Goal: Answer question/provide support: Share knowledge or assist other users

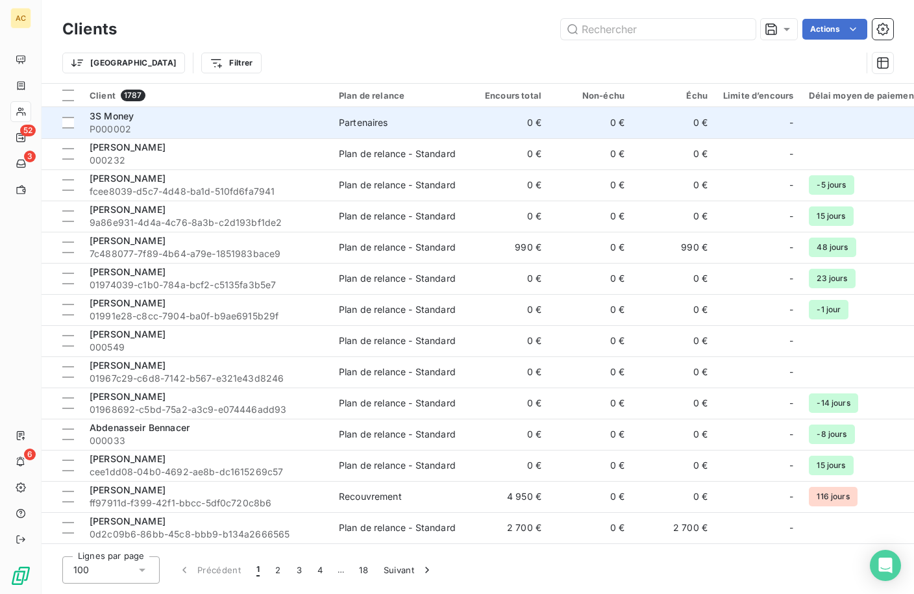
click at [191, 123] on span "P000002" at bounding box center [207, 129] width 234 height 13
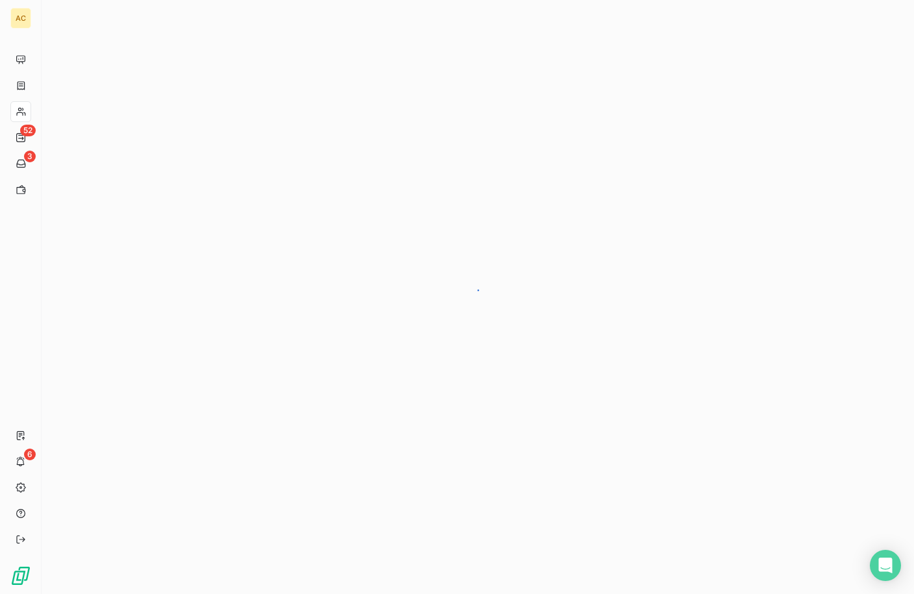
click at [158, 124] on div at bounding box center [478, 297] width 872 height 594
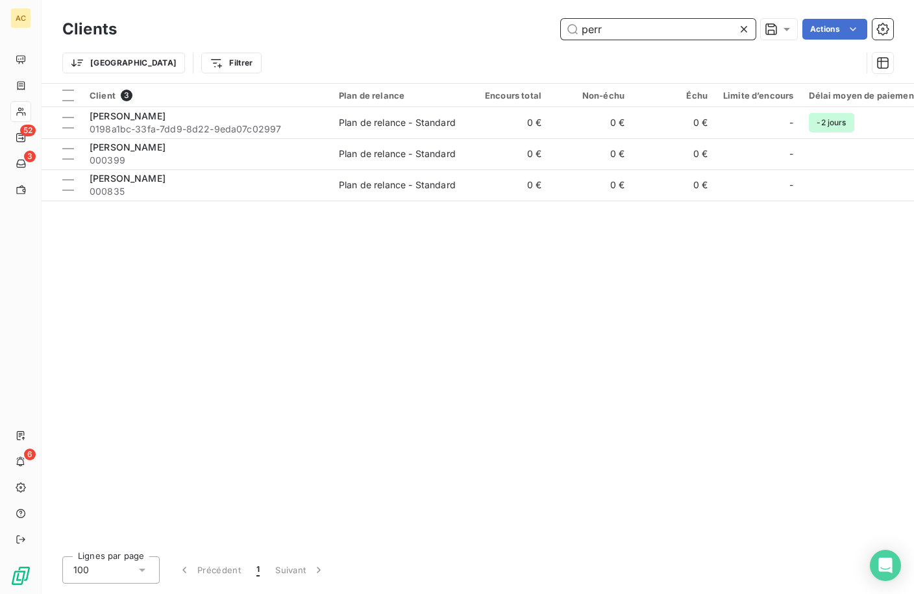
drag, startPoint x: 568, startPoint y: 31, endPoint x: 545, endPoint y: 49, distance: 29.2
click at [493, 31] on div "perr Actions" at bounding box center [512, 29] width 761 height 21
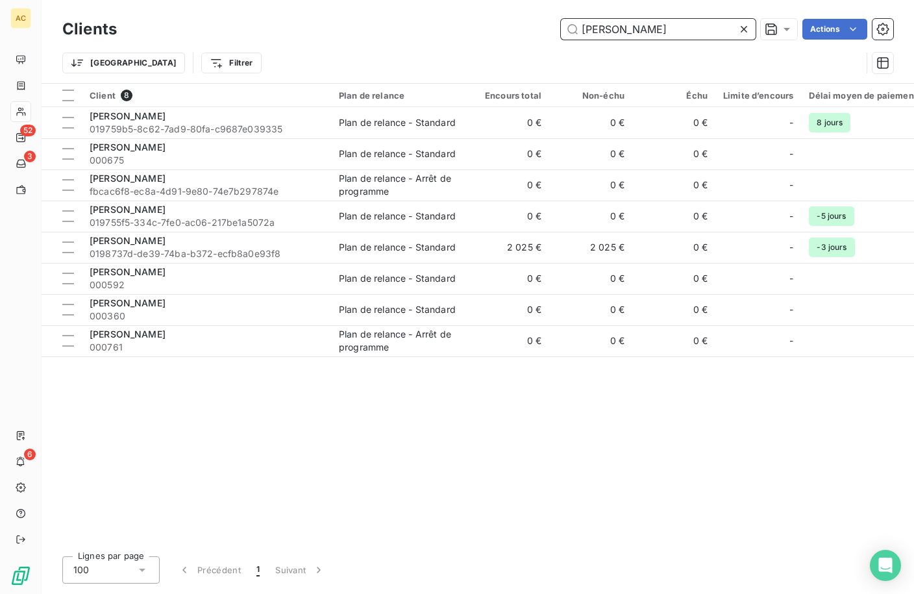
drag, startPoint x: 582, startPoint y: 25, endPoint x: 543, endPoint y: 23, distance: 39.0
click at [543, 23] on div "ludovic Actions" at bounding box center [512, 29] width 761 height 21
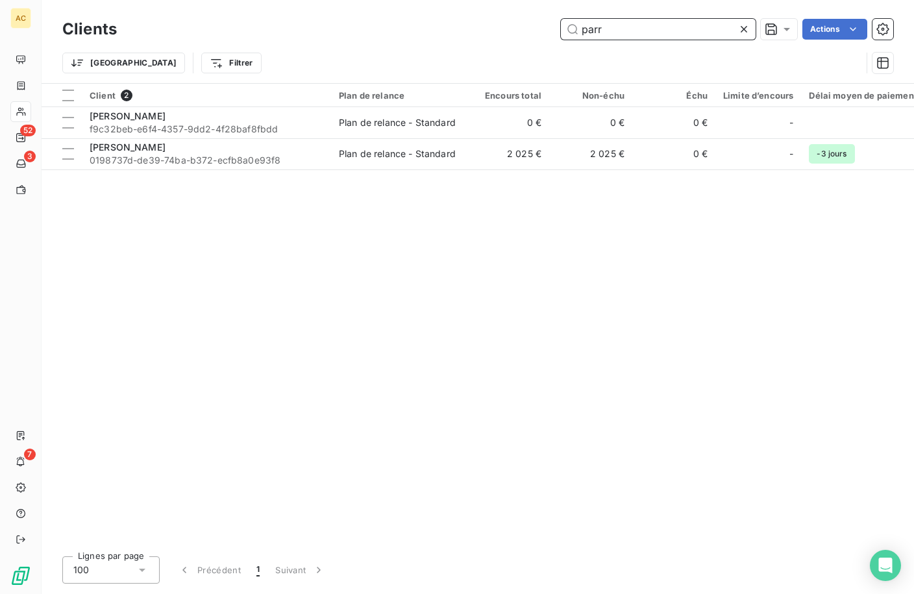
drag, startPoint x: 601, startPoint y: 29, endPoint x: 540, endPoint y: 28, distance: 61.0
click at [540, 28] on div "parr Actions" at bounding box center [512, 29] width 761 height 21
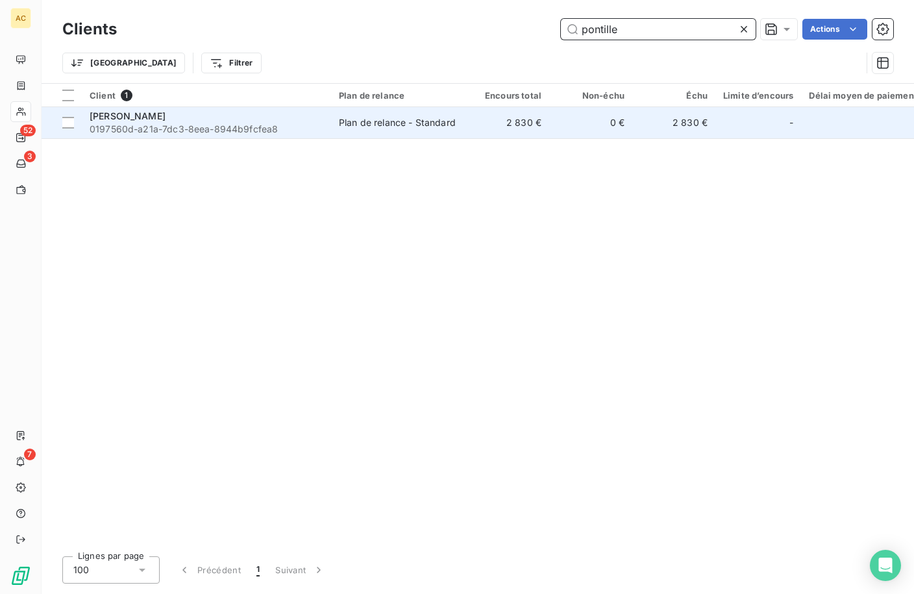
type input "pontille"
click at [195, 117] on div "[PERSON_NAME]" at bounding box center [207, 116] width 234 height 13
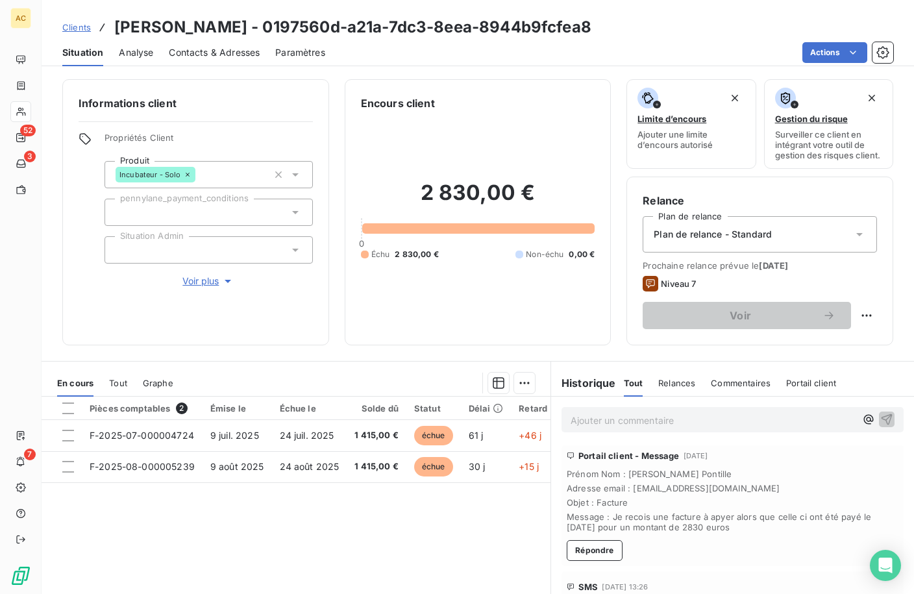
click at [115, 388] on span "Tout" at bounding box center [118, 383] width 18 height 10
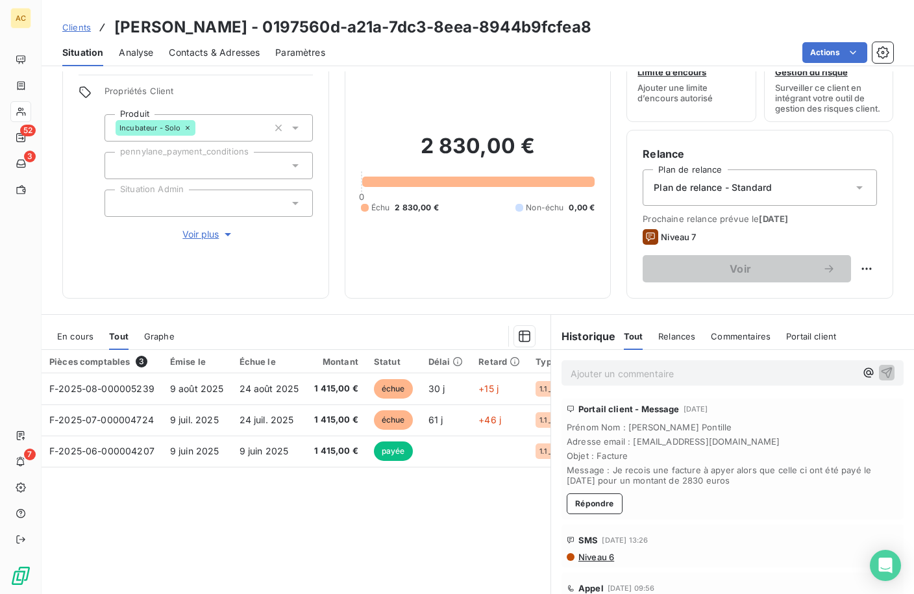
scroll to position [102, 0]
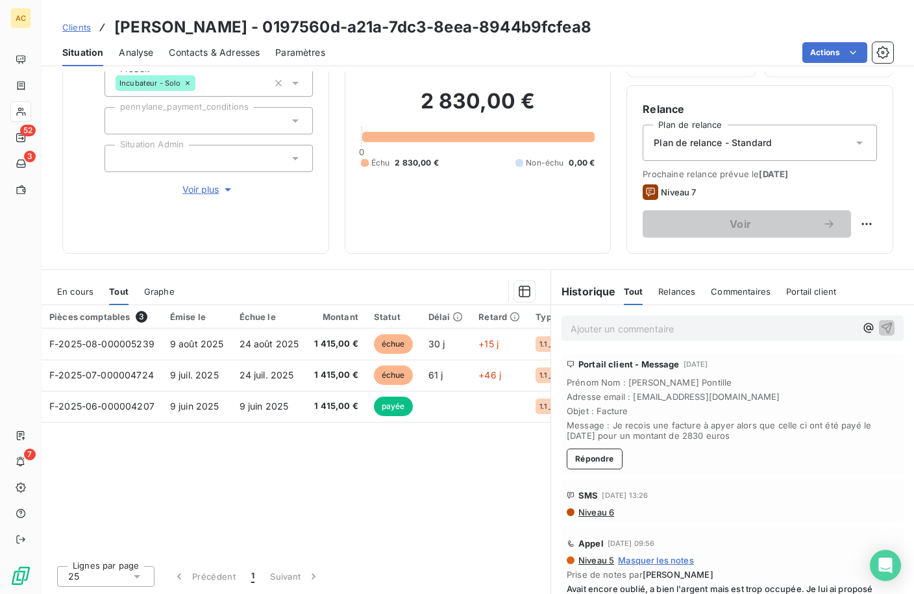
drag, startPoint x: 561, startPoint y: 383, endPoint x: 759, endPoint y: 436, distance: 204.8
click at [759, 436] on div "Prénom Nom : Sylvie Pontille Adresse email : pontillesylvie@gmail.com Objet : F…" at bounding box center [733, 409] width 332 height 64
copy div "Prénom Nom : Sylvie Pontille Adresse email : pontillesylvie@gmail.com Objet : F…"
click at [598, 463] on button "Répondre" at bounding box center [595, 459] width 56 height 21
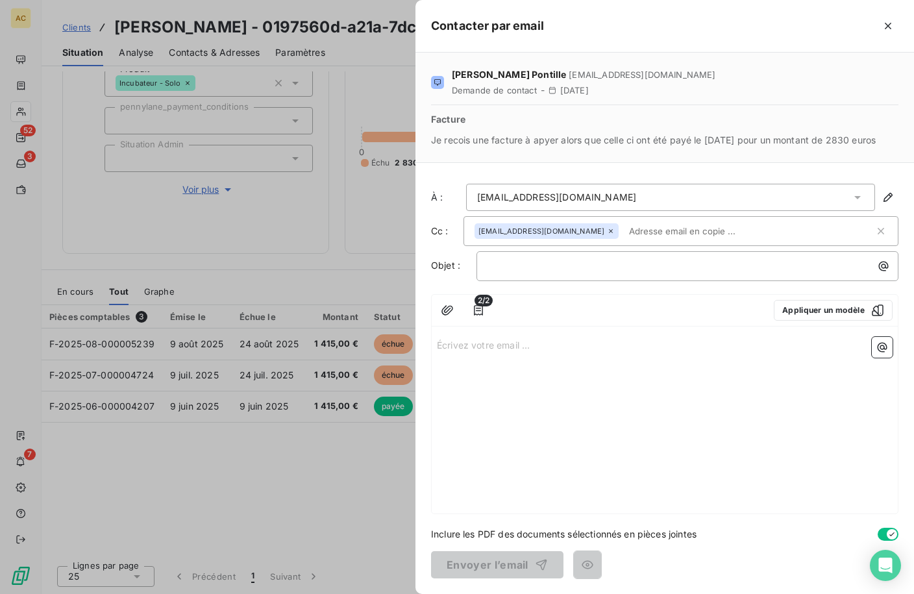
click at [293, 254] on div at bounding box center [457, 297] width 914 height 594
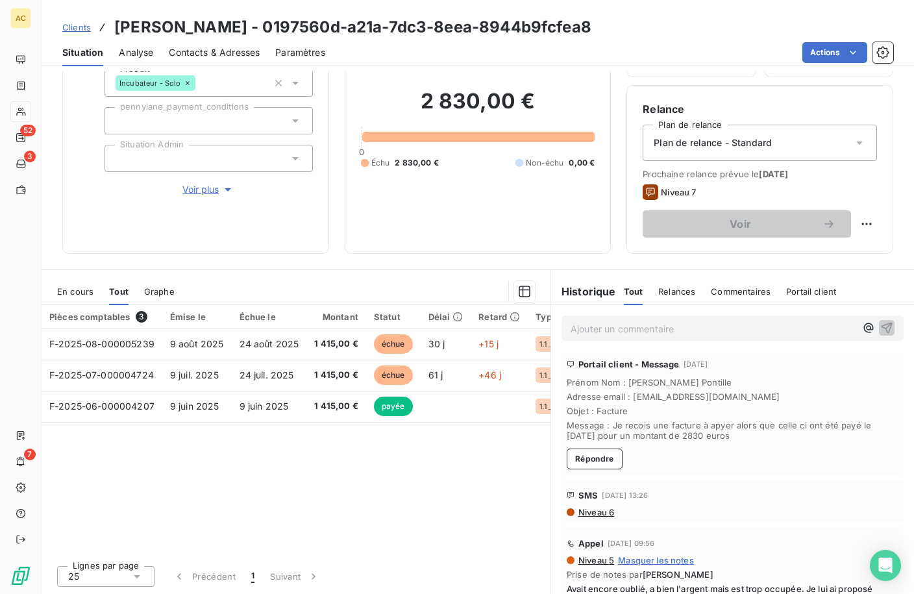
click at [215, 193] on div "Informations client Propriétés Client Produit Incubateur - Solo pennylane_payme…" at bounding box center [195, 121] width 267 height 266
click at [202, 157] on div at bounding box center [209, 158] width 208 height 27
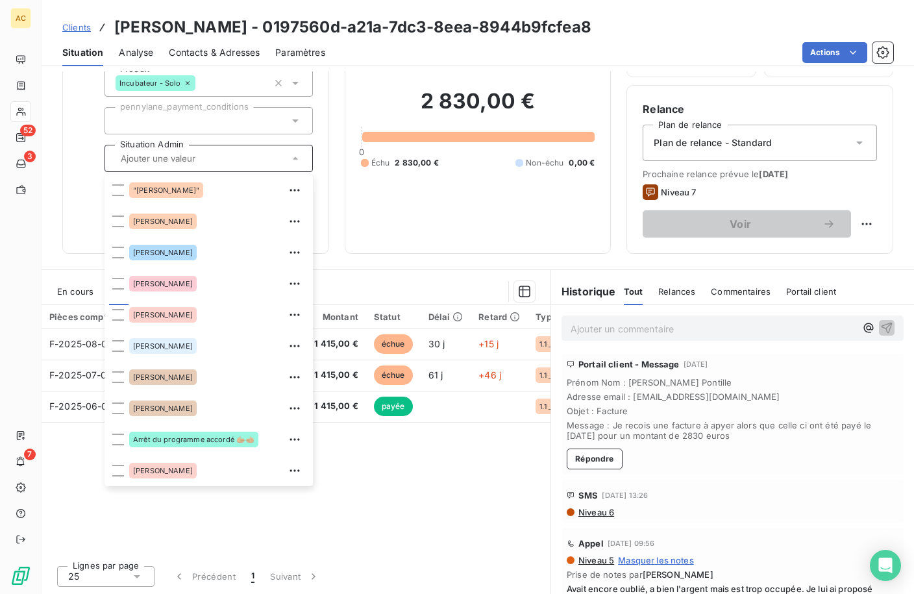
click at [335, 203] on div "Informations client Propriétés Client Produit Incubateur - Solo pennylane_payme…" at bounding box center [478, 121] width 872 height 266
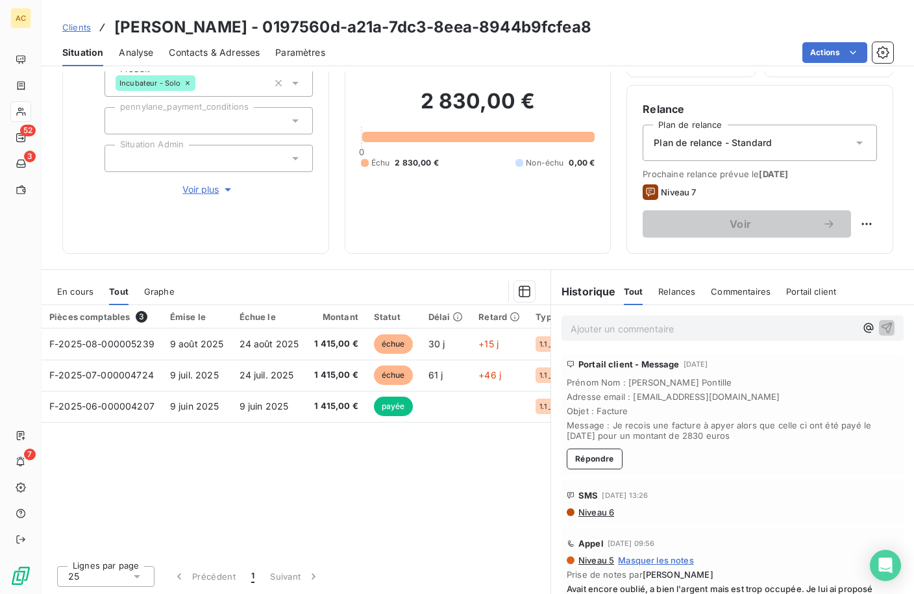
click at [223, 185] on icon "button" at bounding box center [227, 189] width 13 height 13
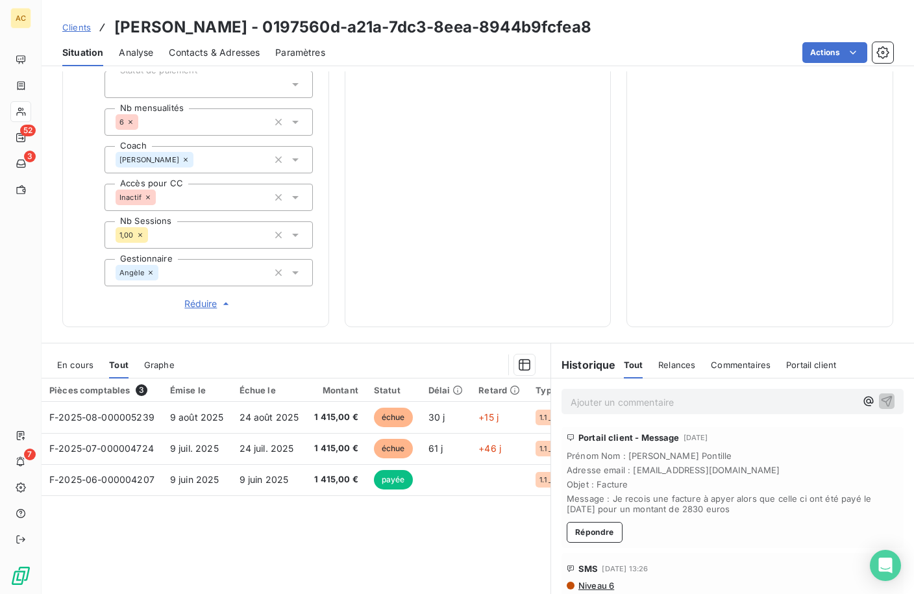
scroll to position [465, 0]
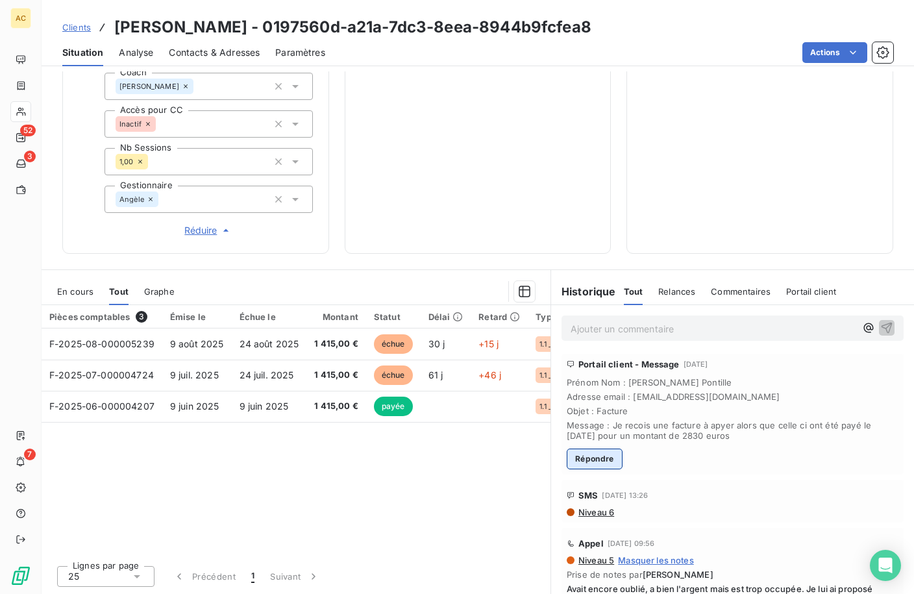
click at [599, 456] on button "Répondre" at bounding box center [595, 459] width 56 height 21
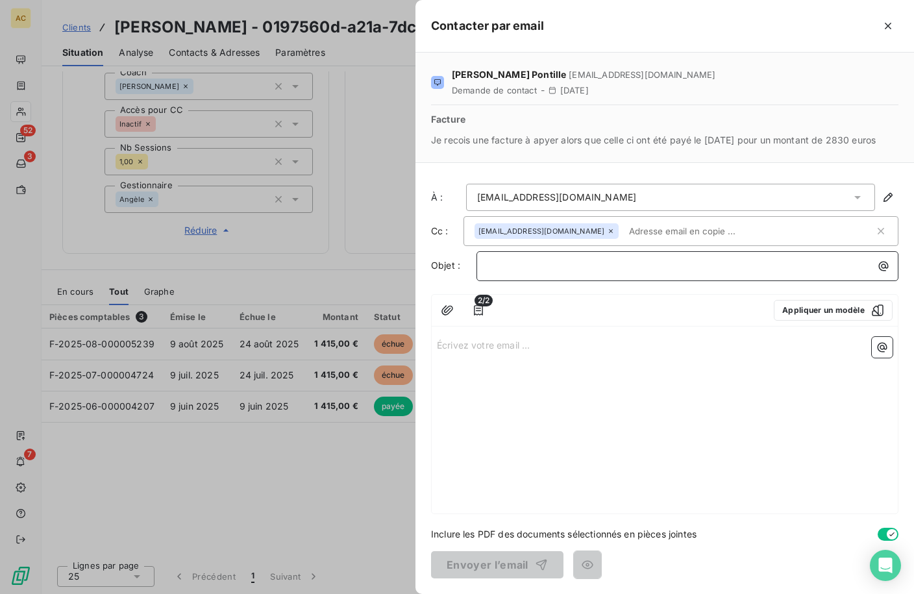
click at [576, 269] on p "﻿" at bounding box center [690, 265] width 406 height 15
click at [460, 351] on p "Écrivez votre email ... ﻿" at bounding box center [665, 344] width 456 height 15
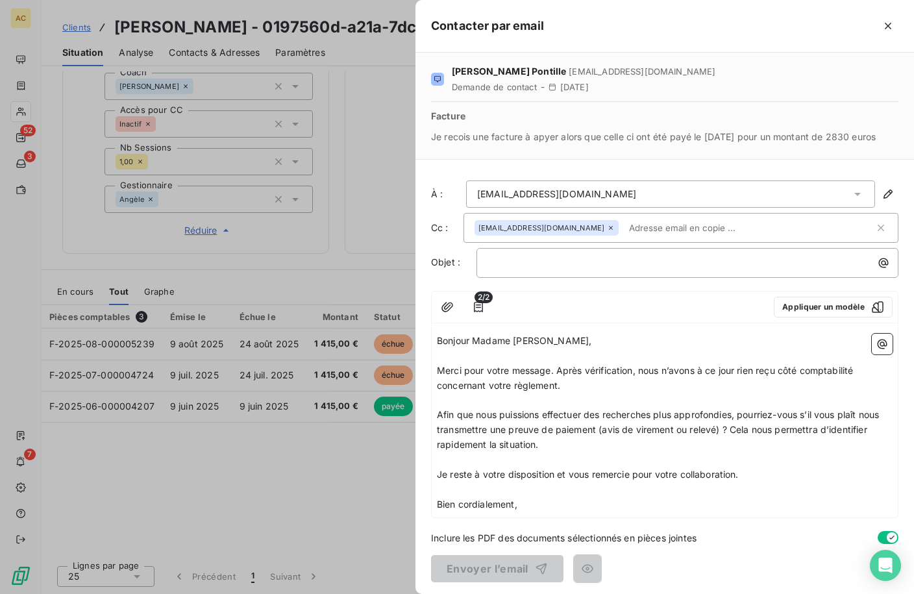
scroll to position [7, 0]
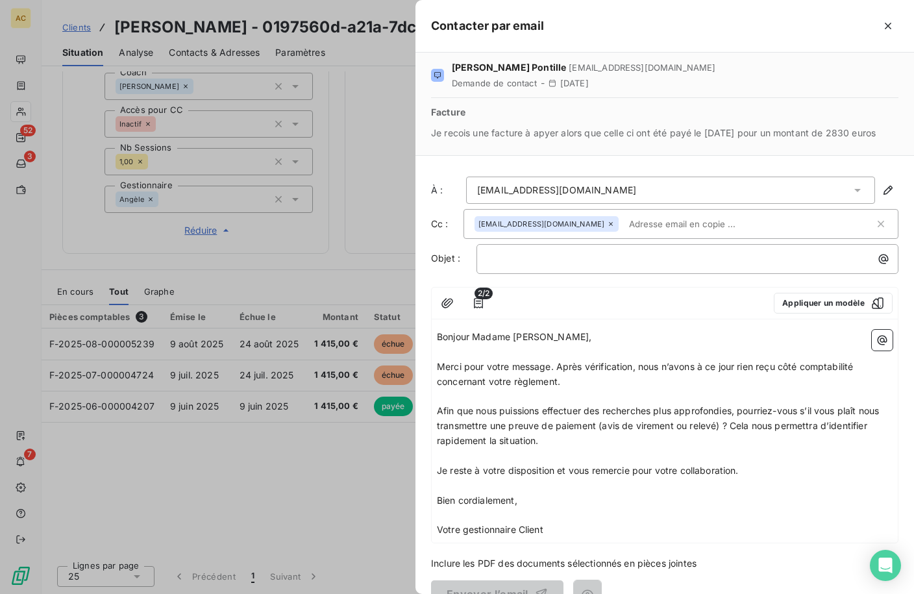
click at [471, 528] on span "Votre gestionnaire Client" at bounding box center [490, 529] width 106 height 11
click at [600, 530] on p "Votre Gestionnaire Client" at bounding box center [665, 530] width 456 height 15
click at [508, 258] on p "﻿" at bounding box center [690, 258] width 406 height 15
click at [485, 587] on button "Envoyer l’email" at bounding box center [497, 593] width 132 height 27
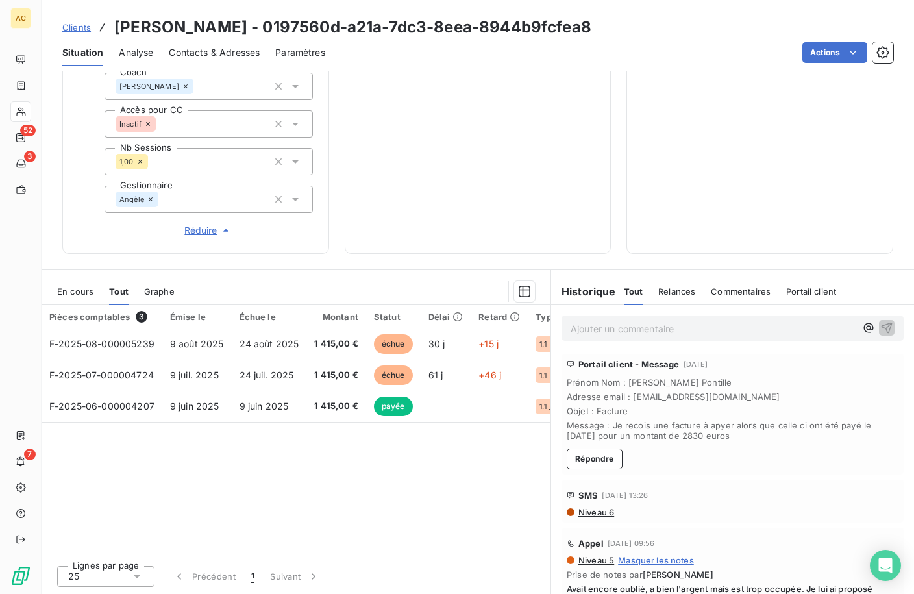
click at [81, 31] on span "Clients" at bounding box center [76, 27] width 29 height 10
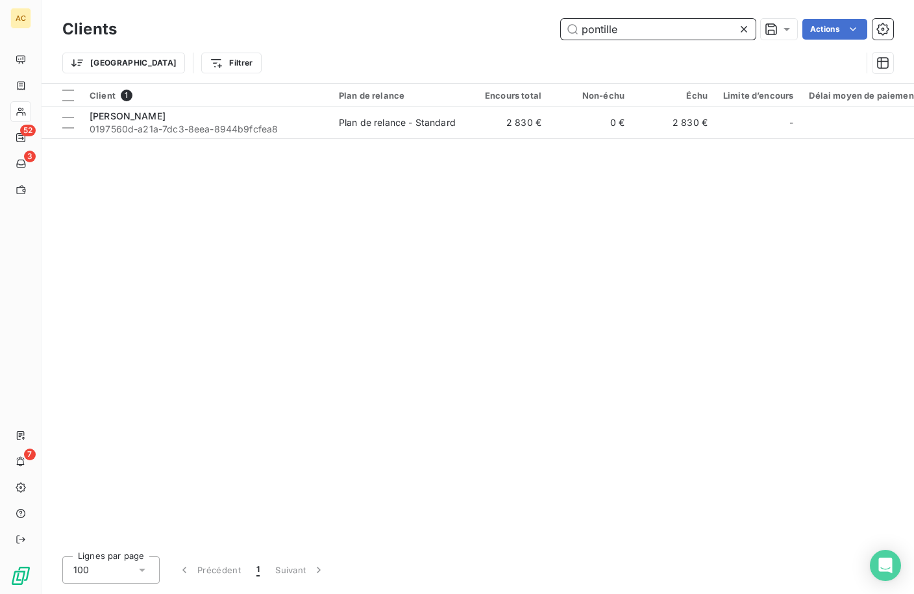
drag, startPoint x: 573, startPoint y: 30, endPoint x: 561, endPoint y: 30, distance: 11.7
click at [561, 30] on input "pontille" at bounding box center [658, 29] width 195 height 21
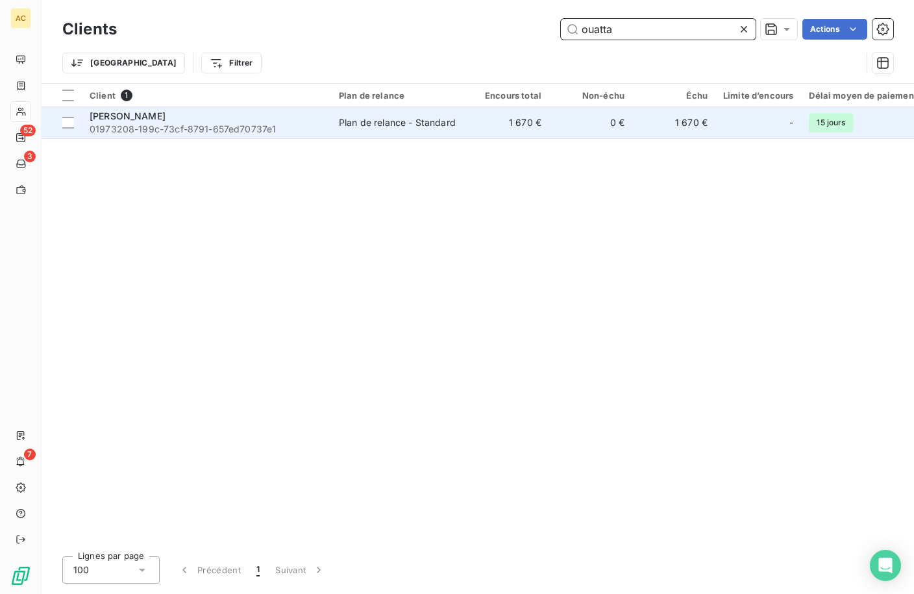
type input "ouatta"
click at [204, 130] on span "01973208-199c-73cf-8791-657ed70737e1" at bounding box center [207, 129] width 234 height 13
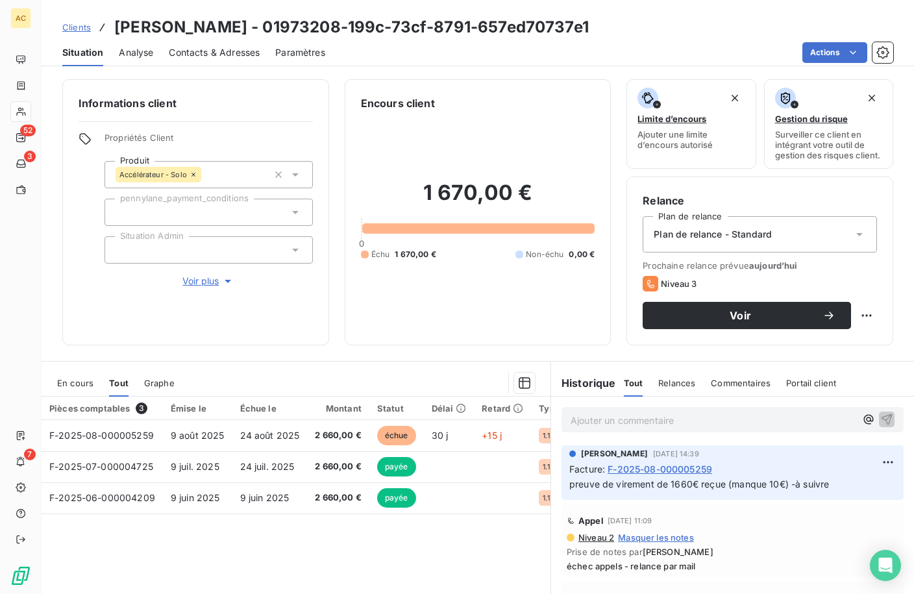
click at [86, 29] on span "Clients" at bounding box center [76, 27] width 29 height 10
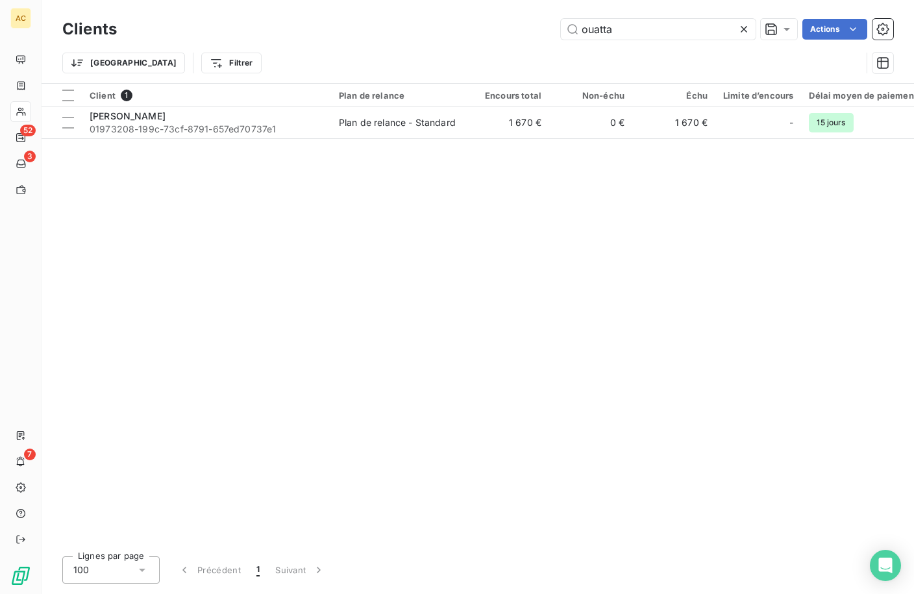
drag, startPoint x: 548, startPoint y: 27, endPoint x: 541, endPoint y: 28, distance: 7.2
click at [541, 28] on div "ouatta Actions" at bounding box center [512, 29] width 761 height 21
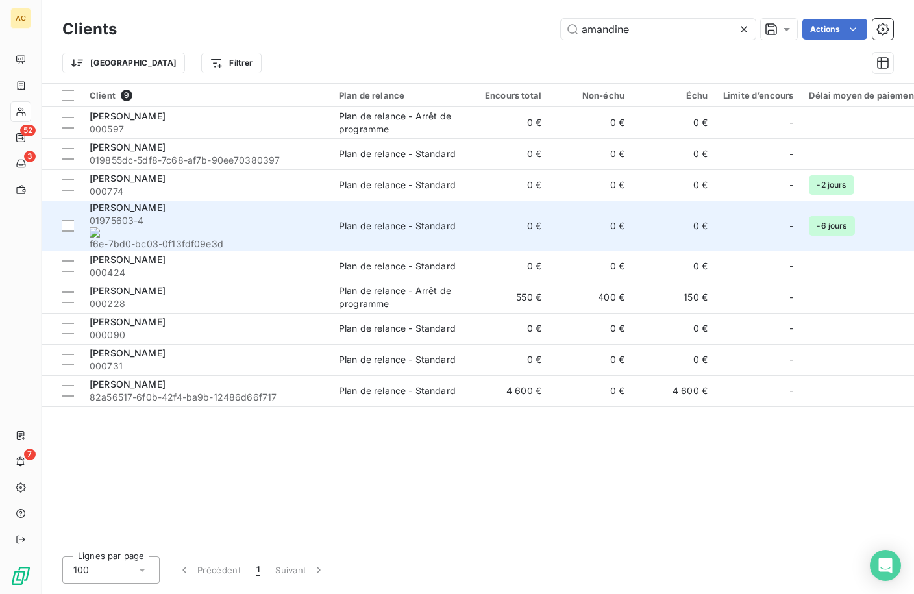
type input "amandine"
click at [213, 216] on span "01975603-4 f6e-7bd0-bc03-0f13fdf09e3d" at bounding box center [207, 232] width 234 height 36
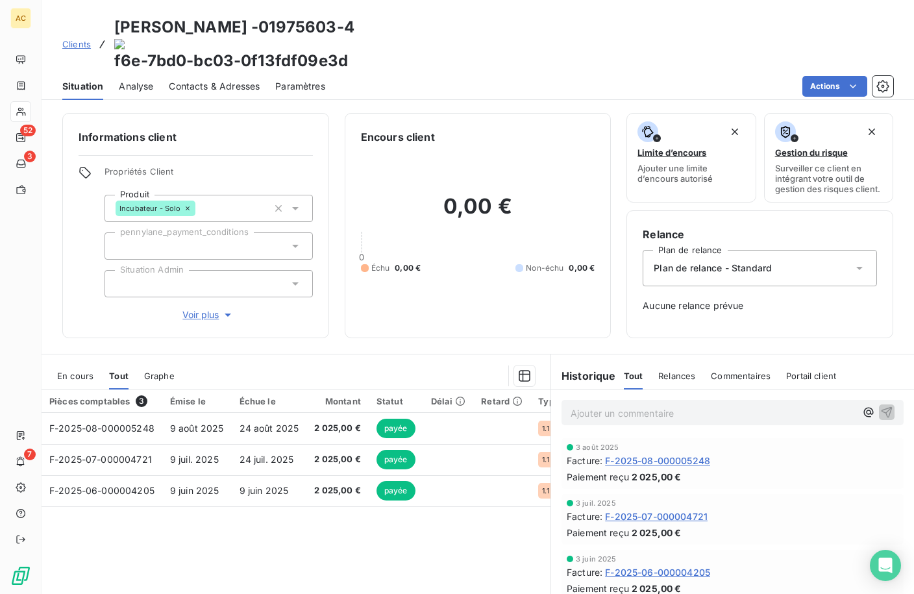
click at [80, 39] on span "Clients" at bounding box center [76, 44] width 29 height 10
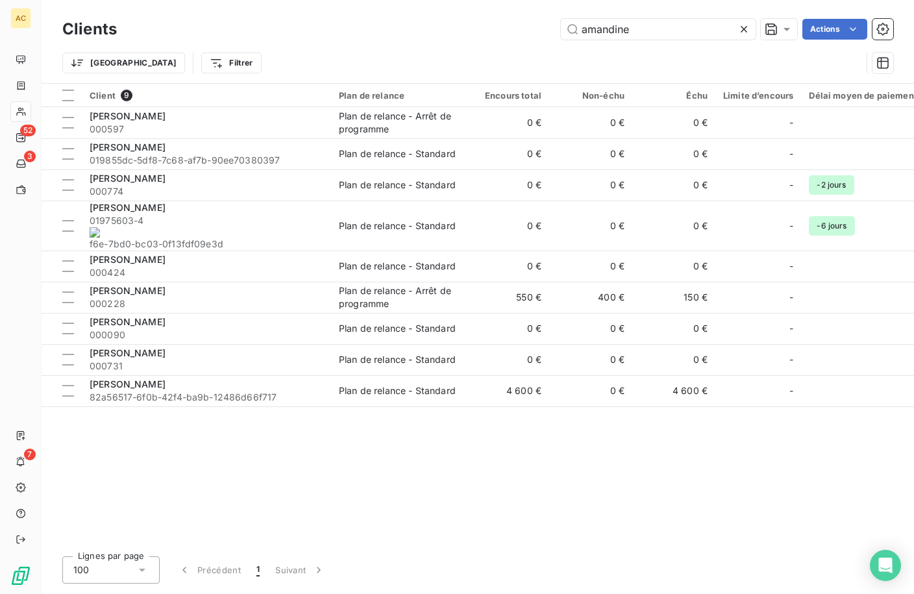
drag, startPoint x: 657, startPoint y: 27, endPoint x: 497, endPoint y: 31, distance: 160.4
click at [497, 31] on div "amandine Actions" at bounding box center [512, 29] width 761 height 21
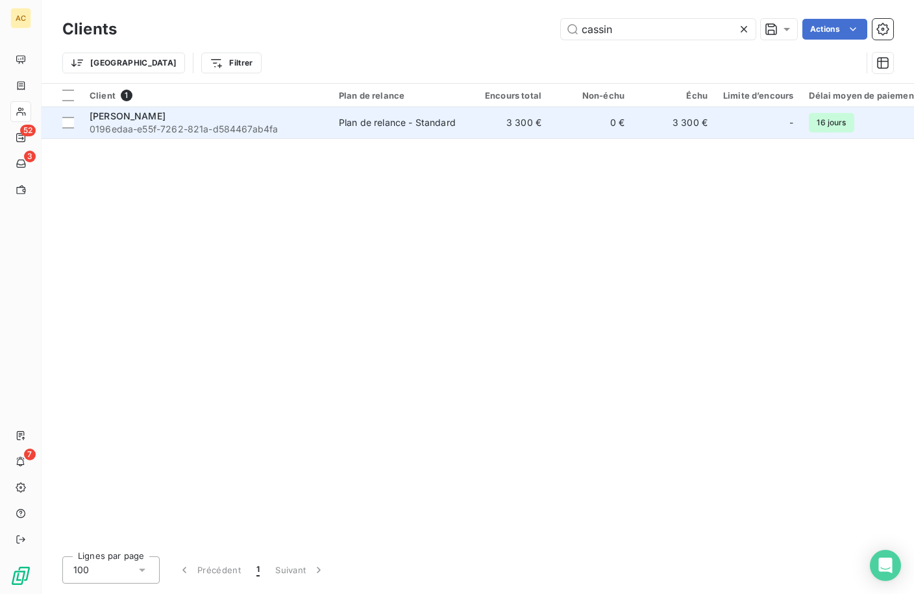
type input "cassin"
click at [166, 121] on span "[PERSON_NAME]" at bounding box center [128, 115] width 76 height 11
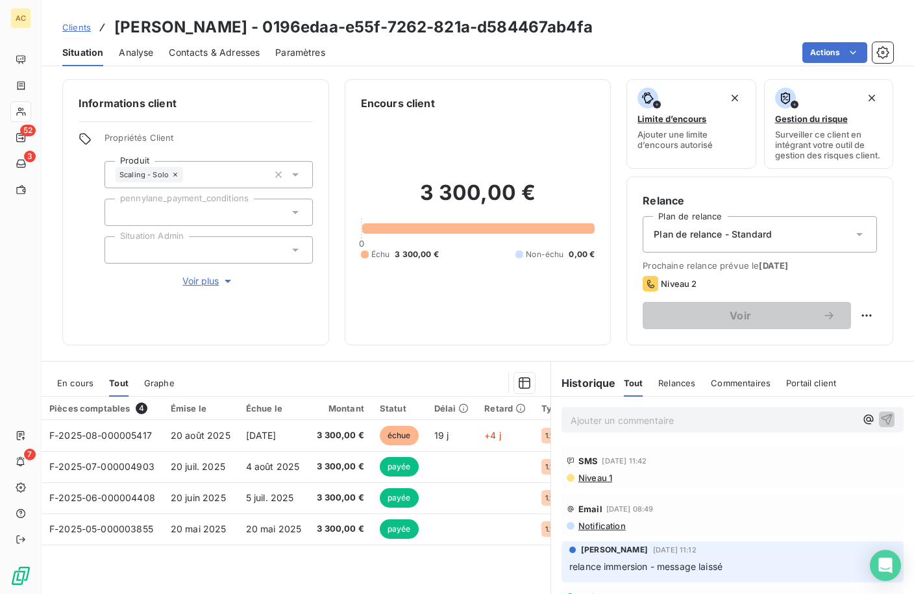
click at [602, 428] on p "Ajouter un commentaire ﻿" at bounding box center [713, 420] width 285 height 16
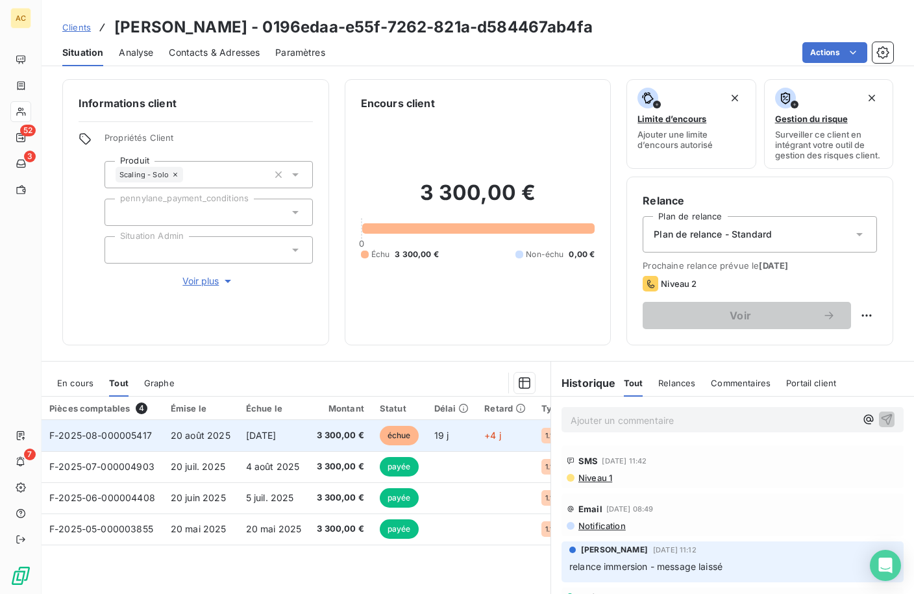
click at [351, 442] on span "3 300,00 €" at bounding box center [340, 435] width 47 height 13
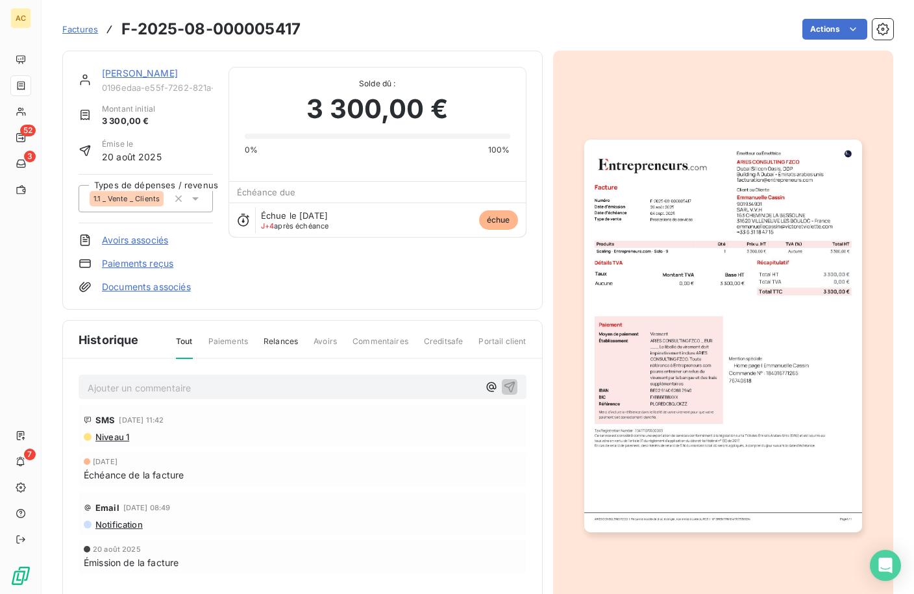
click at [282, 391] on p "Ajouter un commentaire ﻿" at bounding box center [283, 388] width 391 height 16
click at [210, 389] on span "preuve de virement reçue - docs associés)" at bounding box center [181, 386] width 186 height 11
click at [345, 388] on p "preuve de virement reçue (docs associés)" at bounding box center [283, 387] width 391 height 15
drag, startPoint x: 507, startPoint y: 386, endPoint x: 356, endPoint y: 360, distance: 152.9
click at [507, 386] on icon "button" at bounding box center [509, 386] width 13 height 13
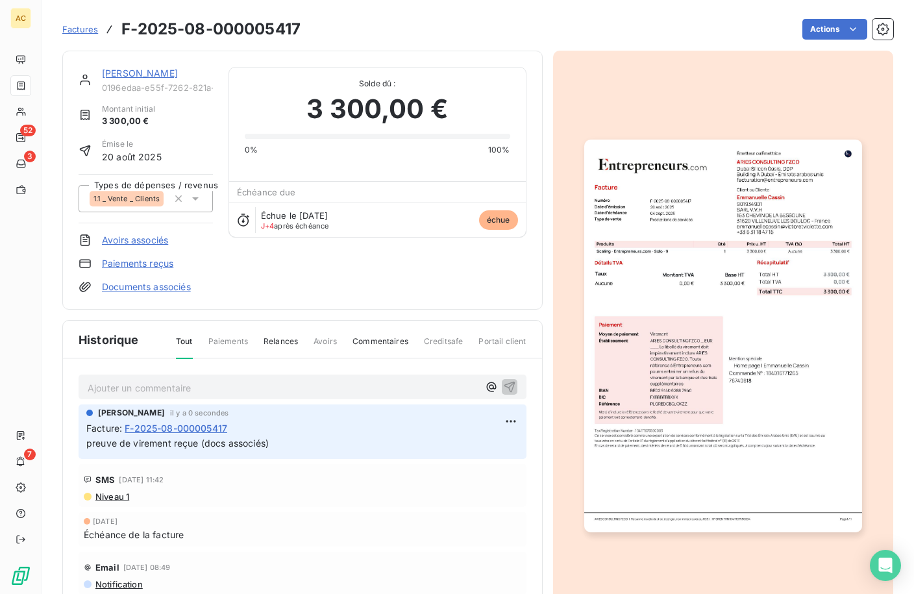
click at [139, 287] on link "Documents associés" at bounding box center [146, 286] width 89 height 13
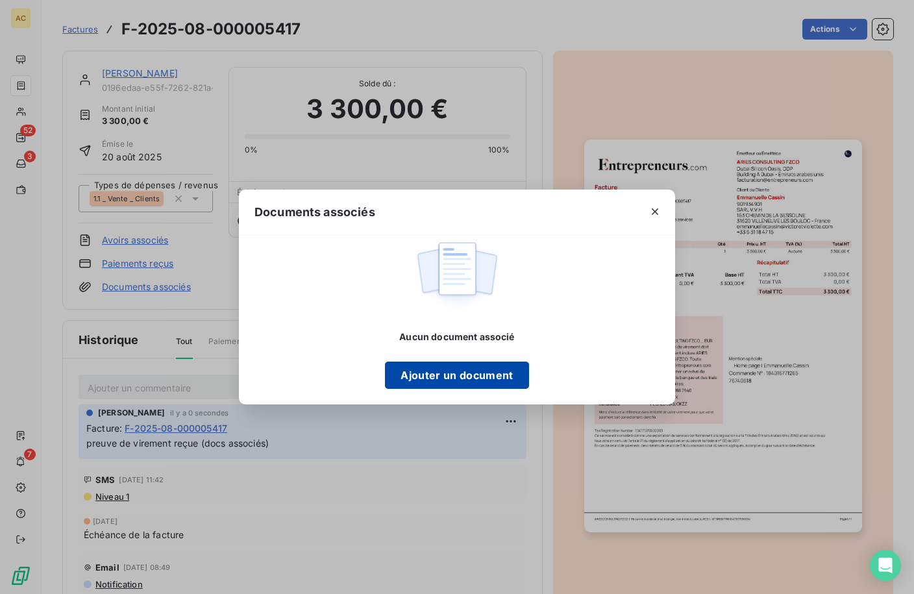
click at [469, 380] on button "Ajouter un document" at bounding box center [456, 375] width 143 height 27
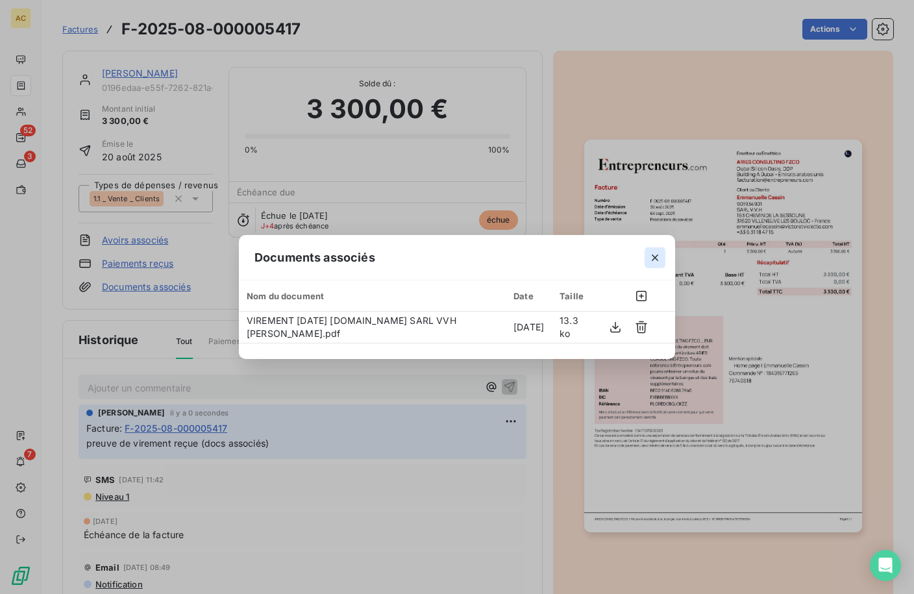
click at [658, 260] on icon "button" at bounding box center [654, 257] width 13 height 13
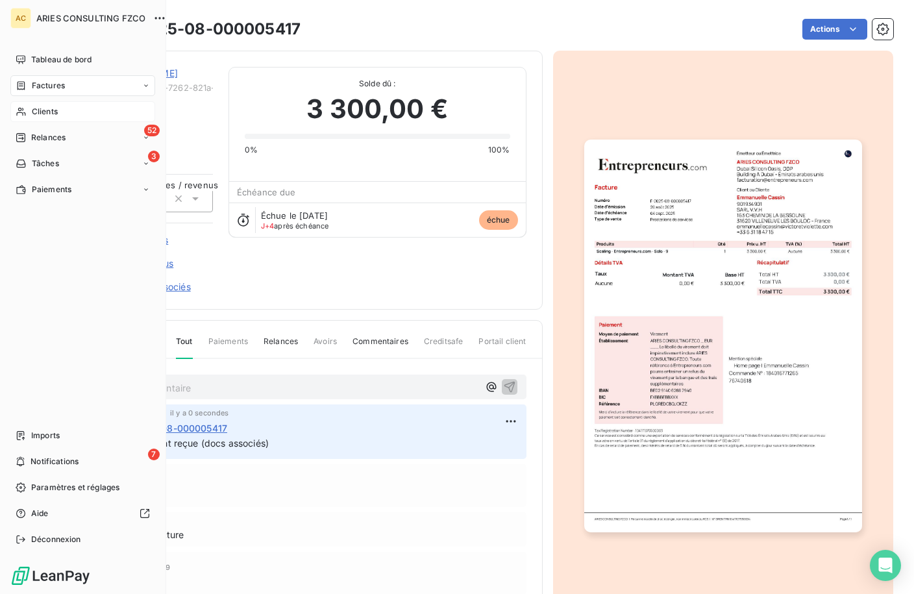
click at [28, 110] on div "Clients" at bounding box center [82, 111] width 145 height 21
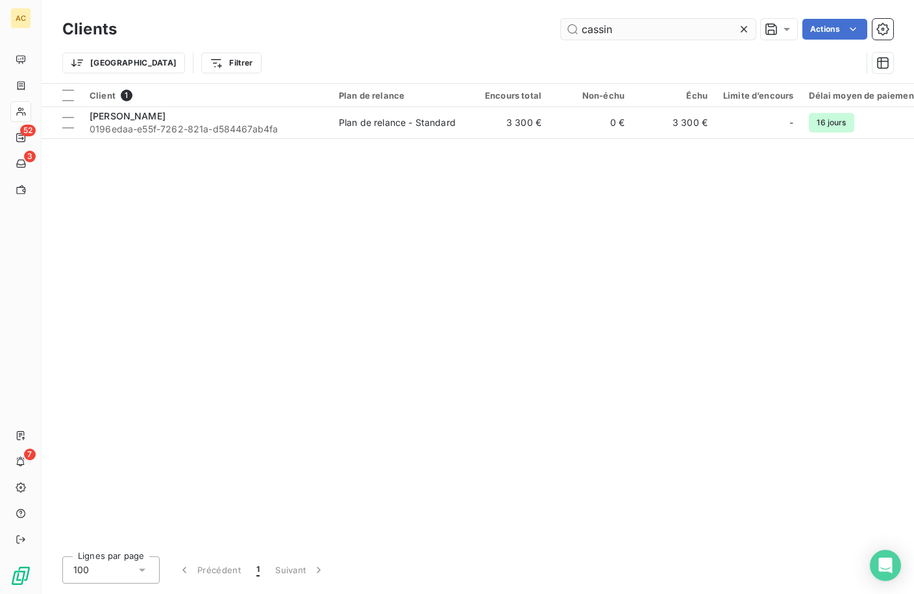
drag, startPoint x: 610, startPoint y: 31, endPoint x: 582, endPoint y: 23, distance: 28.8
click at [582, 23] on input "cassin" at bounding box center [658, 29] width 195 height 21
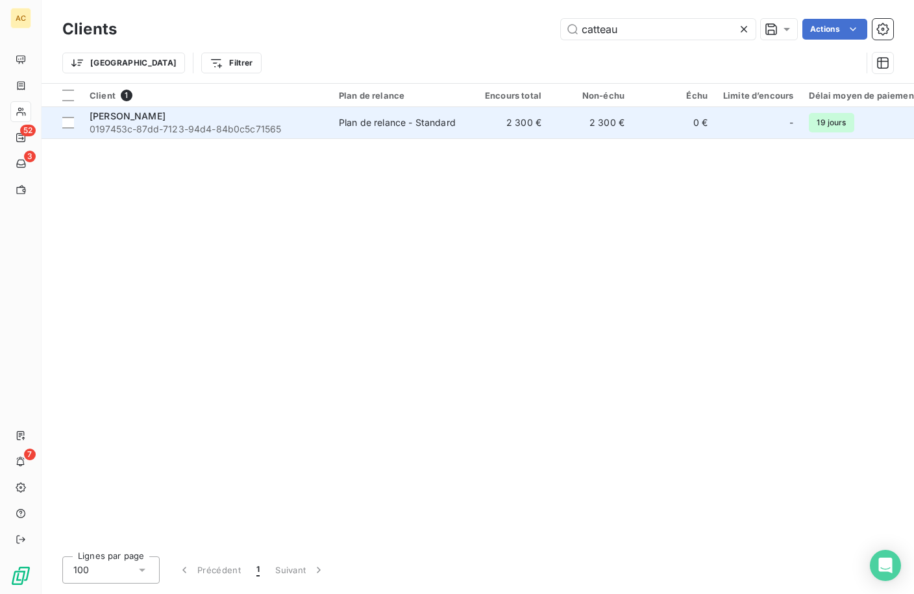
type input "catteau"
click at [155, 123] on span "0197453c-87dd-7123-94d4-84b0c5c71565" at bounding box center [207, 129] width 234 height 13
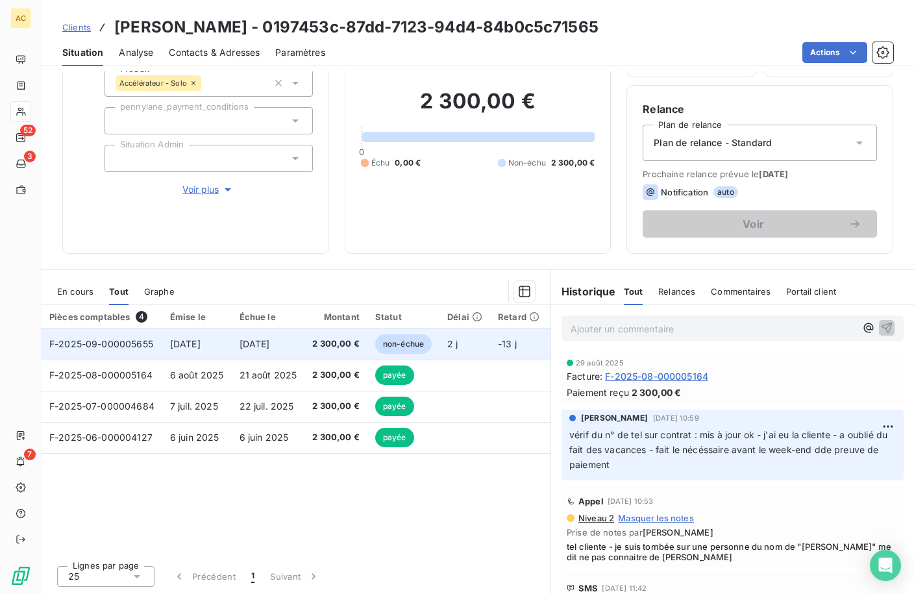
scroll to position [60, 0]
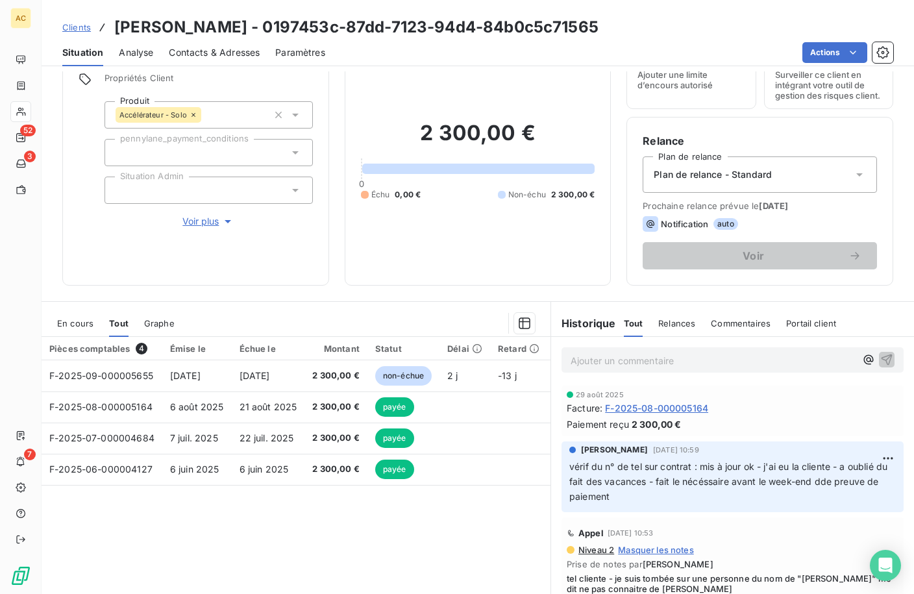
click at [85, 30] on span "Clients" at bounding box center [76, 27] width 29 height 10
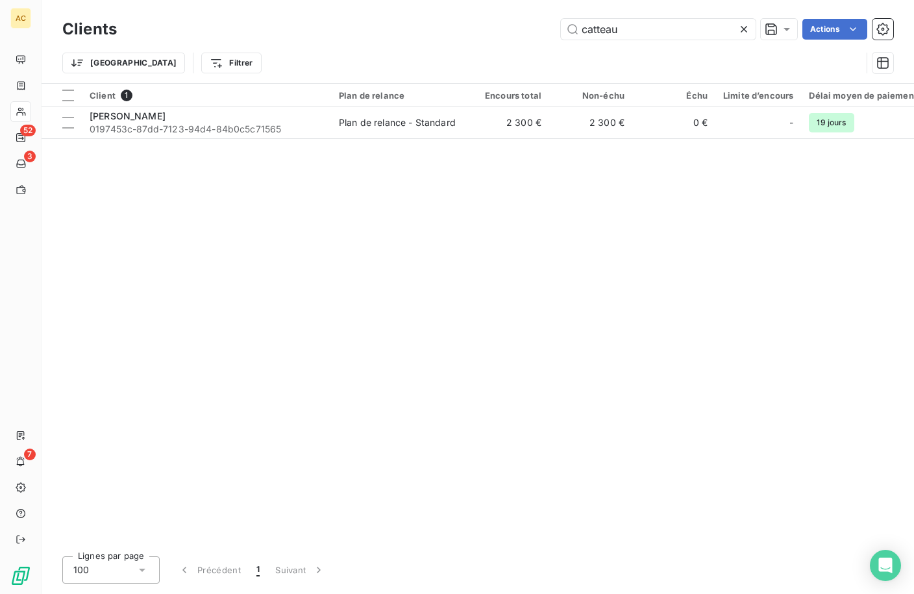
drag, startPoint x: 643, startPoint y: 23, endPoint x: 522, endPoint y: 35, distance: 121.3
click at [520, 34] on div "catteau Actions" at bounding box center [512, 29] width 761 height 21
drag, startPoint x: 609, startPoint y: 26, endPoint x: 521, endPoint y: 26, distance: 87.6
click at [521, 26] on div "kelvin Actions" at bounding box center [512, 29] width 761 height 21
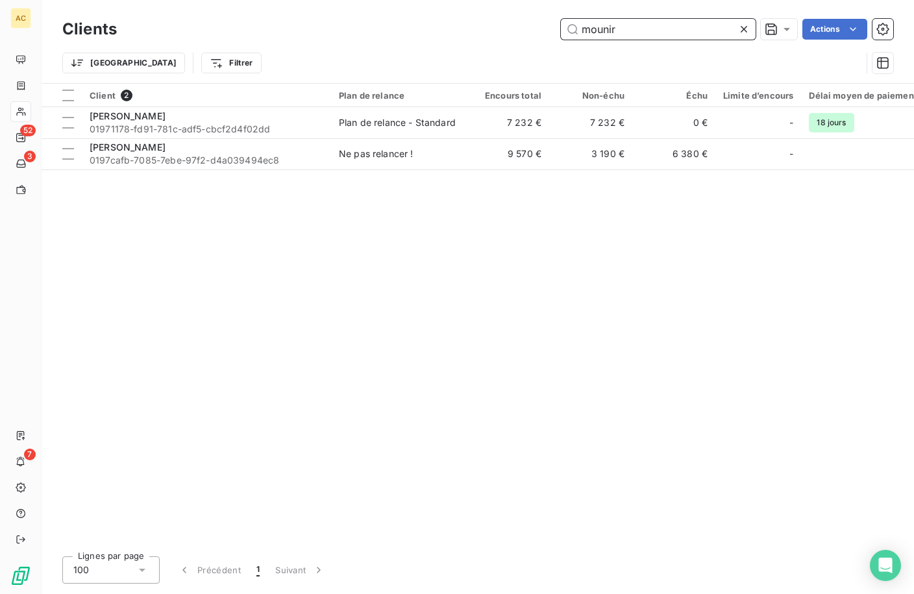
type input "mounir"
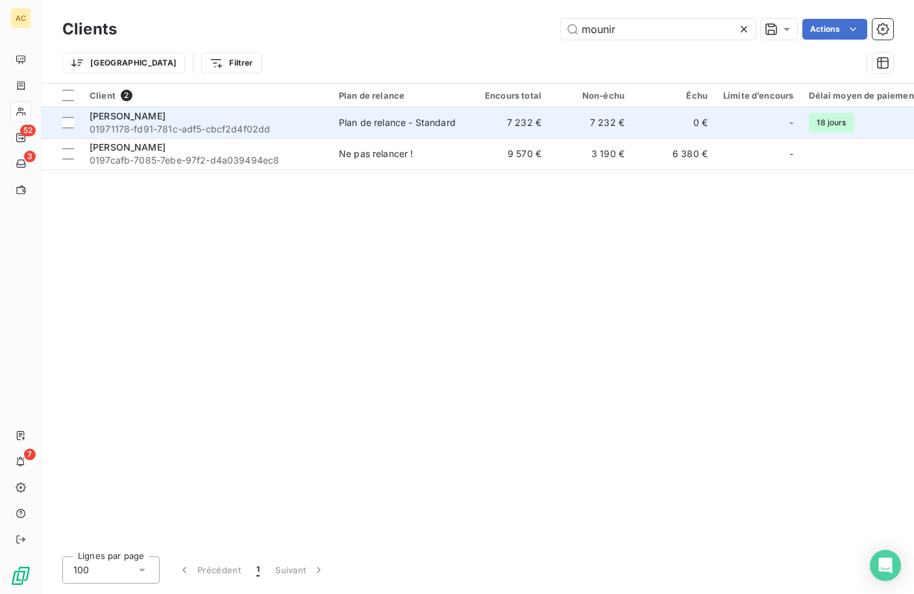
click at [211, 125] on span "01971178-fd91-781c-adf5-cbcf2d4f02dd" at bounding box center [207, 129] width 234 height 13
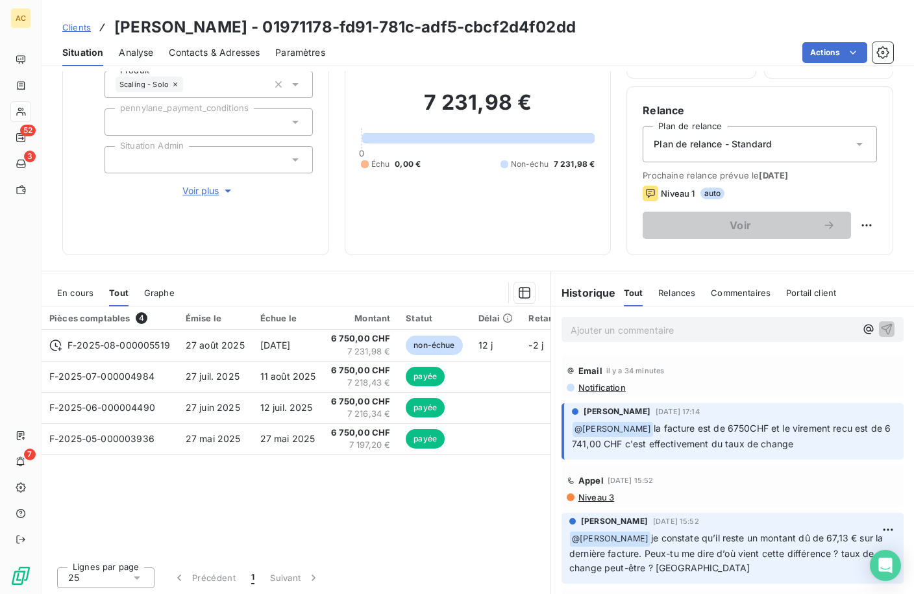
scroll to position [102, 0]
click at [209, 184] on span "Voir plus" at bounding box center [208, 189] width 52 height 13
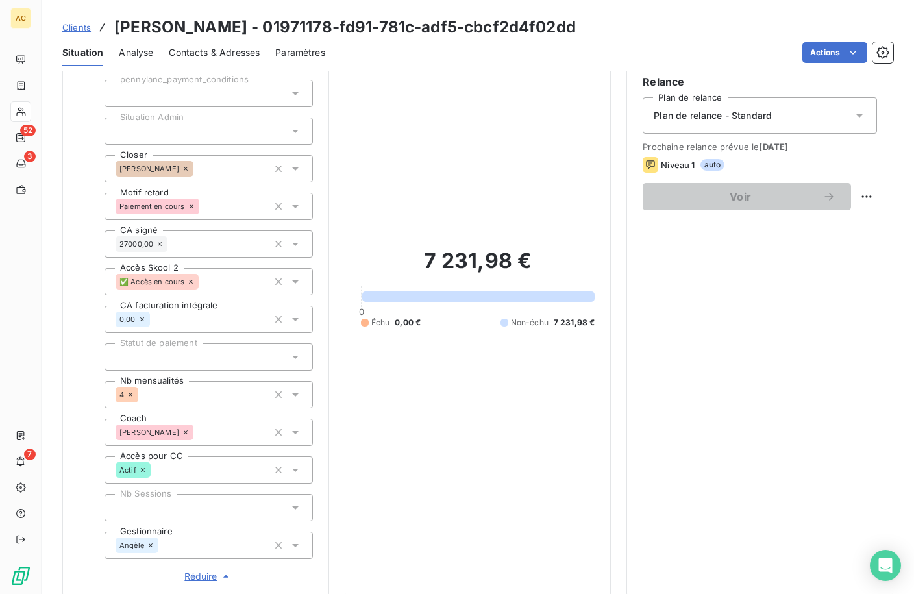
scroll to position [139, 0]
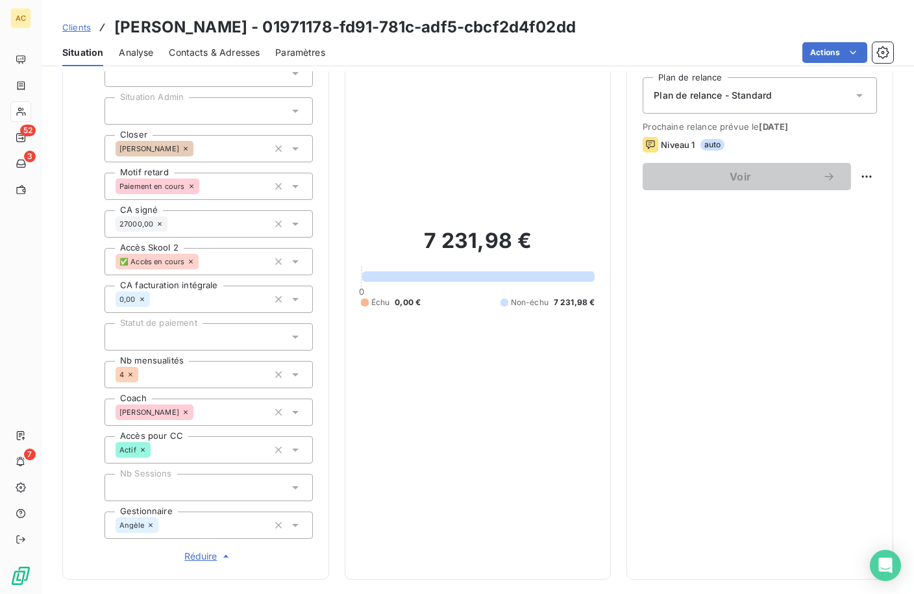
click at [230, 53] on span "Contacts & Adresses" at bounding box center [214, 52] width 91 height 13
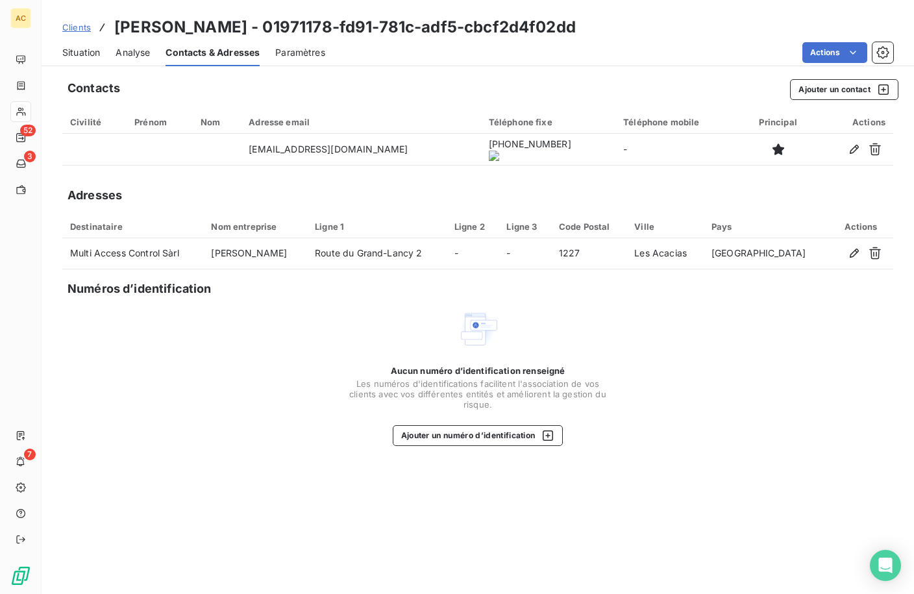
click at [83, 30] on span "Clients" at bounding box center [76, 27] width 29 height 10
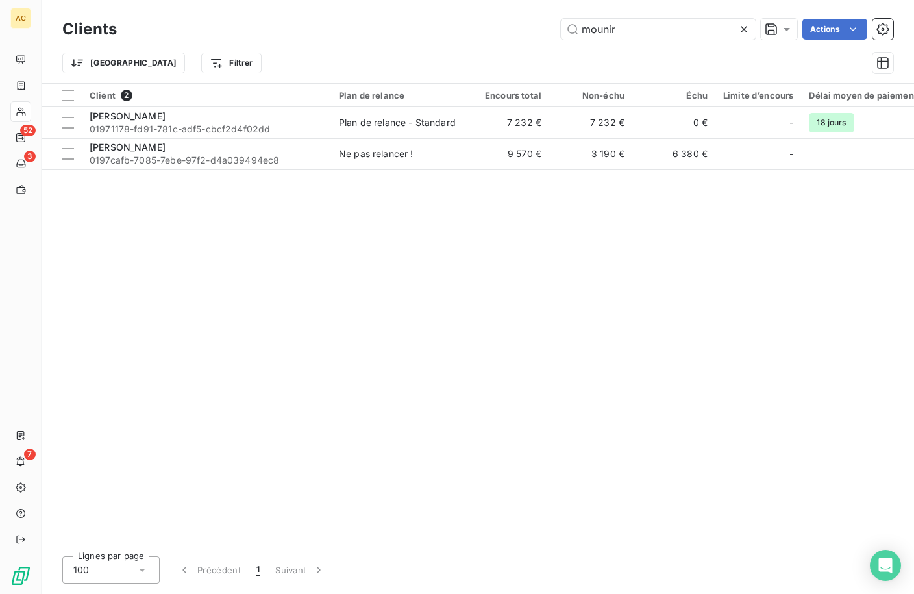
drag, startPoint x: 631, startPoint y: 30, endPoint x: 524, endPoint y: 30, distance: 107.1
click at [524, 30] on div "mounir Actions" at bounding box center [512, 29] width 761 height 21
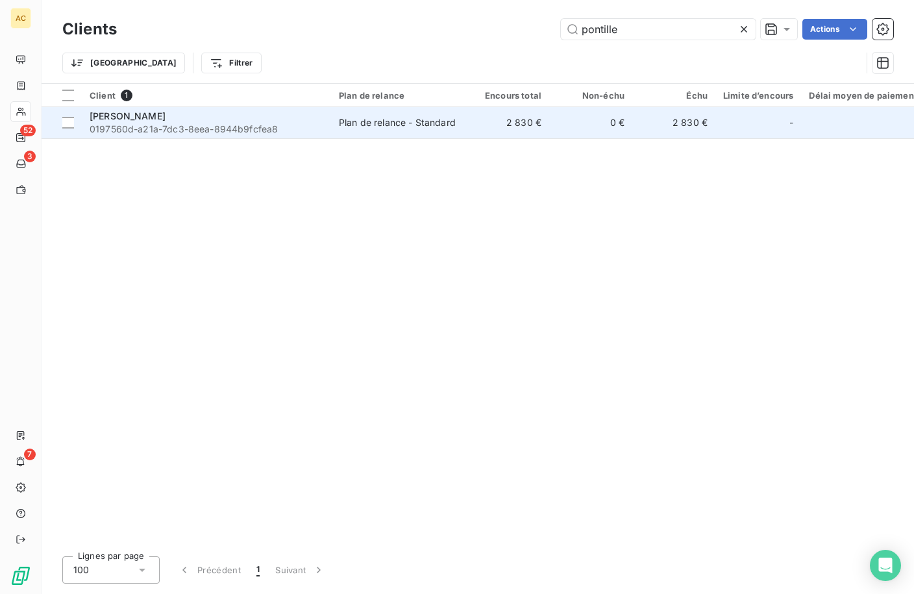
type input "pontille"
click at [160, 127] on span "0197560d-a21a-7dc3-8eea-8944b9fcfea8" at bounding box center [207, 129] width 234 height 13
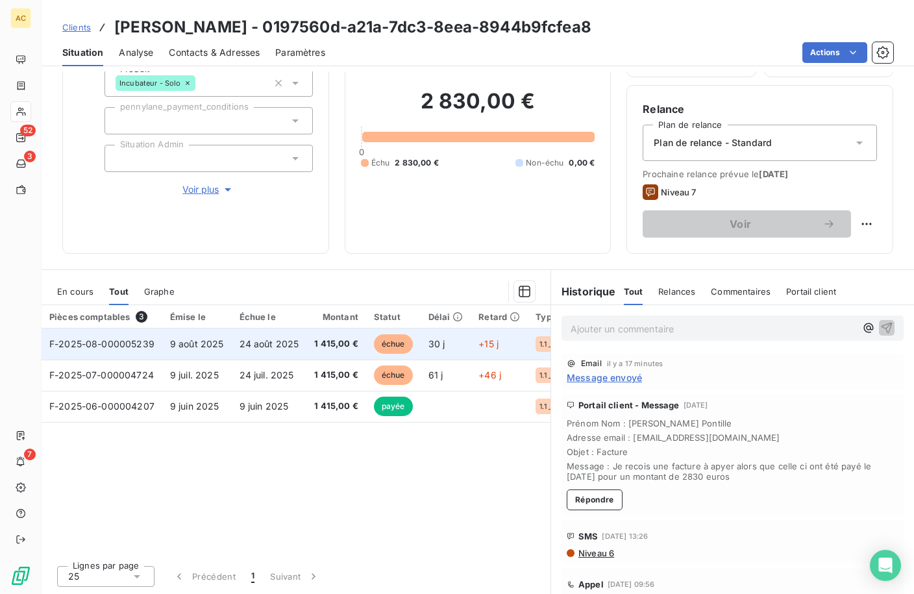
scroll to position [102, 0]
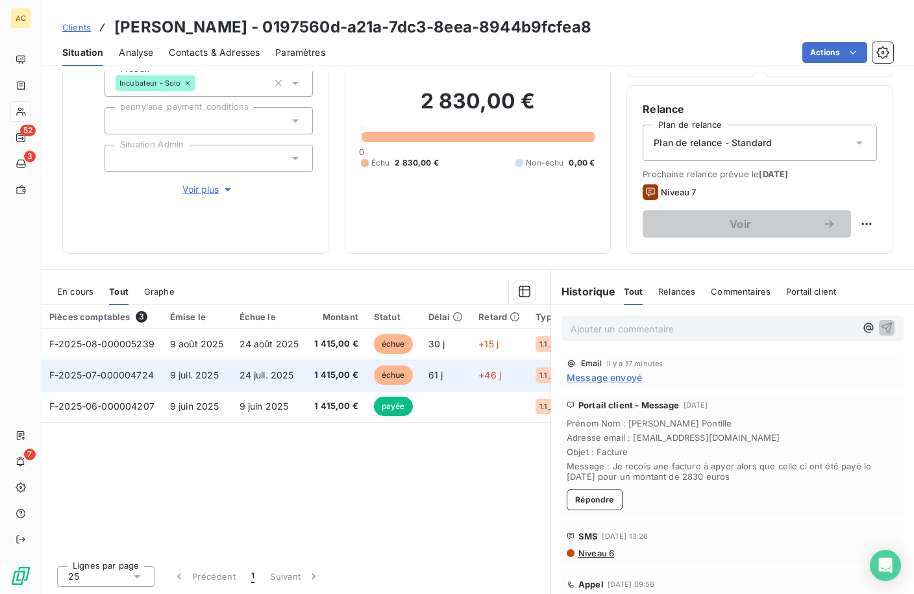
click at [156, 376] on td "F-2025-07-000004724" at bounding box center [102, 375] width 121 height 31
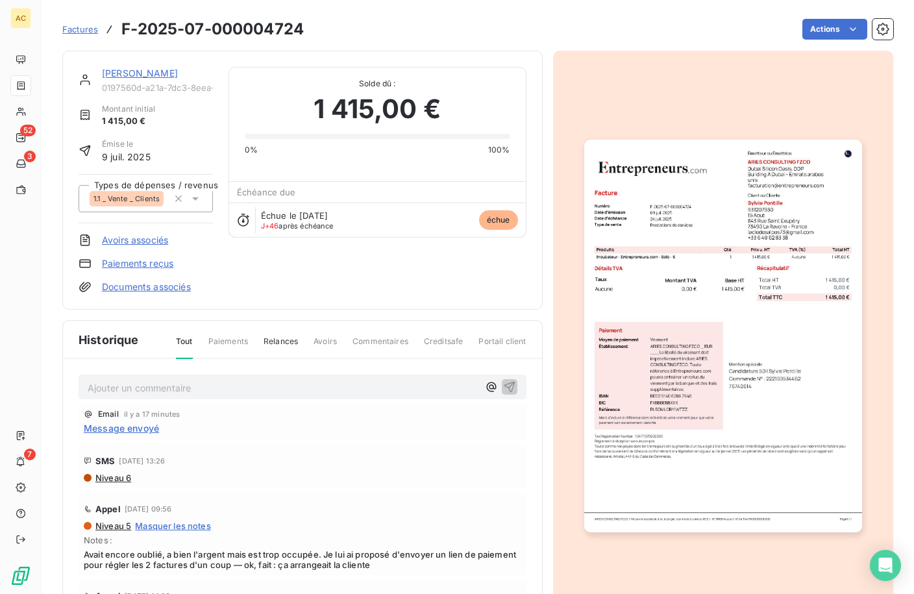
click at [150, 287] on link "Documents associés" at bounding box center [146, 286] width 89 height 13
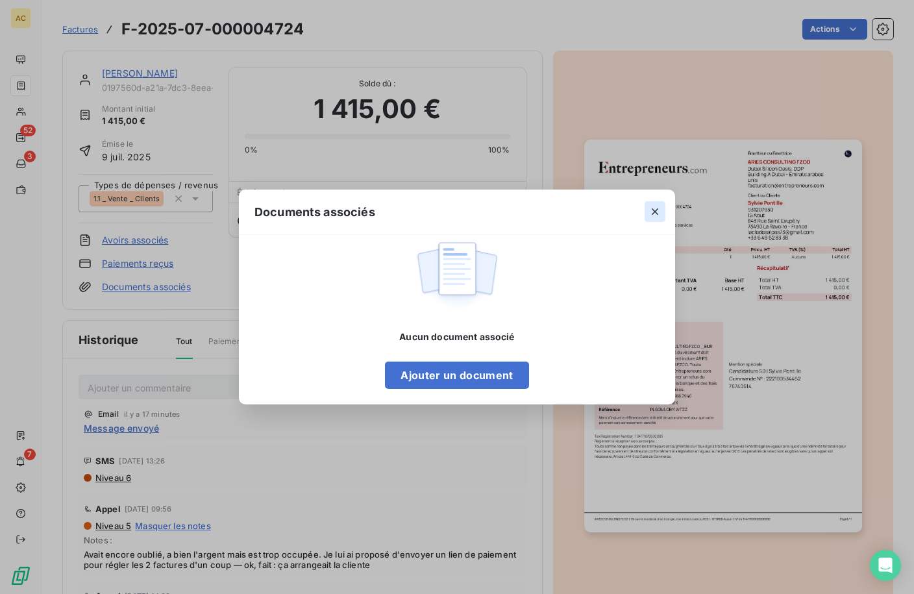
click at [648, 214] on icon "button" at bounding box center [654, 211] width 13 height 13
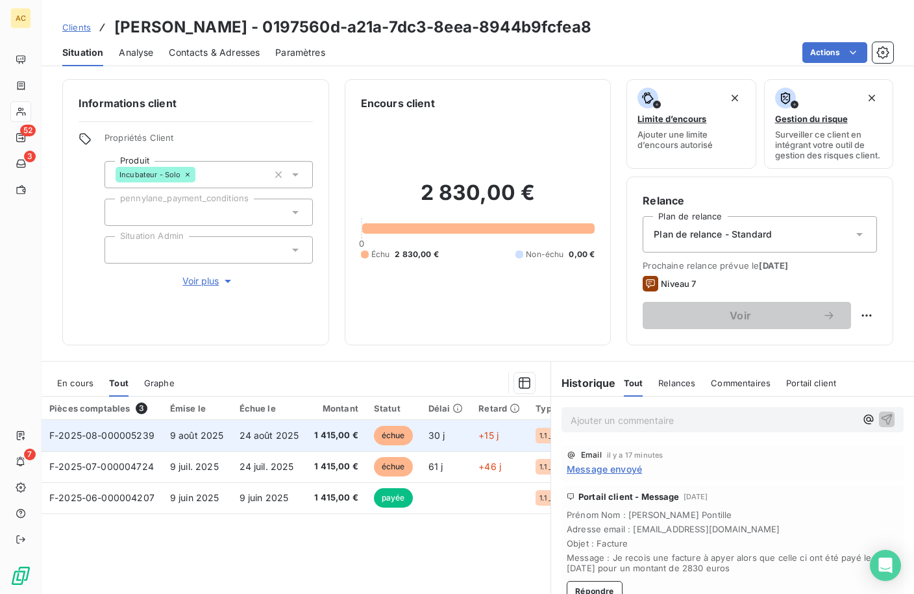
click at [107, 441] on span "F-2025-08-000005239" at bounding box center [101, 435] width 105 height 11
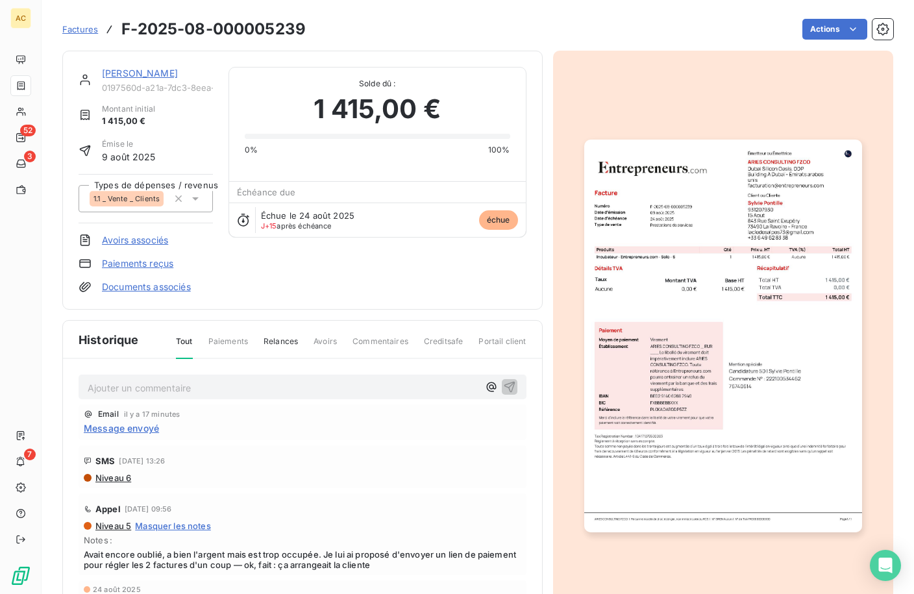
click at [113, 290] on link "Documents associés" at bounding box center [146, 286] width 89 height 13
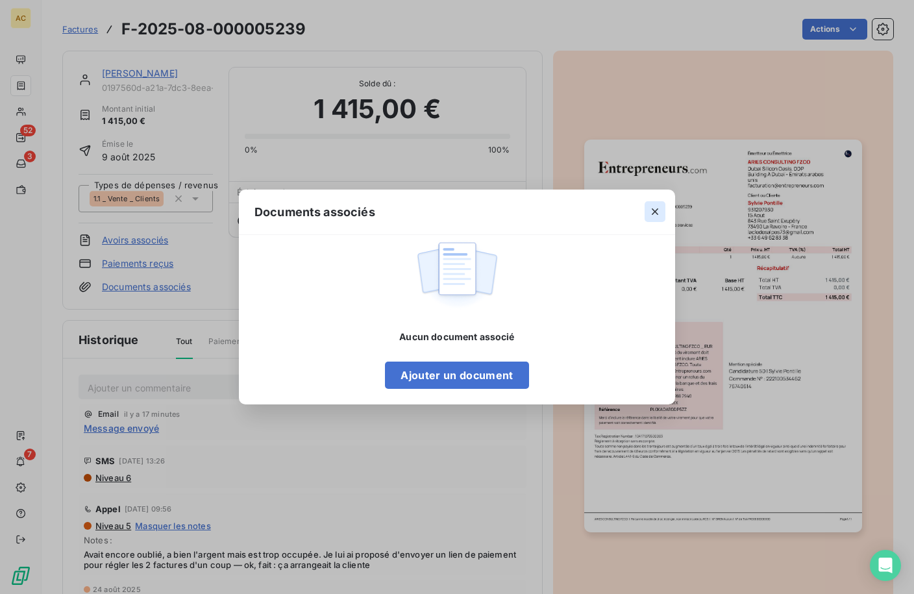
click at [656, 213] on icon "button" at bounding box center [655, 211] width 6 height 6
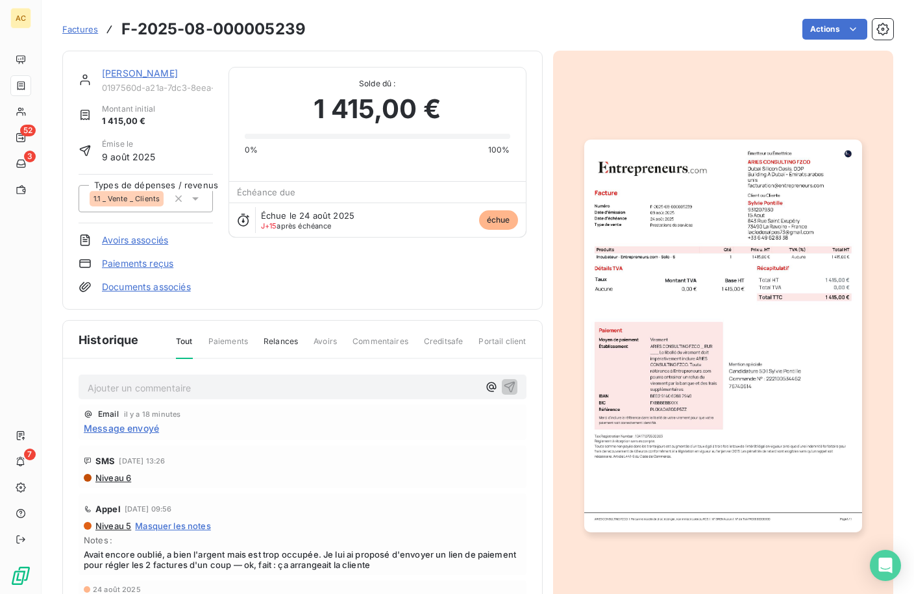
click at [118, 71] on link "[PERSON_NAME]" at bounding box center [140, 73] width 76 height 11
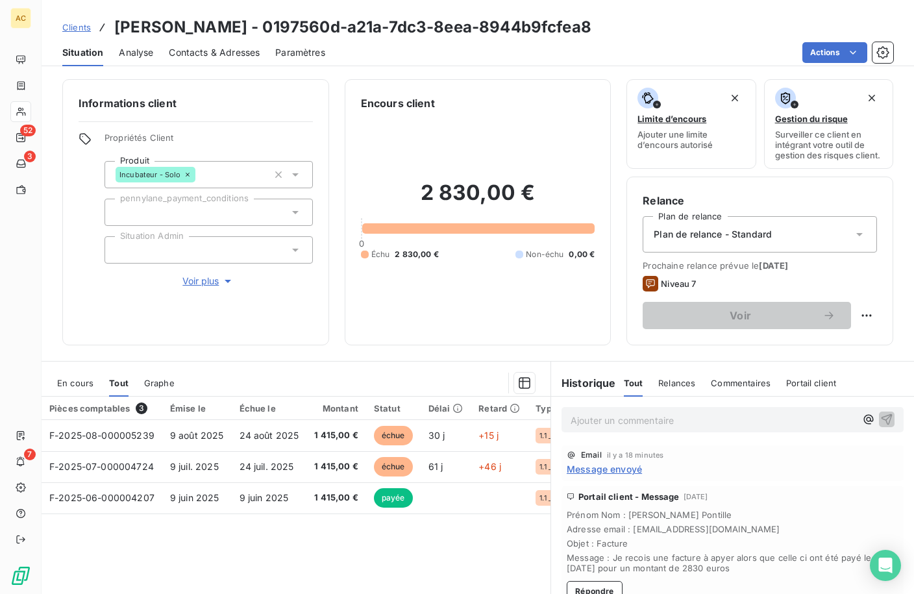
drag, startPoint x: 193, startPoint y: 51, endPoint x: 193, endPoint y: 59, distance: 8.5
click at [193, 51] on span "Contacts & Adresses" at bounding box center [214, 52] width 91 height 13
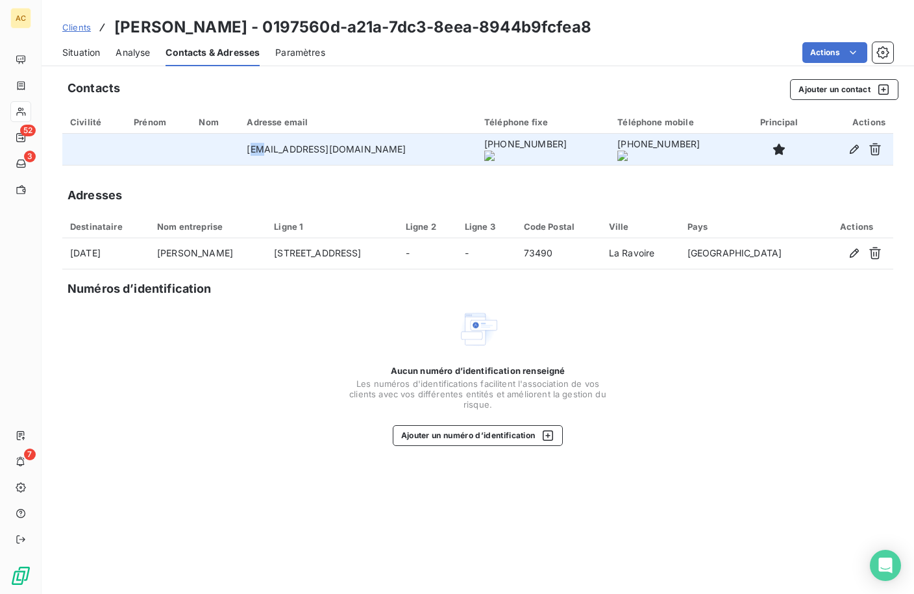
drag, startPoint x: 247, startPoint y: 151, endPoint x: 254, endPoint y: 152, distance: 7.3
click at [254, 152] on td "lacledesalpes73@gmail.com" at bounding box center [358, 149] width 238 height 31
drag, startPoint x: 241, startPoint y: 147, endPoint x: 366, endPoint y: 153, distance: 125.4
click at [366, 153] on td "lacledesalpes73@gmail.com" at bounding box center [358, 149] width 238 height 31
copy td "lacledesalpes73@gmail.com"
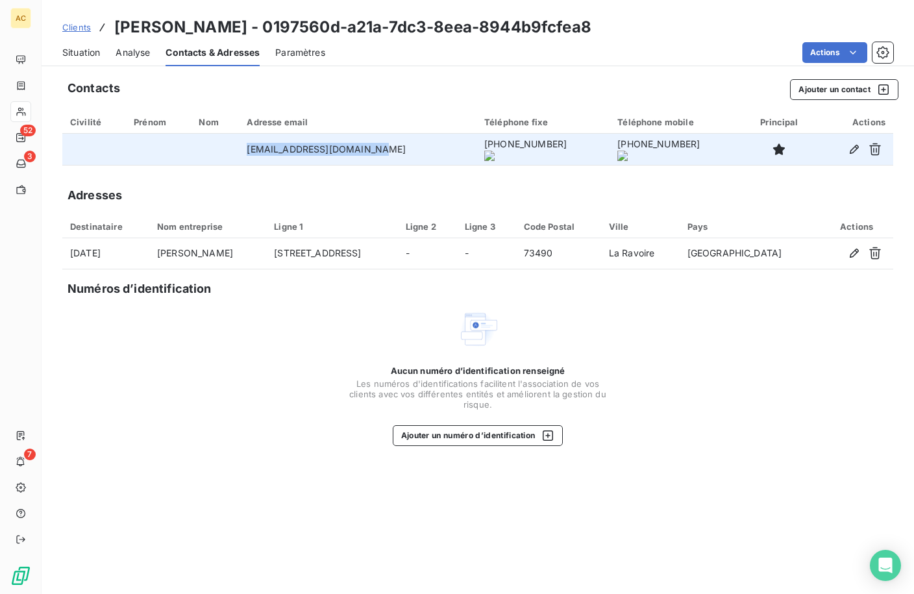
copy td "lacledesalpes73@gmail.com"
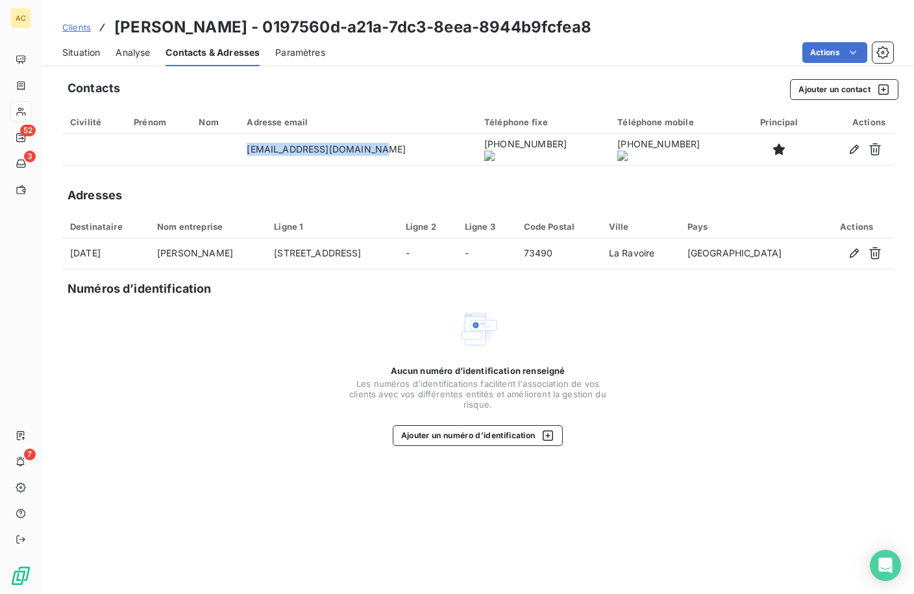
click at [88, 54] on span "Situation" at bounding box center [81, 52] width 38 height 13
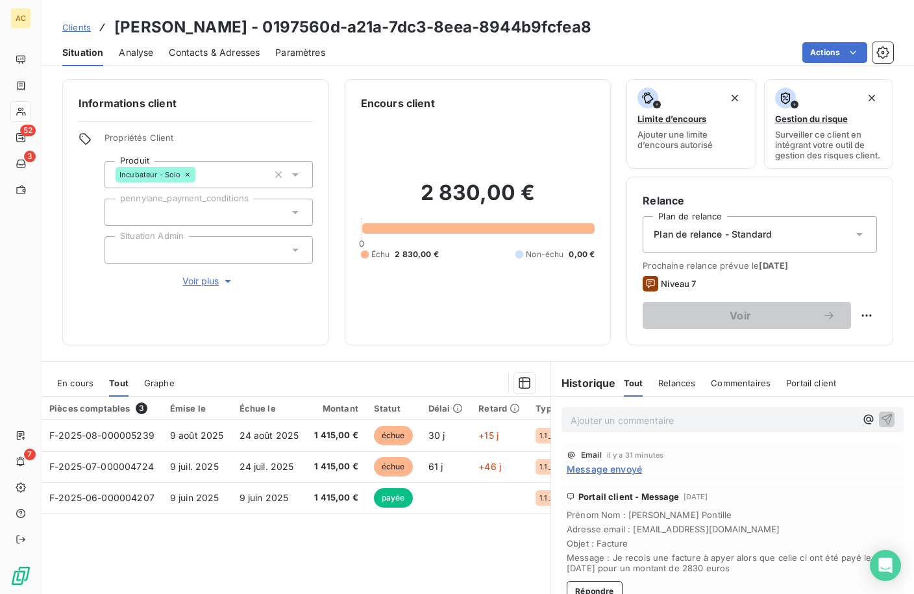
click at [74, 23] on span "Clients" at bounding box center [76, 27] width 29 height 10
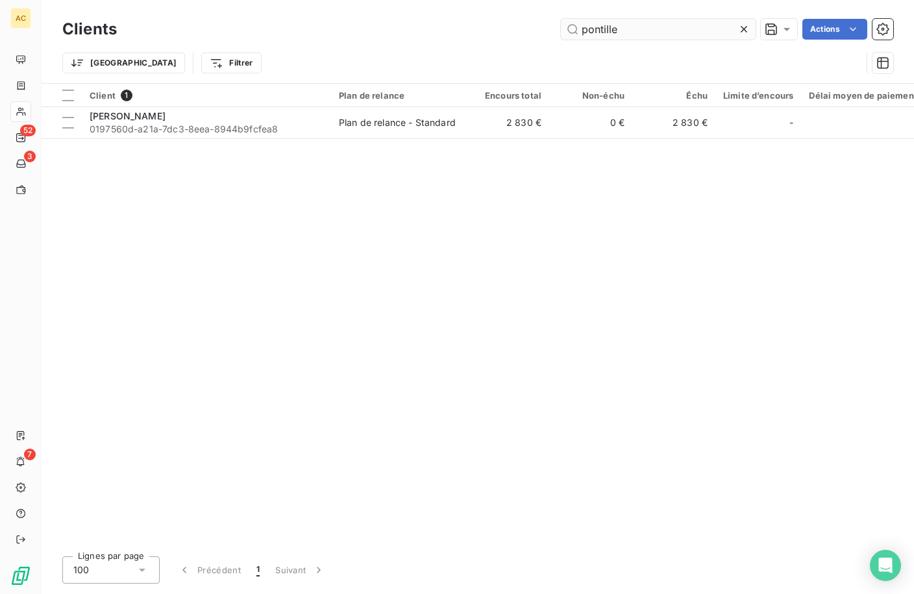
drag, startPoint x: 618, startPoint y: 27, endPoint x: 577, endPoint y: 26, distance: 40.9
click at [577, 26] on input "pontille" at bounding box center [658, 29] width 195 height 21
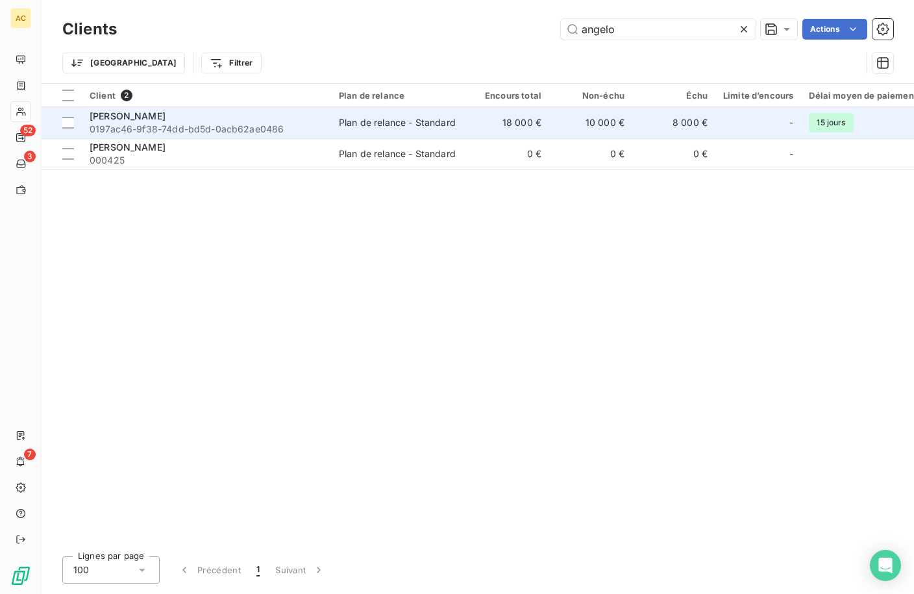
type input "angelo"
click at [251, 131] on span "0197ac46-9f38-74dd-bd5d-0acb62ae0486" at bounding box center [207, 129] width 234 height 13
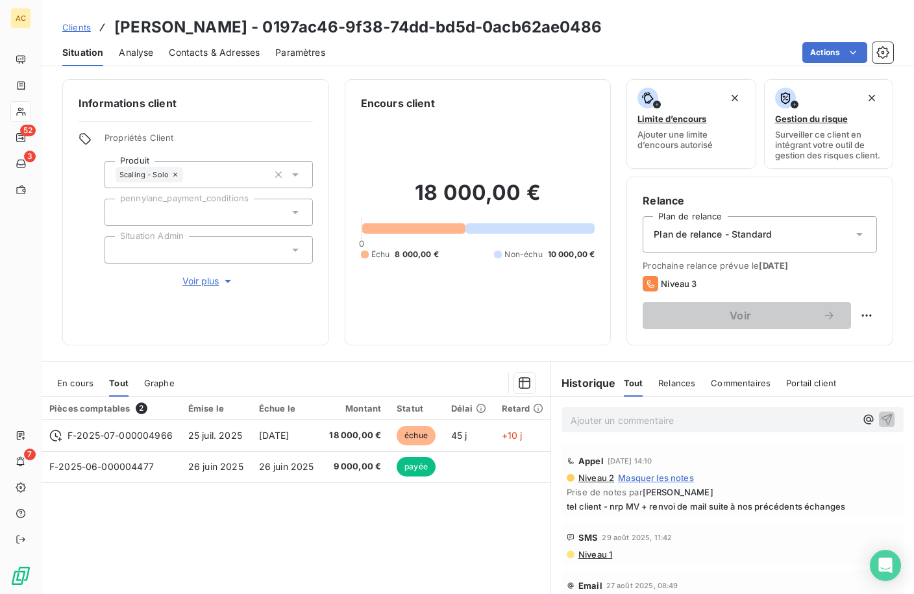
click at [224, 55] on span "Contacts & Adresses" at bounding box center [214, 52] width 91 height 13
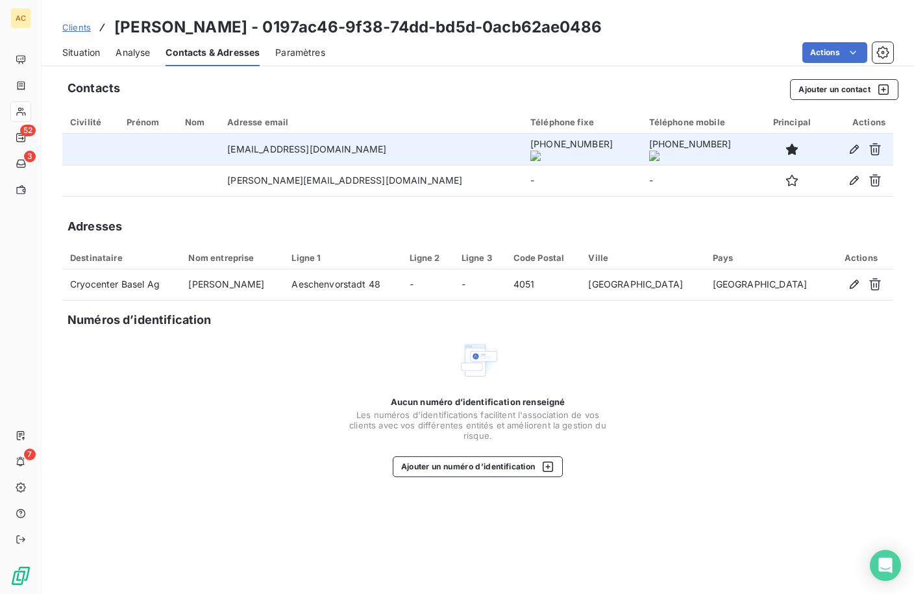
click at [286, 149] on td "angelo@cryocenterbasel.com" at bounding box center [370, 149] width 303 height 31
copy td "angelo@cryocenterbasel.com"
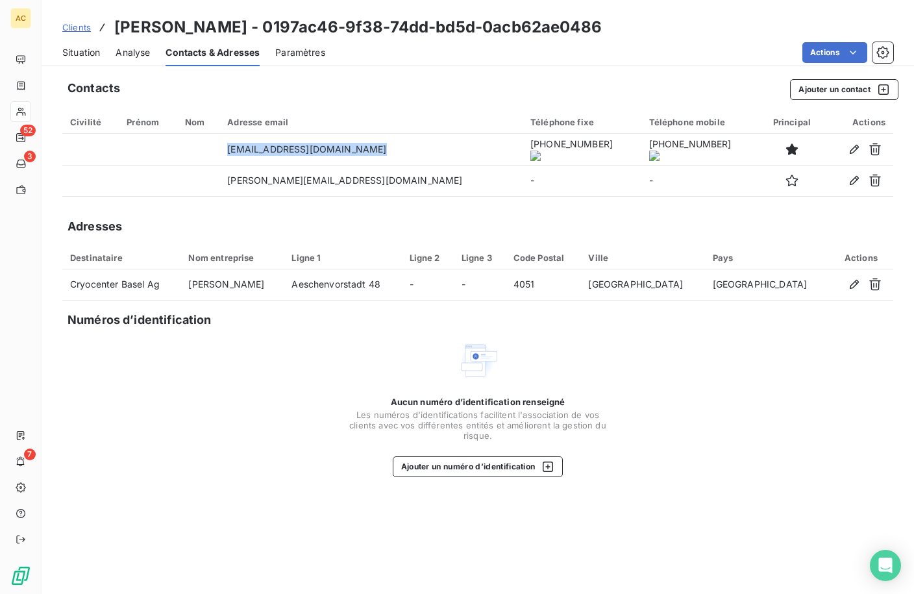
click at [67, 30] on span "Clients" at bounding box center [76, 27] width 29 height 10
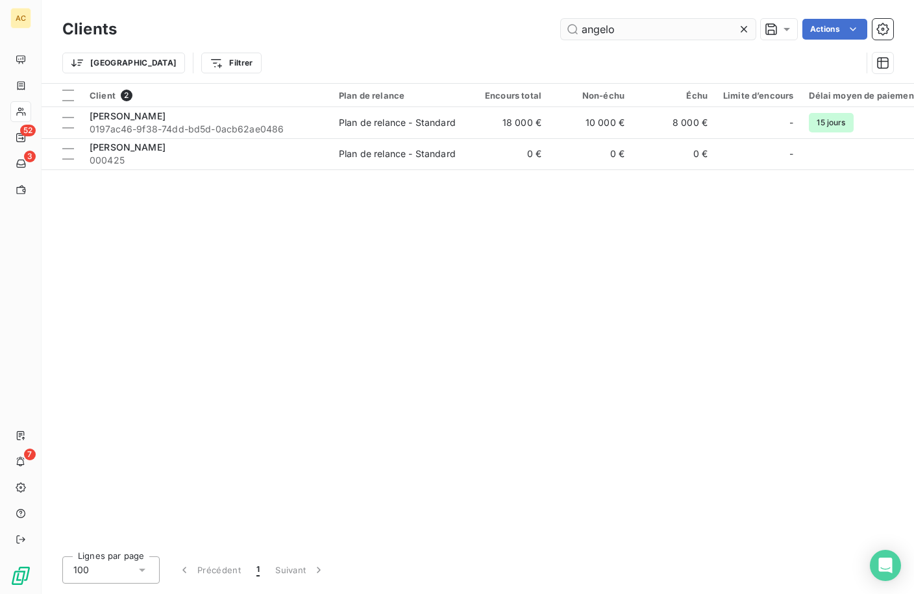
drag, startPoint x: 634, startPoint y: 33, endPoint x: 576, endPoint y: 37, distance: 57.9
click at [574, 36] on input "angelo" at bounding box center [658, 29] width 195 height 21
drag, startPoint x: 588, startPoint y: 31, endPoint x: 578, endPoint y: 31, distance: 9.7
click at [578, 31] on input "angelo" at bounding box center [658, 29] width 195 height 21
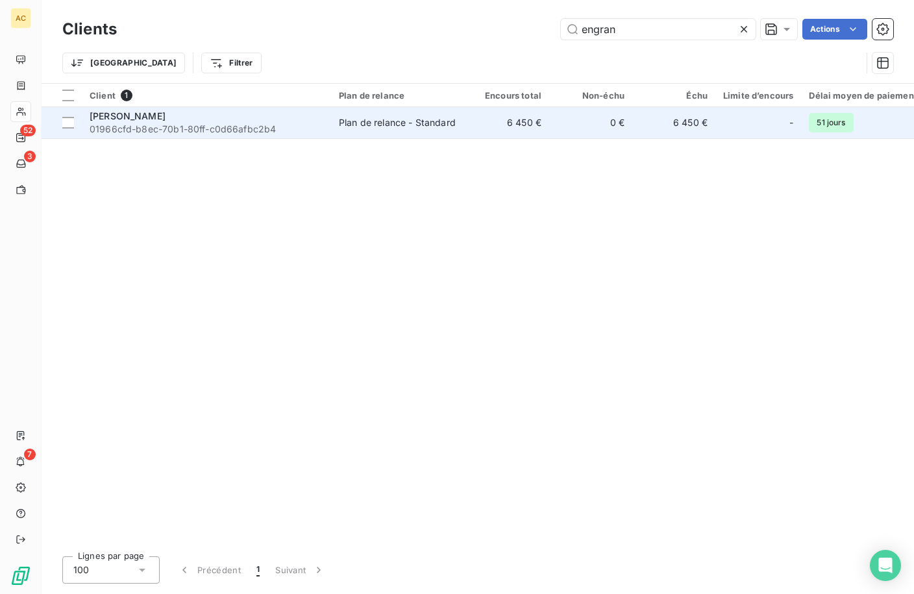
type input "engran"
click at [243, 114] on div "[PERSON_NAME]" at bounding box center [207, 116] width 234 height 13
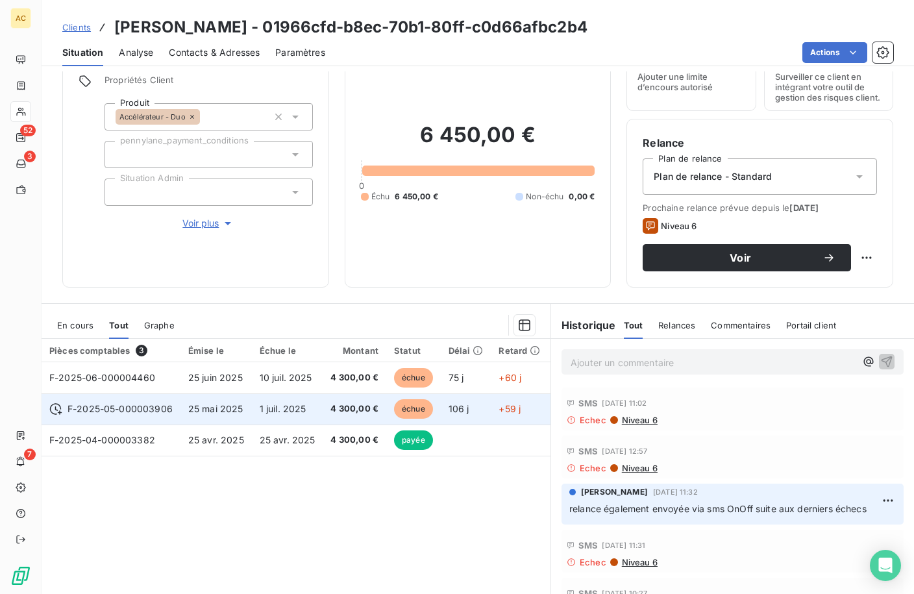
scroll to position [60, 0]
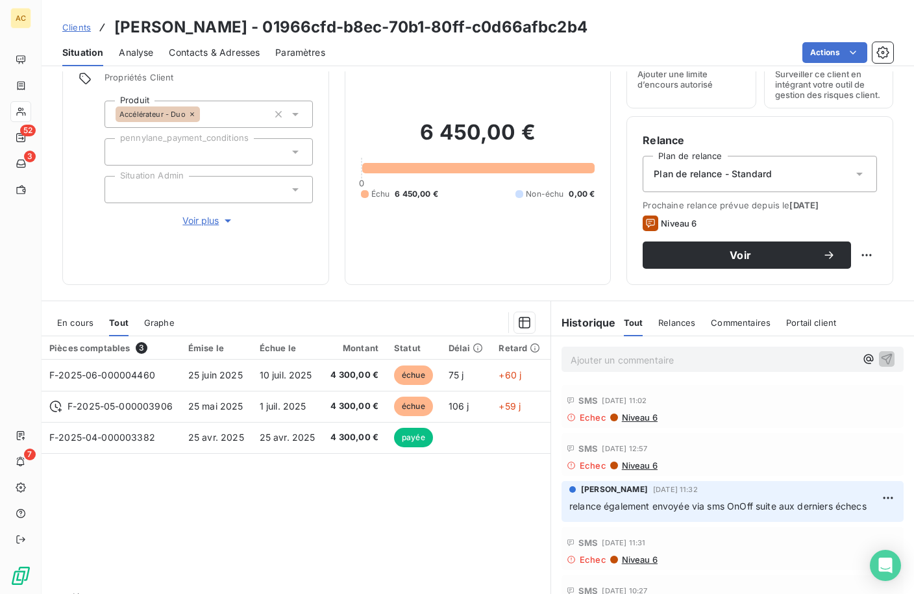
drag, startPoint x: 72, startPoint y: 26, endPoint x: 180, endPoint y: 46, distance: 110.3
click at [73, 26] on span "Clients" at bounding box center [76, 27] width 29 height 10
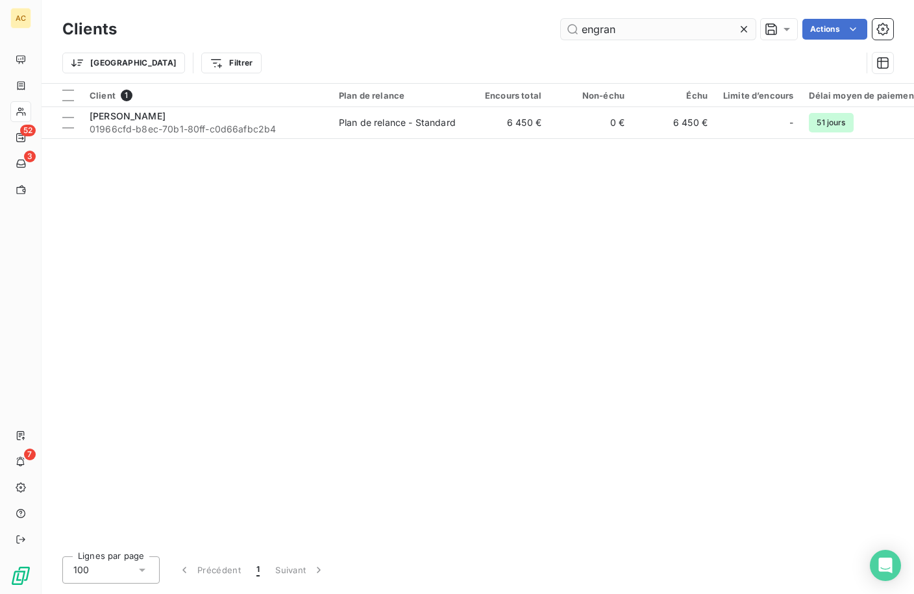
drag, startPoint x: 622, startPoint y: 32, endPoint x: 592, endPoint y: 38, distance: 30.9
click at [577, 34] on input "engran" at bounding box center [658, 29] width 195 height 21
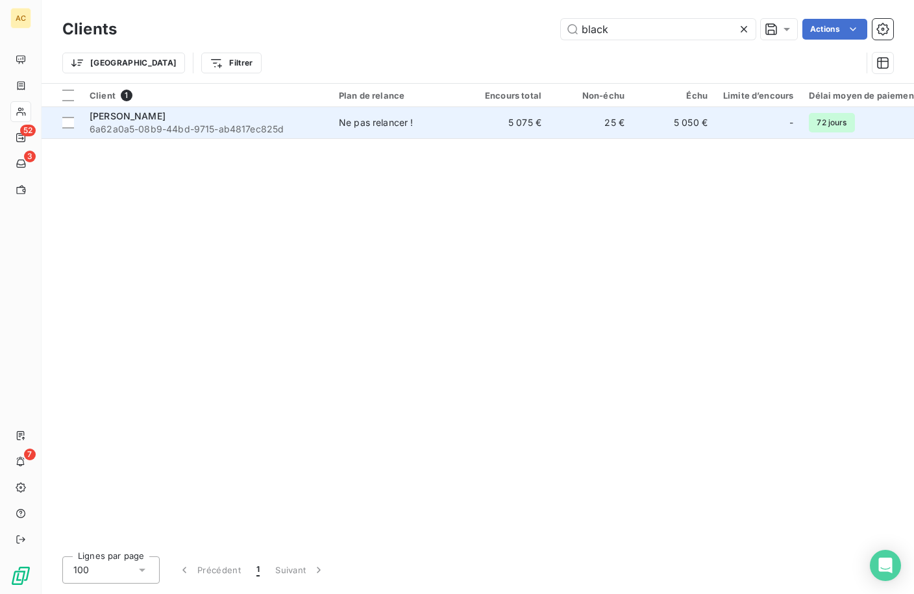
type input "black"
click at [274, 132] on span "6a62a0a5-08b9-44bd-9715-ab4817ec825d" at bounding box center [207, 129] width 234 height 13
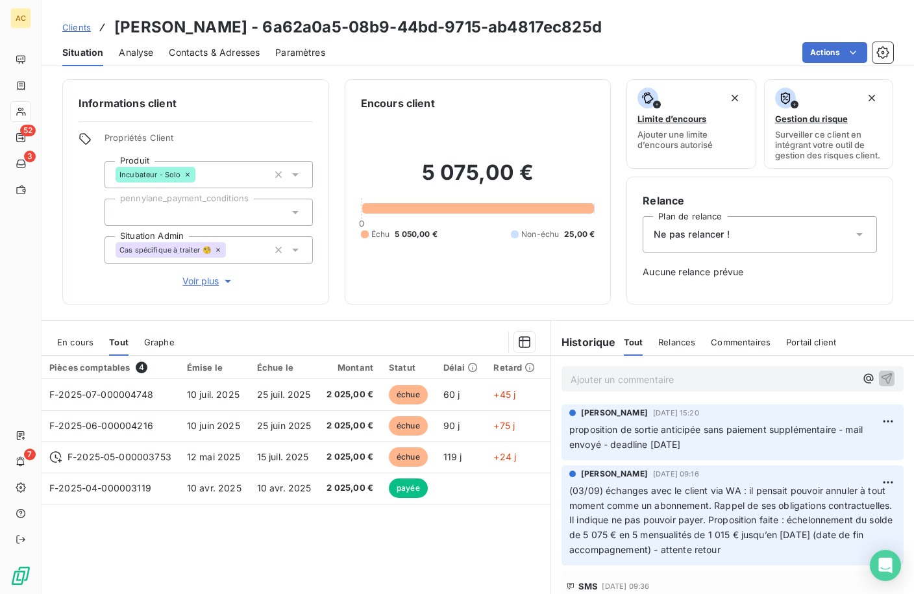
click at [236, 53] on span "Contacts & Adresses" at bounding box center [214, 52] width 91 height 13
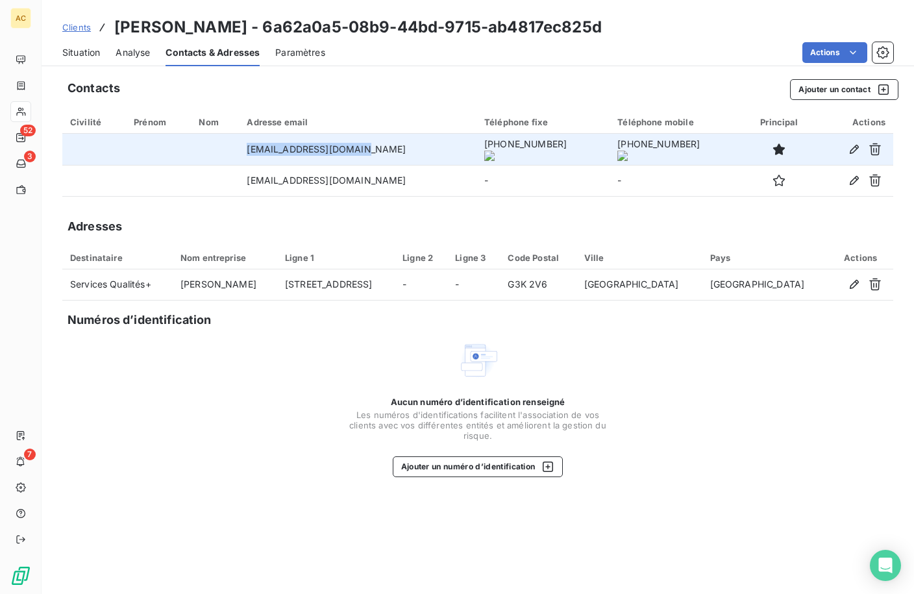
drag, startPoint x: 325, startPoint y: 149, endPoint x: 348, endPoint y: 153, distance: 23.8
click at [375, 149] on td "qualiteplus7@gmail.com" at bounding box center [358, 149] width 238 height 31
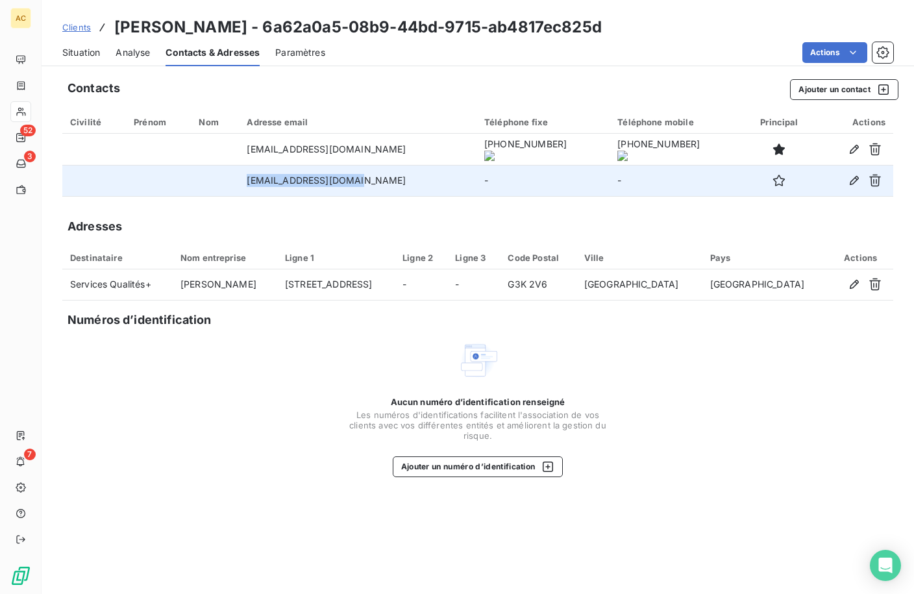
drag, startPoint x: 260, startPoint y: 181, endPoint x: 395, endPoint y: 181, distance: 135.0
click at [400, 181] on td "doomblack22@gmail.com" at bounding box center [358, 180] width 238 height 31
copy td "doomblack22@gmail.com"
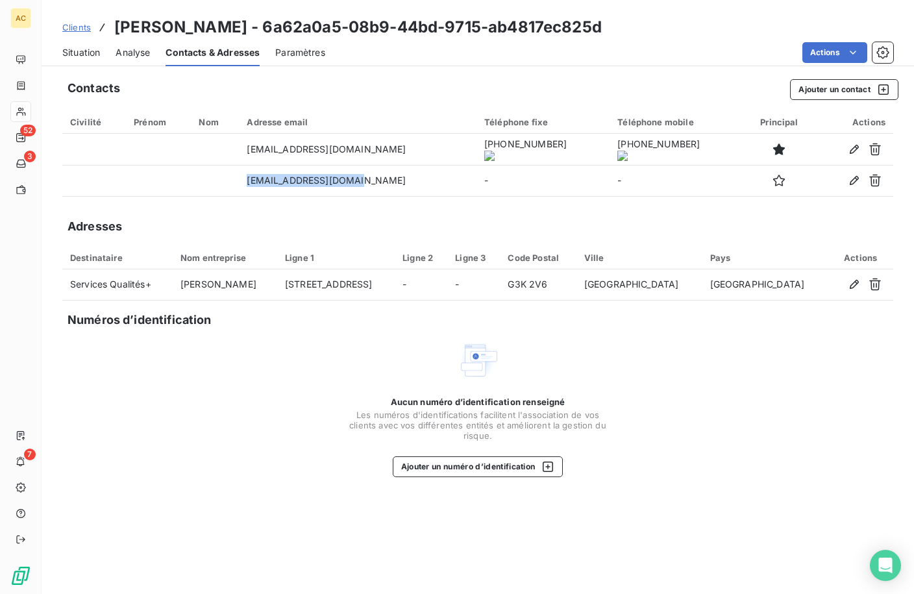
click at [89, 27] on span "Clients" at bounding box center [76, 27] width 29 height 10
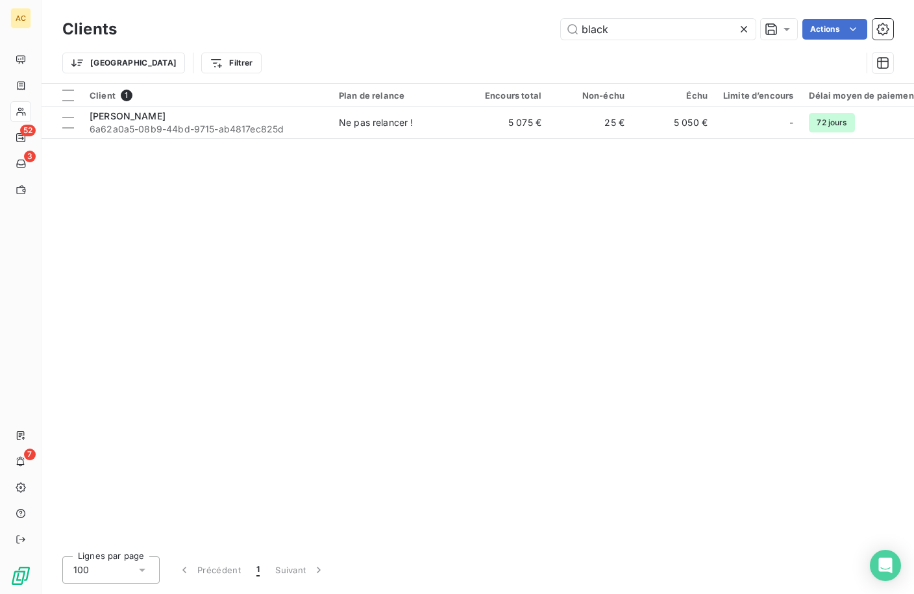
drag, startPoint x: 593, startPoint y: 32, endPoint x: 543, endPoint y: 32, distance: 50.0
click at [543, 32] on div "black Actions" at bounding box center [512, 29] width 761 height 21
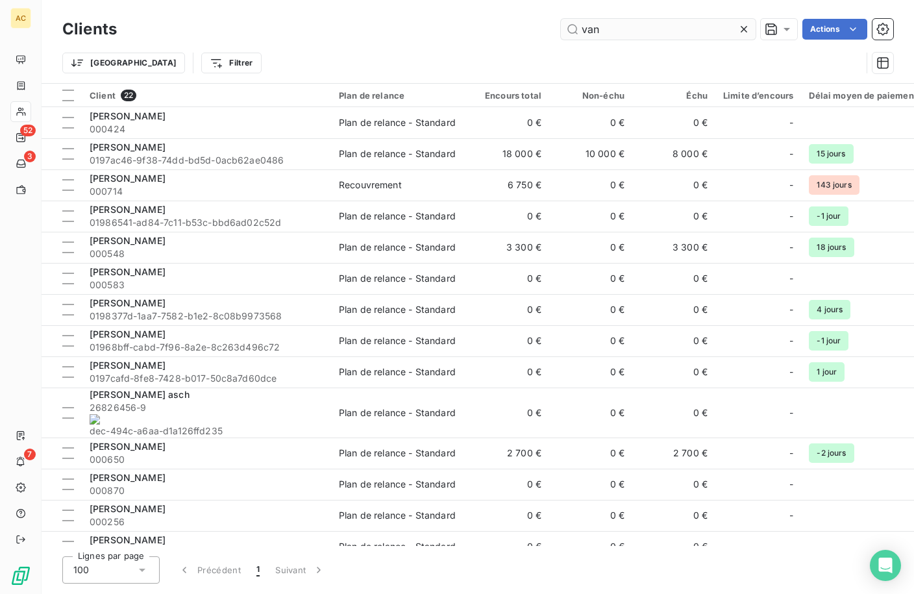
drag, startPoint x: 602, startPoint y: 29, endPoint x: 584, endPoint y: 31, distance: 18.2
click at [584, 31] on input "van" at bounding box center [658, 29] width 195 height 21
type input "v"
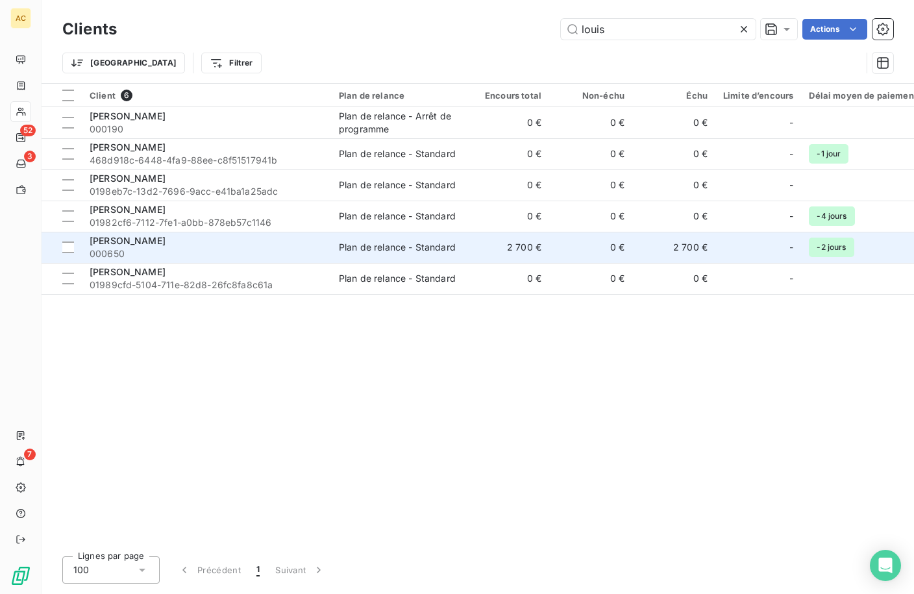
type input "louis"
click at [192, 251] on span "000650" at bounding box center [207, 253] width 234 height 13
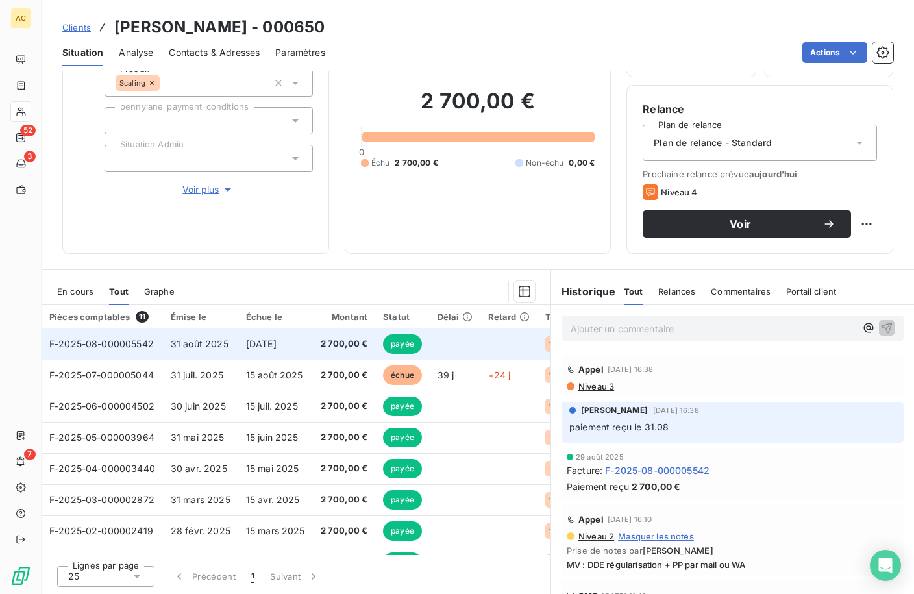
scroll to position [102, 0]
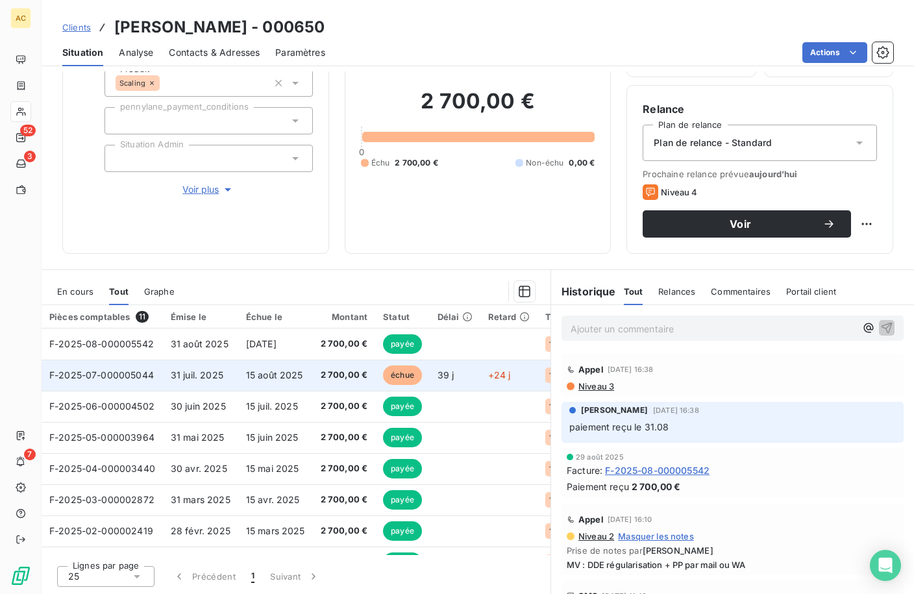
click at [297, 376] on span "15 août 2025" at bounding box center [274, 374] width 57 height 11
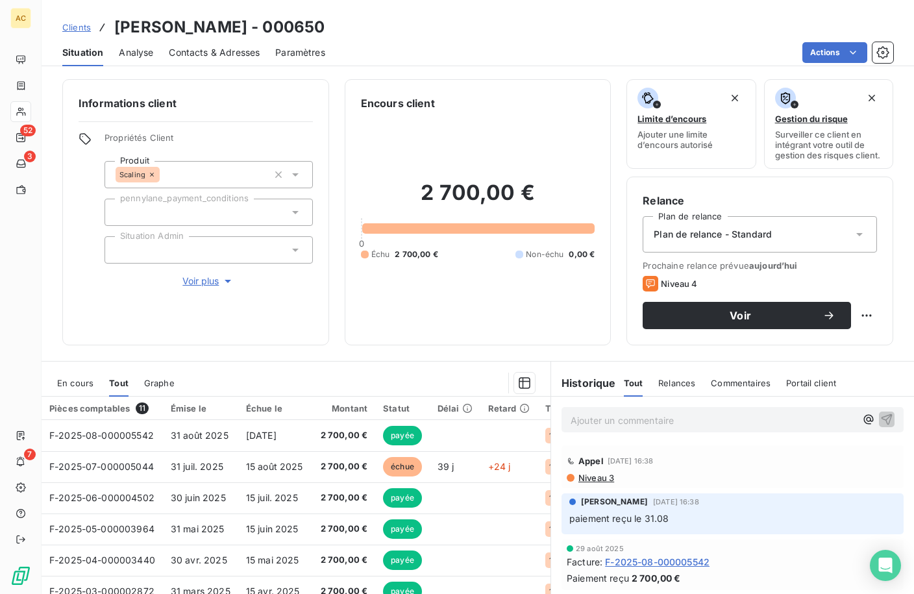
scroll to position [102, 0]
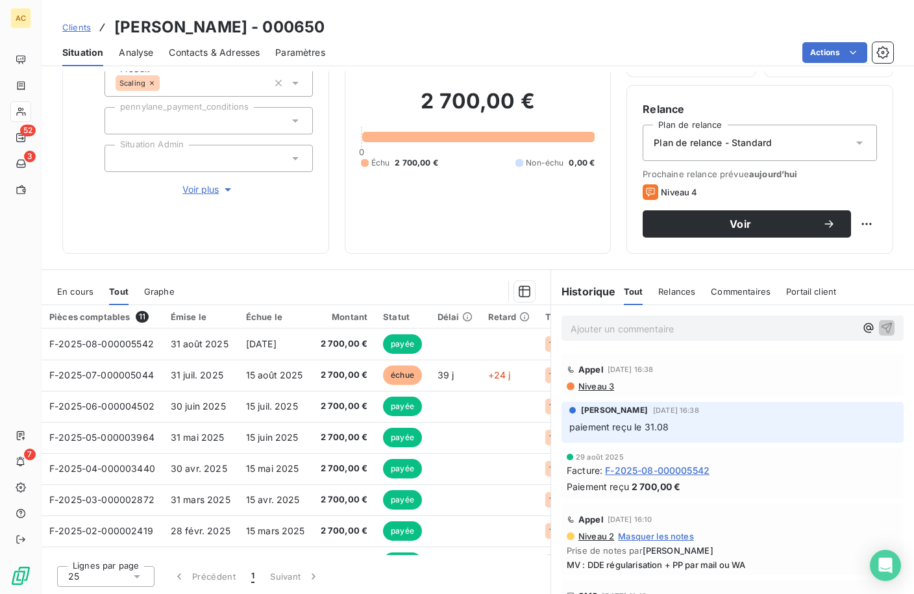
click at [77, 29] on span "Clients" at bounding box center [76, 27] width 29 height 10
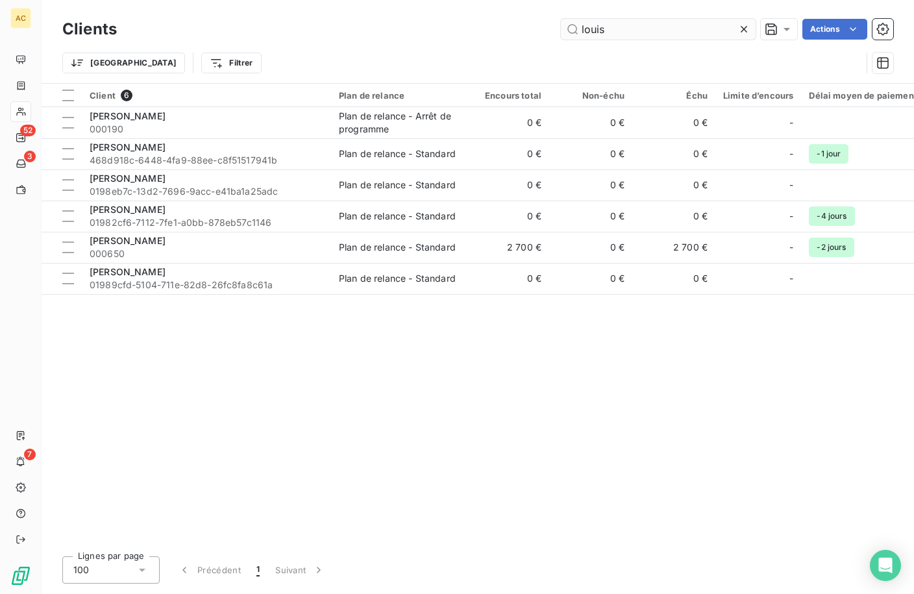
drag, startPoint x: 591, startPoint y: 27, endPoint x: 571, endPoint y: 27, distance: 19.5
click at [571, 27] on input "louis" at bounding box center [658, 29] width 195 height 21
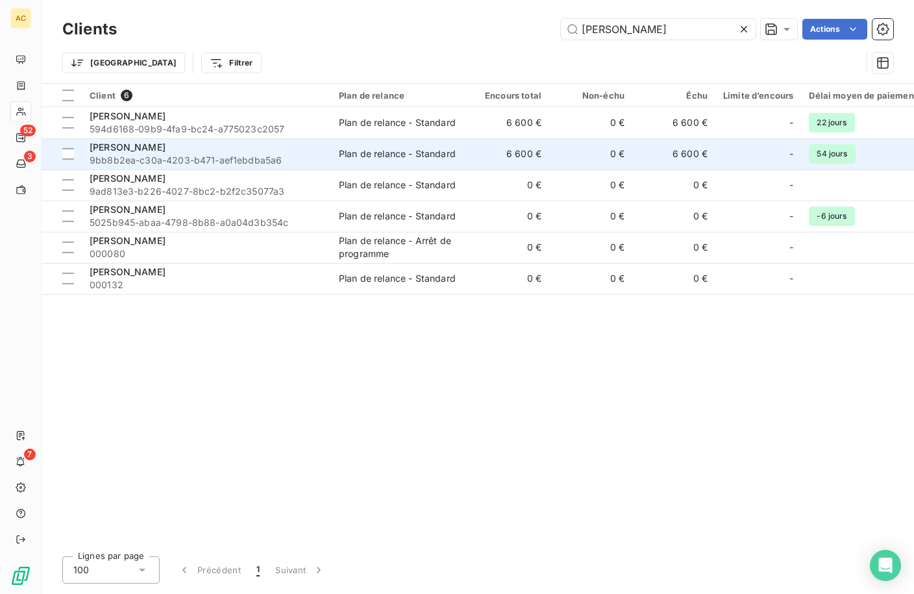
type input "john"
click at [248, 154] on span "9bb8b2ea-c30a-4203-b471-aef1ebdba5a6" at bounding box center [207, 160] width 234 height 13
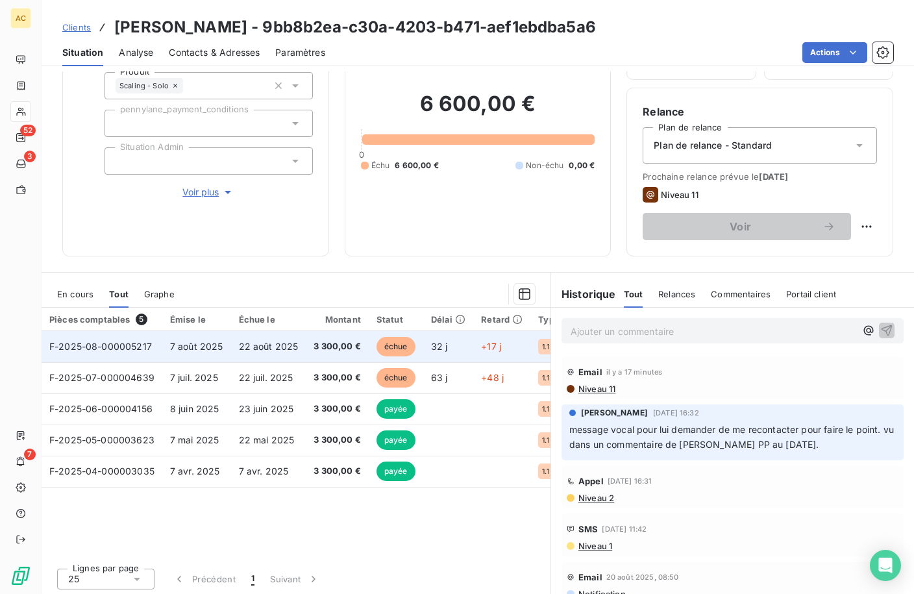
scroll to position [102, 0]
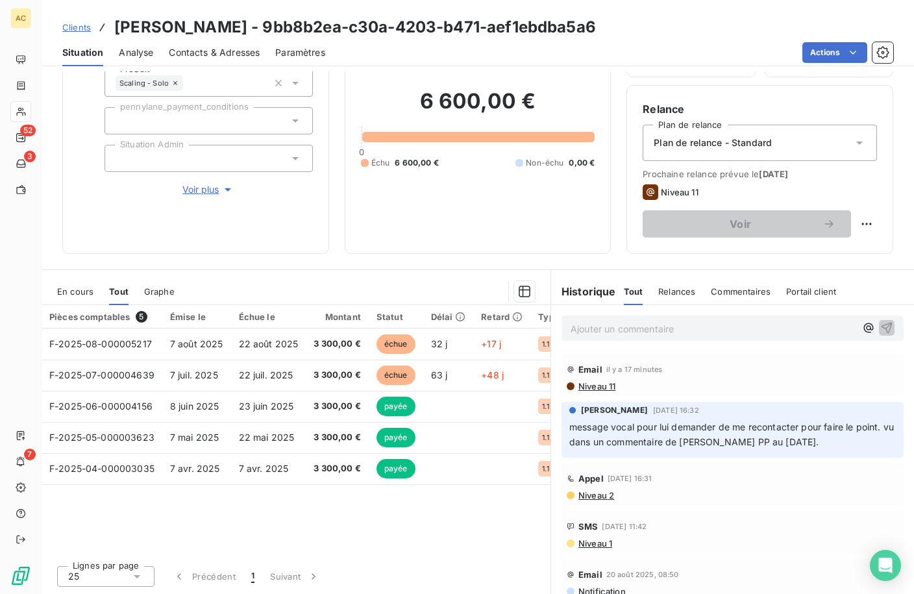
click at [191, 183] on span "Voir plus" at bounding box center [208, 189] width 52 height 13
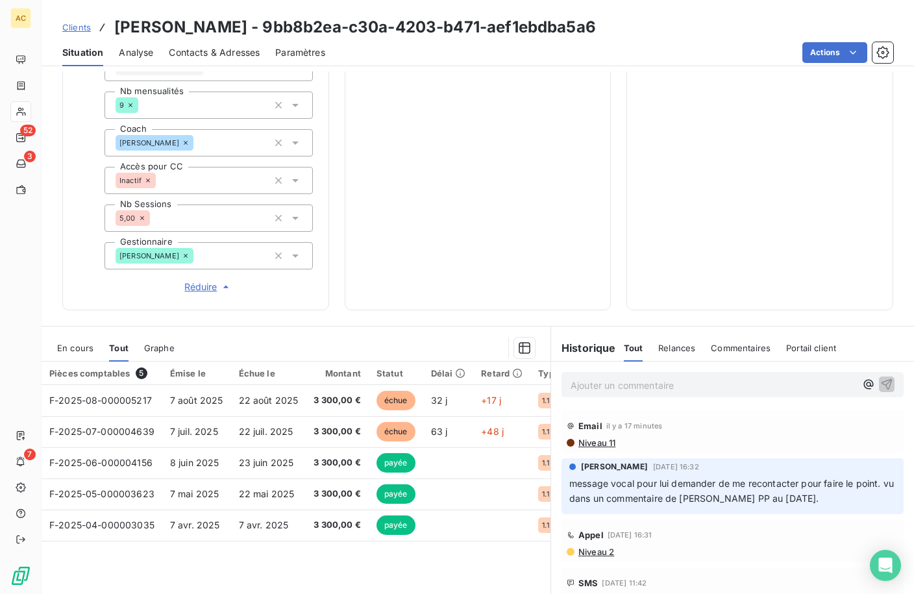
scroll to position [415, 0]
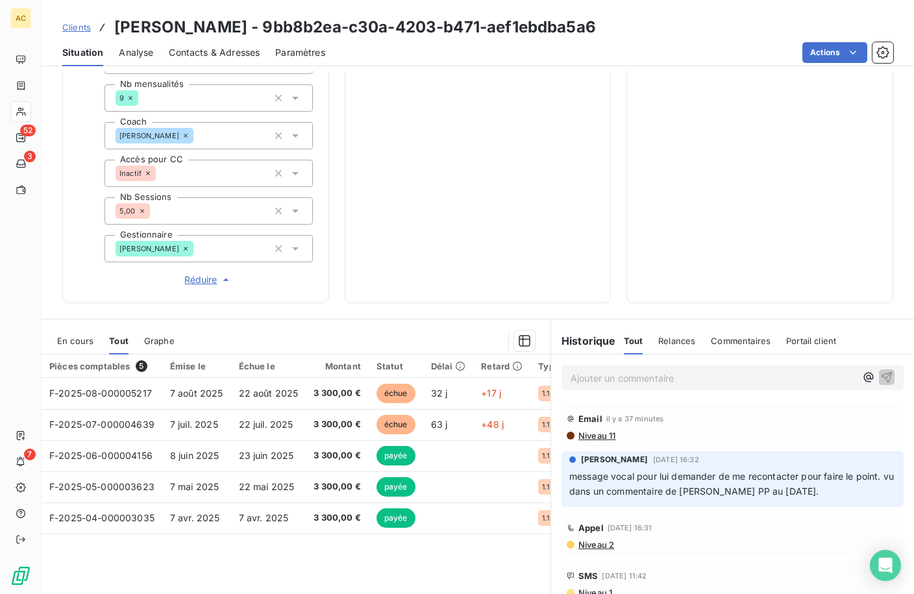
click at [606, 379] on p "Ajouter un commentaire ﻿" at bounding box center [713, 378] width 285 height 16
click at [80, 27] on span "Clients" at bounding box center [76, 27] width 29 height 10
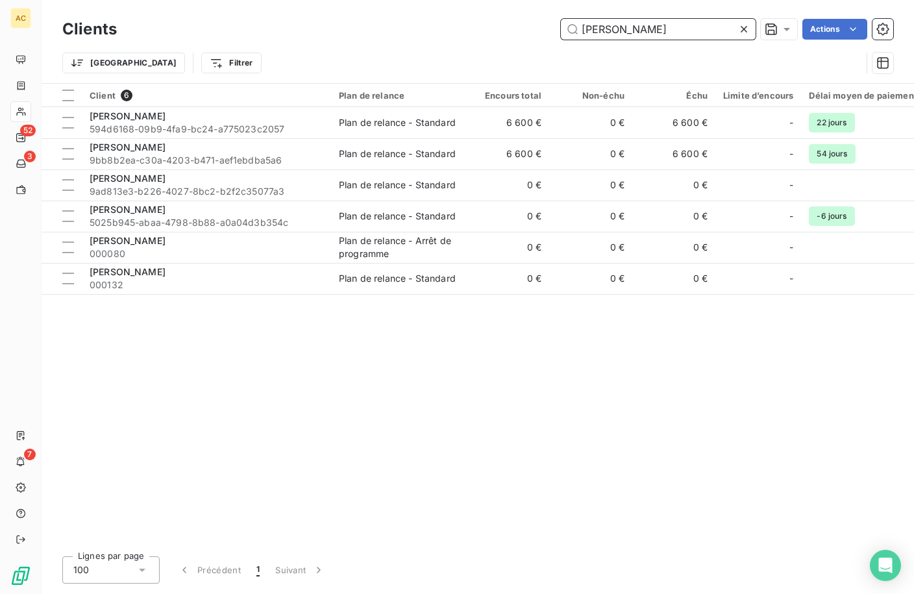
drag, startPoint x: 614, startPoint y: 29, endPoint x: 528, endPoint y: 31, distance: 86.3
click at [528, 31] on div "john Actions" at bounding box center [512, 29] width 761 height 21
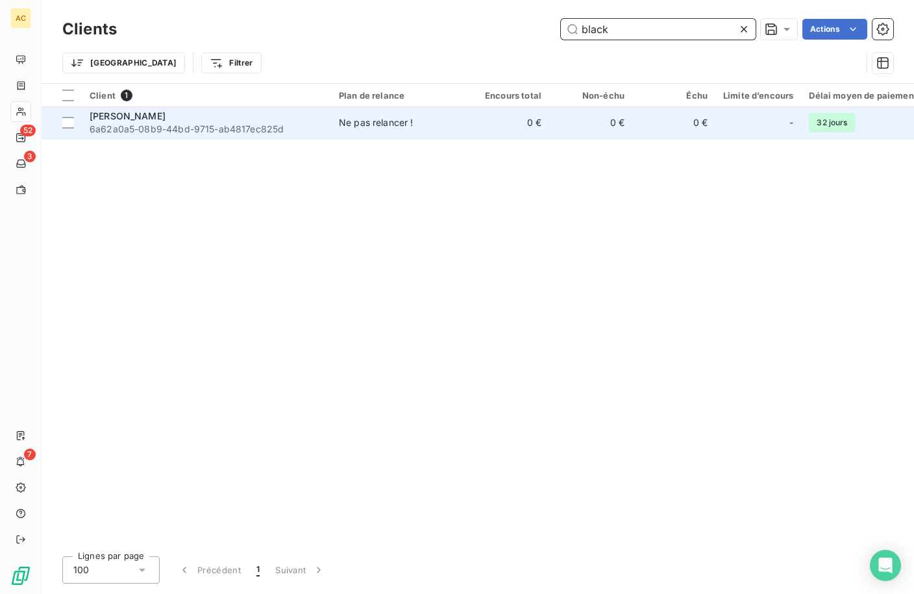
type input "black"
click at [214, 132] on span "6a62a0a5-08b9-44bd-9715-ab4817ec825d" at bounding box center [207, 129] width 234 height 13
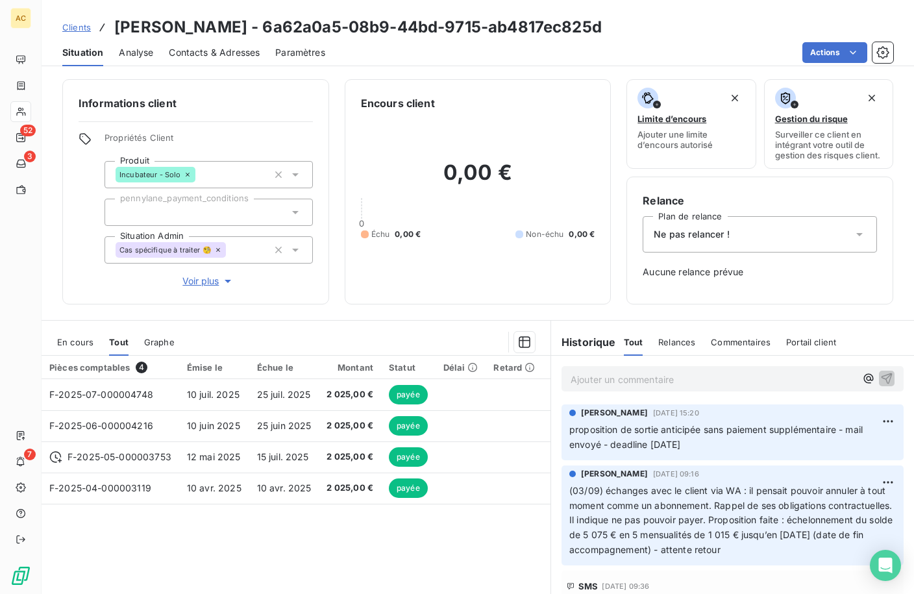
click at [628, 386] on p "Ajouter un commentaire ﻿" at bounding box center [713, 379] width 285 height 16
click at [765, 249] on div "Ne pas relancer !" at bounding box center [760, 234] width 234 height 36
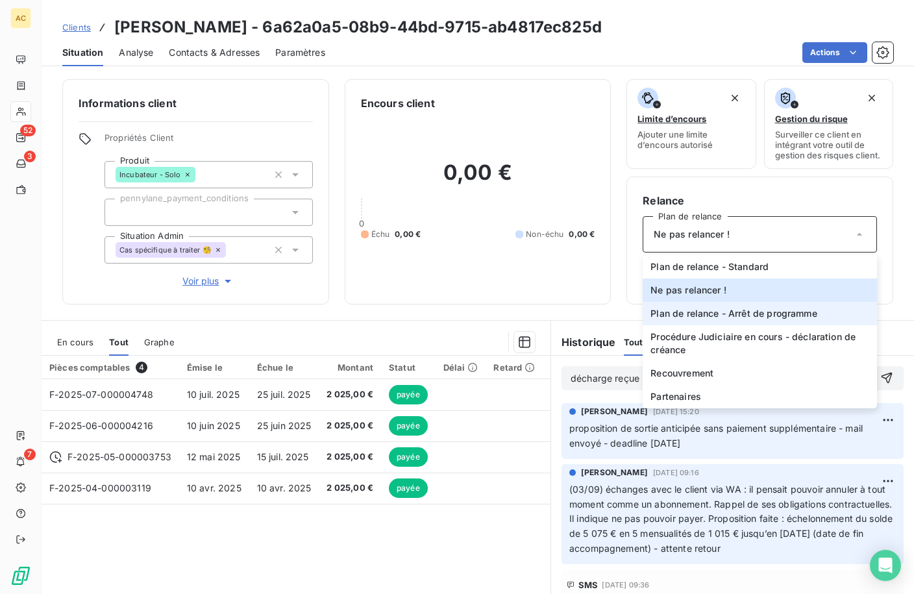
click at [760, 320] on span "Plan de relance - Arrêt de programme" at bounding box center [733, 313] width 166 height 13
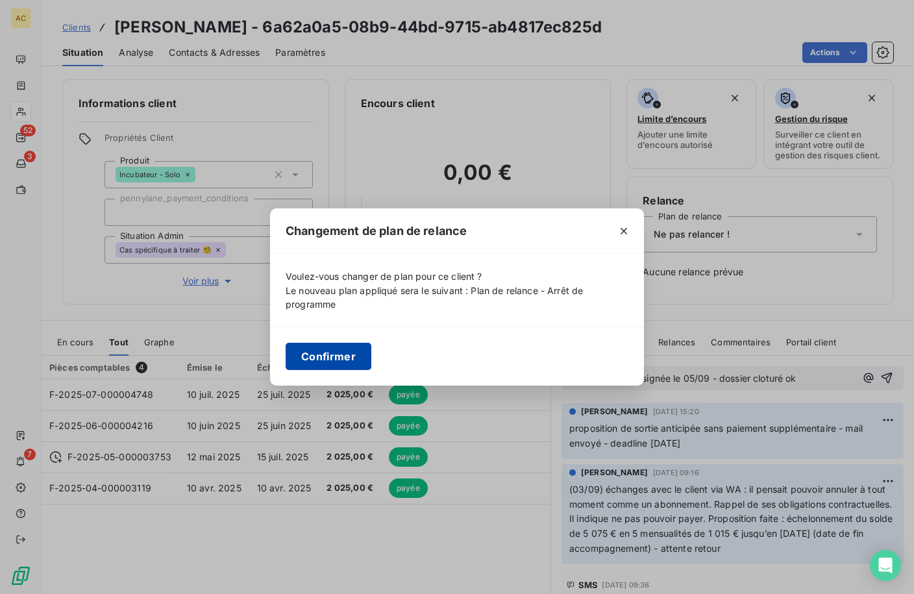
click at [352, 356] on button "Confirmer" at bounding box center [329, 356] width 86 height 27
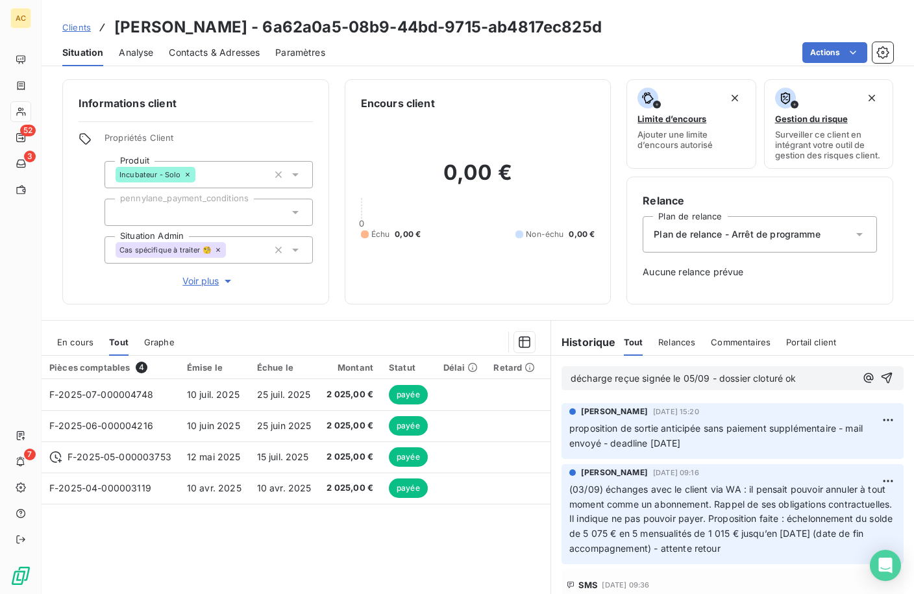
click at [607, 315] on div "Informations client Propriétés Client Produit Incubateur - Solo pennylane_payme…" at bounding box center [478, 332] width 872 height 523
click at [881, 382] on icon "button" at bounding box center [886, 378] width 11 height 11
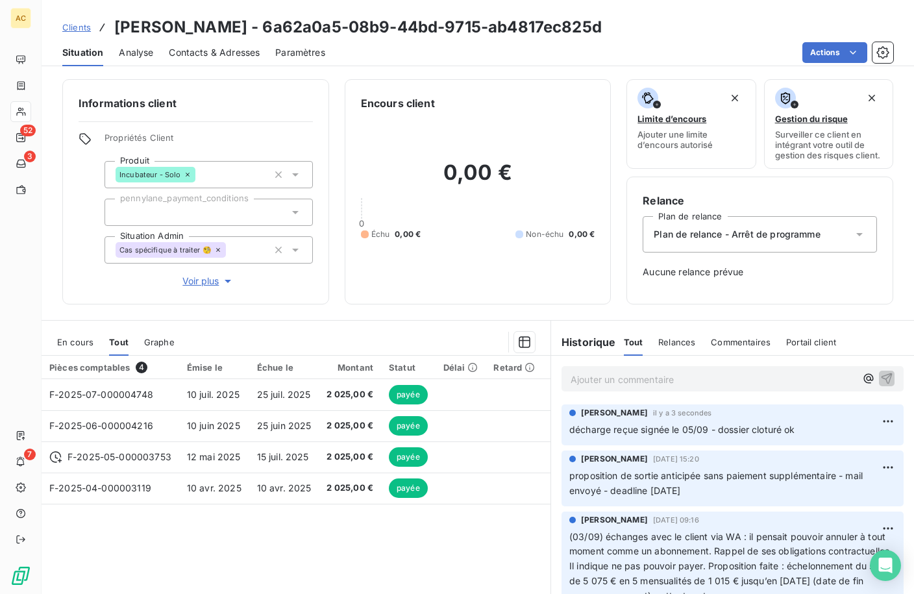
click at [447, 564] on div "Pièces comptables 4 Émise le Échue le Montant Statut Délai Retard Types de dépe…" at bounding box center [296, 481] width 509 height 250
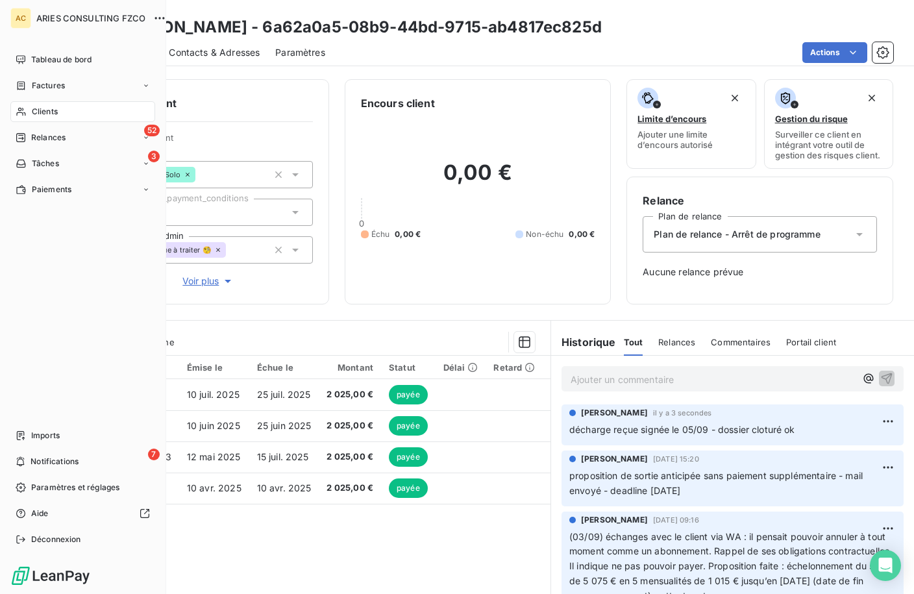
click at [39, 110] on span "Clients" at bounding box center [45, 112] width 26 height 12
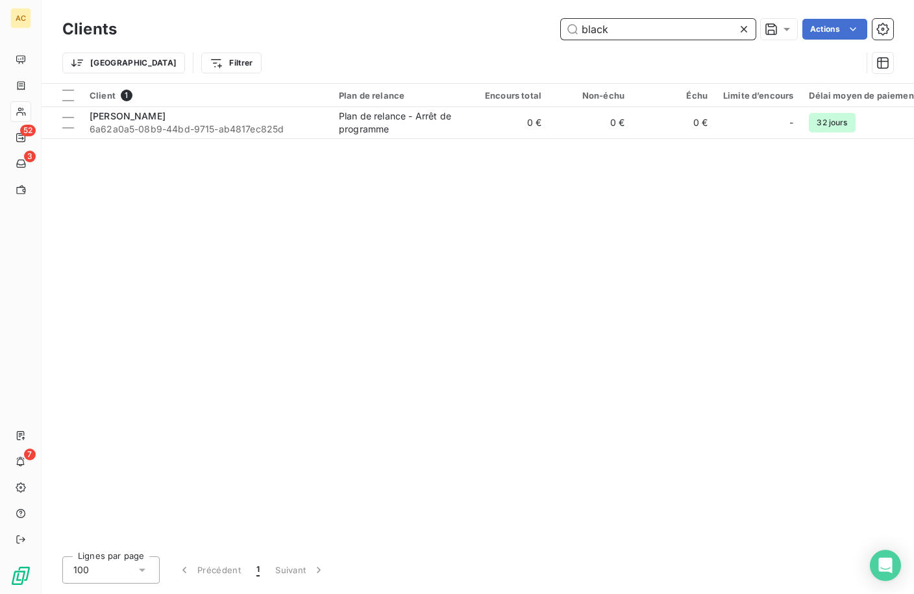
drag, startPoint x: 639, startPoint y: 33, endPoint x: 548, endPoint y: 34, distance: 90.9
click at [548, 34] on div "black Actions" at bounding box center [512, 29] width 761 height 21
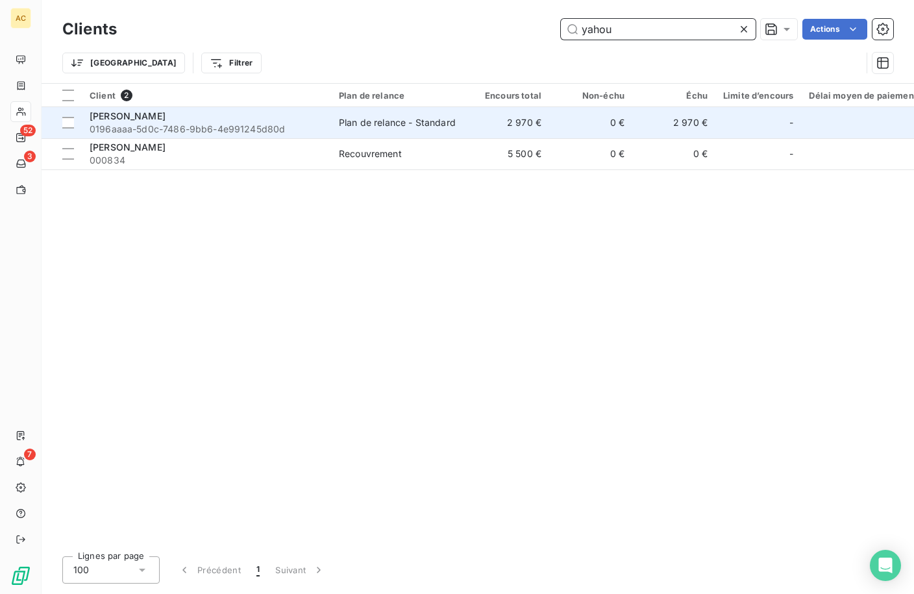
type input "yahou"
click at [246, 117] on div "[PERSON_NAME]" at bounding box center [207, 116] width 234 height 13
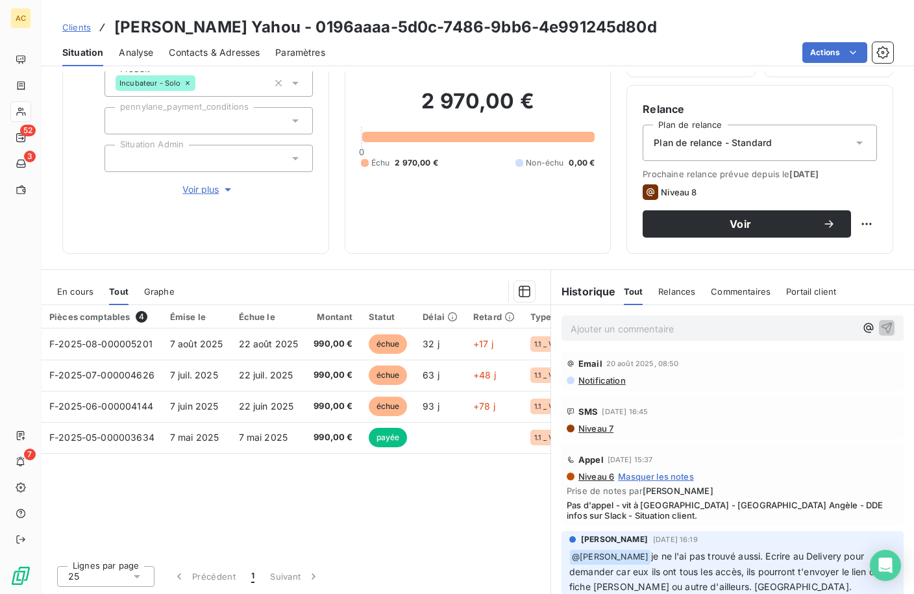
scroll to position [180, 0]
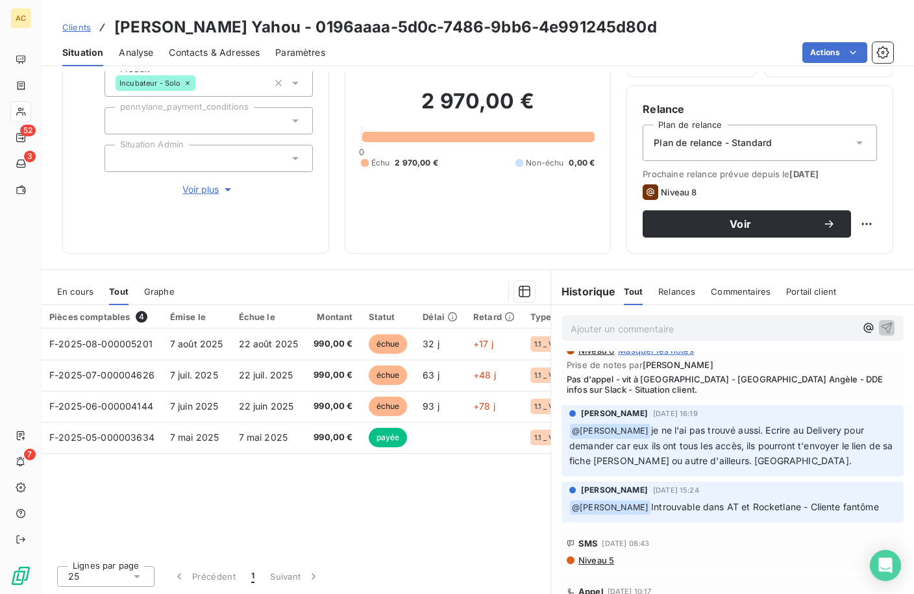
click at [216, 186] on div "Informations client Propriétés Client Produit Incubateur - Solo pennylane_payme…" at bounding box center [195, 121] width 267 height 266
click at [214, 183] on span "Voir plus" at bounding box center [208, 189] width 52 height 13
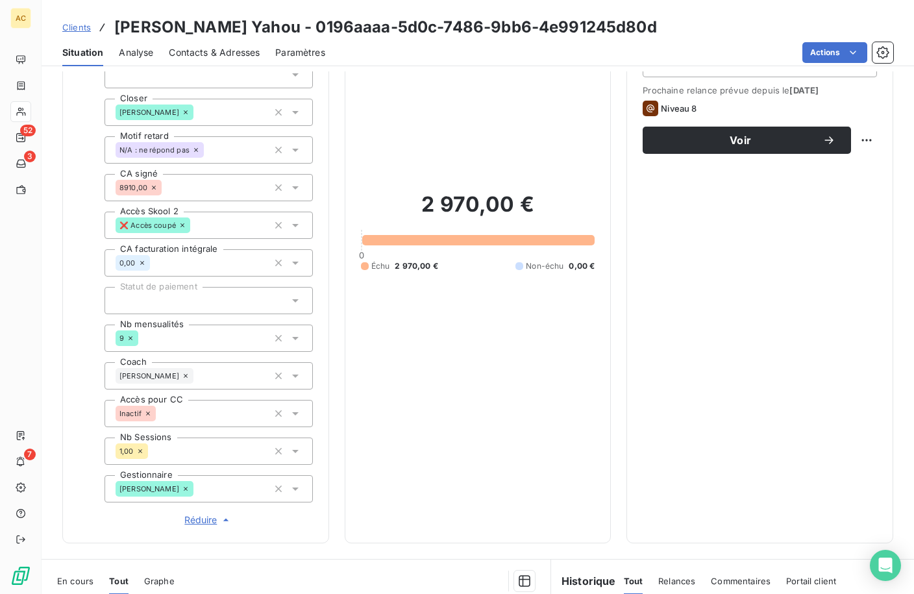
scroll to position [277, 0]
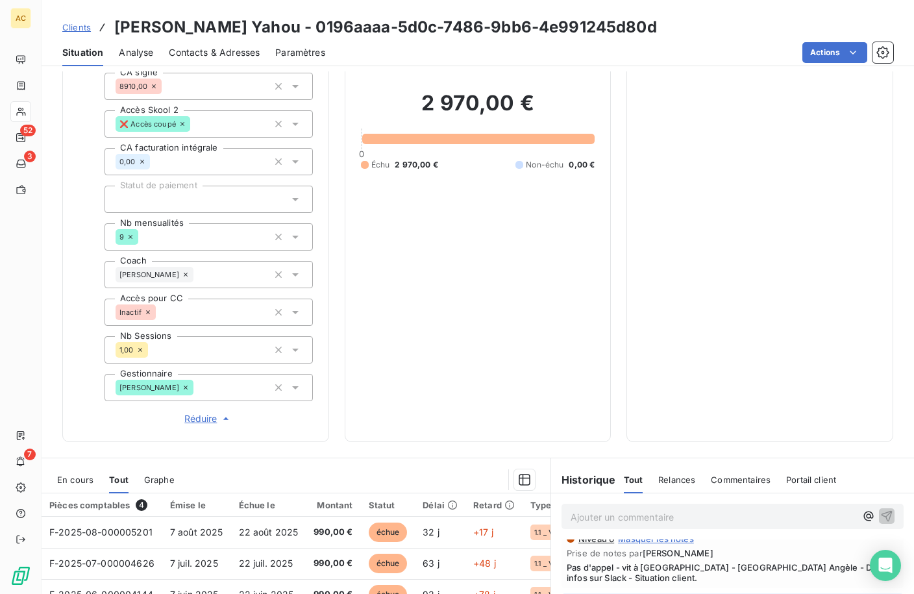
click at [225, 58] on span "Contacts & Adresses" at bounding box center [214, 52] width 91 height 13
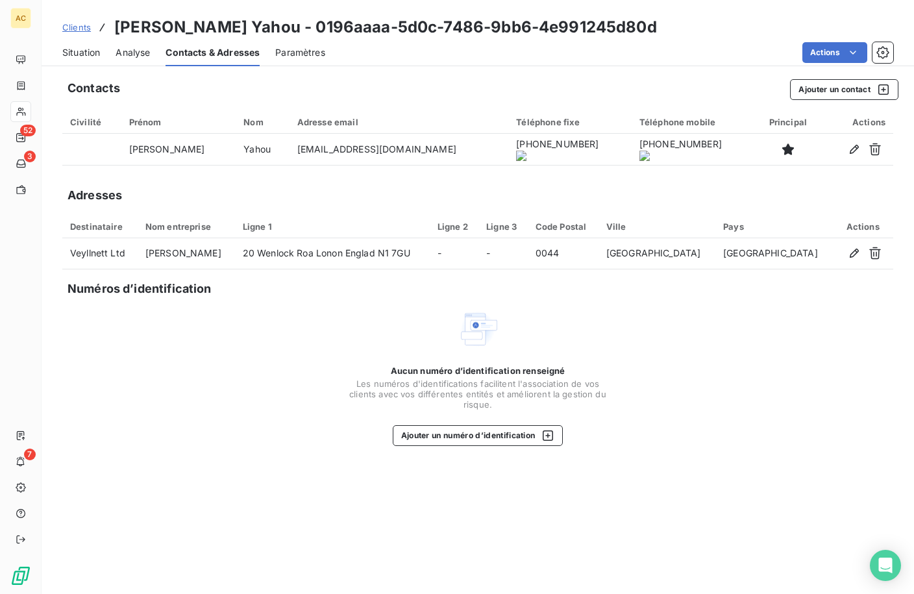
drag, startPoint x: 77, startPoint y: 53, endPoint x: 88, endPoint y: 56, distance: 11.5
click at [77, 53] on span "Situation" at bounding box center [81, 52] width 38 height 13
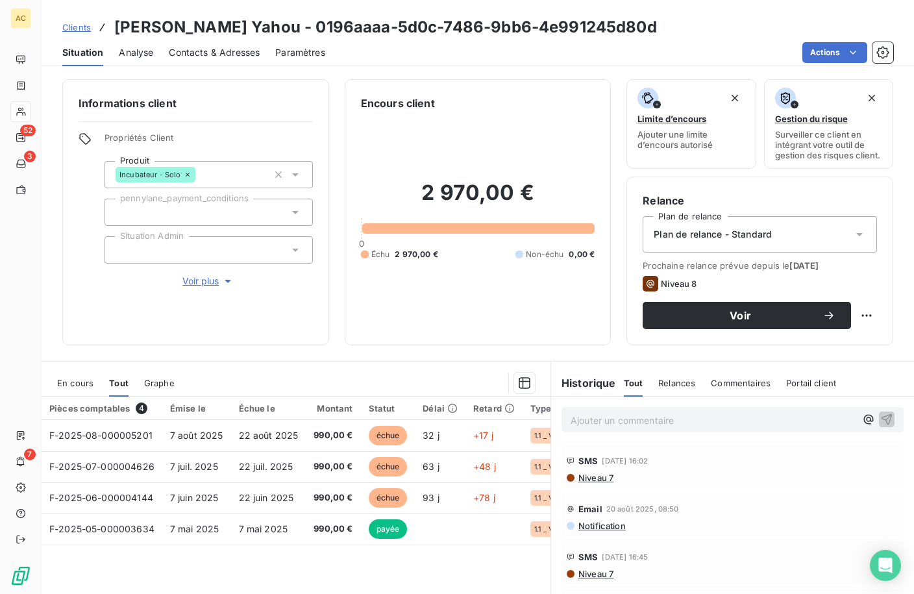
click at [86, 31] on span "Clients" at bounding box center [76, 27] width 29 height 10
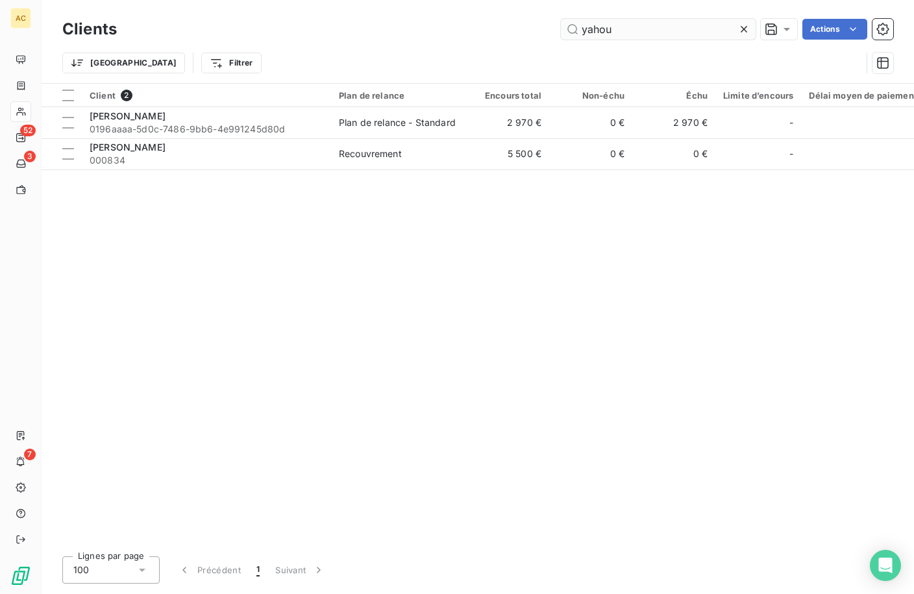
drag, startPoint x: 610, startPoint y: 33, endPoint x: 574, endPoint y: 33, distance: 36.3
click at [574, 33] on input "yahou" at bounding box center [658, 29] width 195 height 21
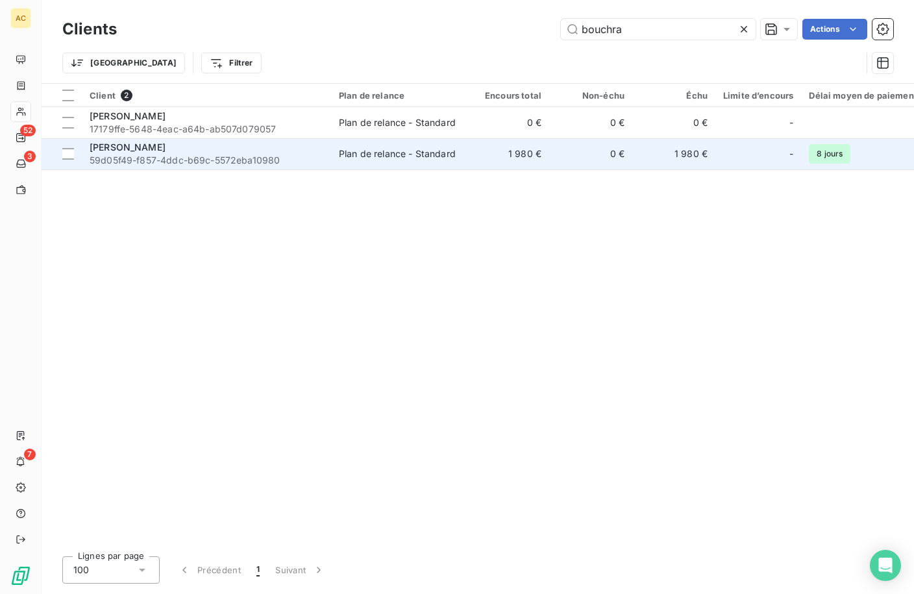
type input "bouchra"
click at [128, 152] on span "[PERSON_NAME]" at bounding box center [128, 147] width 76 height 11
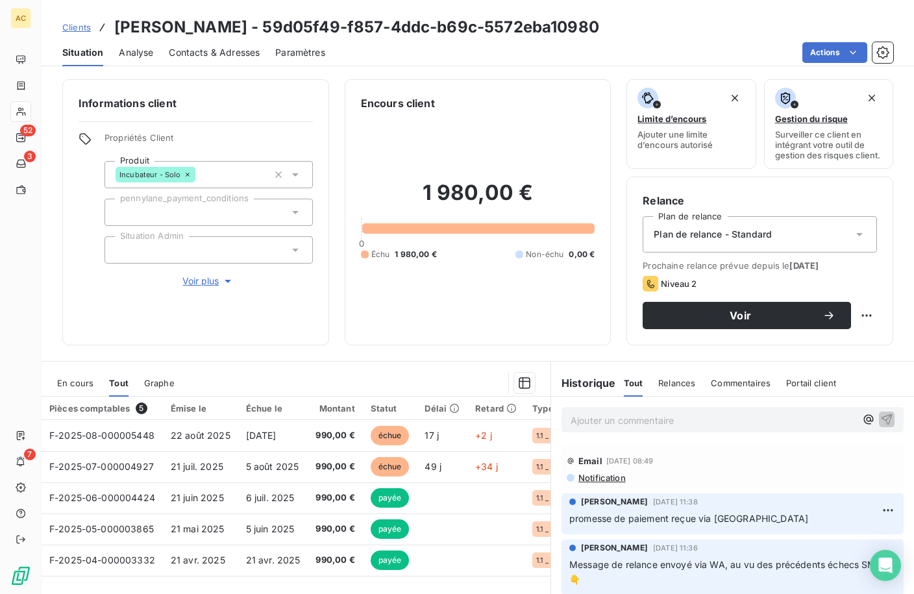
click at [652, 428] on p "Ajouter un commentaire ﻿" at bounding box center [713, 420] width 285 height 16
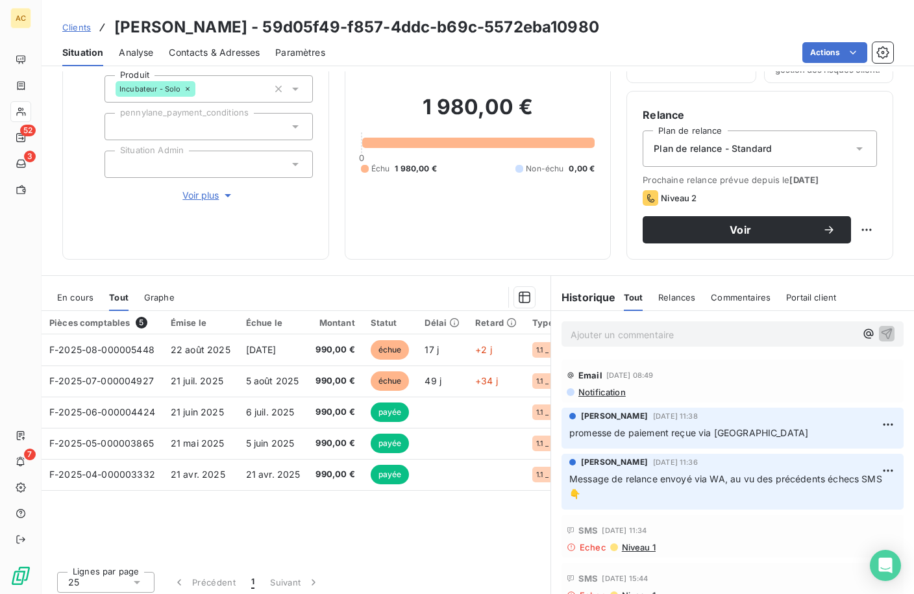
scroll to position [102, 0]
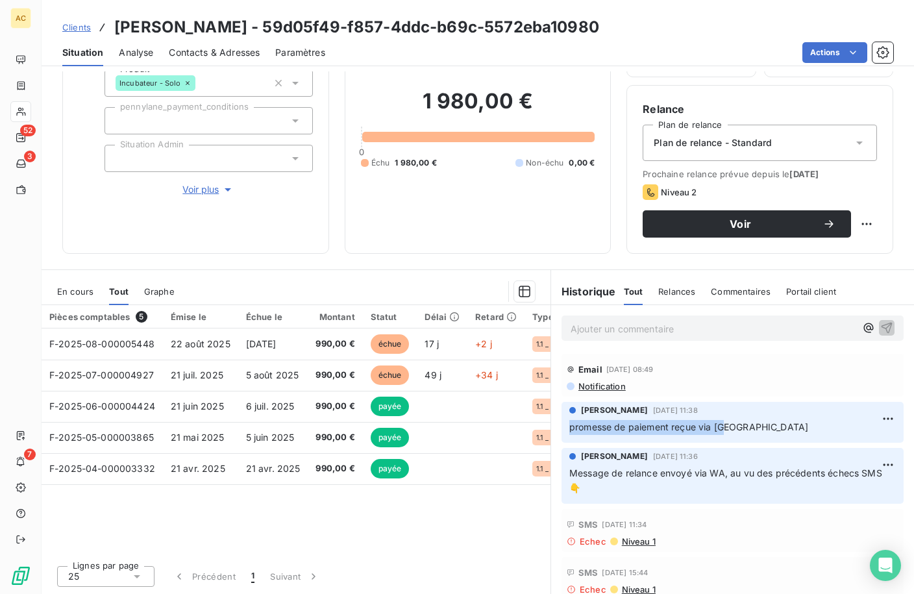
drag, startPoint x: 734, startPoint y: 427, endPoint x: 556, endPoint y: 433, distance: 178.0
click at [561, 433] on div "Angèle GAUDIN 18 août 2025, 11:38 promesse de paiement reçue via WA" at bounding box center [732, 422] width 342 height 41
copy span "promesse de paiement reçue via [GEOGRAPHIC_DATA]"
click at [368, 523] on div "Pièces comptables 5 Émise le Échue le Montant Statut Délai Retard Types de dépe…" at bounding box center [296, 430] width 509 height 250
click at [643, 334] on p "Ajouter un commentaire ﻿" at bounding box center [713, 329] width 285 height 16
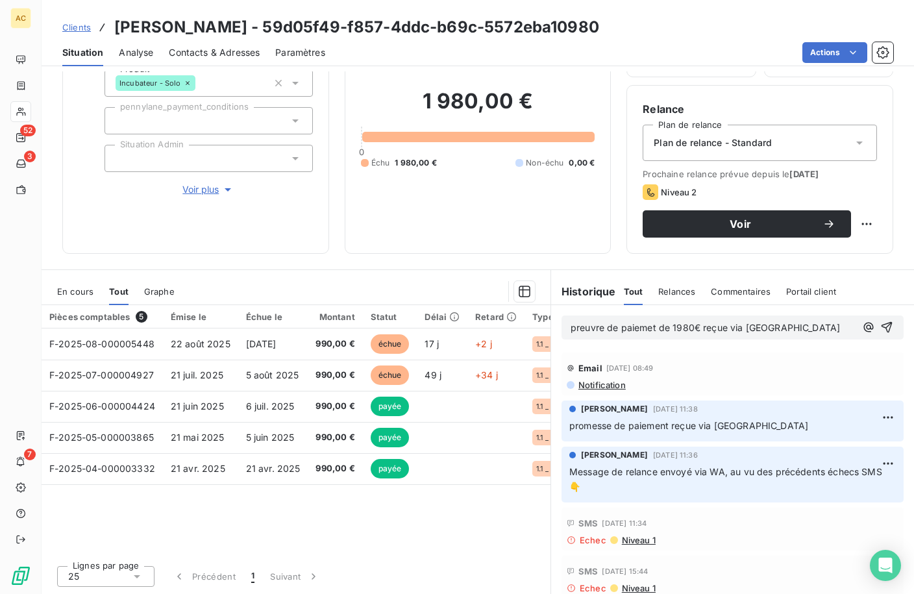
click at [648, 330] on span "preuvre de paiemet de 1980€ reçue via WA" at bounding box center [705, 327] width 269 height 11
click at [595, 326] on span "preuvre de paiement de 1980€ reçue via WA" at bounding box center [708, 327] width 275 height 11
click at [800, 331] on p "preuve de paiement de 1980€ reçue via [GEOGRAPHIC_DATA]" at bounding box center [713, 328] width 285 height 15
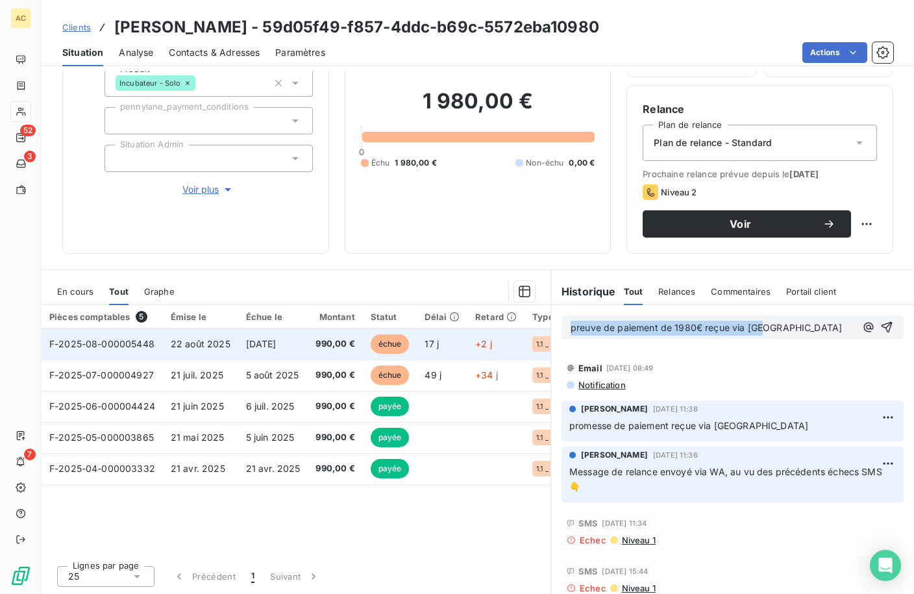
drag, startPoint x: 767, startPoint y: 330, endPoint x: 449, endPoint y: 330, distance: 318.7
click at [449, 330] on div "En cours Tout Graphe Pièces comptables 5 Émise le Échue le Montant Statut Délai…" at bounding box center [478, 431] width 872 height 325
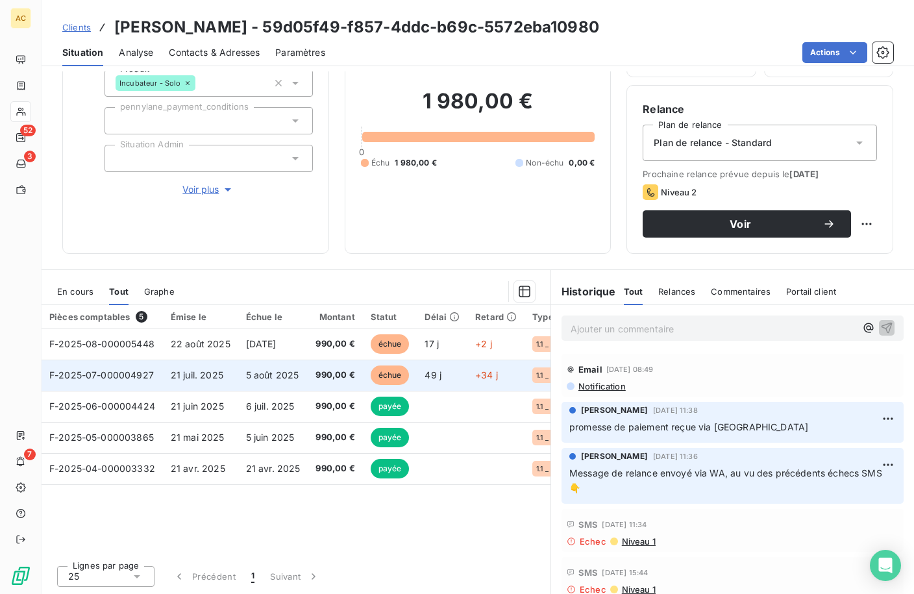
click at [287, 374] on span "5 août 2025" at bounding box center [272, 374] width 53 height 11
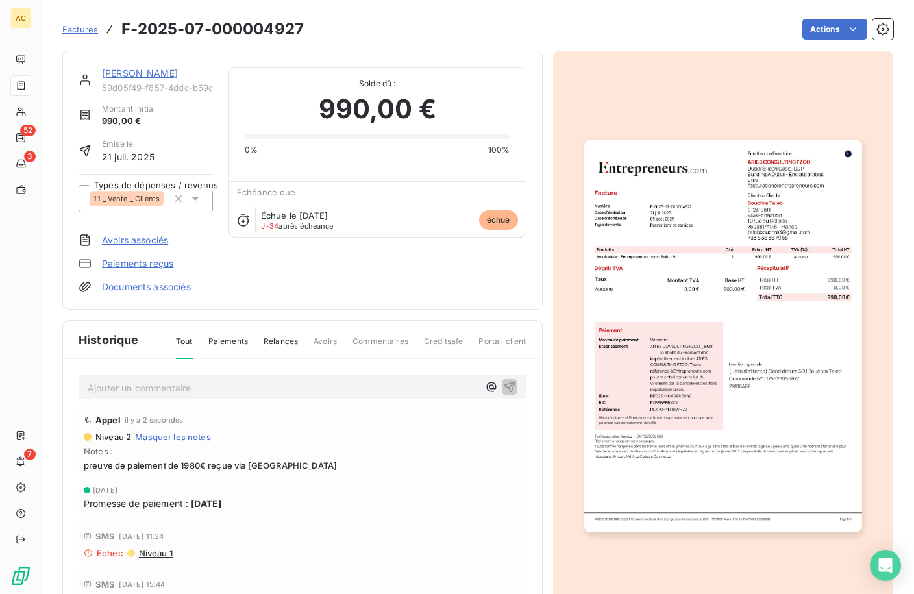
click at [143, 293] on link "Documents associés" at bounding box center [146, 286] width 89 height 13
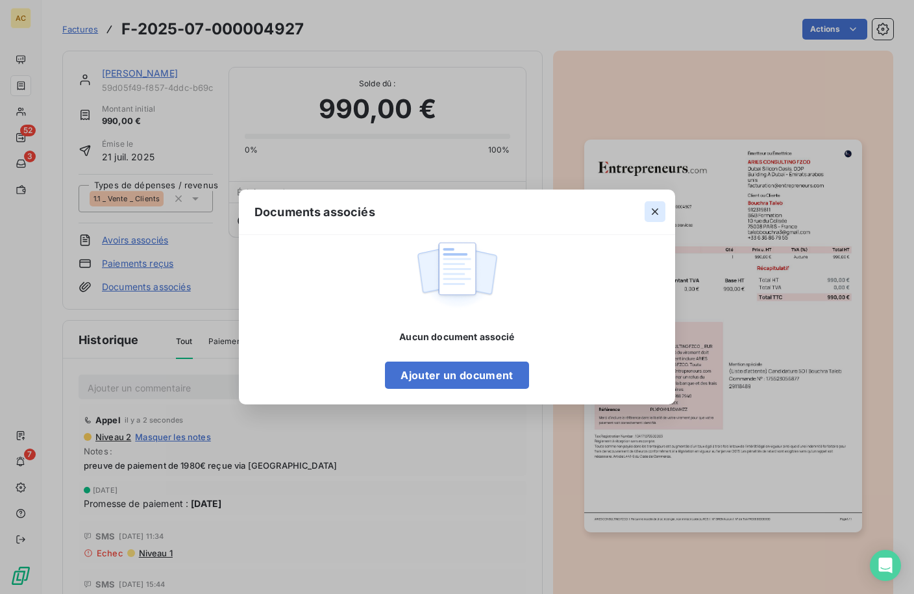
click at [657, 212] on icon "button" at bounding box center [654, 211] width 13 height 13
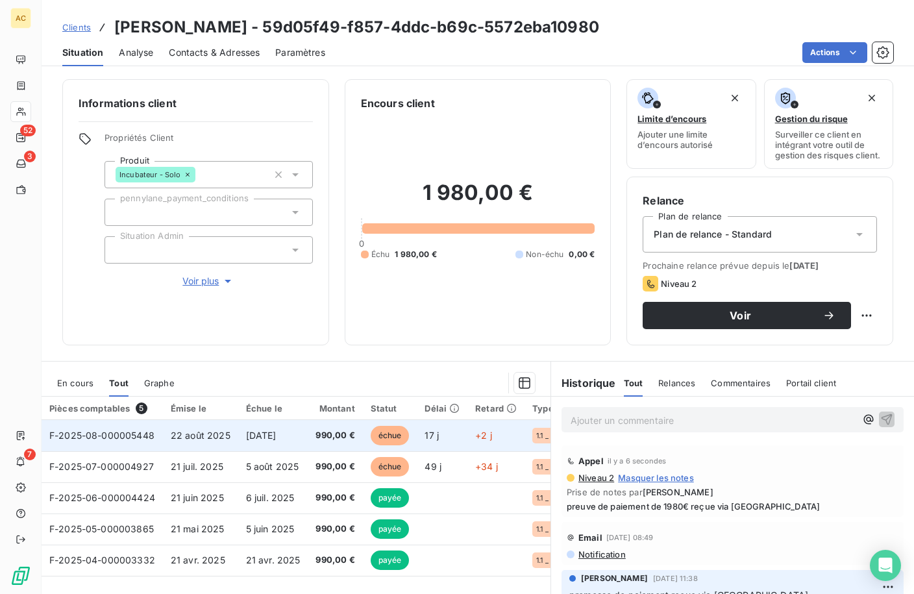
click at [125, 451] on td "F-2025-08-000005448" at bounding box center [102, 435] width 121 height 31
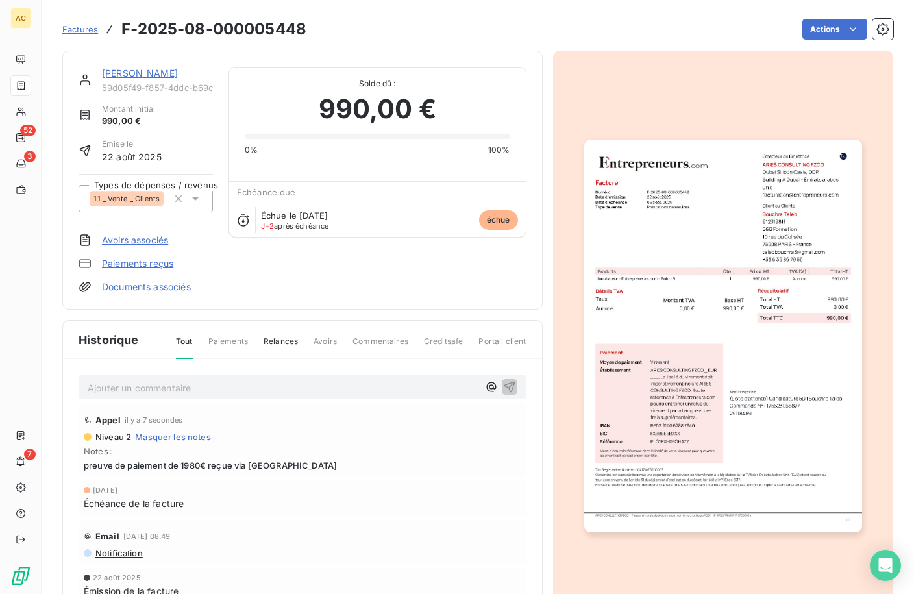
click at [153, 290] on link "Documents associés" at bounding box center [146, 286] width 89 height 13
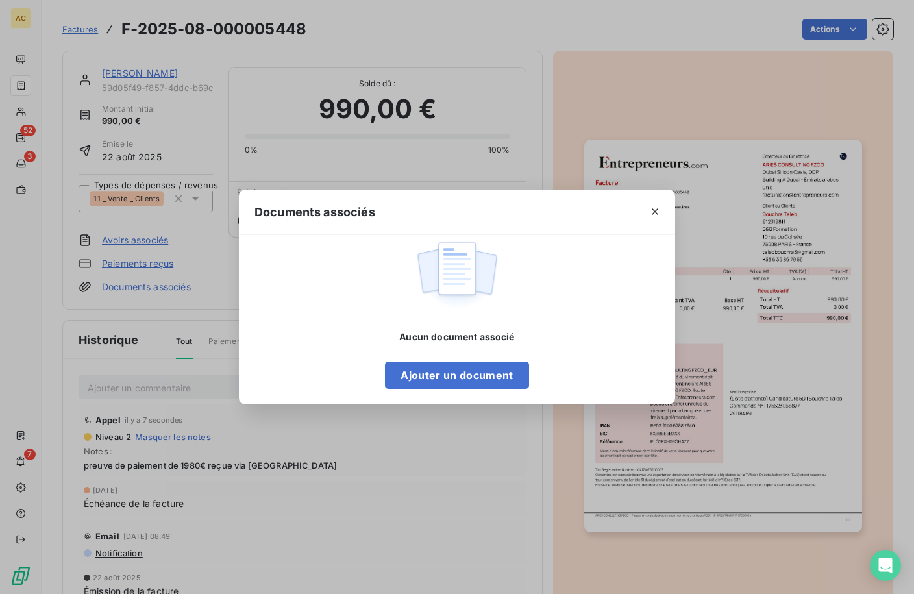
click at [447, 467] on div "Documents associés Aucun document associé Ajouter un document" at bounding box center [457, 297] width 914 height 594
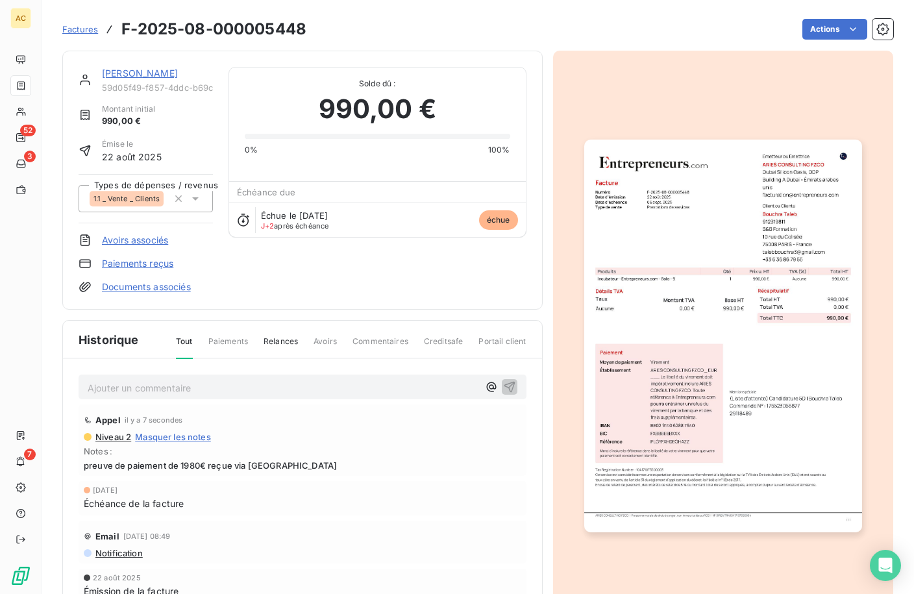
click at [140, 260] on link "Paiements reçus" at bounding box center [137, 263] width 71 height 13
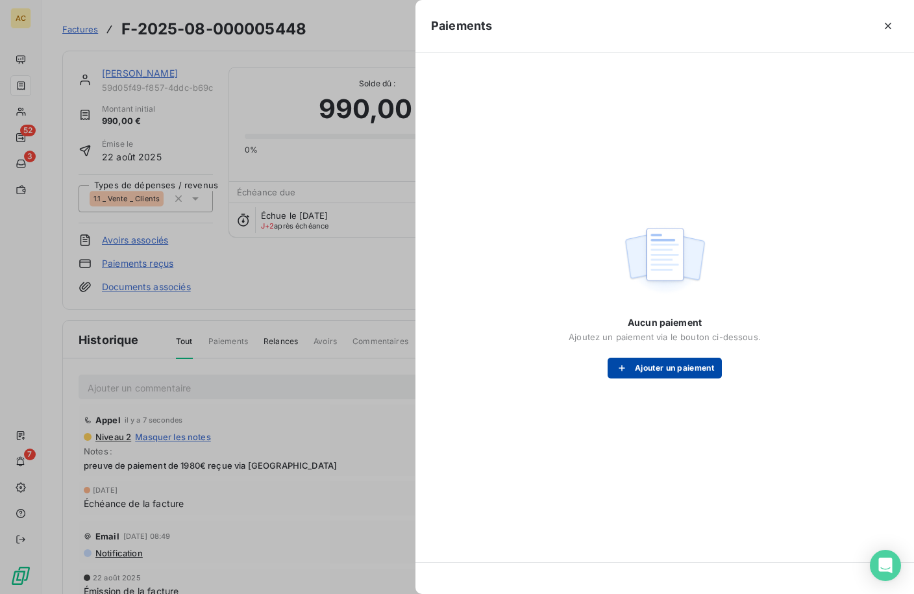
click at [652, 369] on button "Ajouter un paiement" at bounding box center [665, 368] width 114 height 21
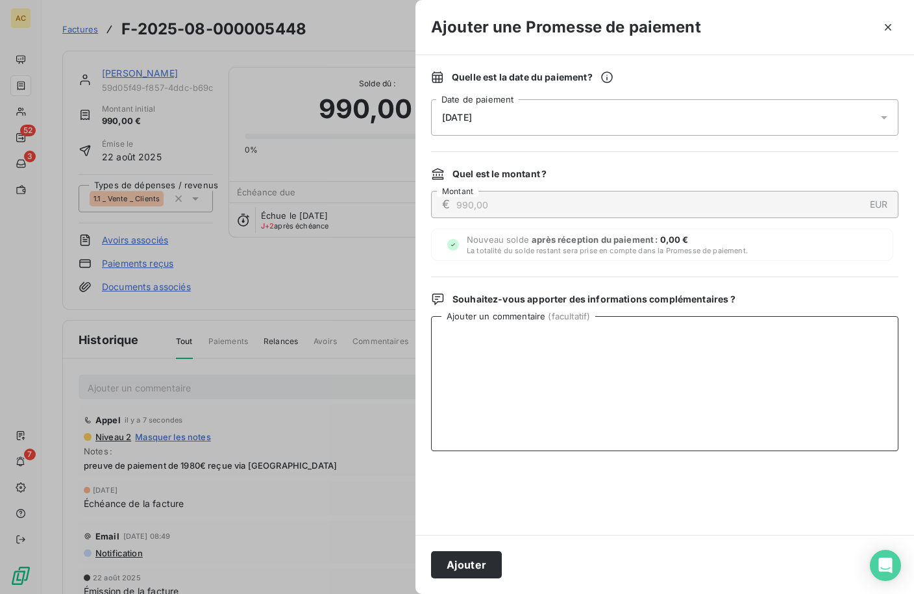
click at [494, 336] on textarea "Ajouter un commentaire ( facultatif )" at bounding box center [664, 383] width 467 height 135
paste textarea "preuve de paiement de 1980€ reçue via [GEOGRAPHIC_DATA]"
type textarea "preuve de paiement de 1980€ reçue via [GEOGRAPHIC_DATA]"
drag, startPoint x: 519, startPoint y: 343, endPoint x: 407, endPoint y: 333, distance: 112.8
click at [407, 593] on div "Ajouter une Promesse de paiement Quelle est la date du paiement ? 09/09/2025 Da…" at bounding box center [457, 594] width 914 height 0
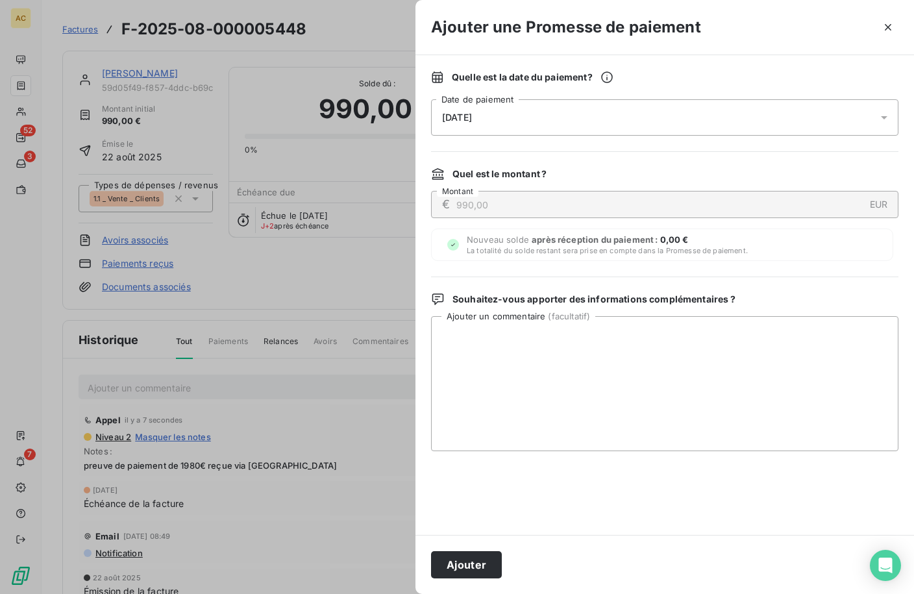
click at [888, 28] on icon "button" at bounding box center [887, 27] width 13 height 13
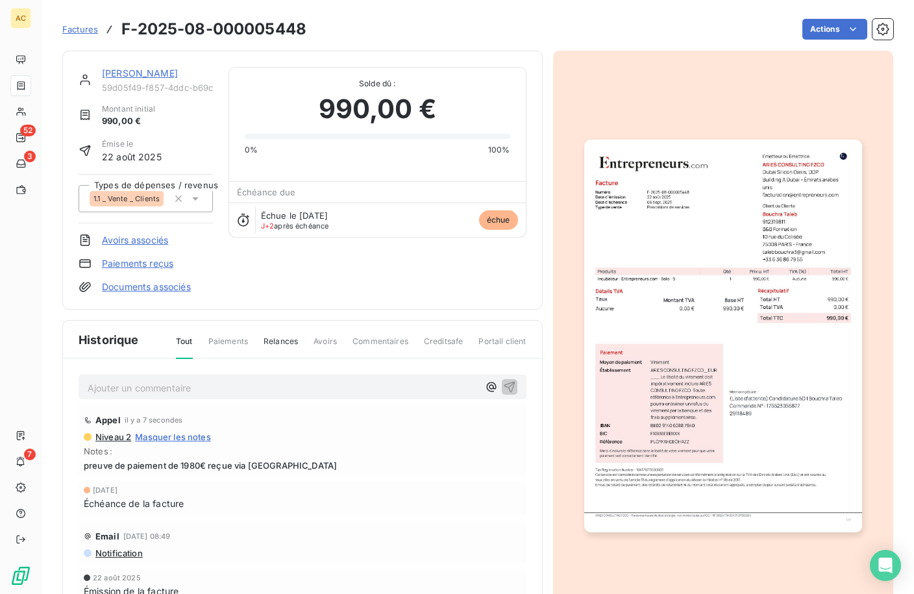
click at [143, 290] on link "Documents associés" at bounding box center [146, 286] width 89 height 13
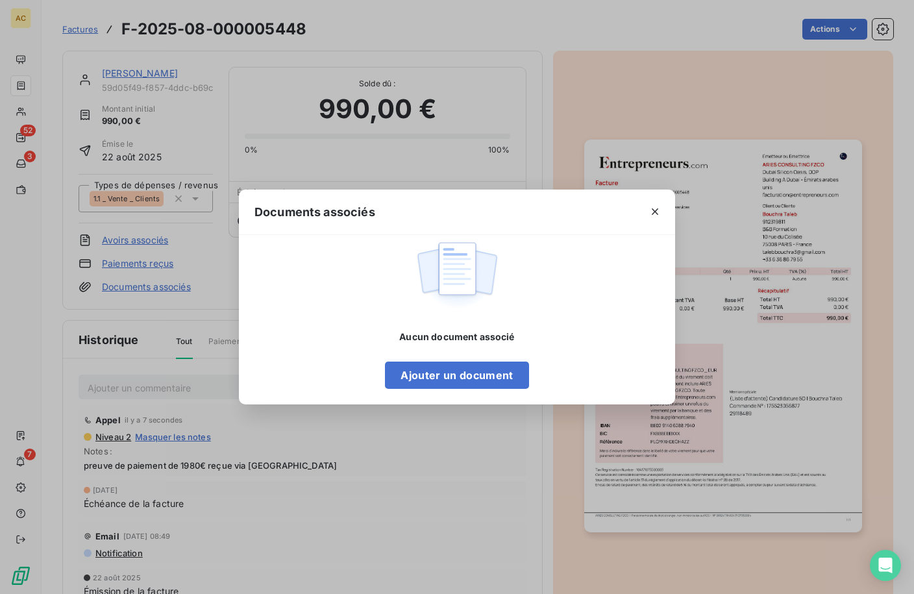
click at [450, 391] on div "Aucun document associé Ajouter un document" at bounding box center [457, 320] width 436 height 170
click at [448, 382] on button "Ajouter un document" at bounding box center [456, 375] width 143 height 27
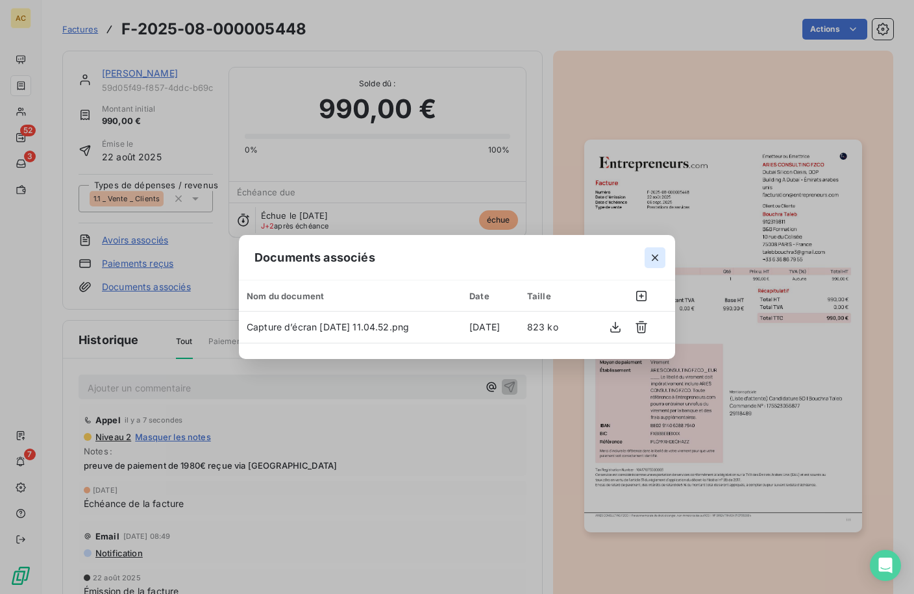
click at [656, 257] on icon "button" at bounding box center [654, 257] width 13 height 13
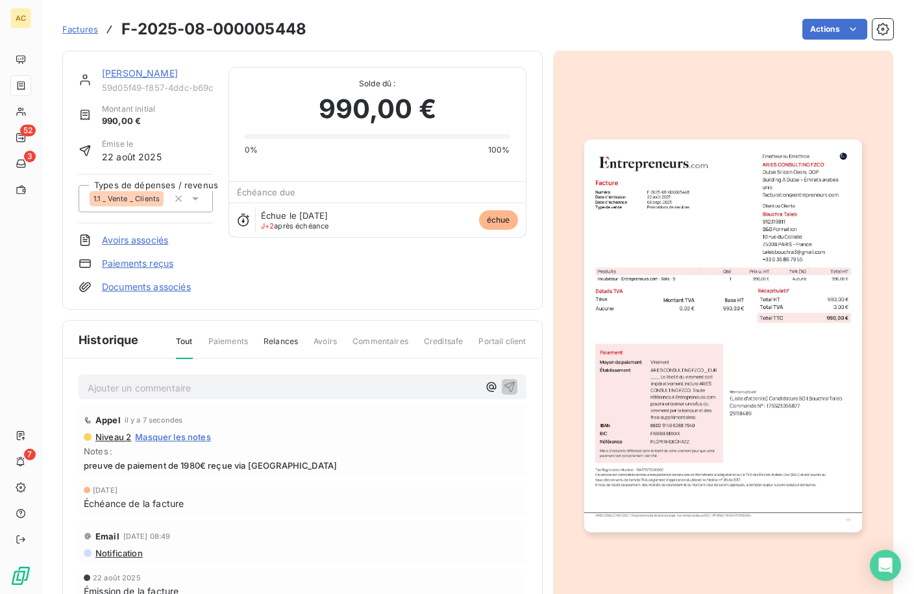
click at [138, 80] on div "Bouchra Taleb 59d05f49-f857-4ddc-b69c-5572eba10980" at bounding box center [157, 80] width 111 height 26
click at [138, 76] on link "[PERSON_NAME]" at bounding box center [140, 73] width 76 height 11
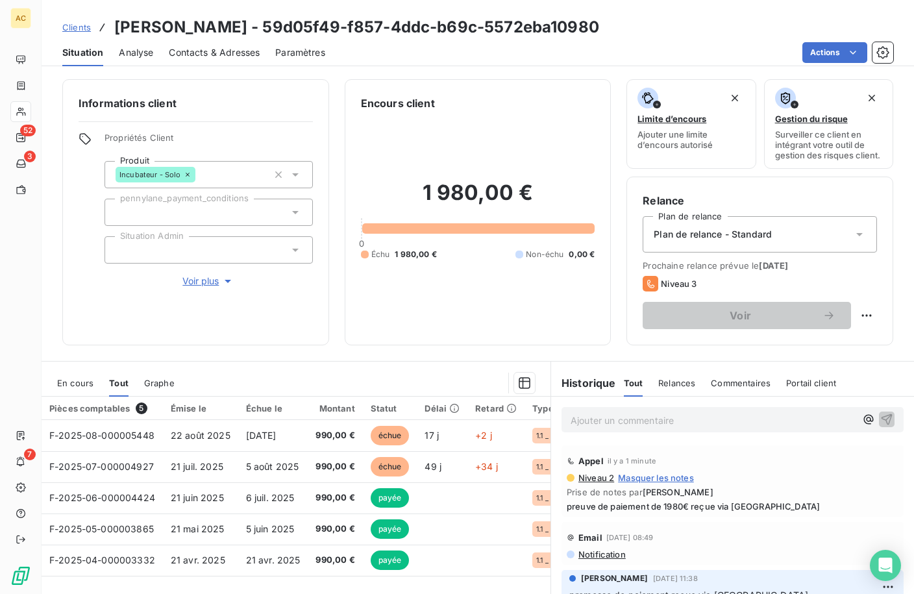
click at [83, 29] on span "Clients" at bounding box center [76, 27] width 29 height 10
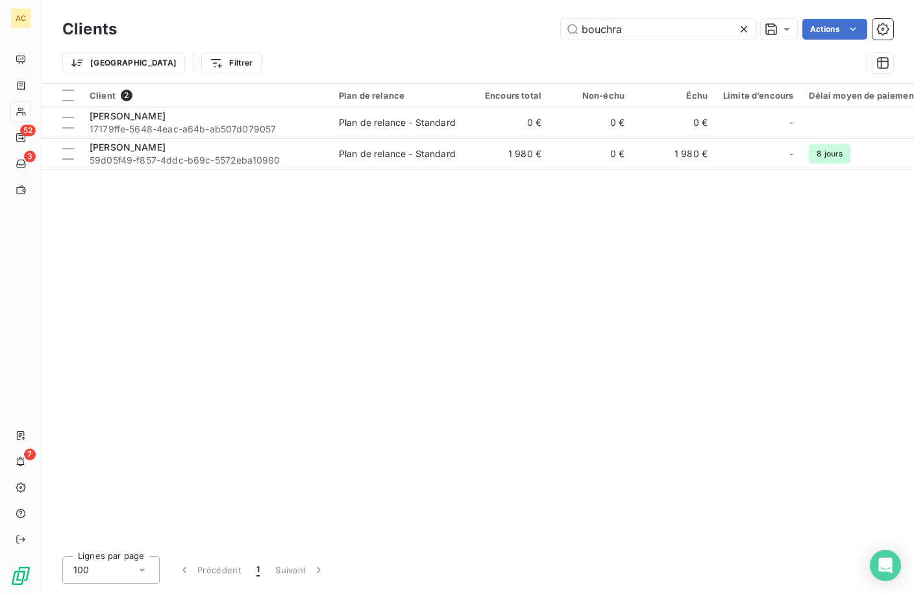
drag, startPoint x: 618, startPoint y: 24, endPoint x: 548, endPoint y: 18, distance: 69.8
click at [548, 18] on div "Clients bouchra Actions" at bounding box center [477, 29] width 831 height 27
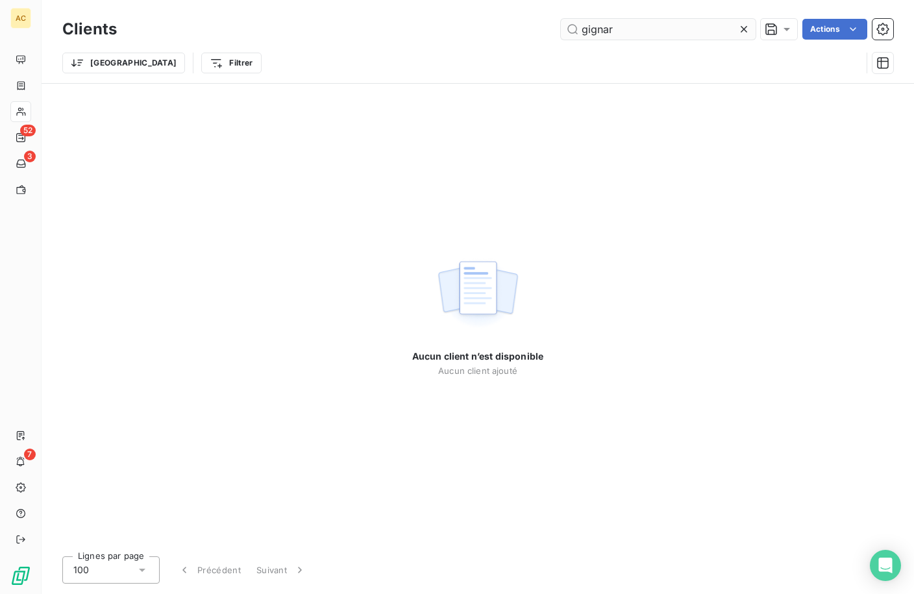
drag, startPoint x: 640, startPoint y: 29, endPoint x: 564, endPoint y: 31, distance: 76.0
click at [564, 31] on input "gignar" at bounding box center [658, 29] width 195 height 21
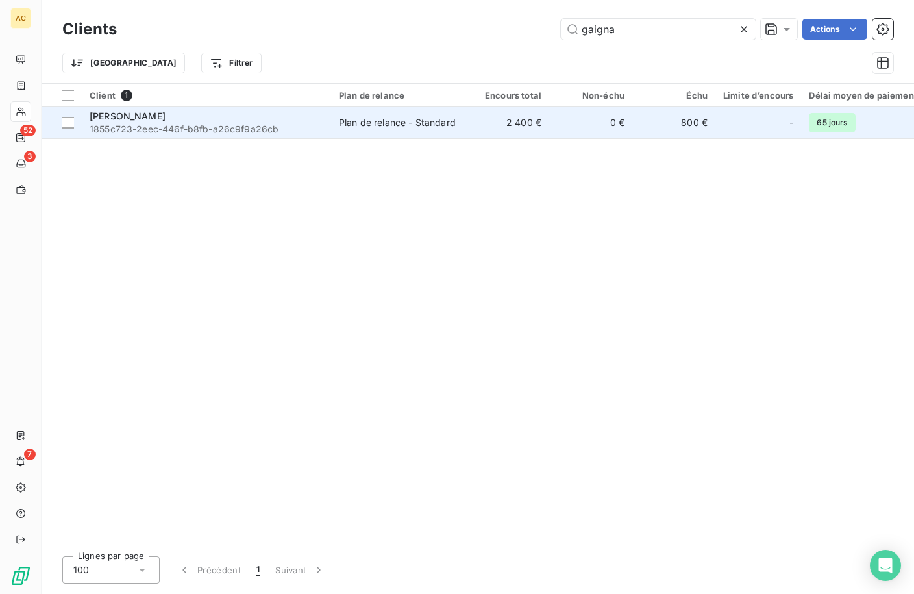
type input "gaigna"
click at [204, 129] on span "1855c723-2eec-446f-b8fb-a26c9f9a26cb" at bounding box center [207, 129] width 234 height 13
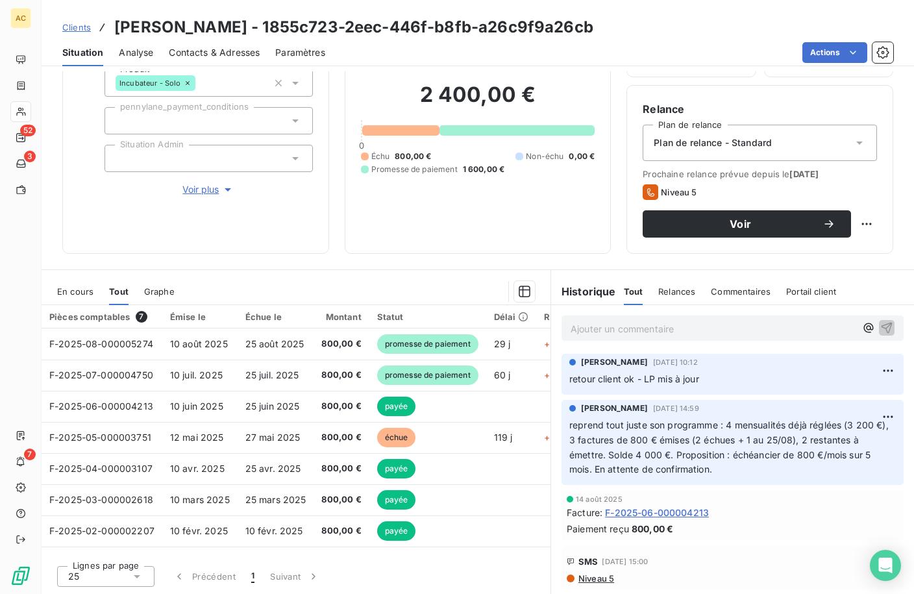
scroll to position [102, 0]
click at [230, 52] on span "Contacts & Adresses" at bounding box center [214, 52] width 91 height 13
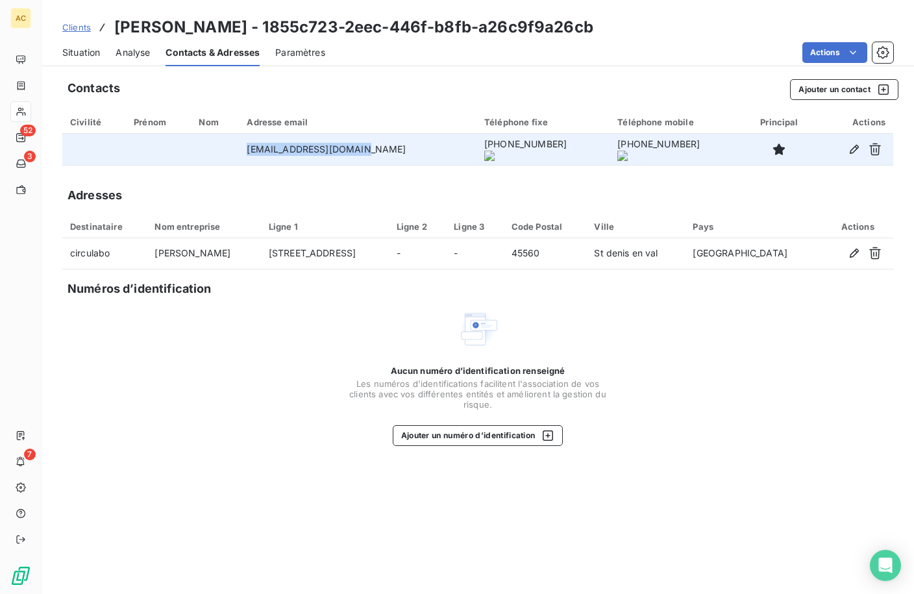
drag, startPoint x: 249, startPoint y: 151, endPoint x: 378, endPoint y: 152, distance: 129.2
click at [378, 152] on td "ggaignard@circulabo.fr" at bounding box center [358, 149] width 238 height 31
copy td "ggaignard@circulabo.fr"
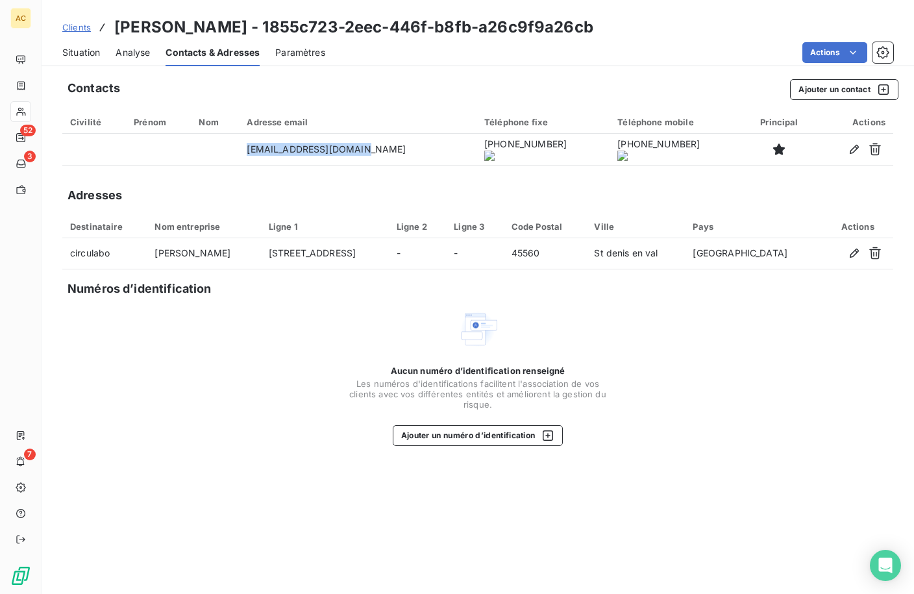
click at [88, 51] on span "Situation" at bounding box center [81, 52] width 38 height 13
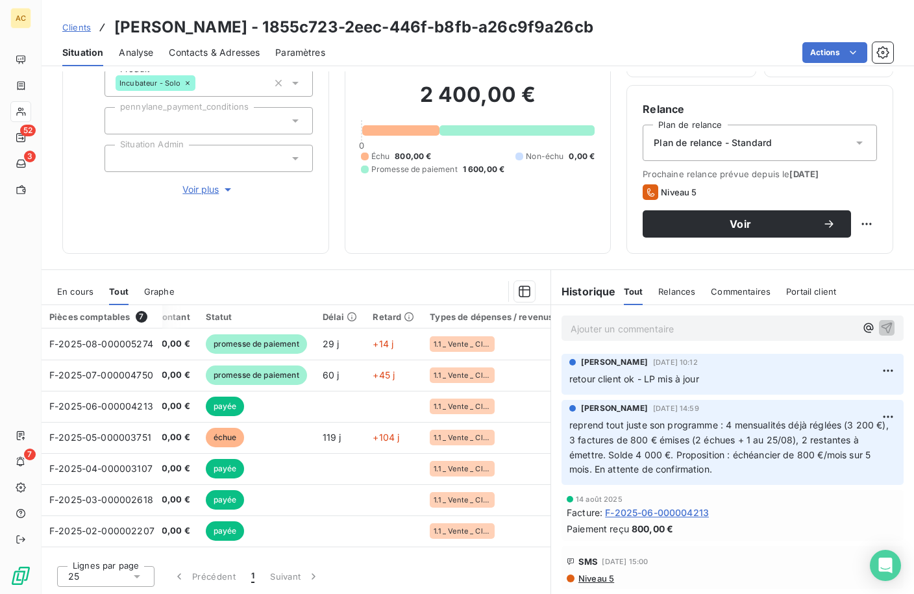
scroll to position [0, 164]
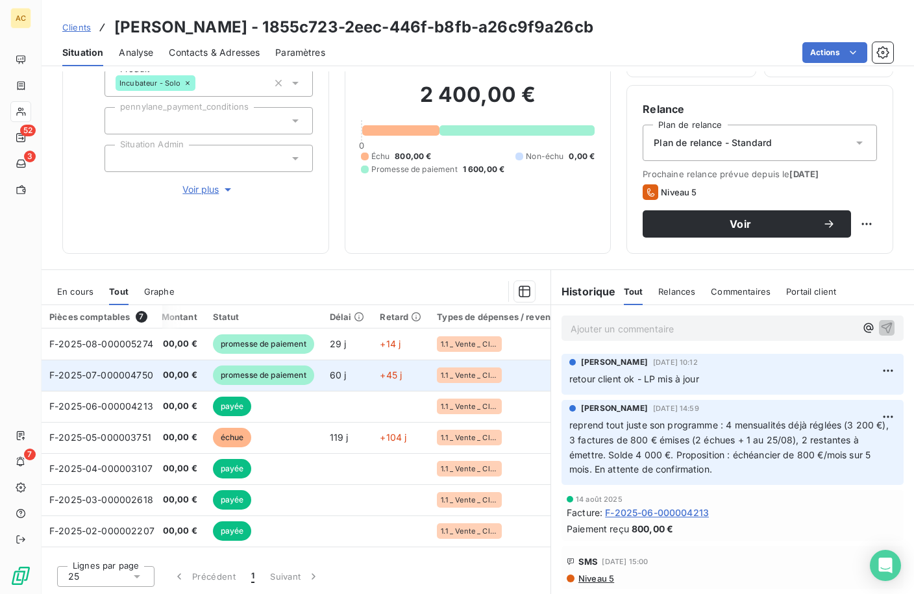
click at [268, 368] on span "promesse de paiement" at bounding box center [263, 374] width 101 height 19
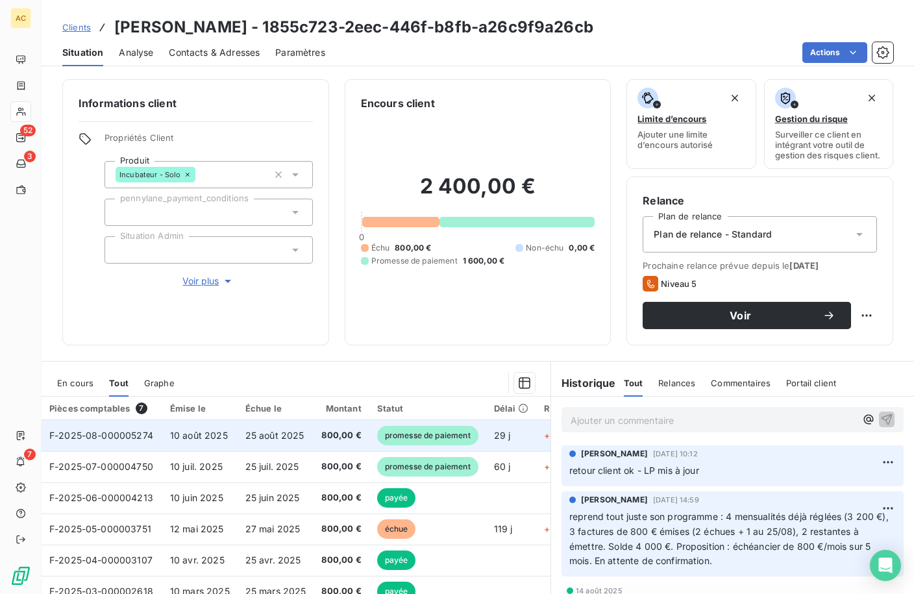
click at [285, 441] on span "25 août 2025" at bounding box center [274, 435] width 59 height 11
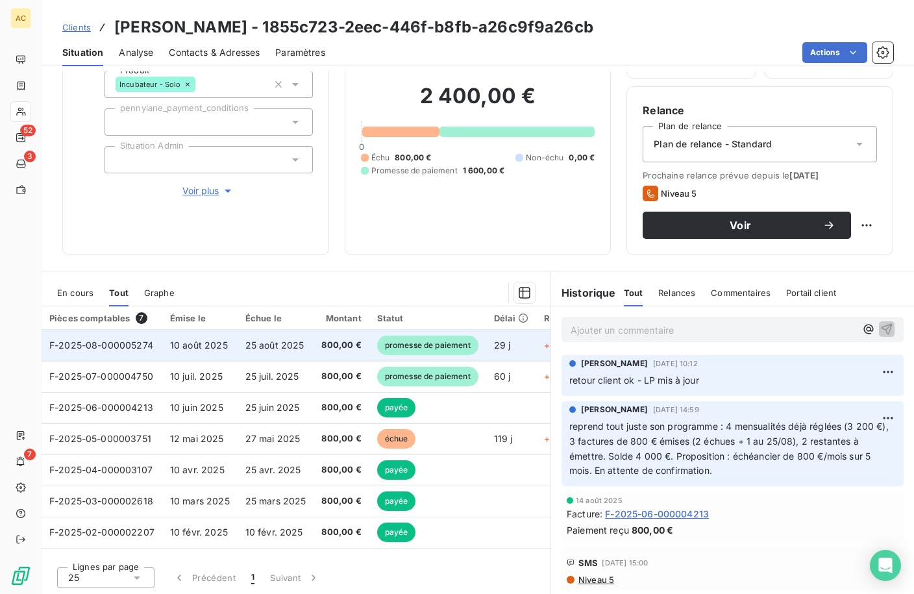
scroll to position [102, 0]
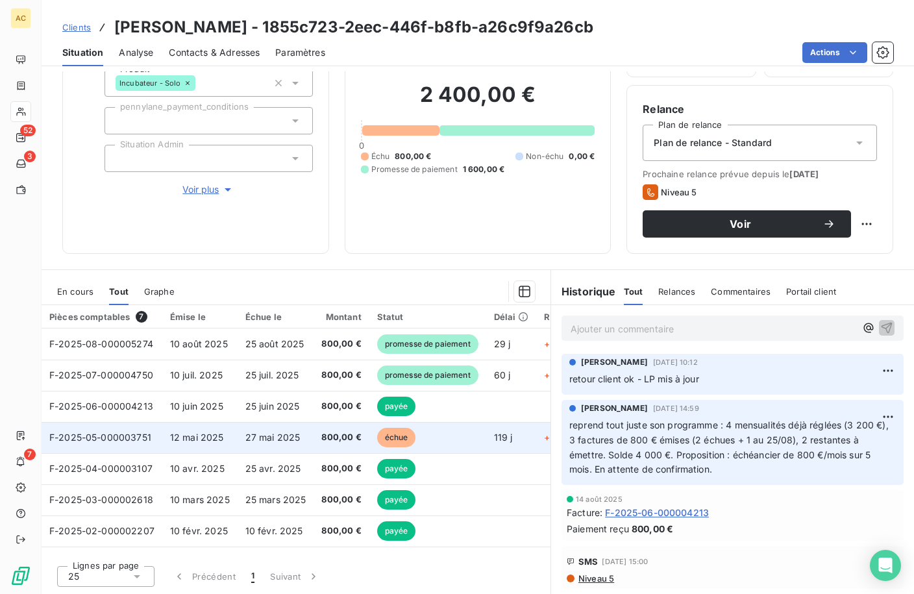
click at [339, 437] on span "800,00 €" at bounding box center [341, 437] width 40 height 13
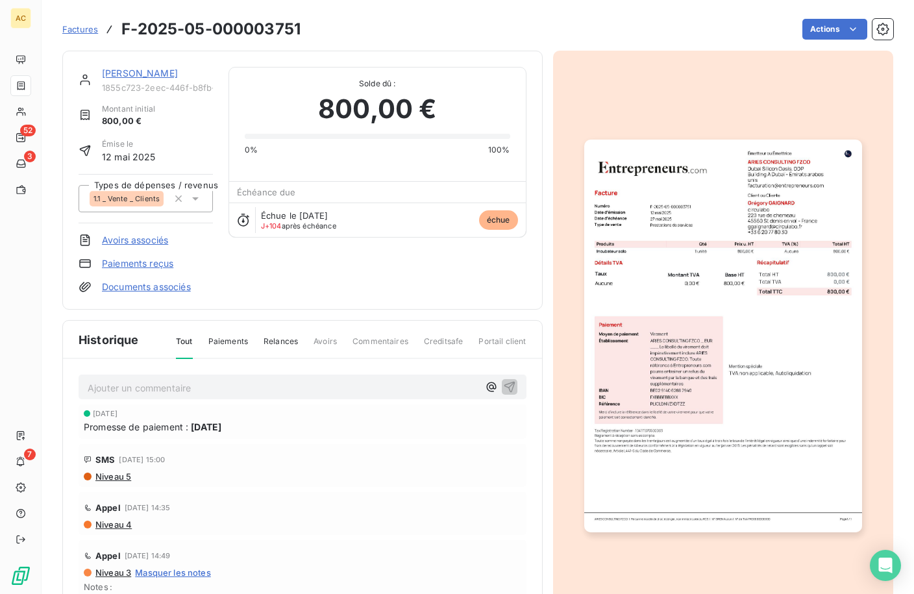
click at [144, 80] on div "Grégory GAIGNARD 1855c723-2eec-446f-b8fb-a26c9f9a26cb" at bounding box center [157, 80] width 111 height 26
click at [143, 76] on link "[PERSON_NAME]" at bounding box center [140, 73] width 76 height 11
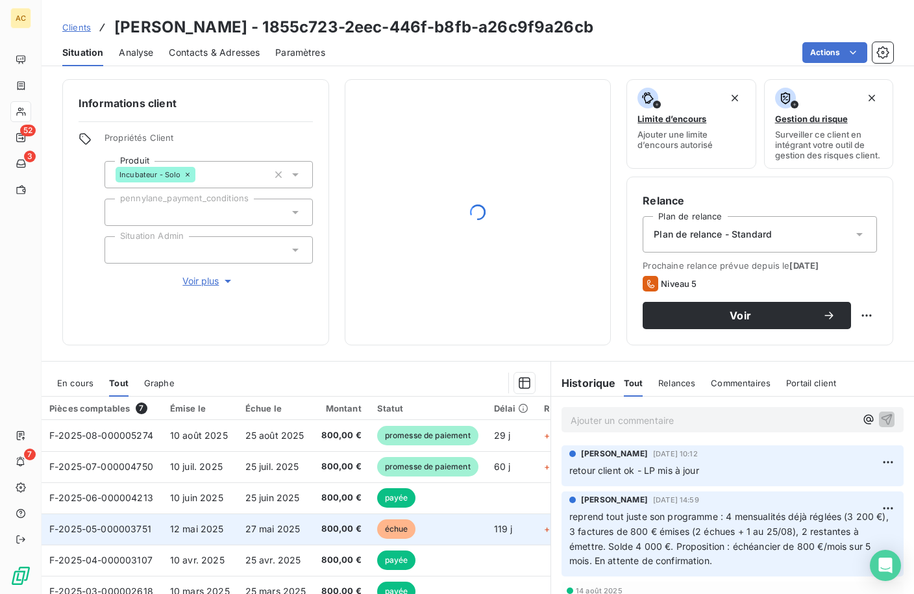
click at [299, 536] on td "27 mai 2025" at bounding box center [276, 528] width 77 height 31
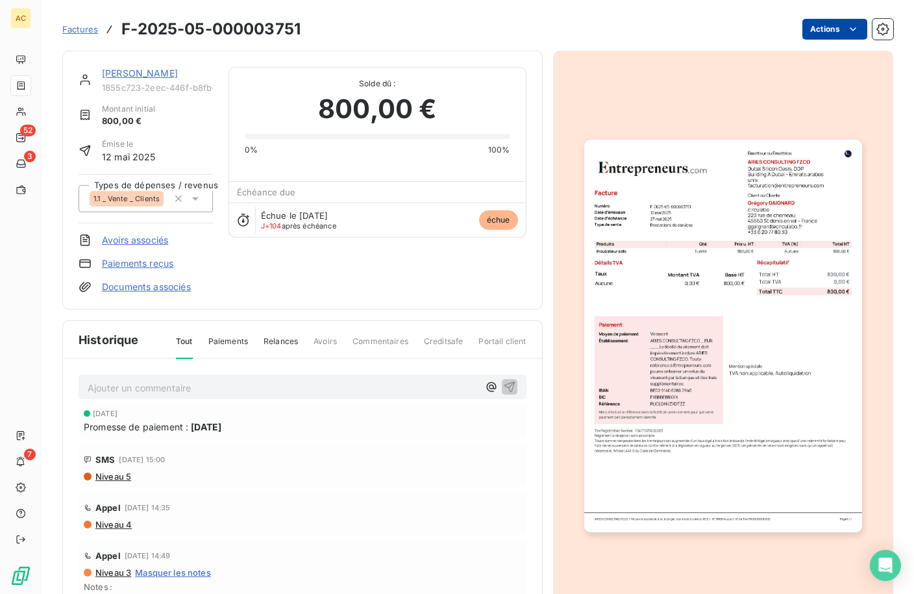
click at [851, 28] on html "AC 52 3 7 Factures F-2025-05-000003751 Actions Grégory GAIGNARD 1855c723-2eec-4…" at bounding box center [457, 297] width 914 height 594
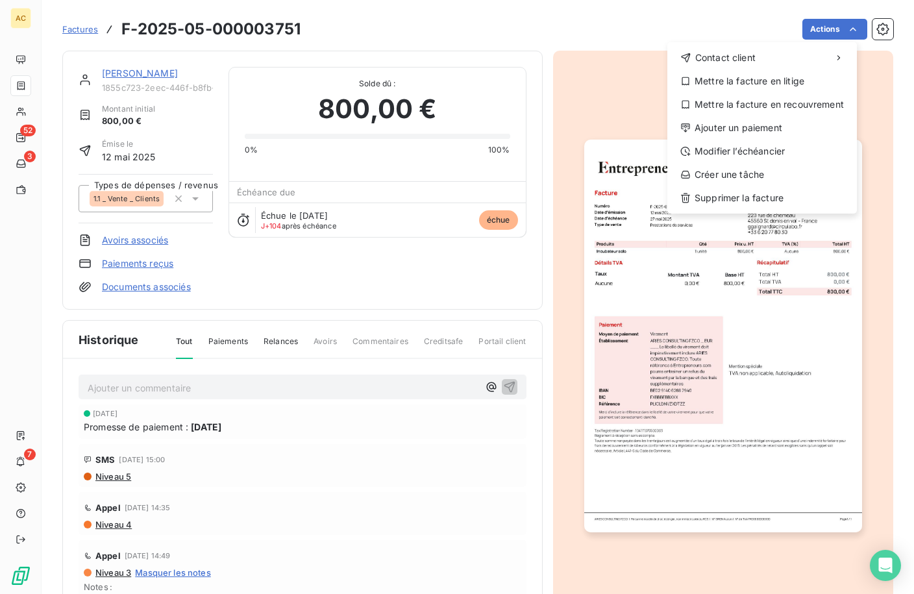
click at [328, 290] on html "AC 52 3 7 Factures F-2025-05-000003751 Actions Contact client Mettre la facture…" at bounding box center [457, 297] width 914 height 594
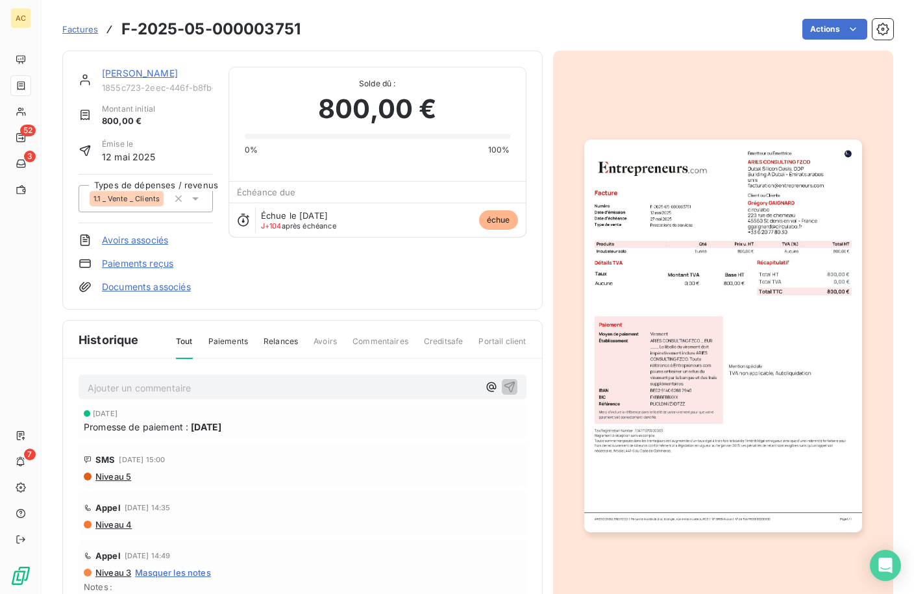
click at [130, 267] on link "Paiements reçus" at bounding box center [137, 263] width 71 height 13
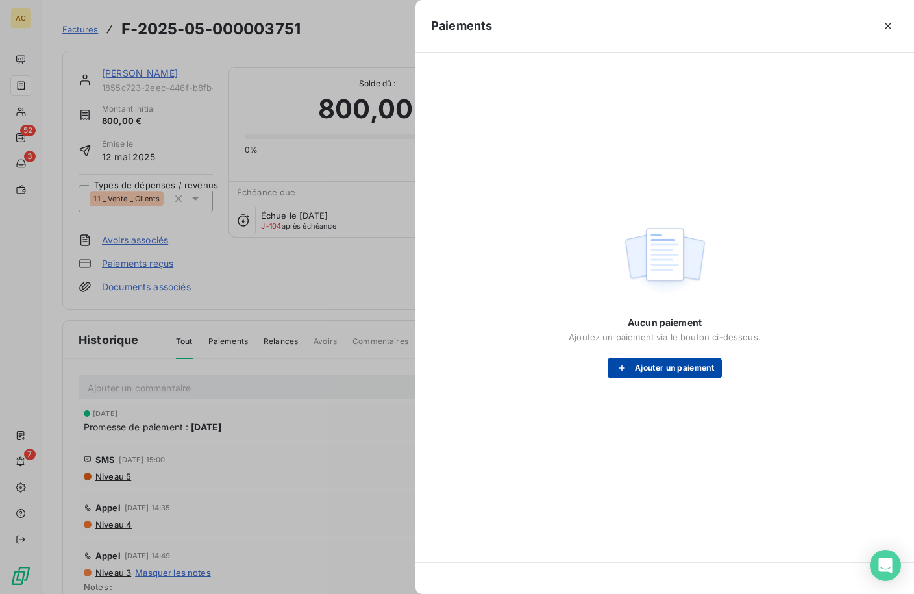
click at [636, 363] on button "Ajouter un paiement" at bounding box center [665, 368] width 114 height 21
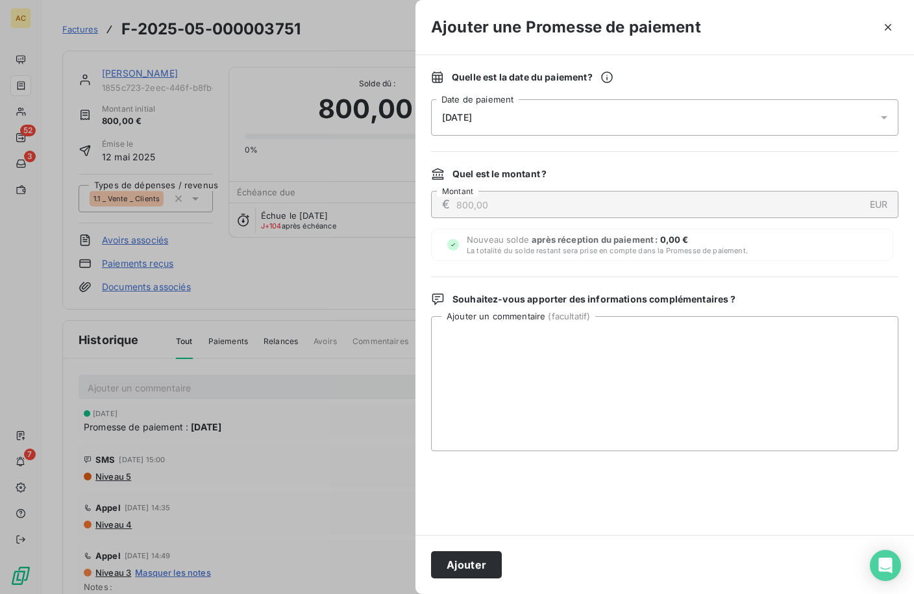
click at [571, 125] on div "09/09/2025" at bounding box center [664, 117] width 467 height 36
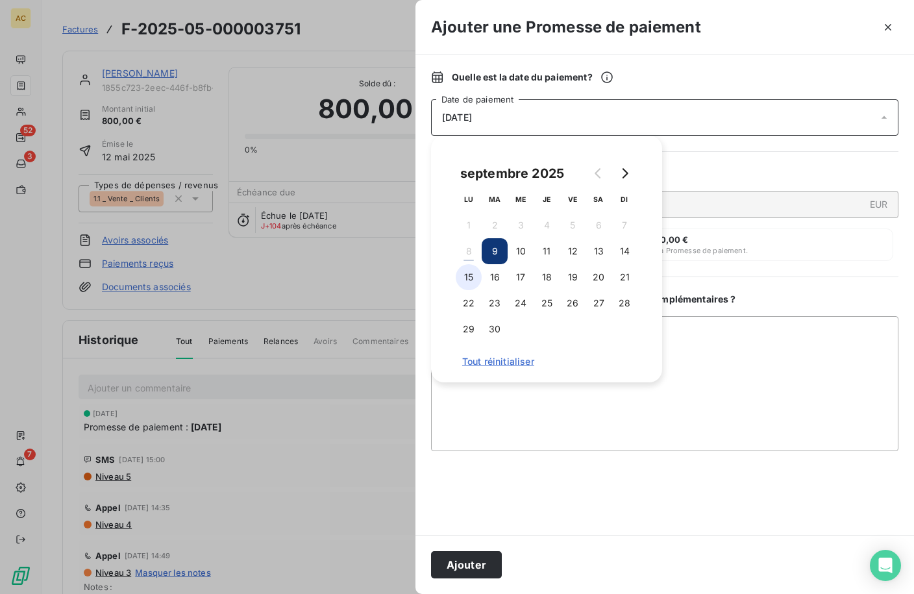
click at [474, 280] on button "15" at bounding box center [469, 277] width 26 height 26
click at [534, 419] on textarea "Ajouter un commentaire ( facultatif )" at bounding box center [664, 383] width 467 height 135
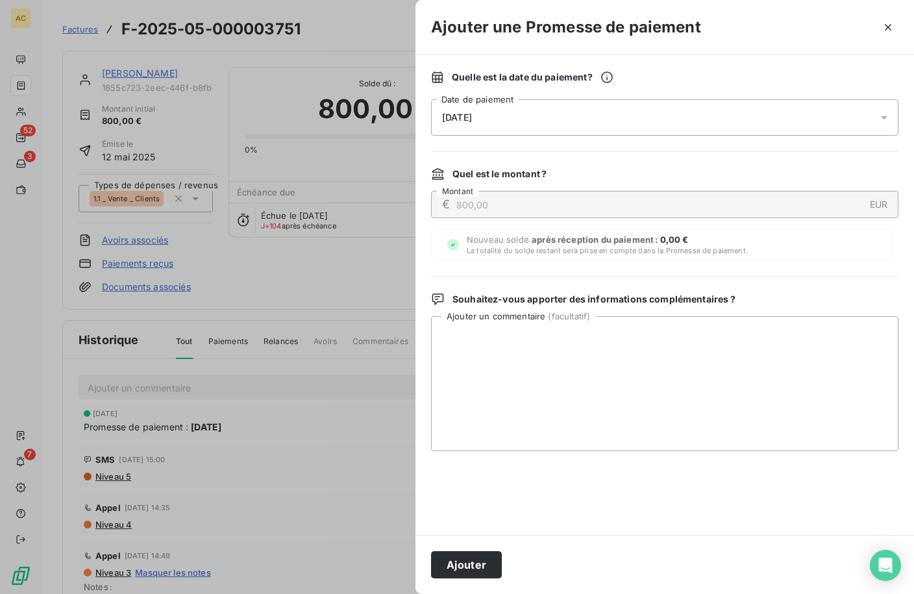
click at [474, 567] on button "Ajouter" at bounding box center [466, 564] width 71 height 27
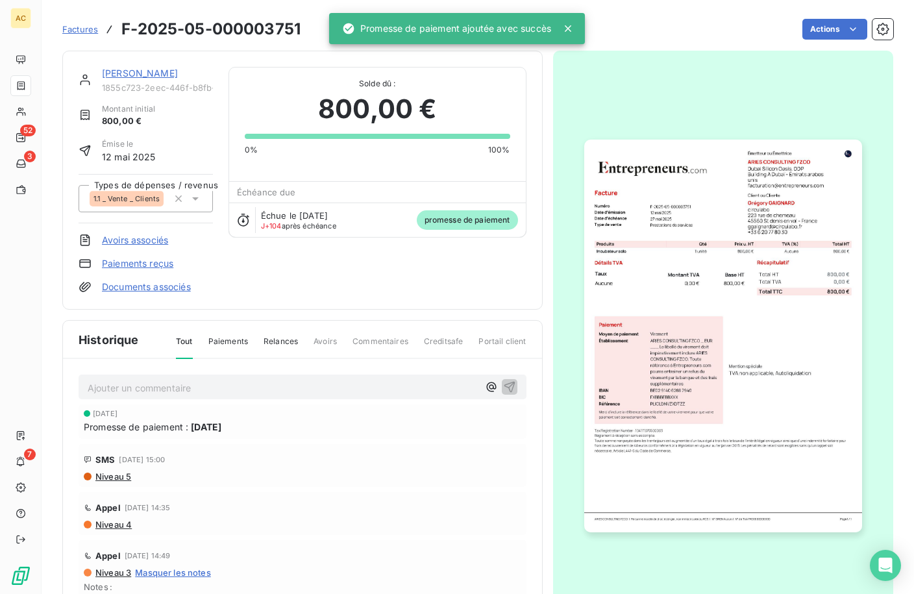
click at [82, 33] on span "Factures" at bounding box center [80, 29] width 36 height 10
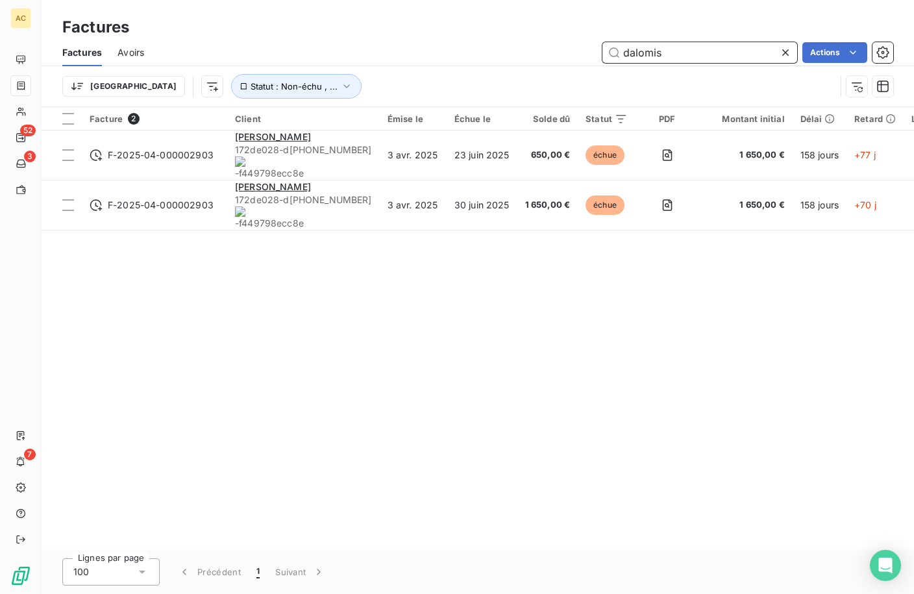
drag, startPoint x: 682, startPoint y: 53, endPoint x: 556, endPoint y: 50, distance: 126.0
click at [556, 50] on div "dalomis Actions" at bounding box center [526, 52] width 733 height 21
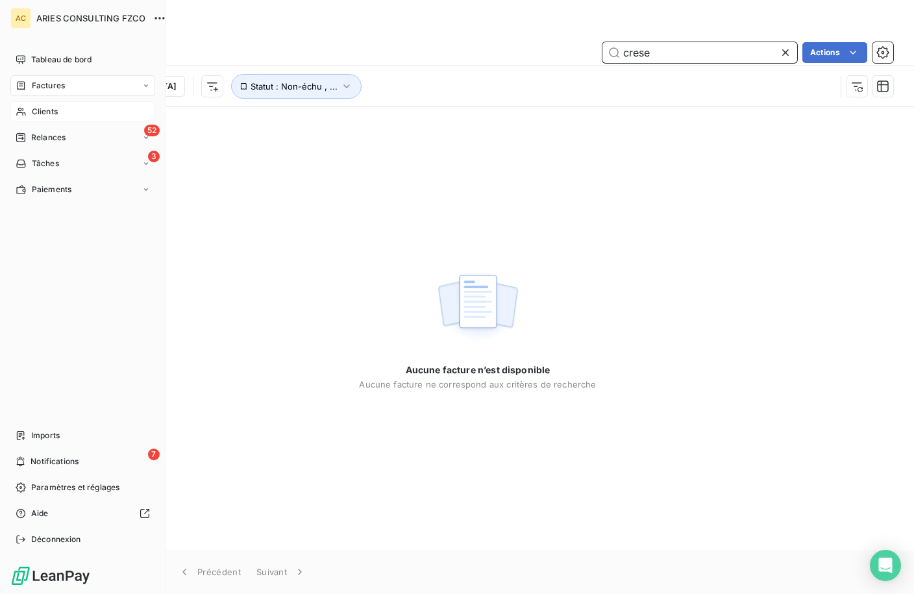
type input "crese"
drag, startPoint x: 27, startPoint y: 110, endPoint x: 85, endPoint y: 110, distance: 57.8
click at [28, 110] on div "Clients" at bounding box center [82, 111] width 145 height 21
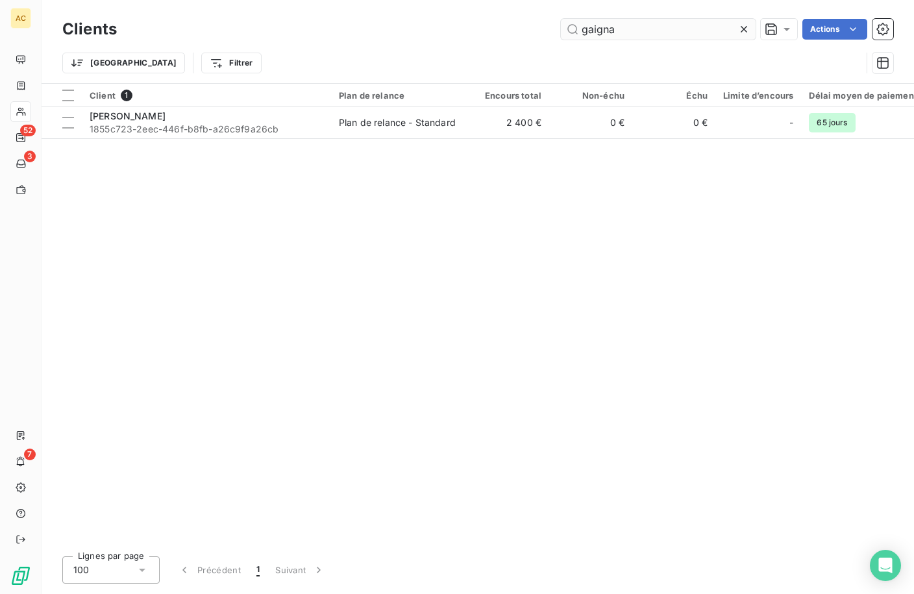
drag, startPoint x: 615, startPoint y: 32, endPoint x: 582, endPoint y: 29, distance: 33.9
click at [582, 29] on input "gaigna" at bounding box center [658, 29] width 195 height 21
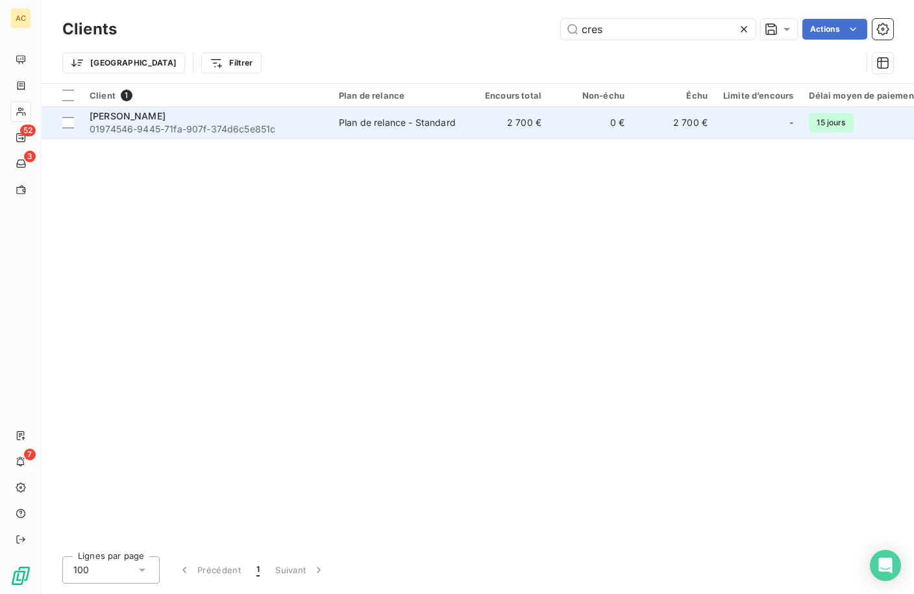
type input "cres"
click at [368, 121] on div "Plan de relance - Standard" at bounding box center [397, 122] width 117 height 13
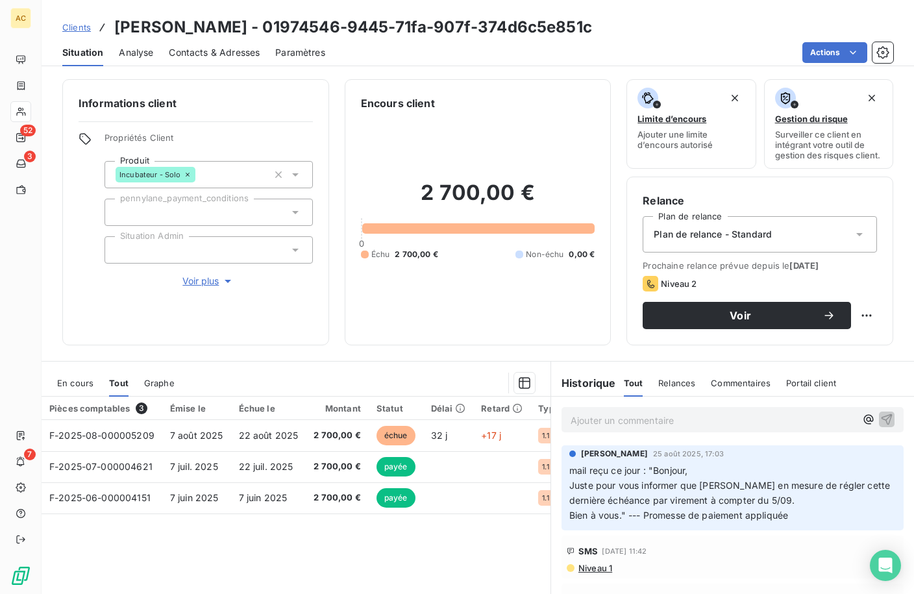
click at [192, 282] on span "Voir plus" at bounding box center [208, 281] width 52 height 13
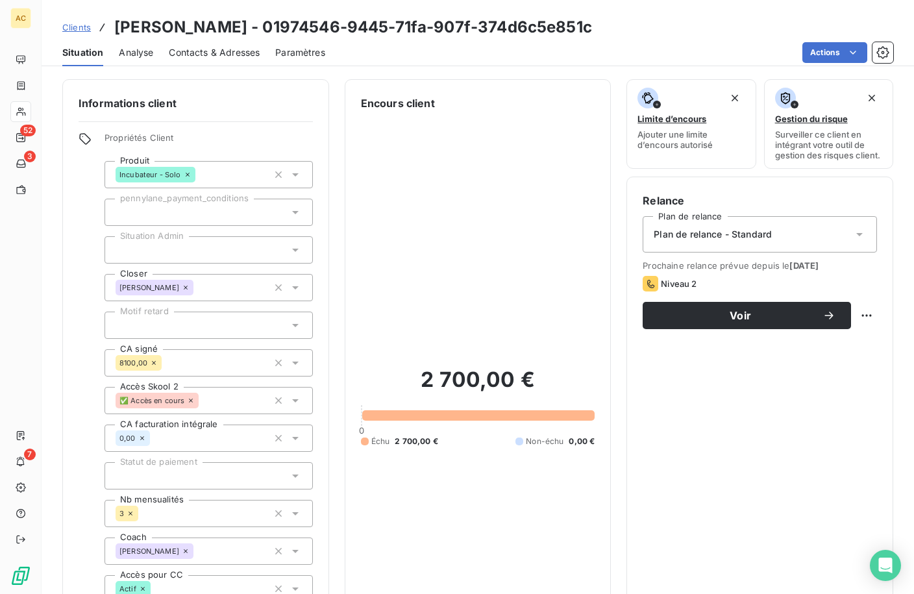
click at [206, 55] on span "Contacts & Adresses" at bounding box center [214, 52] width 91 height 13
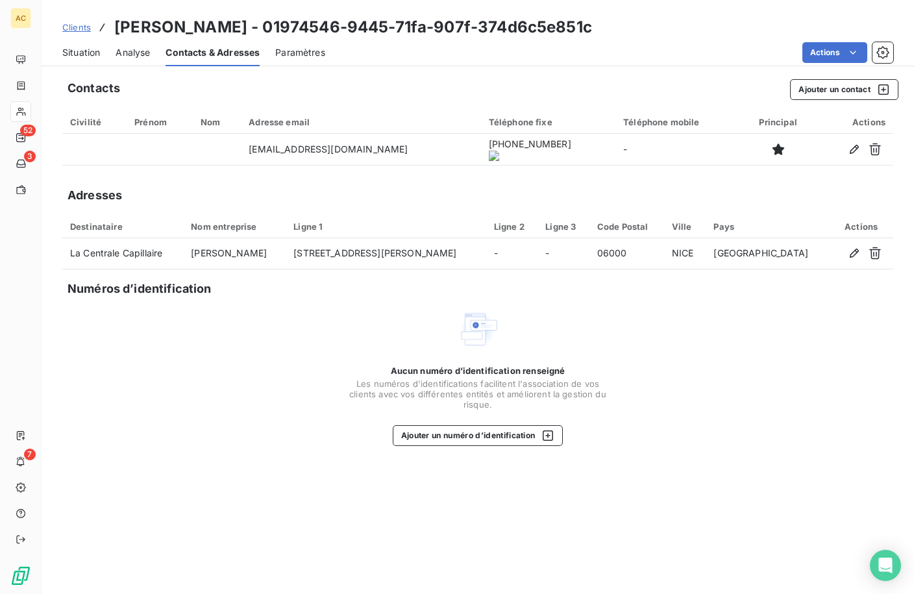
click at [92, 52] on span "Situation" at bounding box center [81, 52] width 38 height 13
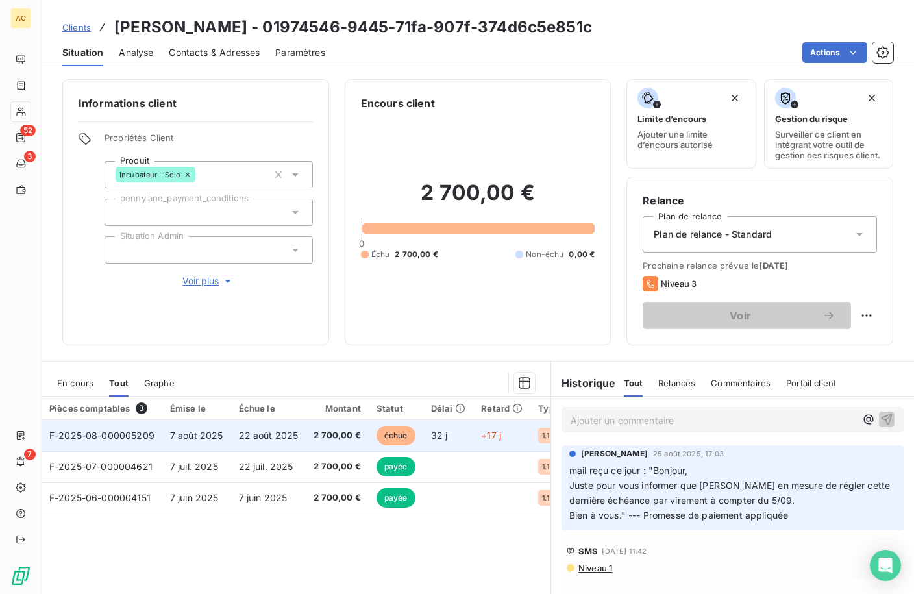
click at [319, 442] on span "2 700,00 €" at bounding box center [337, 435] width 47 height 13
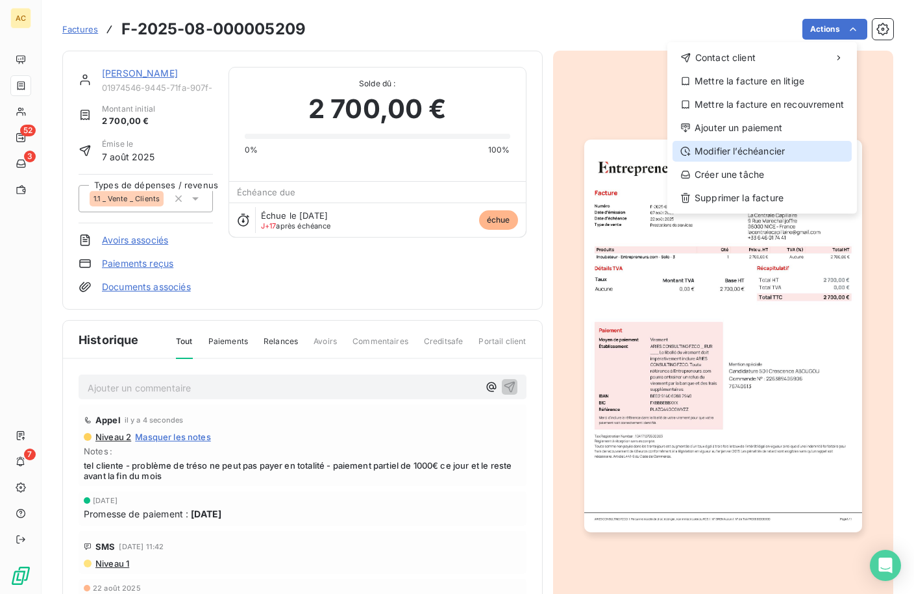
click at [740, 149] on div "Modifier l’échéancier" at bounding box center [761, 151] width 179 height 21
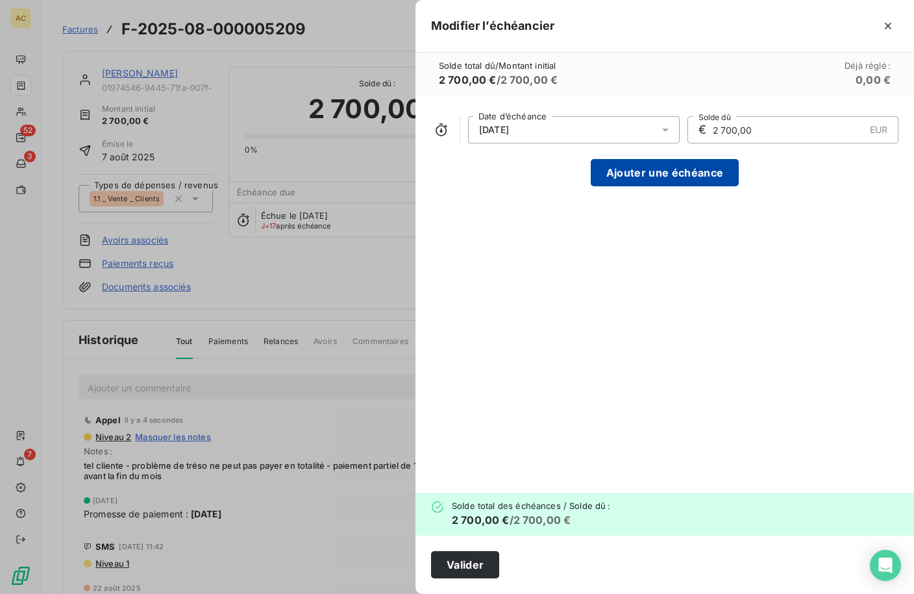
click at [671, 178] on button "Ajouter une échéance" at bounding box center [665, 172] width 148 height 27
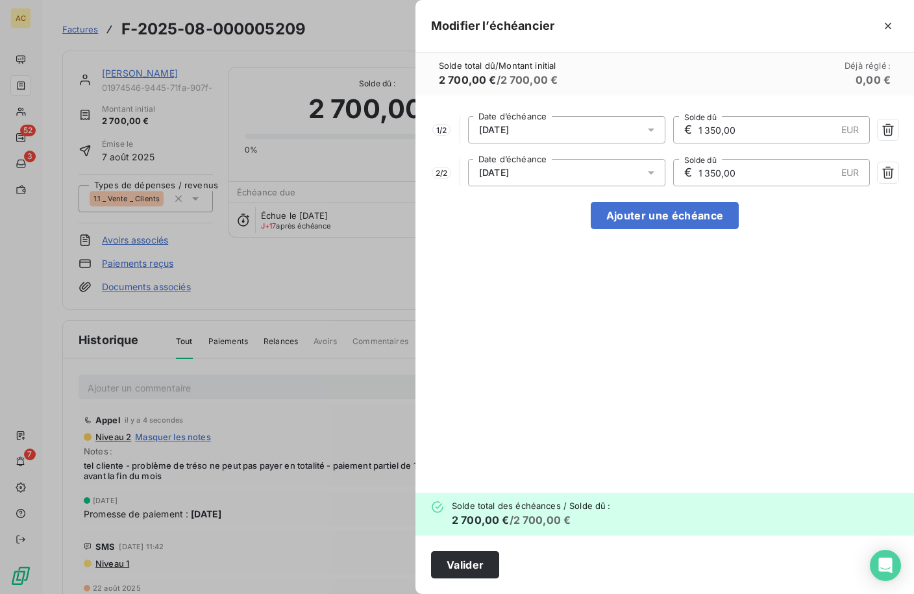
drag, startPoint x: 788, startPoint y: 132, endPoint x: 671, endPoint y: 129, distance: 117.5
click at [671, 129] on div "1 / 2 22/08/2025 Date d’échéance € 1 350,00 EUR Solde dû" at bounding box center [664, 129] width 467 height 27
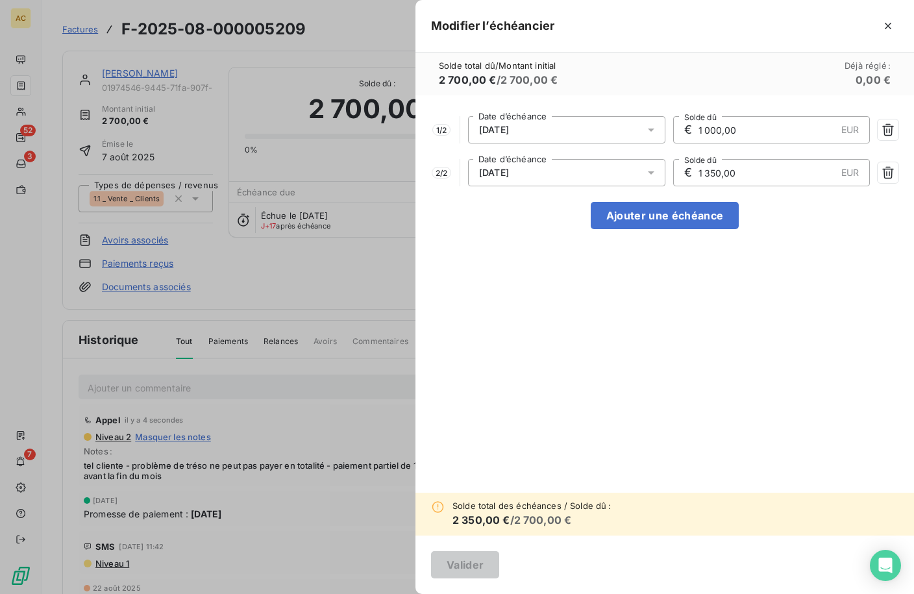
type input "1 000,00"
click at [665, 315] on div "1 / 2 22/08/2025 Date d’échéance € 1 000,00 EUR Solde dû 2 / 2 22/09/2025 Date …" at bounding box center [664, 293] width 499 height 397
drag, startPoint x: 748, startPoint y: 175, endPoint x: 635, endPoint y: 166, distance: 114.0
click at [635, 166] on div "2 / 2 22/09/2025 Date d’échéance € 1 350,00 EUR Solde dû" at bounding box center [664, 172] width 467 height 27
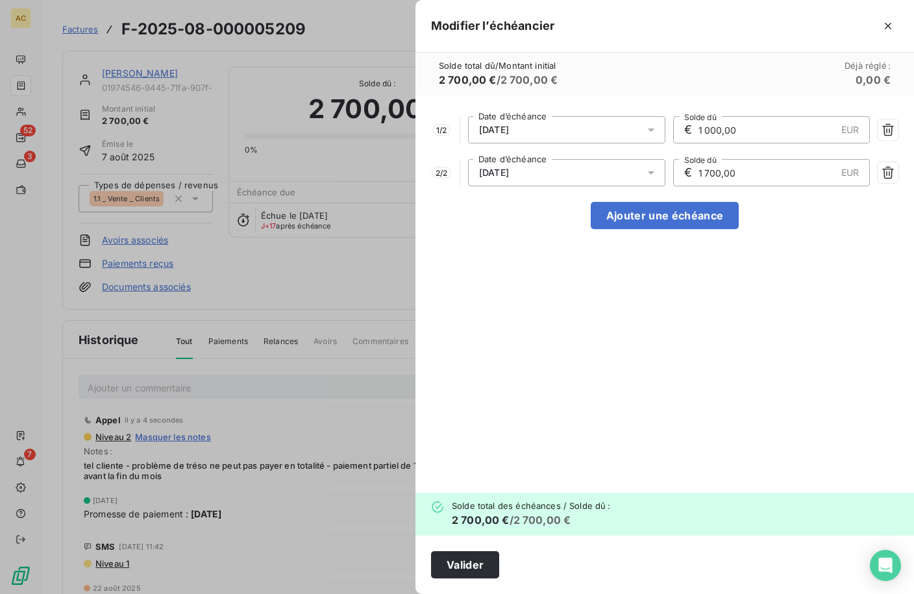
type input "1 700,00"
click at [574, 130] on div "22/08/2025" at bounding box center [566, 129] width 197 height 27
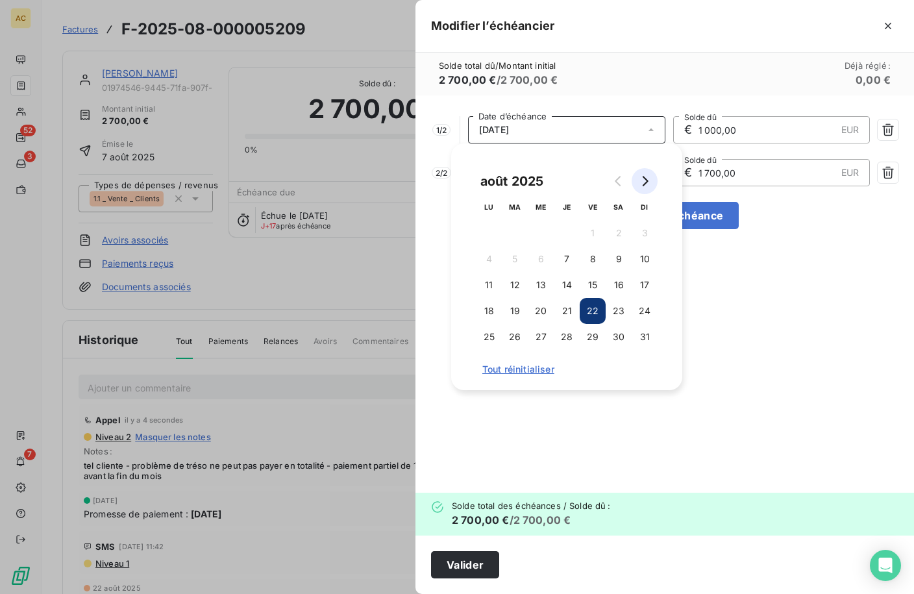
click at [641, 180] on icon "Go to next month" at bounding box center [644, 181] width 10 height 10
click at [513, 261] on button "9" at bounding box center [515, 259] width 26 height 26
click at [753, 312] on div "1 / 2 09/09/2025 Date d’échéance € 1 000,00 EUR Solde dû 2 / 2 22/09/2025 Date …" at bounding box center [664, 293] width 499 height 397
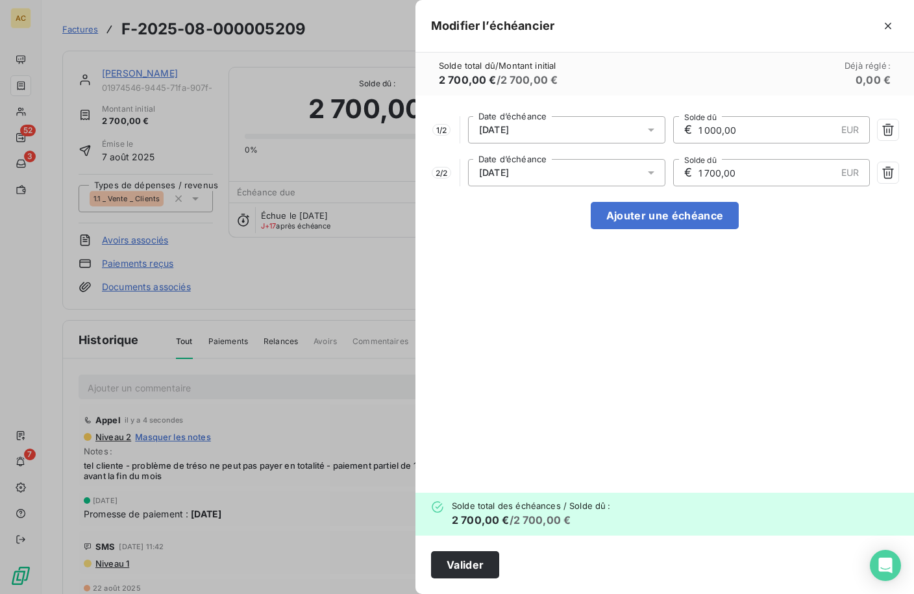
click at [648, 172] on icon at bounding box center [651, 172] width 13 height 13
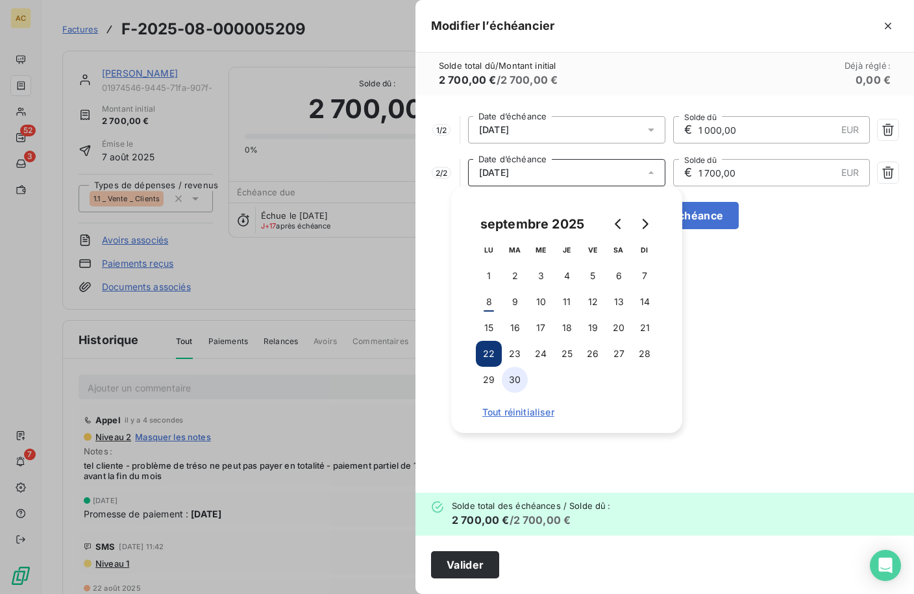
click at [516, 385] on button "30" at bounding box center [515, 380] width 26 height 26
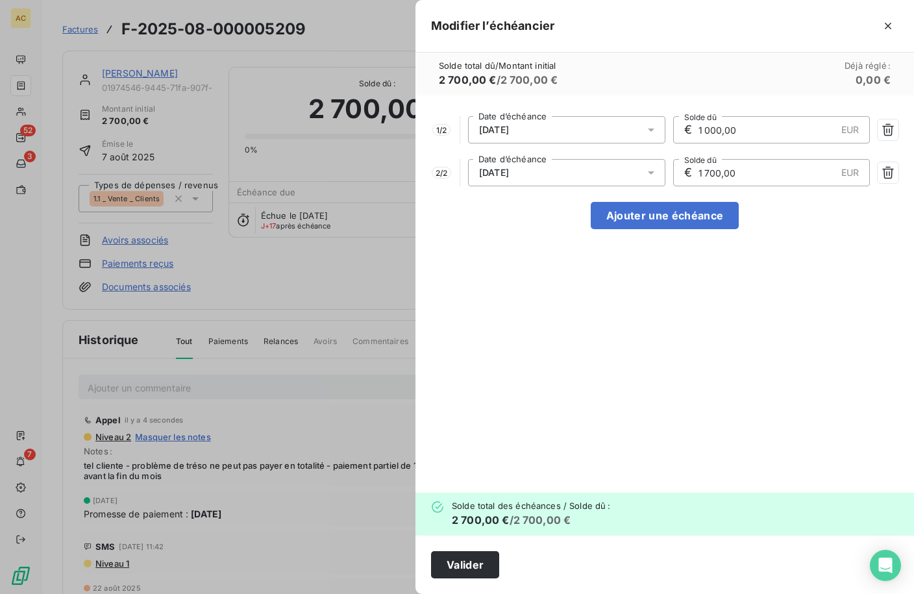
click at [748, 324] on div "1 / 2 09/09/2025 Date d’échéance € 1 000,00 EUR Solde dû 2 / 2 30/09/2025 Date …" at bounding box center [664, 293] width 499 height 397
click at [472, 563] on button "Valider" at bounding box center [465, 564] width 68 height 27
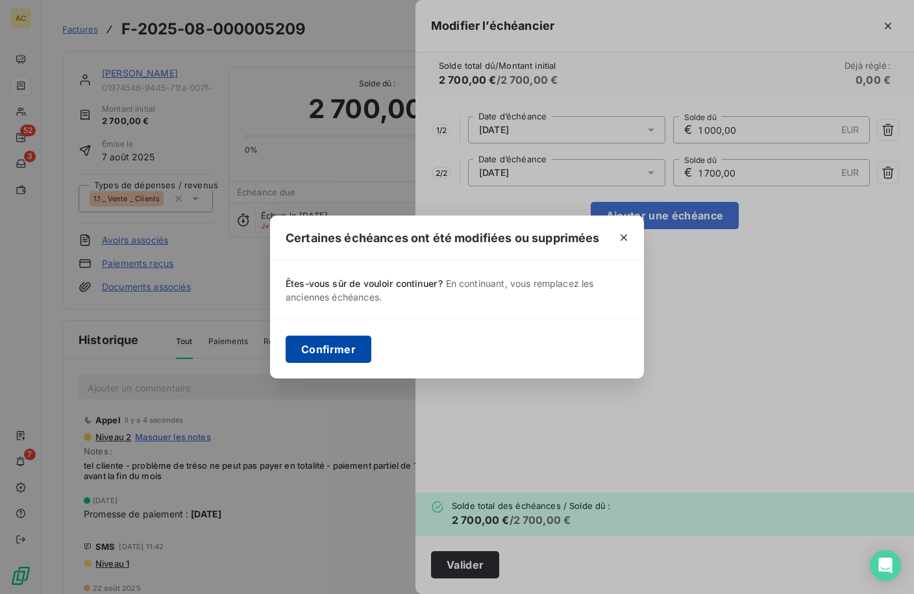
click at [322, 349] on button "Confirmer" at bounding box center [329, 349] width 86 height 27
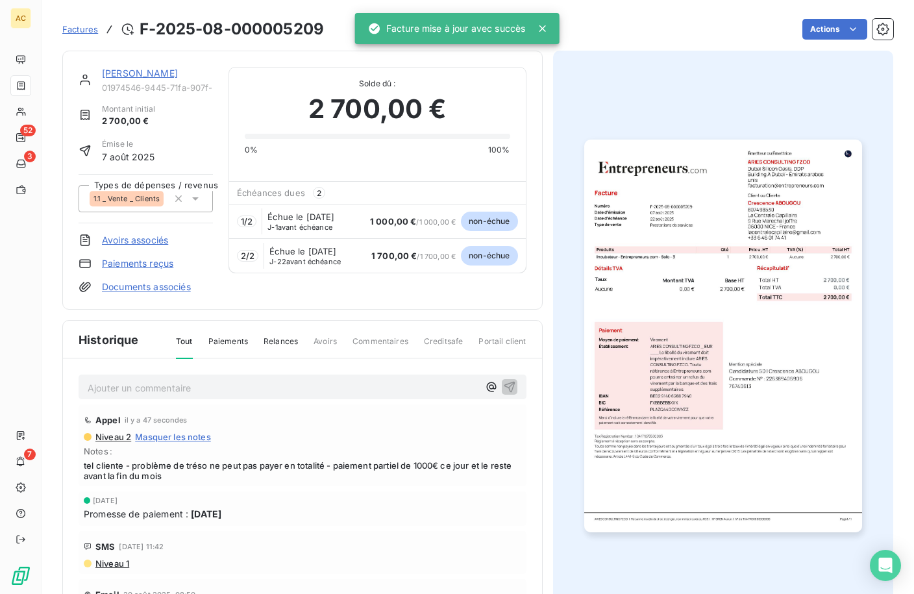
click at [136, 75] on link "[PERSON_NAME]" at bounding box center [140, 73] width 76 height 11
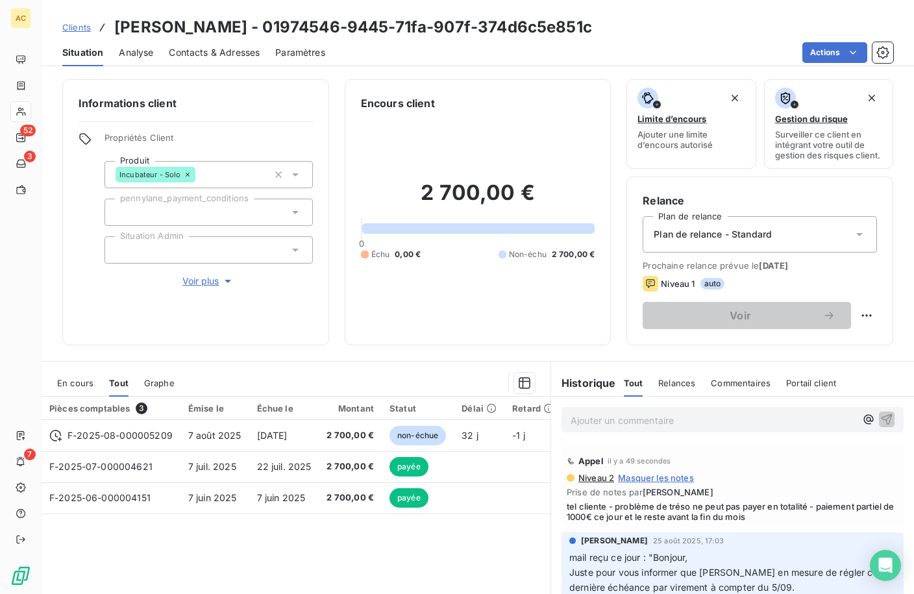
scroll to position [102, 0]
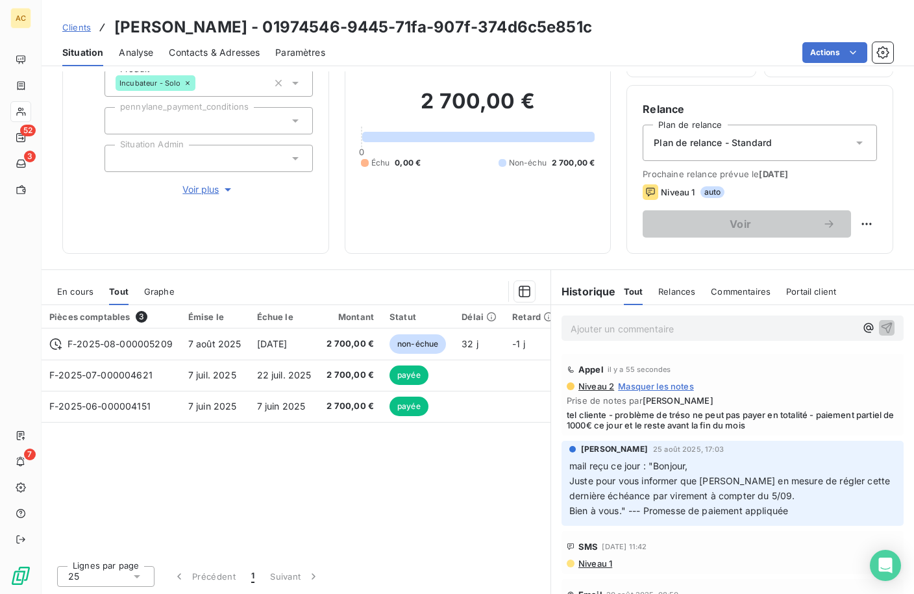
click at [403, 486] on div "Pièces comptables 3 Émise le Échue le Montant Statut Délai Retard Types de dépe…" at bounding box center [296, 430] width 509 height 250
click at [78, 29] on span "Clients" at bounding box center [76, 27] width 29 height 10
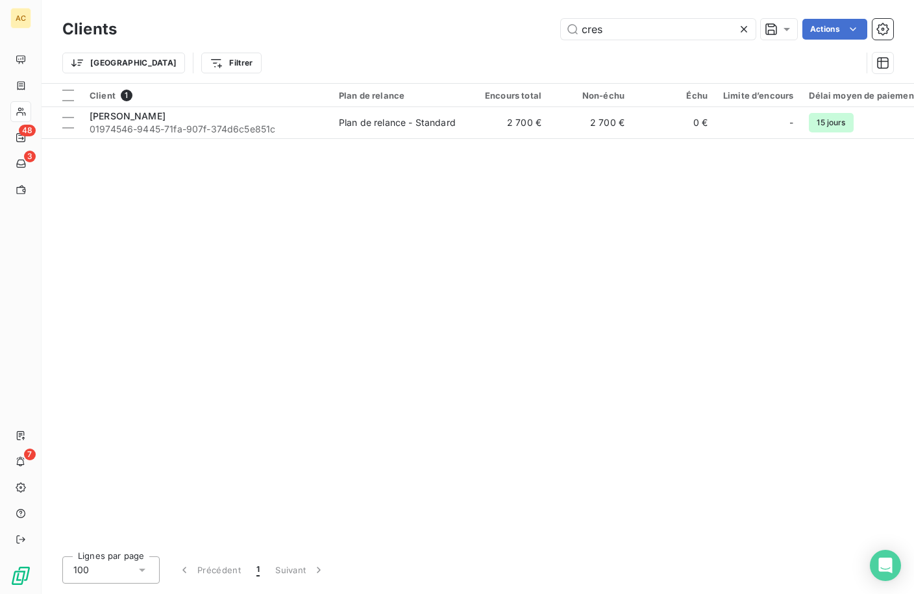
click at [545, 17] on div "Clients cres Actions" at bounding box center [477, 29] width 831 height 27
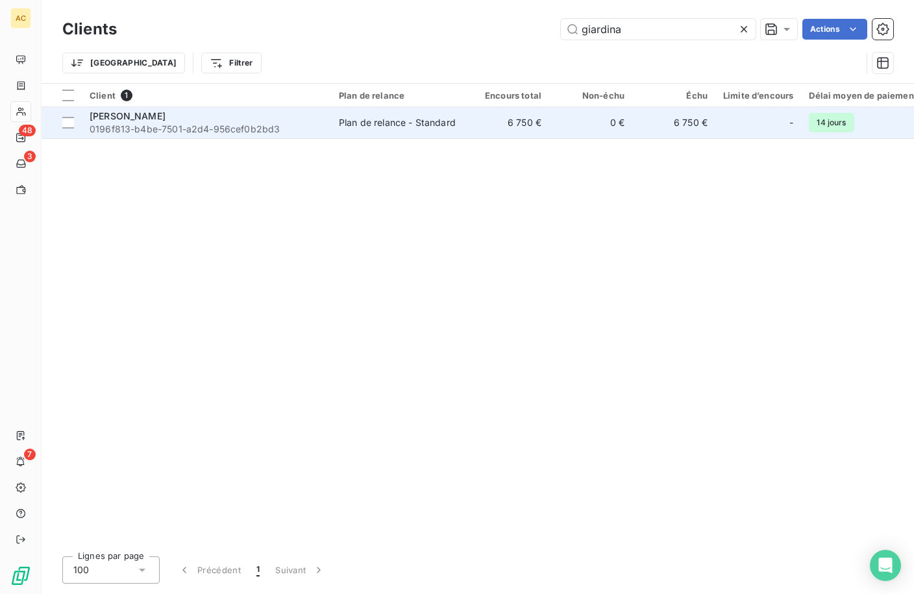
type input "giardina"
click at [199, 130] on span "0196f813-b4be-7501-a2d4-956cef0b2bd3" at bounding box center [207, 129] width 234 height 13
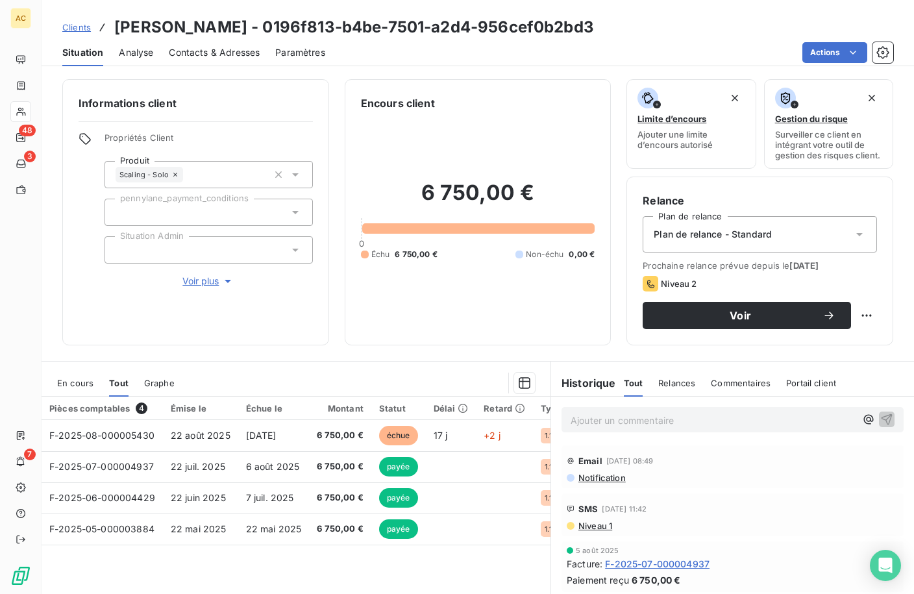
click at [197, 53] on span "Contacts & Adresses" at bounding box center [214, 52] width 91 height 13
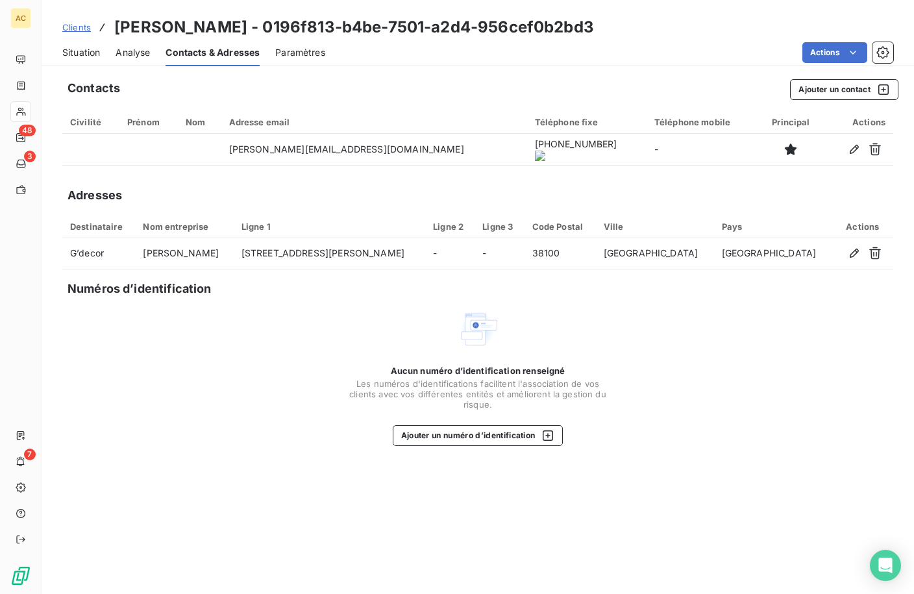
click at [84, 55] on span "Situation" at bounding box center [81, 52] width 38 height 13
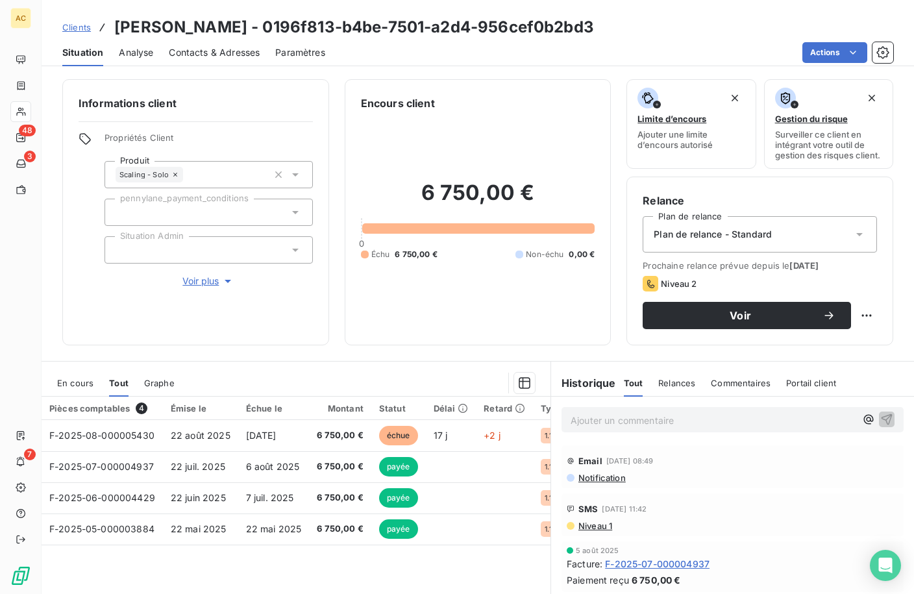
click at [333, 317] on div "Informations client Propriétés Client Produit Scaling - Solo pennylane_payment_…" at bounding box center [478, 212] width 872 height 266
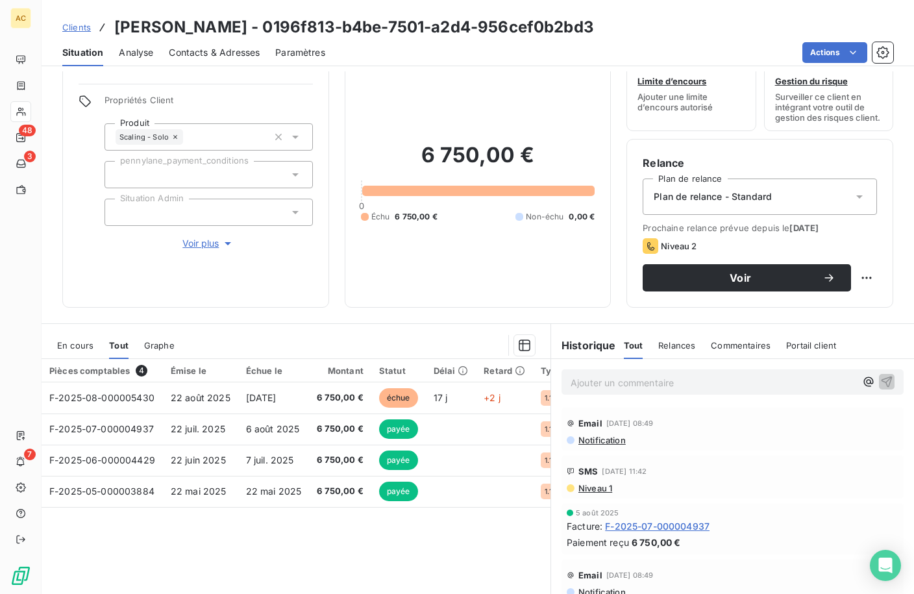
scroll to position [102, 0]
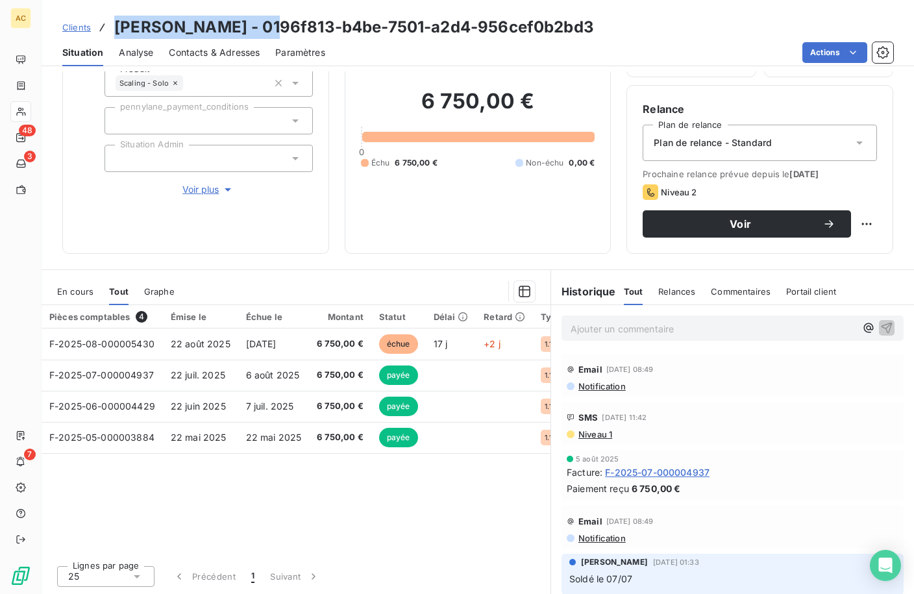
drag, startPoint x: 116, startPoint y: 23, endPoint x: 255, endPoint y: 27, distance: 139.6
click at [256, 27] on h3 "[PERSON_NAME] - 0196f813-b4be-7501-a2d4-956cef0b2bd3" at bounding box center [354, 27] width 480 height 23
copy h3 "[PERSON_NAME]"
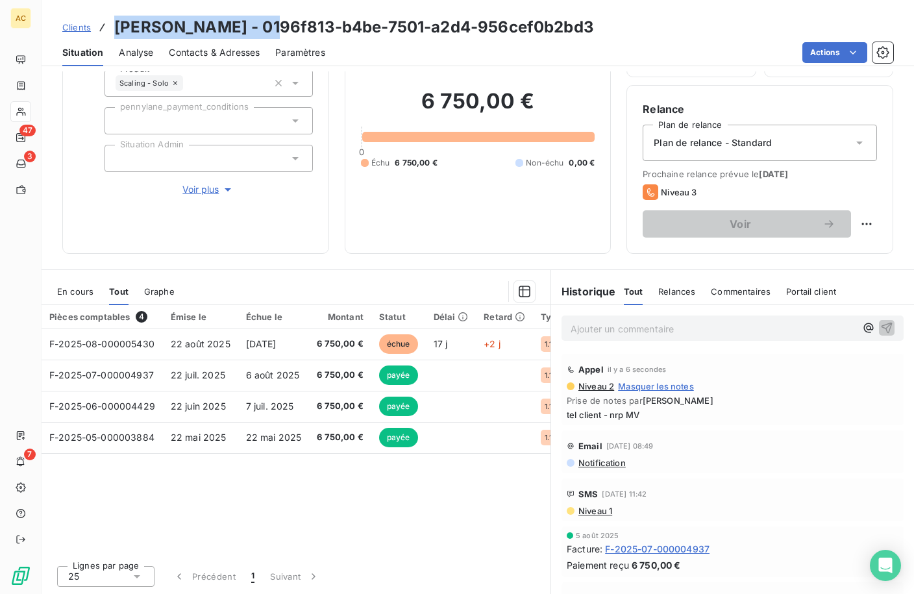
click at [80, 29] on span "Clients" at bounding box center [76, 27] width 29 height 10
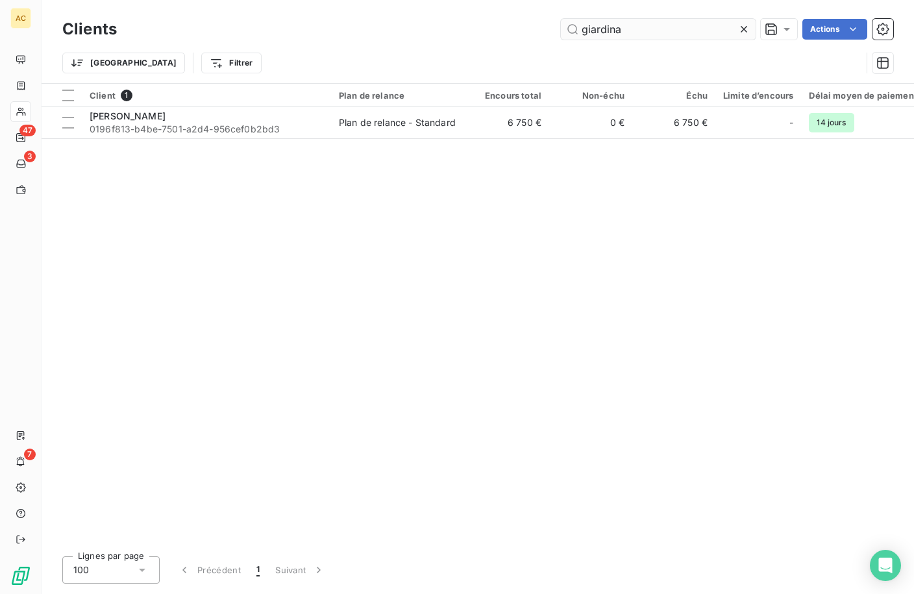
drag, startPoint x: 615, startPoint y: 27, endPoint x: 586, endPoint y: 30, distance: 29.4
click at [586, 30] on input "giardina" at bounding box center [658, 29] width 195 height 21
type input "g"
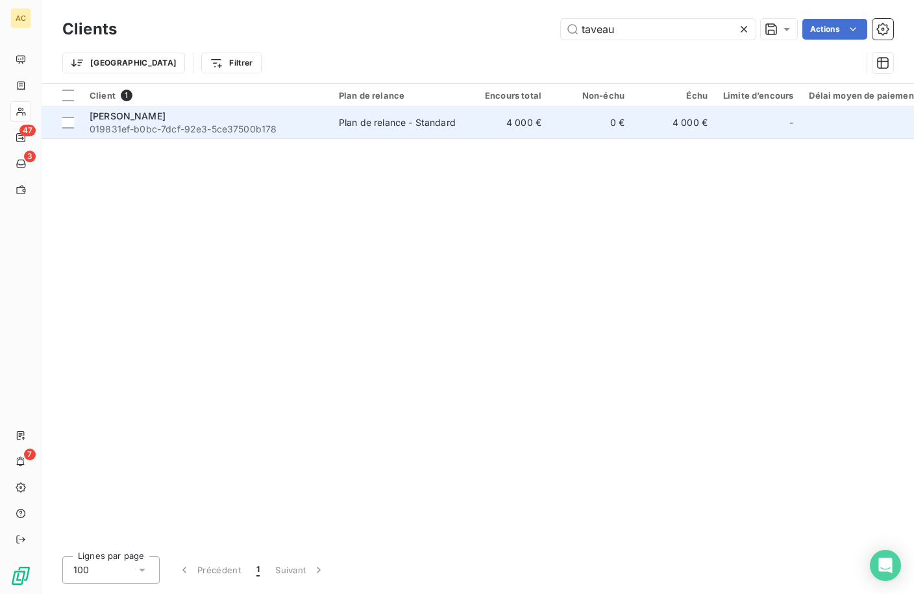
type input "taveau"
click at [258, 127] on span "019831ef-b0bc-7dcf-92e3-5ce37500b178" at bounding box center [207, 129] width 234 height 13
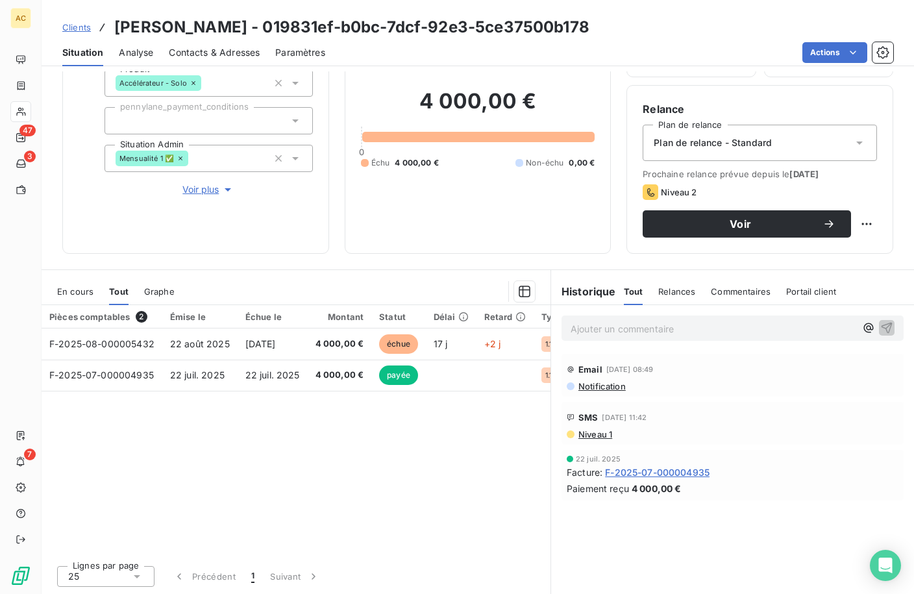
scroll to position [102, 0]
click at [241, 51] on span "Contacts & Adresses" at bounding box center [214, 52] width 91 height 13
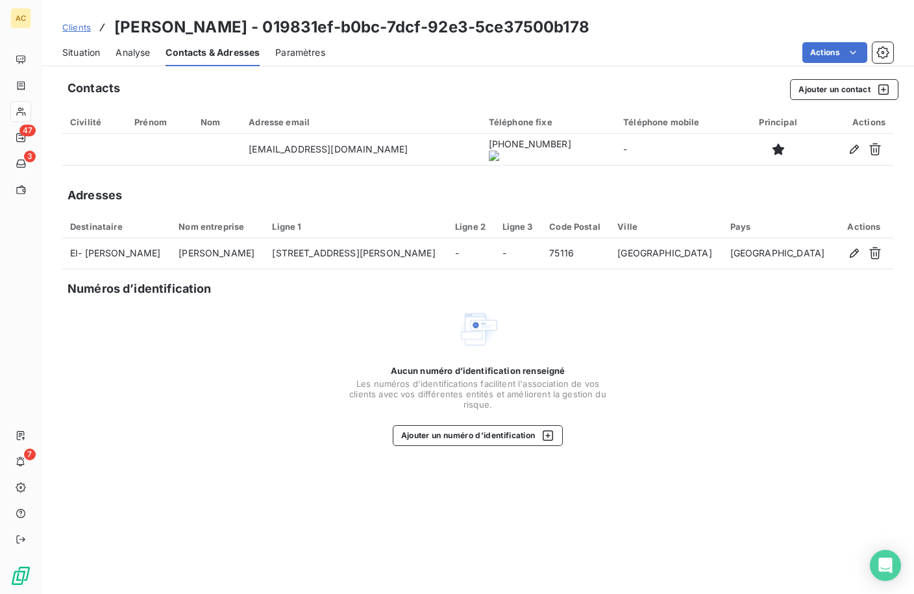
click at [86, 51] on span "Situation" at bounding box center [81, 52] width 38 height 13
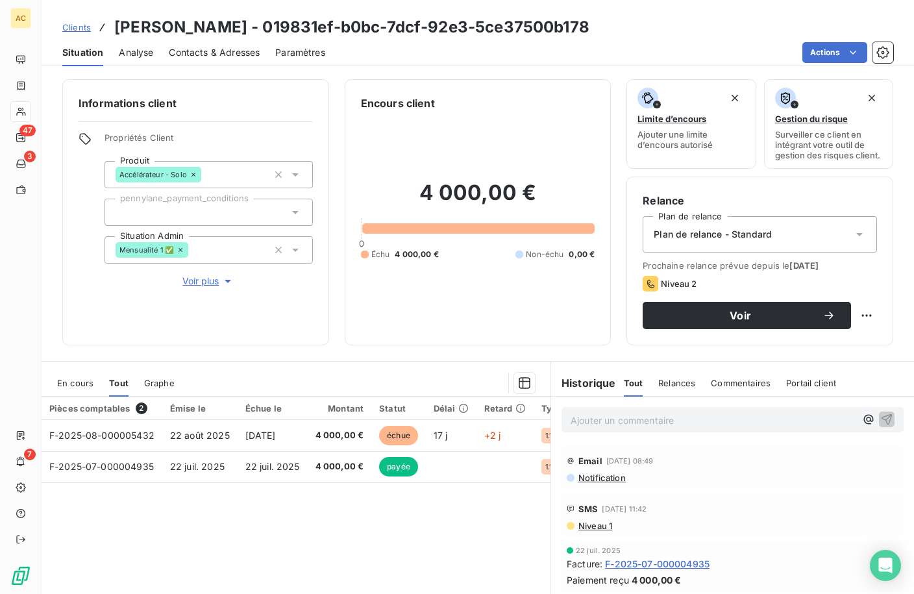
click at [204, 55] on span "Contacts & Adresses" at bounding box center [214, 52] width 91 height 13
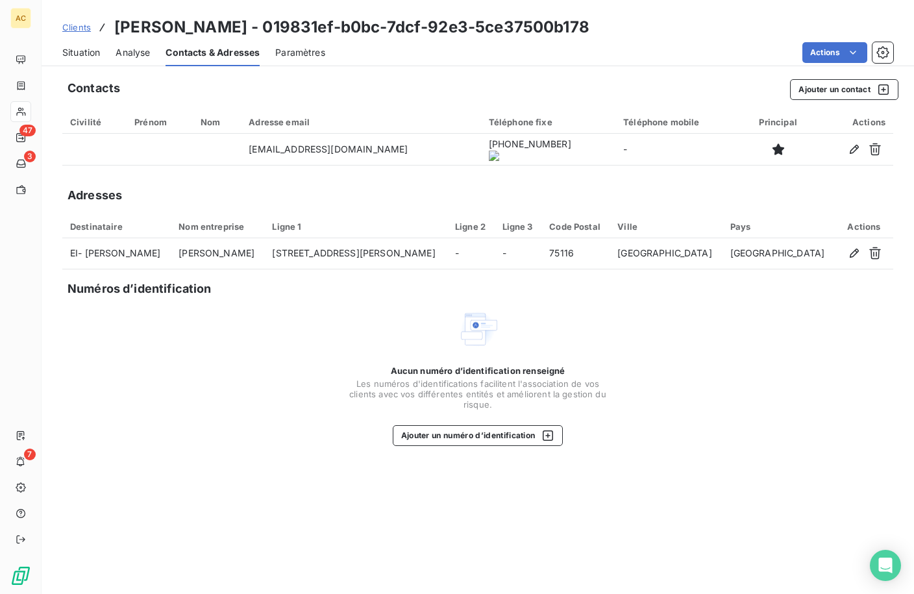
click at [82, 50] on span "Situation" at bounding box center [81, 52] width 38 height 13
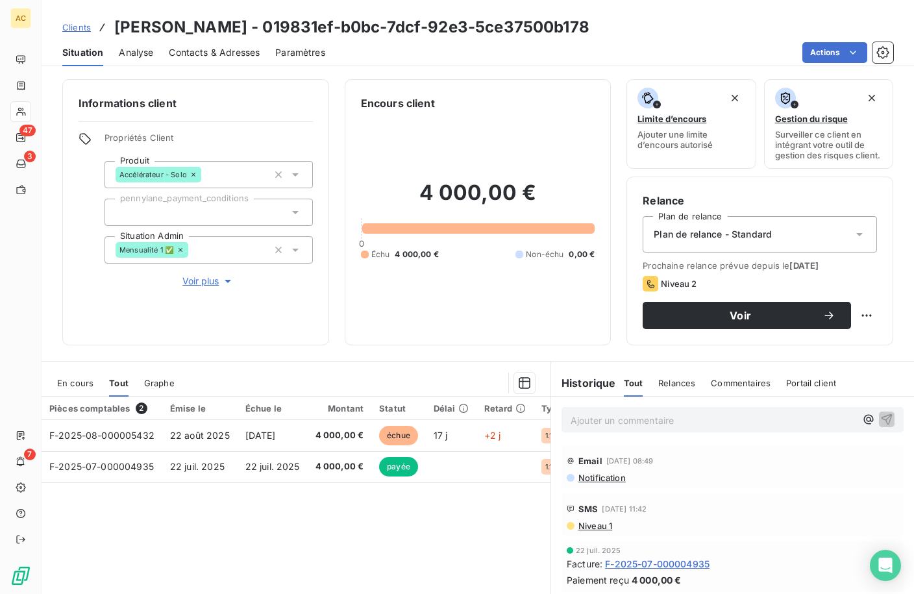
scroll to position [16, 0]
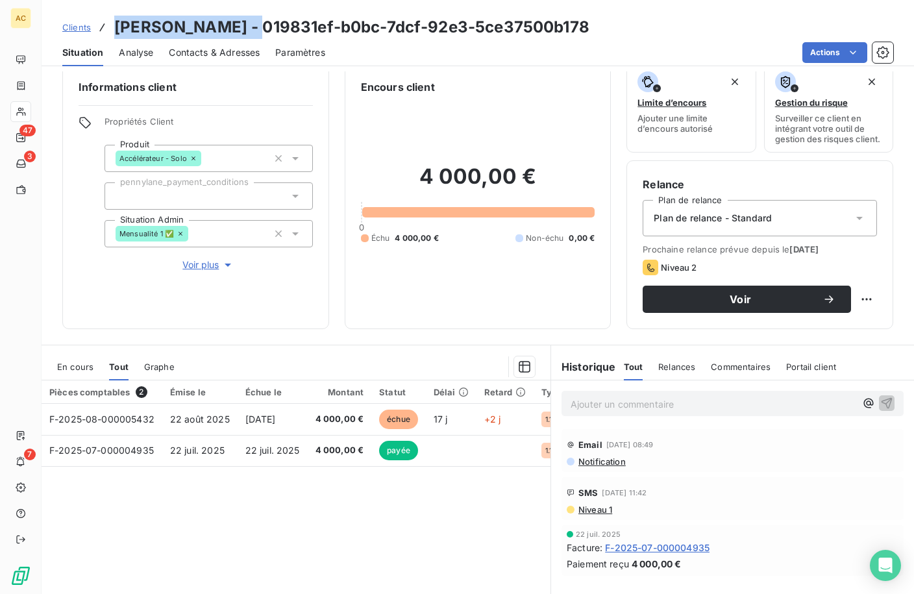
drag, startPoint x: 117, startPoint y: 27, endPoint x: 245, endPoint y: 32, distance: 128.0
click at [245, 32] on h3 "[PERSON_NAME] - 019831ef-b0bc-7dcf-92e3-5ce37500b178" at bounding box center [351, 27] width 475 height 23
copy h3 "[PERSON_NAME]"
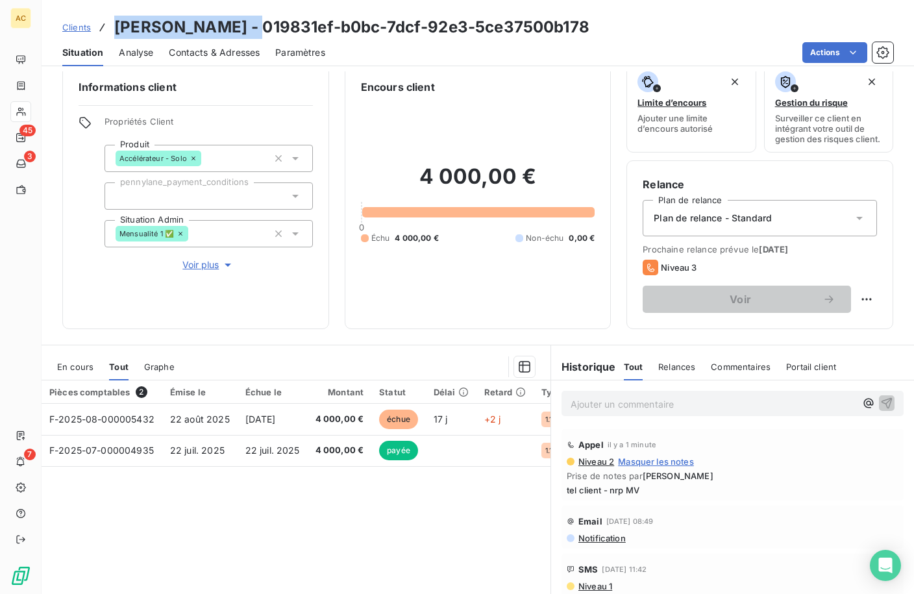
click at [83, 29] on span "Clients" at bounding box center [76, 27] width 29 height 10
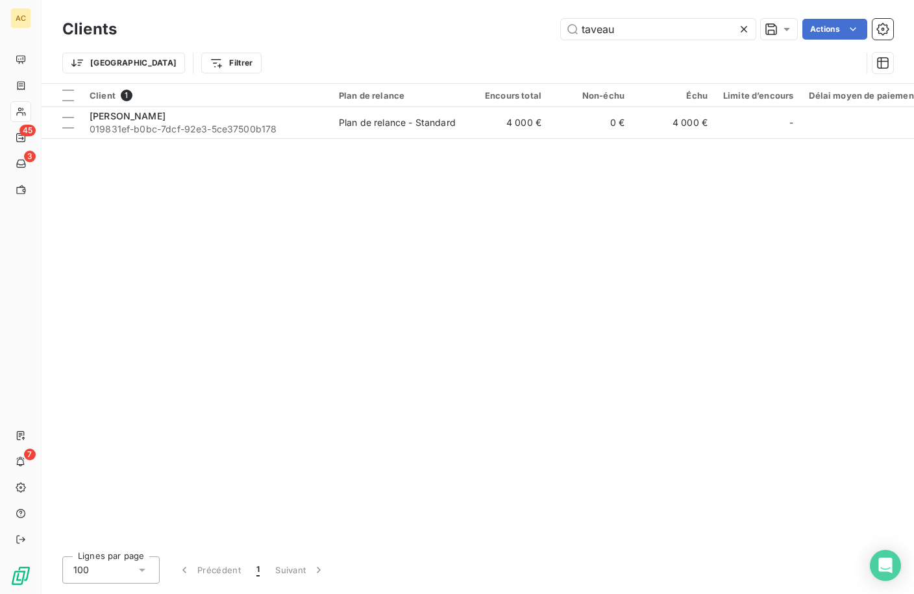
drag, startPoint x: 574, startPoint y: 29, endPoint x: 493, endPoint y: 17, distance: 81.4
click at [493, 17] on div "Clients taveau Actions" at bounding box center [477, 29] width 831 height 27
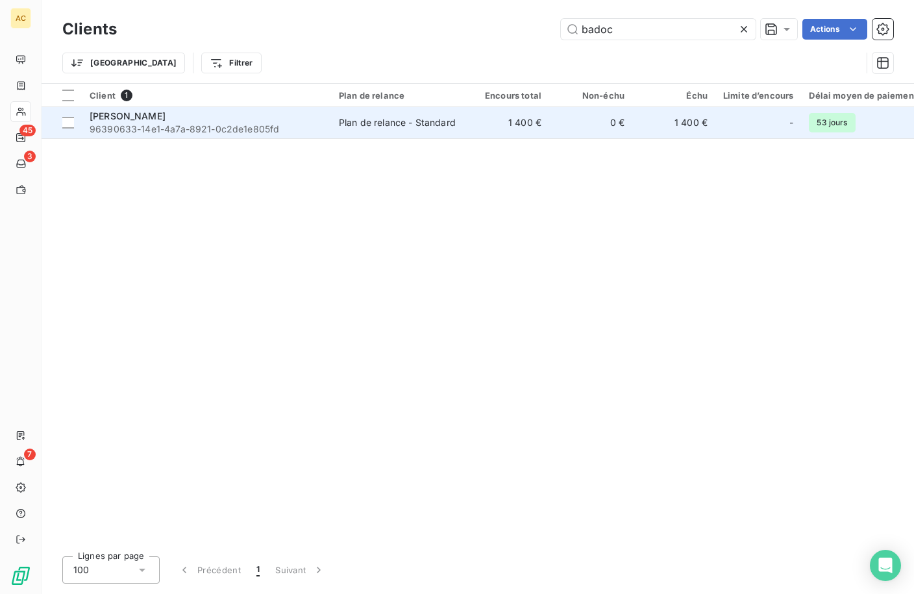
type input "badoc"
click at [245, 118] on div "[PERSON_NAME]" at bounding box center [207, 116] width 234 height 13
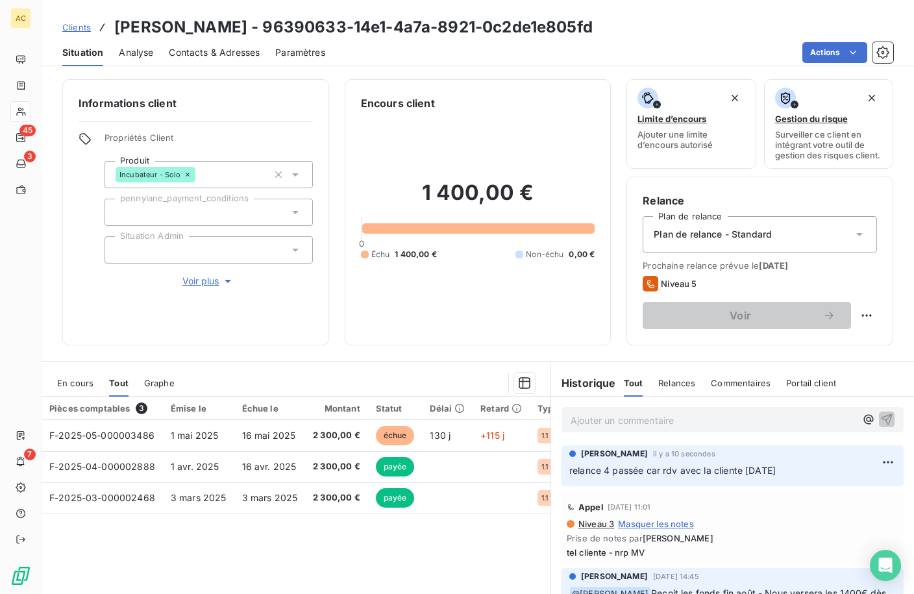
click at [69, 30] on span "Clients" at bounding box center [76, 27] width 29 height 10
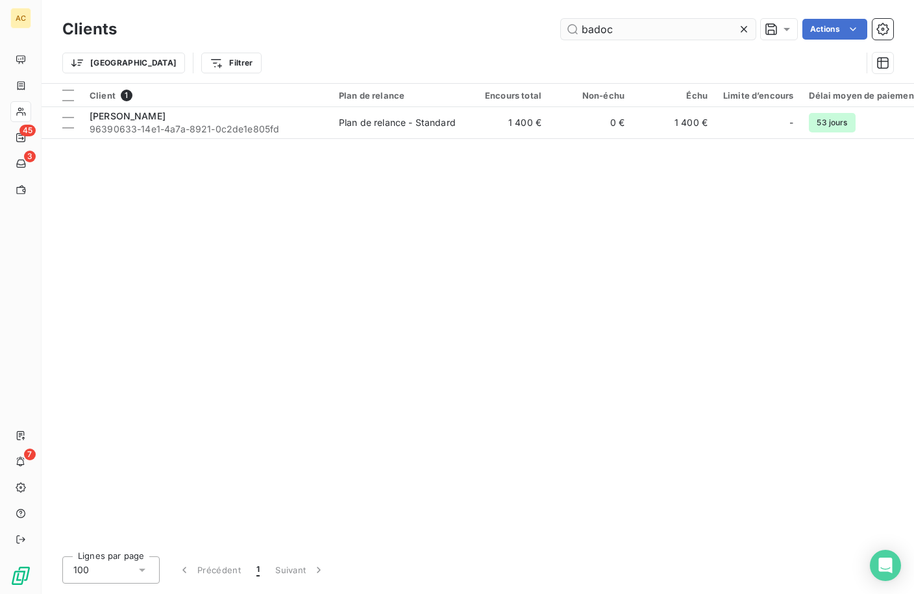
drag, startPoint x: 616, startPoint y: 32, endPoint x: 565, endPoint y: 34, distance: 50.7
click at [565, 34] on input "badoc" at bounding box center [658, 29] width 195 height 21
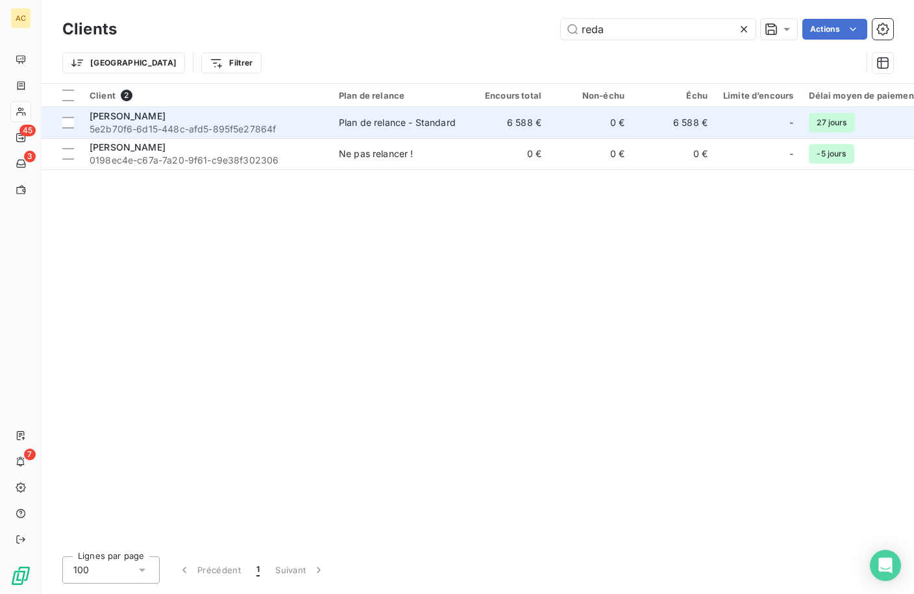
type input "reda"
click at [301, 132] on span "5e2b70f6-6d15-448c-afd5-895f5e27864f" at bounding box center [207, 129] width 234 height 13
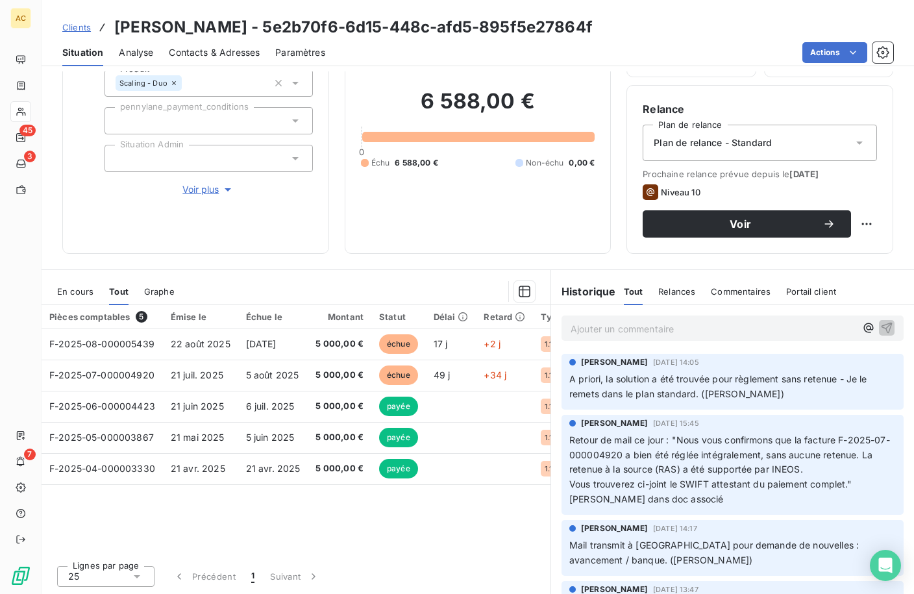
scroll to position [102, 0]
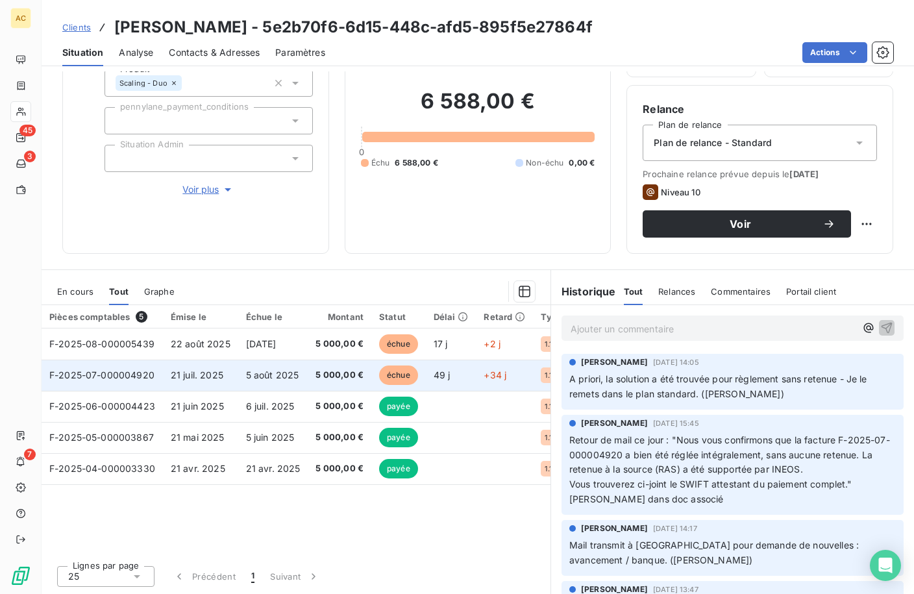
click at [238, 369] on td "5 août 2025" at bounding box center [273, 375] width 70 height 31
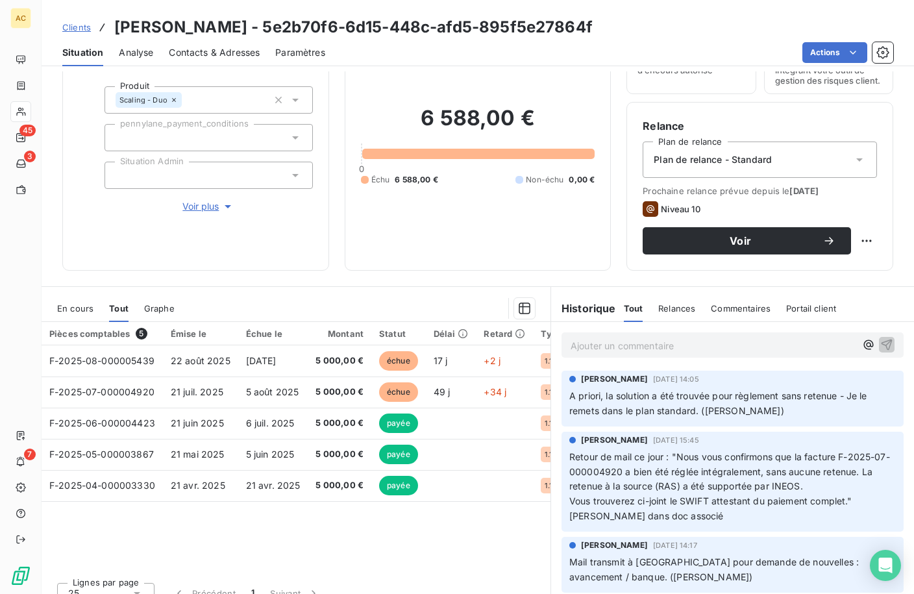
scroll to position [89, 0]
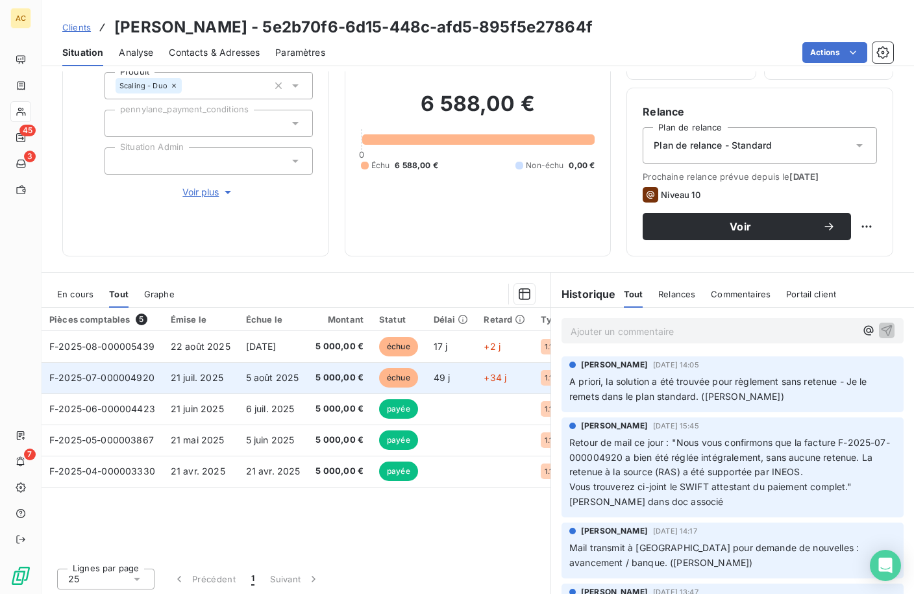
click at [246, 383] on span "5 août 2025" at bounding box center [272, 377] width 53 height 11
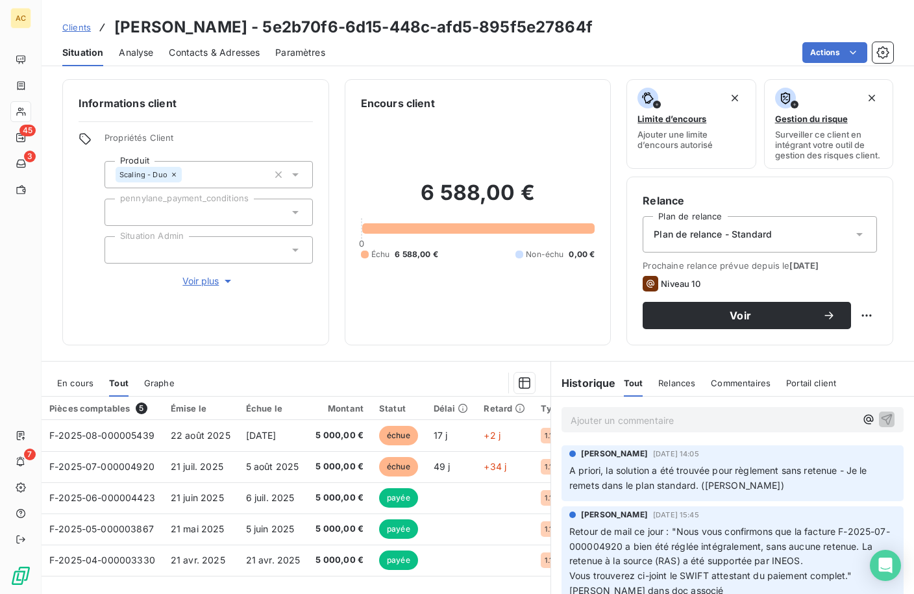
scroll to position [102, 0]
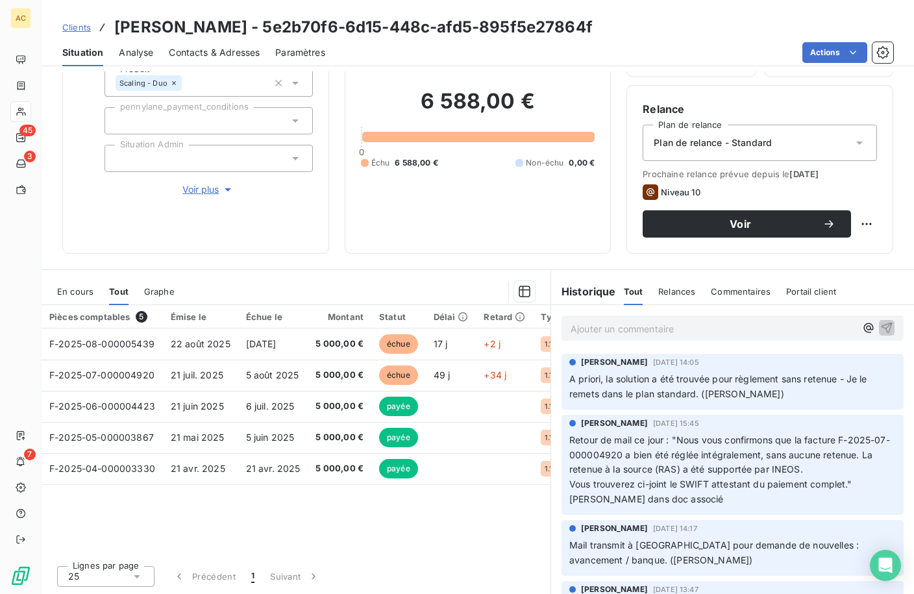
click at [214, 55] on span "Contacts & Adresses" at bounding box center [214, 52] width 91 height 13
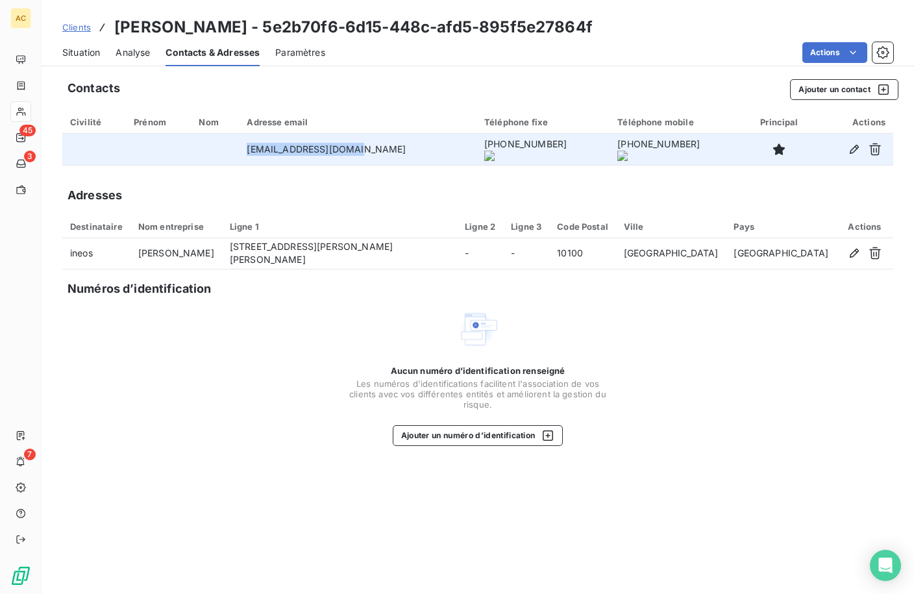
drag, startPoint x: 255, startPoint y: 148, endPoint x: 352, endPoint y: 156, distance: 97.7
click at [352, 156] on td "reda.bakkali@ineos.ma" at bounding box center [358, 149] width 238 height 31
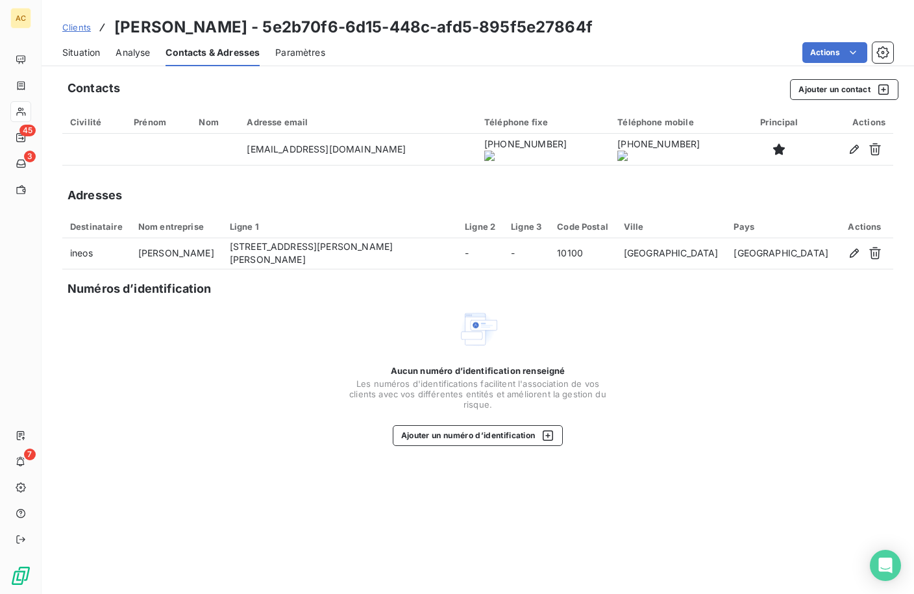
click at [101, 55] on div "Situation Analyse Contacts & Adresses Paramètres Actions" at bounding box center [478, 52] width 872 height 27
click at [90, 52] on span "Situation" at bounding box center [81, 52] width 38 height 13
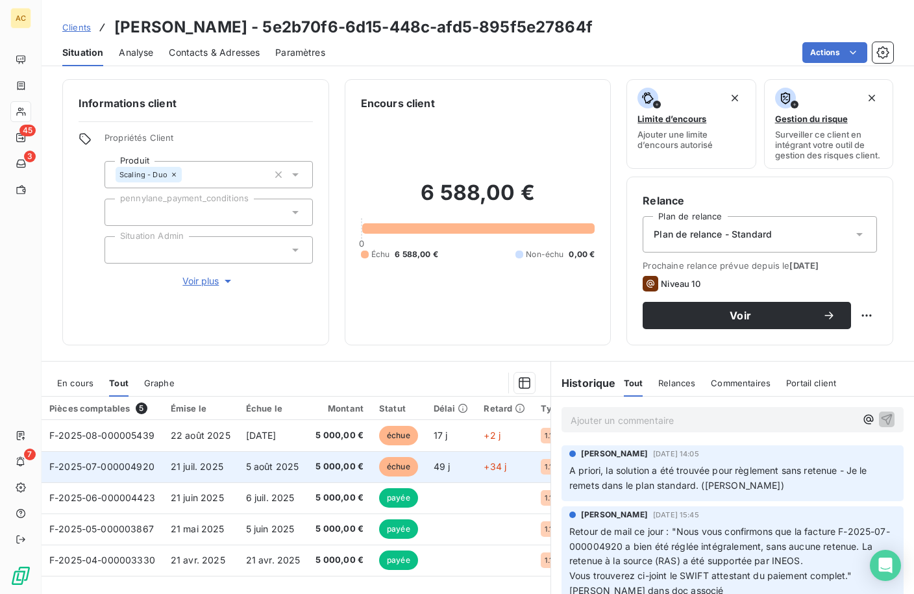
click at [223, 480] on td "21 juil. 2025" at bounding box center [200, 466] width 75 height 31
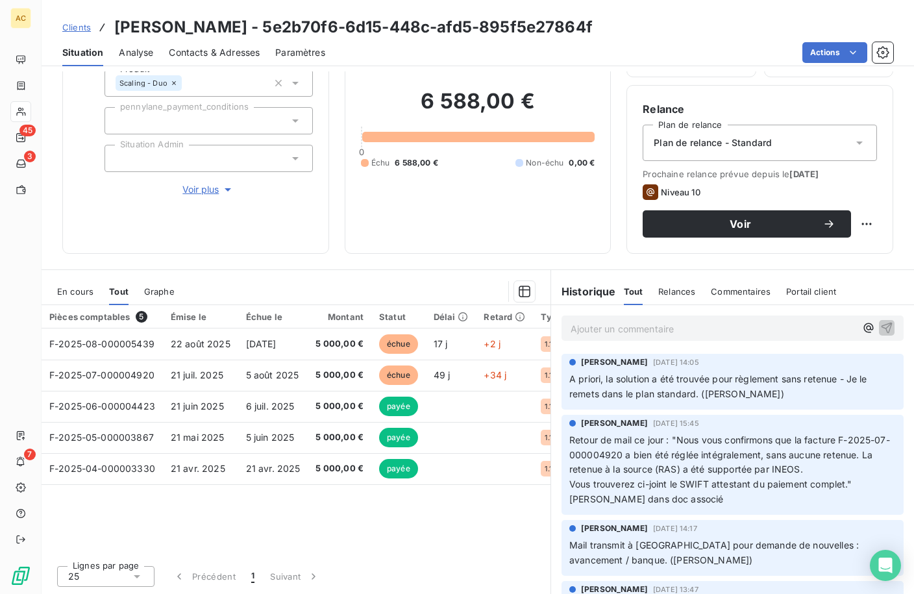
scroll to position [102, 0]
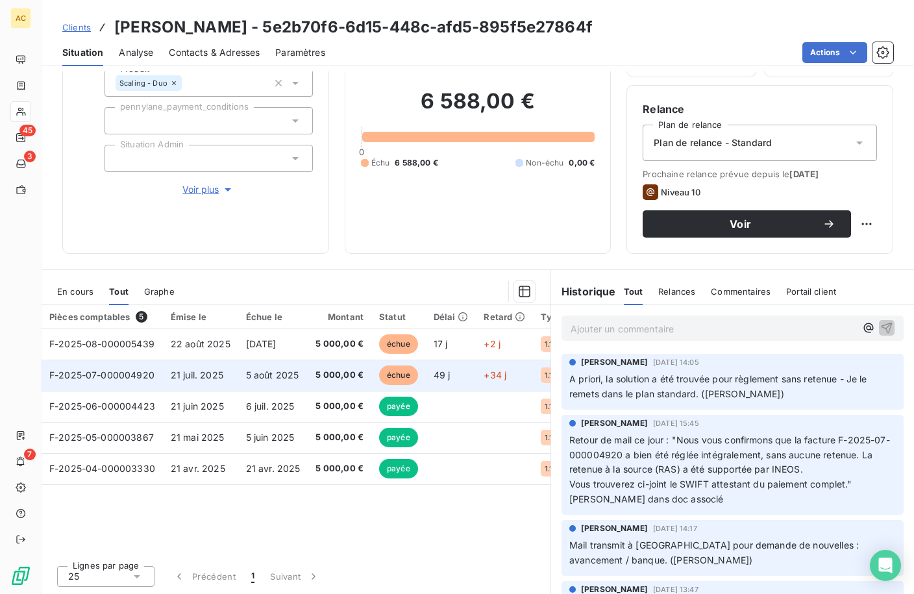
click at [232, 375] on td "21 juil. 2025" at bounding box center [200, 375] width 75 height 31
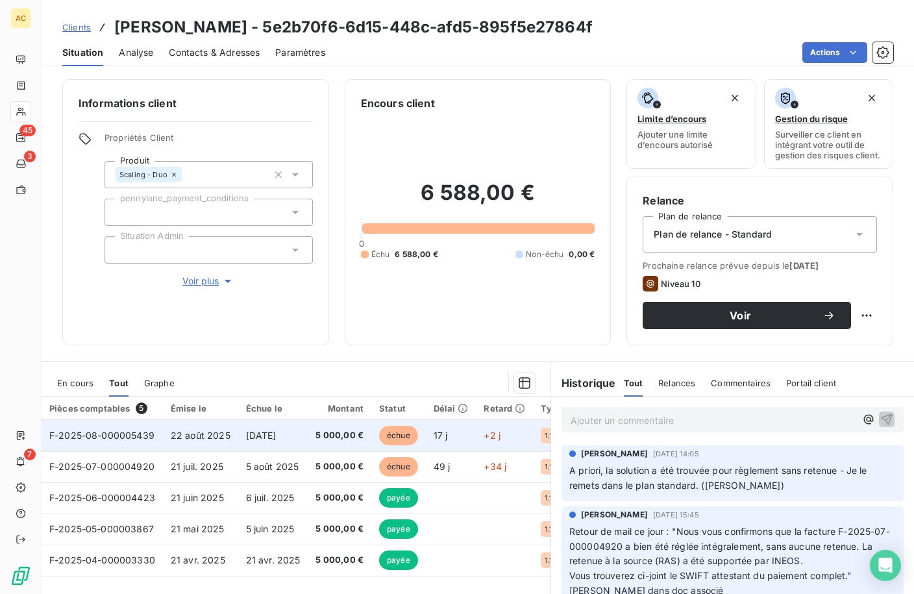
click at [241, 443] on td "[DATE]" at bounding box center [273, 435] width 70 height 31
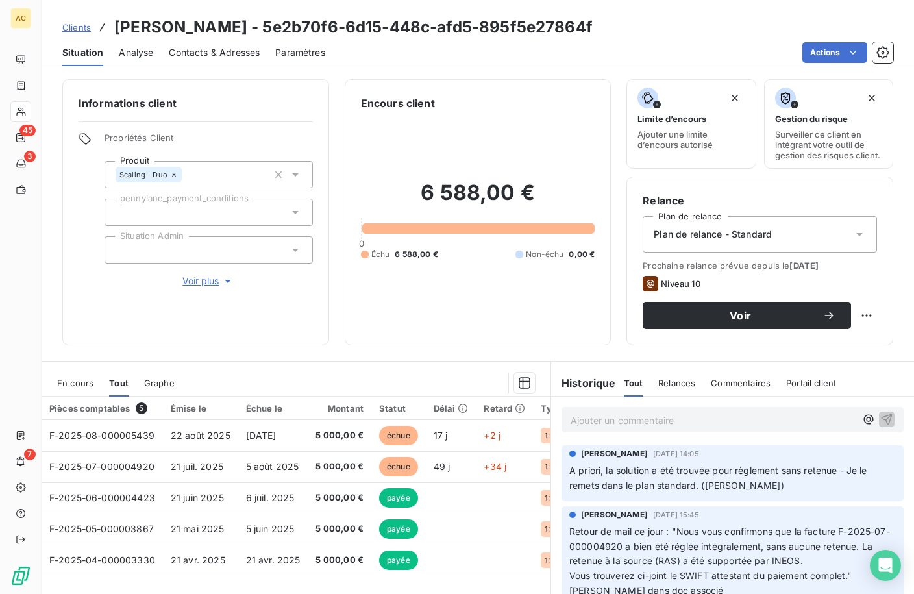
click at [79, 31] on span "Clients" at bounding box center [76, 27] width 29 height 10
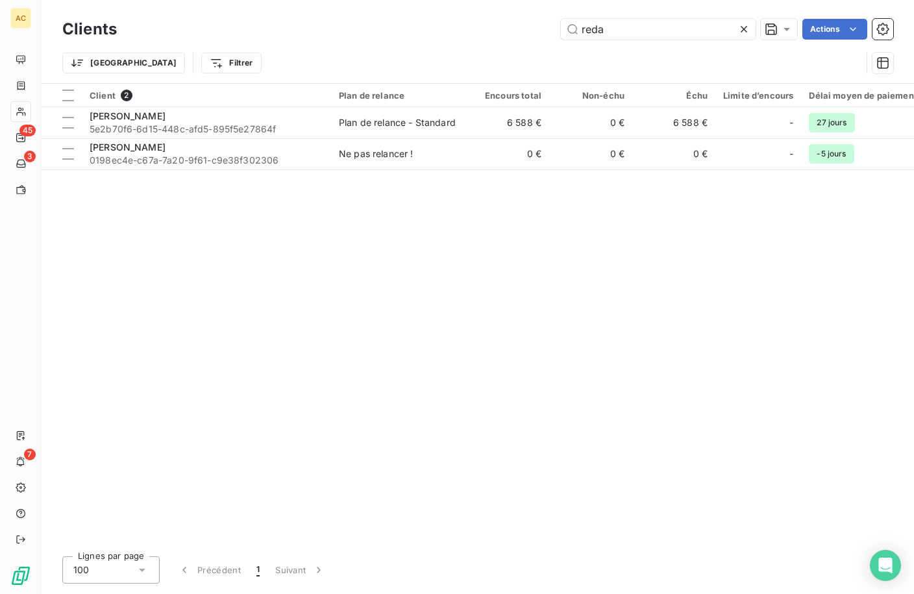
drag, startPoint x: 631, startPoint y: 34, endPoint x: 534, endPoint y: 24, distance: 97.2
click at [534, 24] on div "reda Actions" at bounding box center [512, 29] width 761 height 21
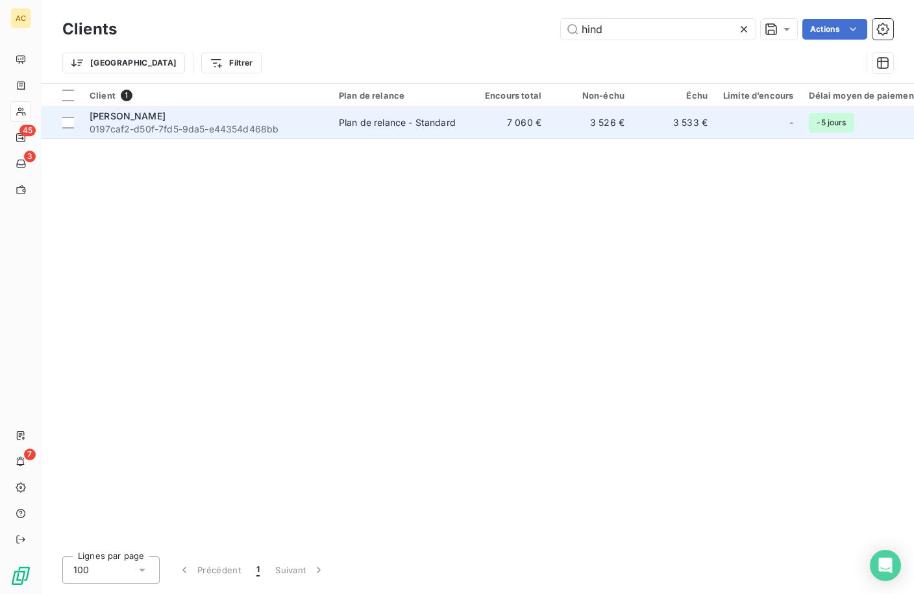
type input "hind"
click at [243, 133] on span "0197caf2-d50f-7fd5-9da5-e44354d468bb" at bounding box center [207, 129] width 234 height 13
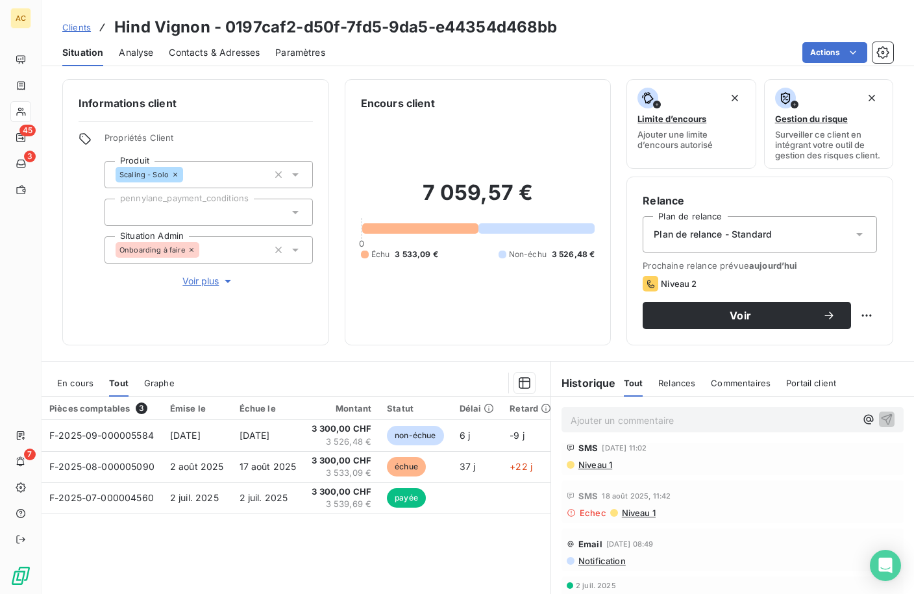
click at [217, 51] on span "Contacts & Adresses" at bounding box center [214, 52] width 91 height 13
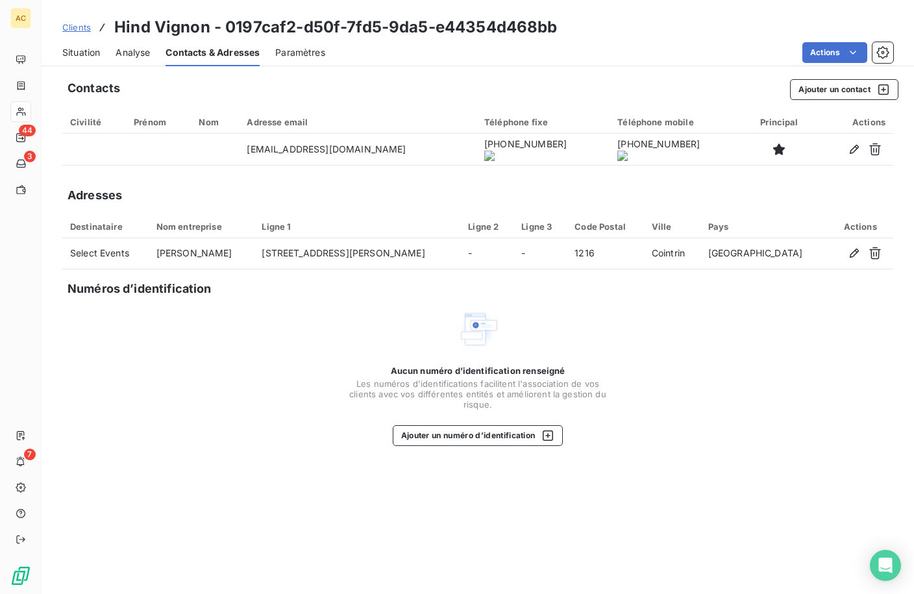
click at [499, 131] on onoff-telecom-ce-actions-button at bounding box center [499, 131] width 0 height 0
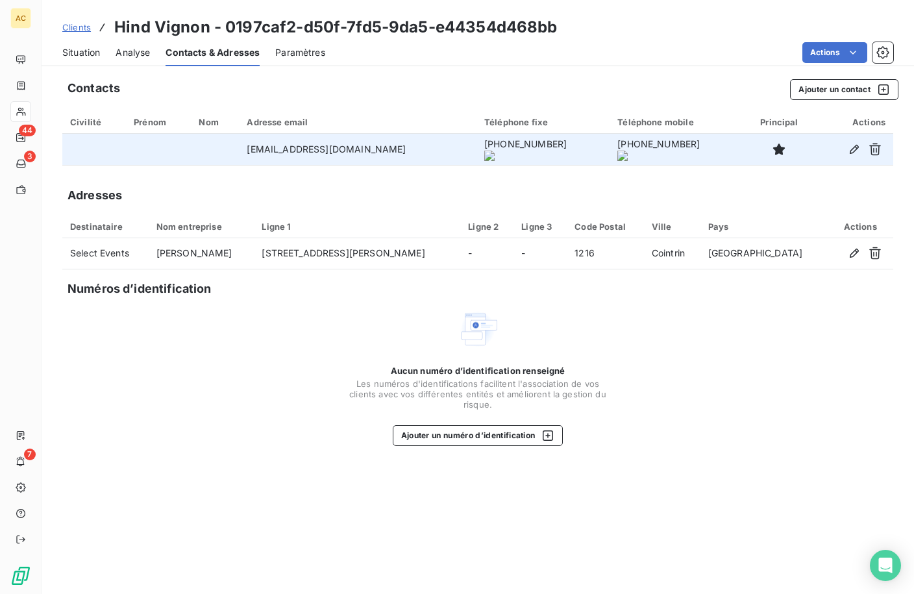
drag, startPoint x: 420, startPoint y: 146, endPoint x: 495, endPoint y: 149, distance: 75.3
click at [495, 149] on onoff-telecom-ce-phone-number-wrapper "[PHONE_NUMBER]" at bounding box center [525, 143] width 82 height 11
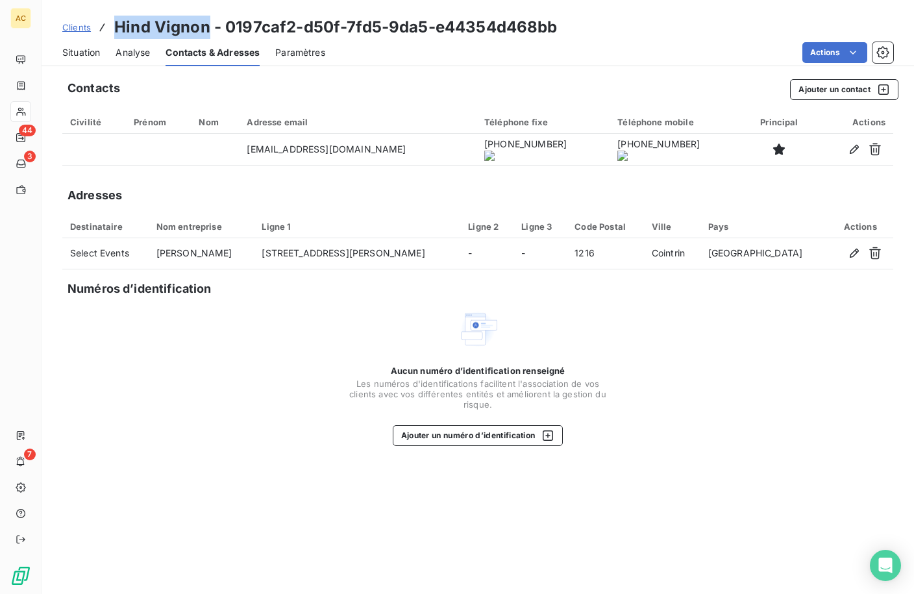
drag, startPoint x: 124, startPoint y: 27, endPoint x: 204, endPoint y: 28, distance: 80.5
click at [204, 28] on div "Clients Hind Vignon - 0197caf2-d50f-7fd5-9da5-e44354d468bb" at bounding box center [309, 27] width 495 height 23
click at [82, 31] on span "Clients" at bounding box center [76, 27] width 29 height 10
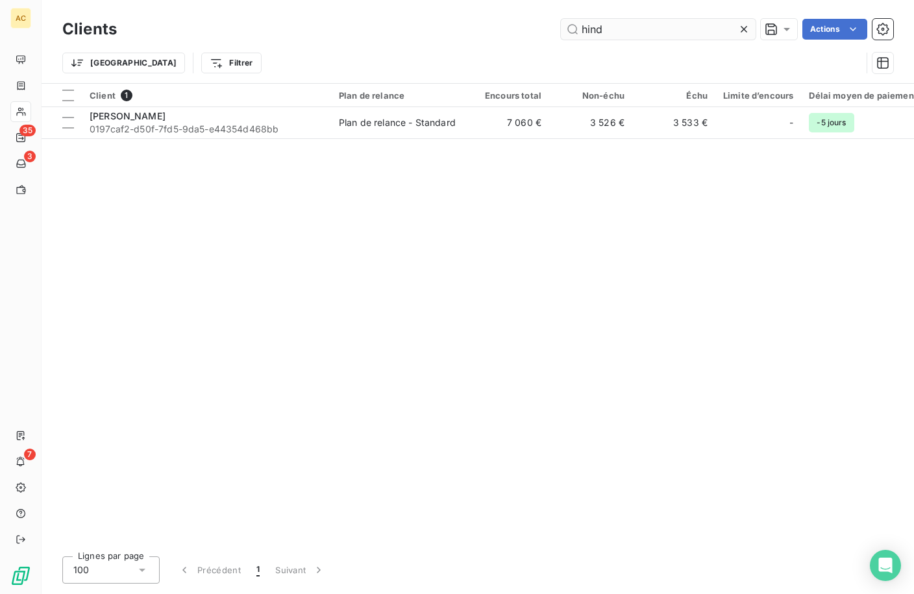
drag, startPoint x: 612, startPoint y: 28, endPoint x: 563, endPoint y: 27, distance: 49.3
click at [563, 27] on input "hind" at bounding box center [658, 29] width 195 height 21
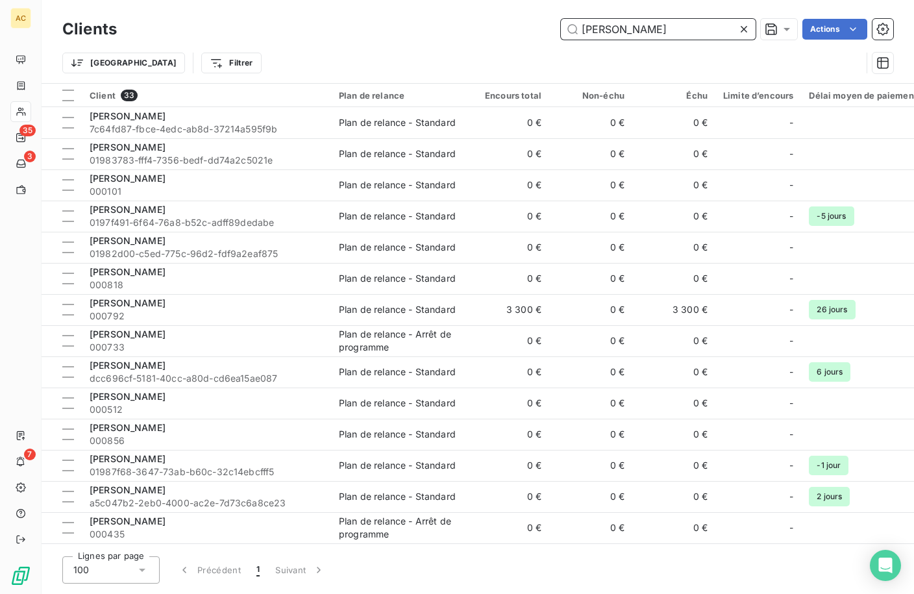
click at [624, 36] on input "julie" at bounding box center [658, 29] width 195 height 21
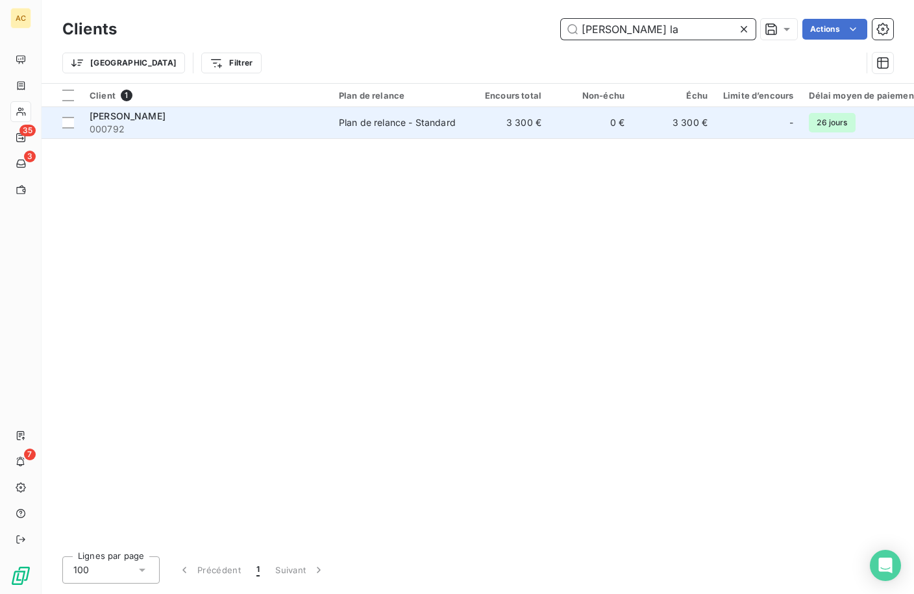
type input "julie la"
click at [225, 138] on td "Julie Larrouzé 000792" at bounding box center [206, 122] width 249 height 31
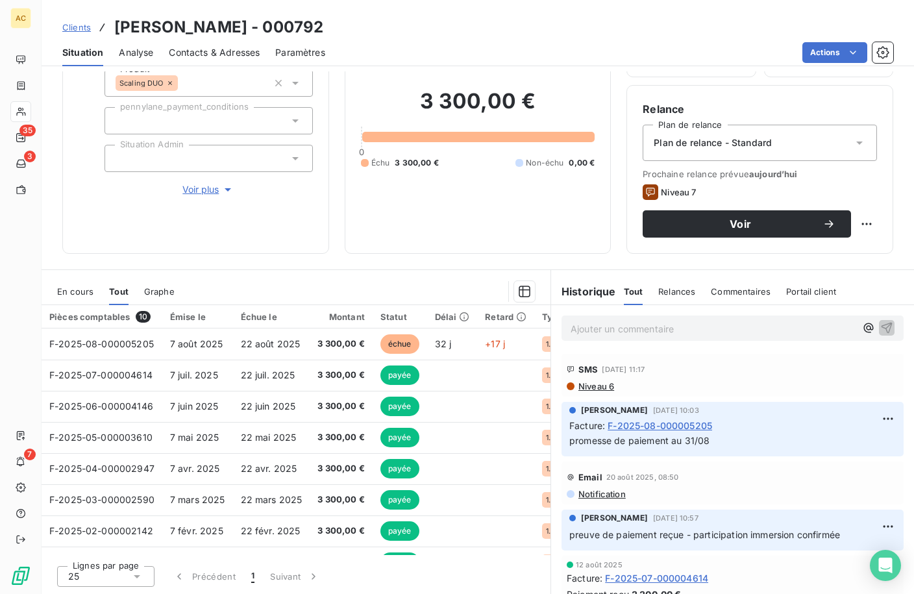
scroll to position [102, 0]
click at [202, 47] on span "Contacts & Adresses" at bounding box center [214, 52] width 91 height 13
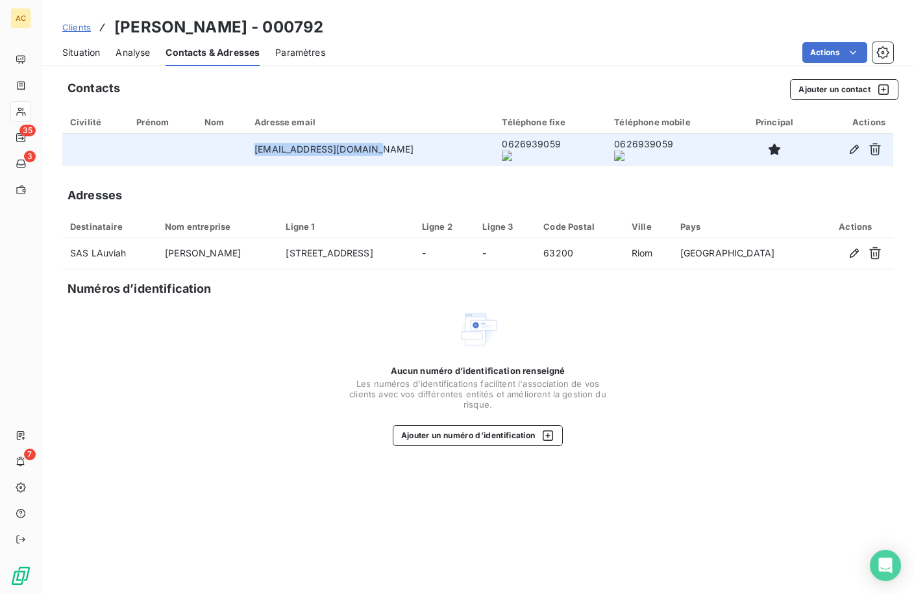
drag, startPoint x: 276, startPoint y: 152, endPoint x: 404, endPoint y: 152, distance: 128.5
click at [404, 152] on td "julielarrouze@gmail.com" at bounding box center [370, 149] width 247 height 31
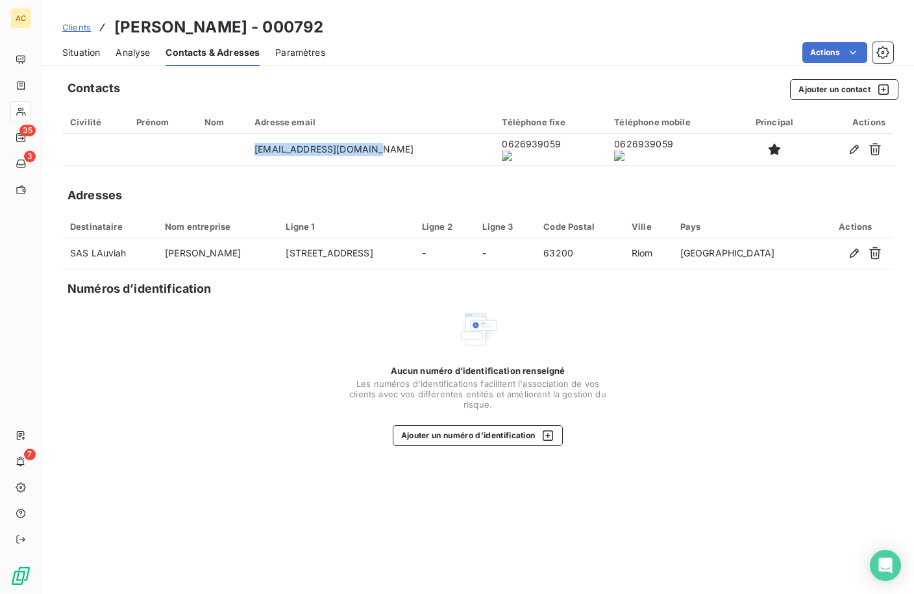
click at [86, 57] on span "Situation" at bounding box center [81, 52] width 38 height 13
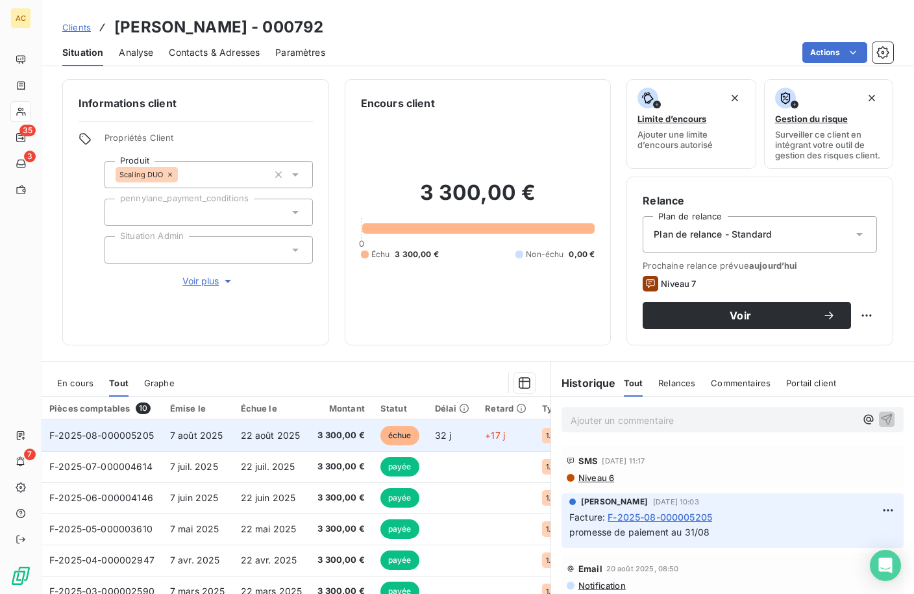
click at [216, 441] on span "7 août 2025" at bounding box center [196, 435] width 53 height 11
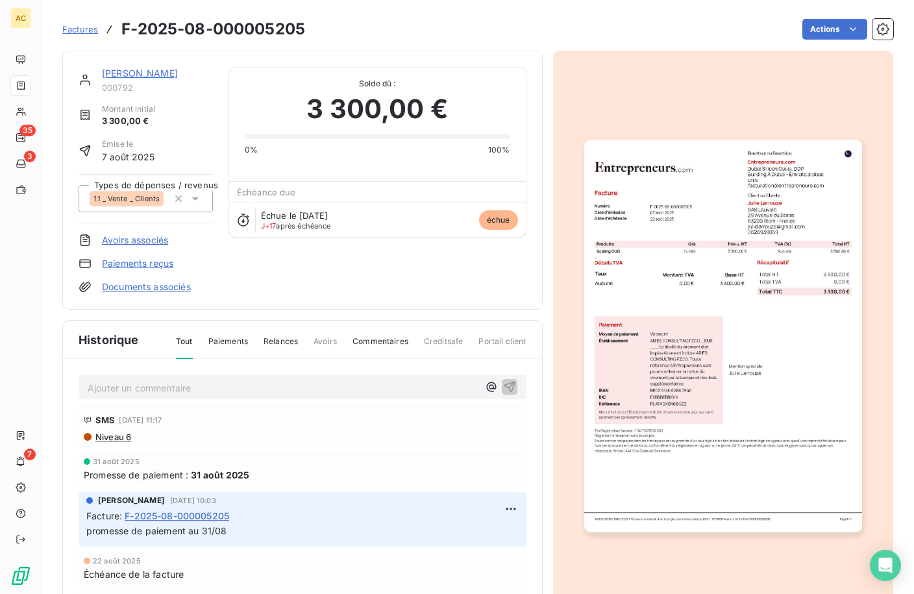
scroll to position [3, 0]
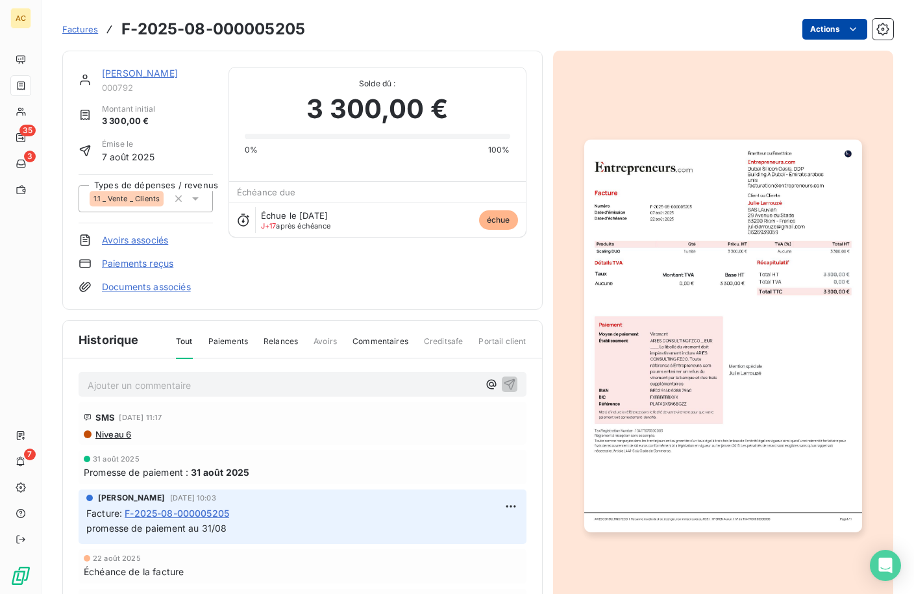
click at [833, 36] on html "AC 35 3 7 Factures F-2025-08-000005205 Actions Julie Larrouzé 000792 Montant in…" at bounding box center [457, 297] width 914 height 594
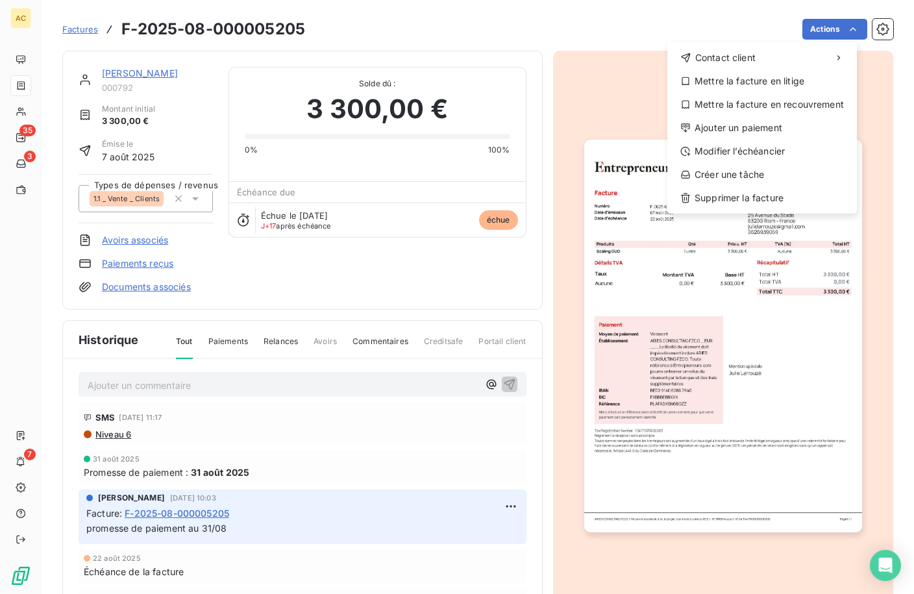
click at [268, 296] on html "AC 35 3 7 Factures F-2025-08-000005205 Actions Contact client Mettre la facture…" at bounding box center [457, 297] width 914 height 594
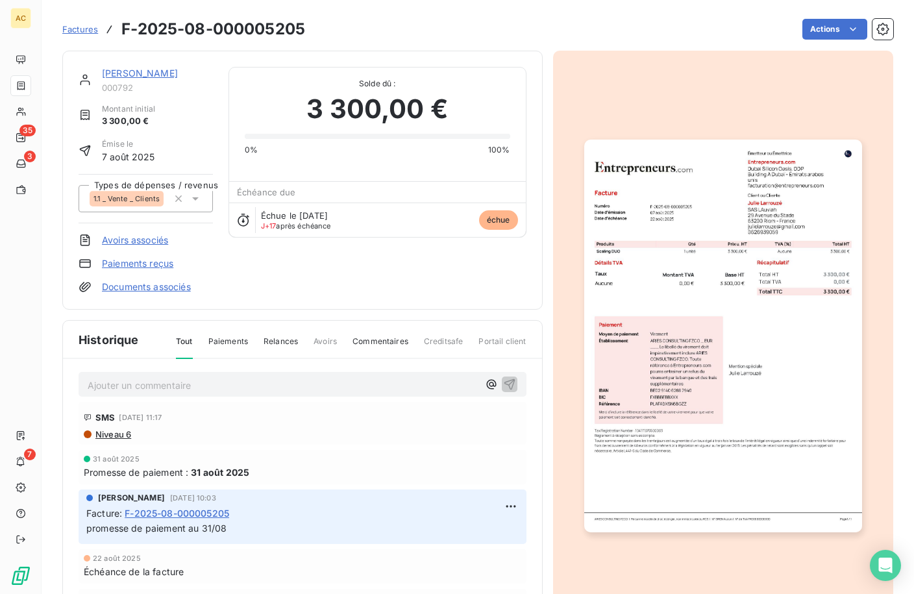
click at [120, 264] on link "Paiements reçus" at bounding box center [137, 263] width 71 height 13
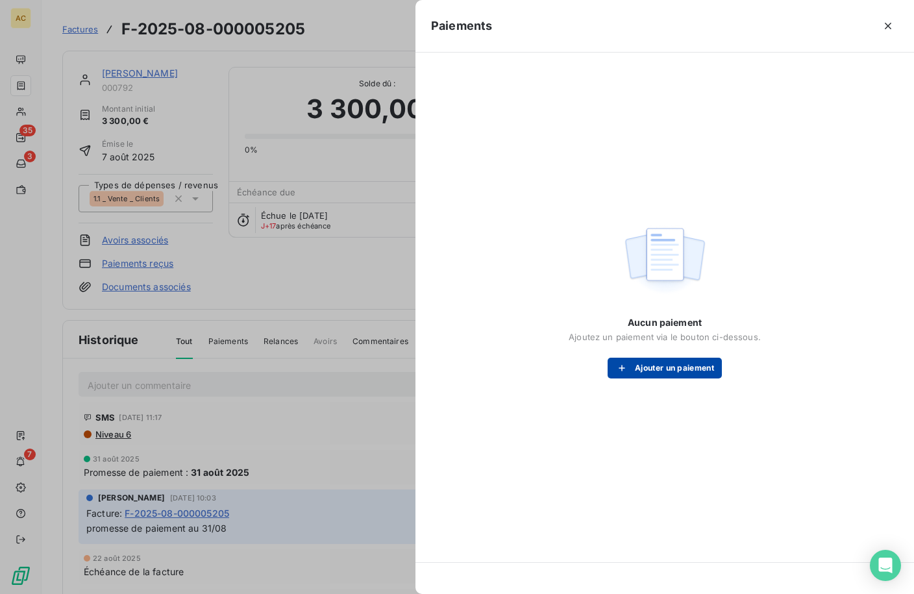
click at [648, 365] on button "Ajouter un paiement" at bounding box center [665, 368] width 114 height 21
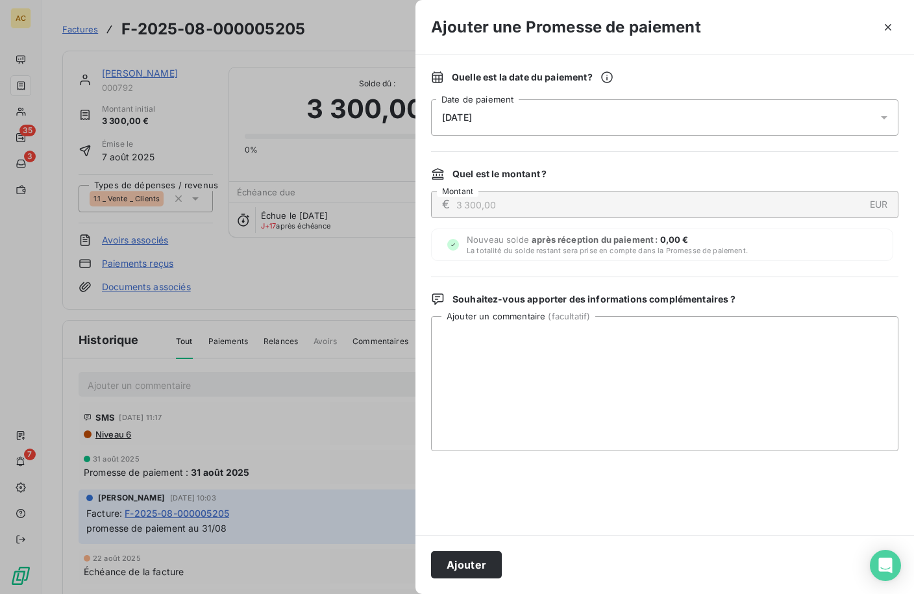
click at [580, 127] on div "09/09/2025" at bounding box center [664, 117] width 467 height 36
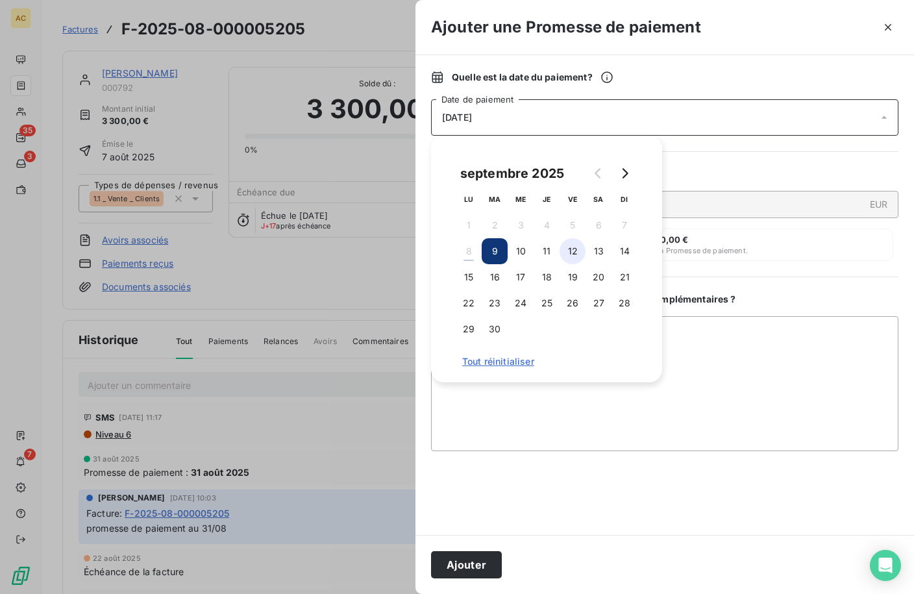
click at [581, 251] on button "12" at bounding box center [573, 251] width 26 height 26
click at [727, 330] on textarea "Ajouter un commentaire ( facultatif )" at bounding box center [664, 383] width 467 height 135
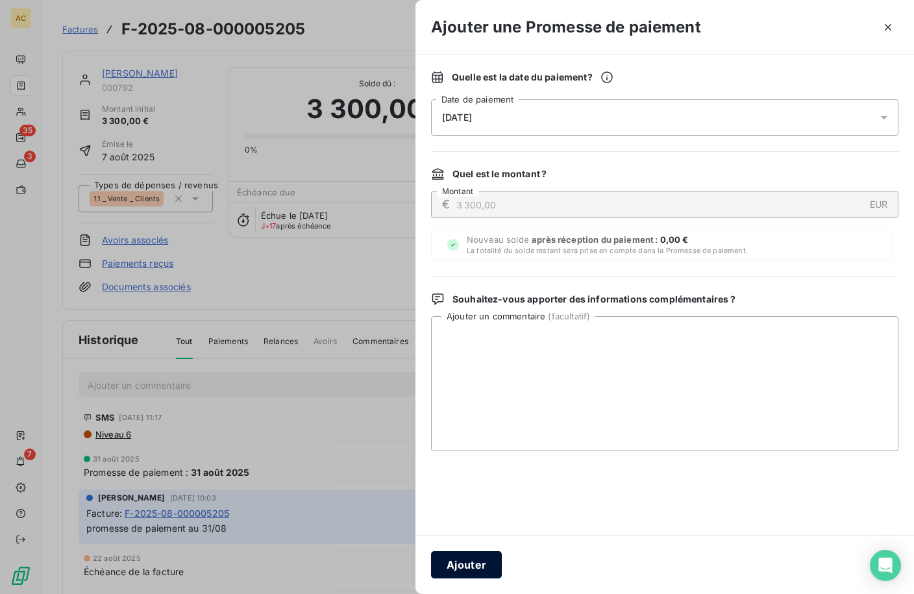
click at [470, 570] on button "Ajouter" at bounding box center [466, 564] width 71 height 27
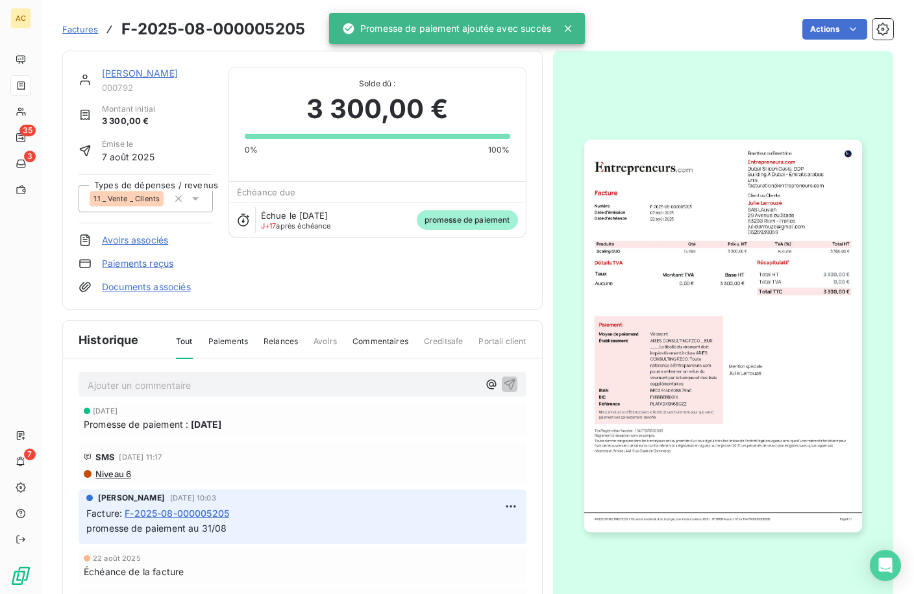
click at [130, 75] on link "[PERSON_NAME]" at bounding box center [140, 73] width 76 height 11
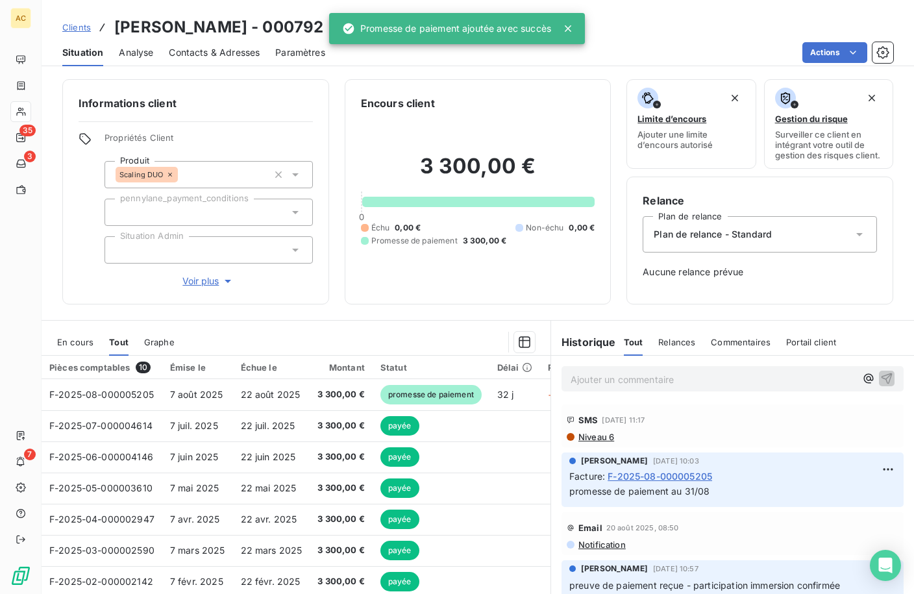
click at [78, 29] on span "Clients" at bounding box center [76, 27] width 29 height 10
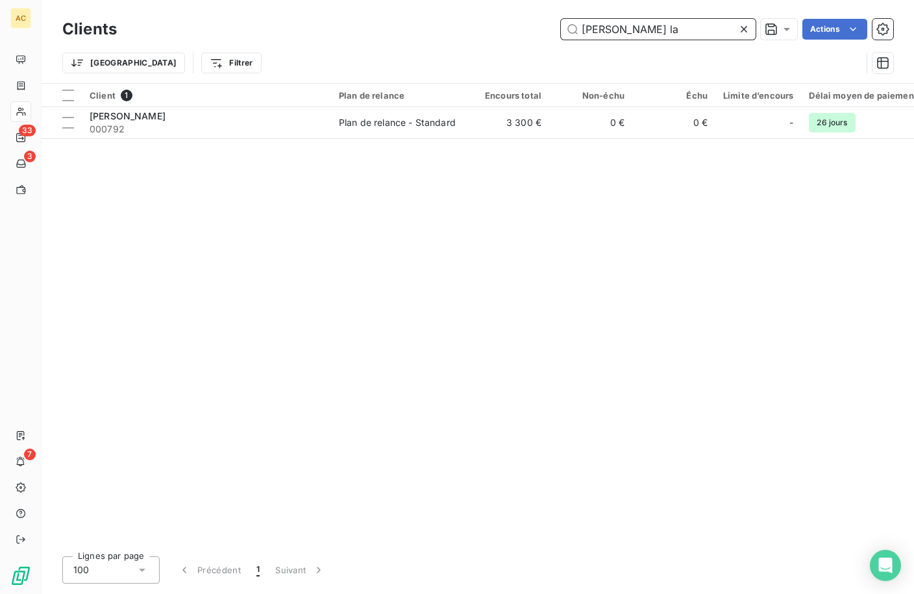
click at [630, 36] on input "julie la" at bounding box center [658, 29] width 195 height 21
drag, startPoint x: 624, startPoint y: 29, endPoint x: 558, endPoint y: 32, distance: 66.9
click at [558, 31] on div "julie la Actions" at bounding box center [512, 29] width 761 height 21
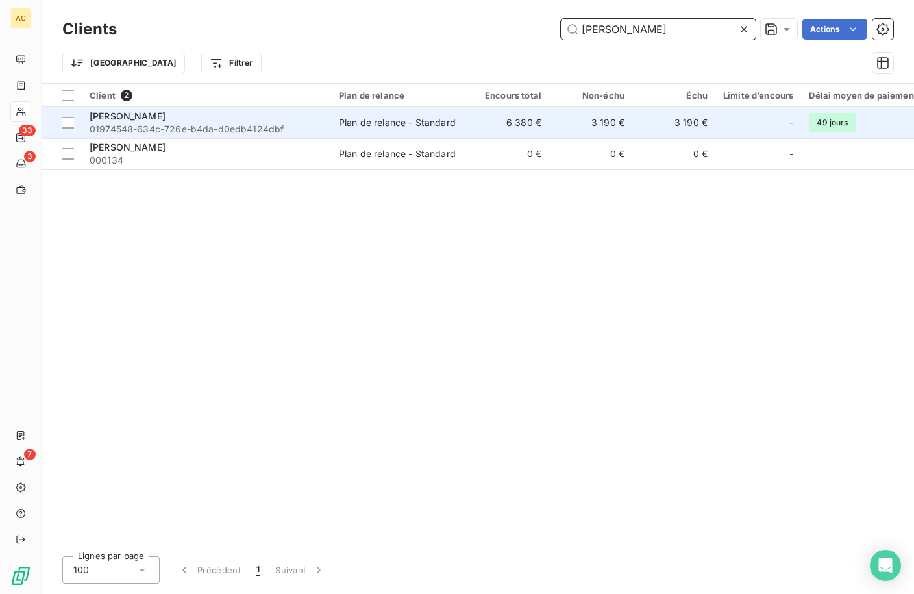
type input "danny"
click at [208, 126] on span "01974548-634c-726e-b4da-d0edb4124dbf" at bounding box center [207, 129] width 234 height 13
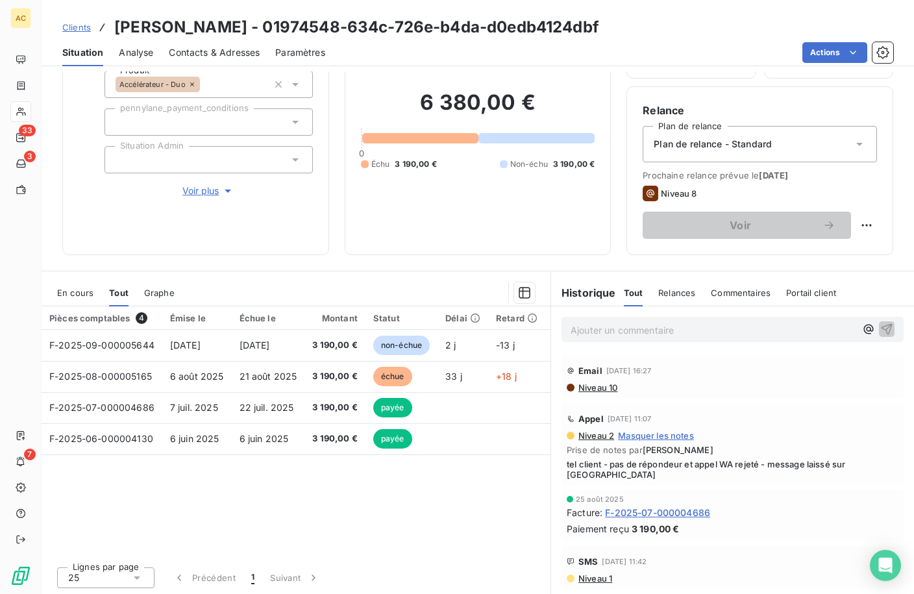
scroll to position [102, 0]
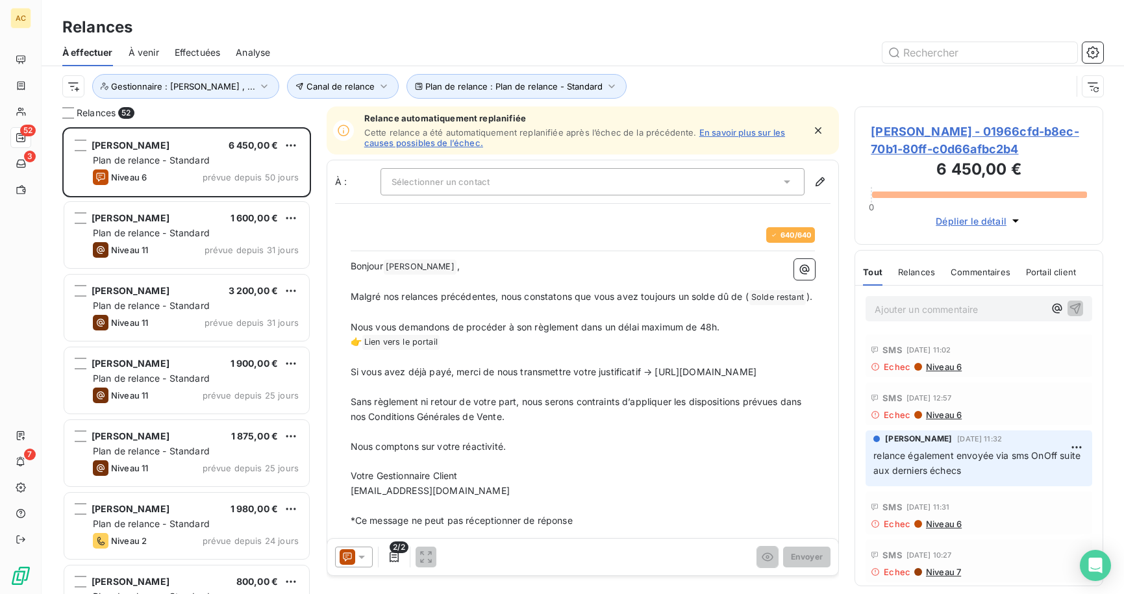
scroll to position [457, 239]
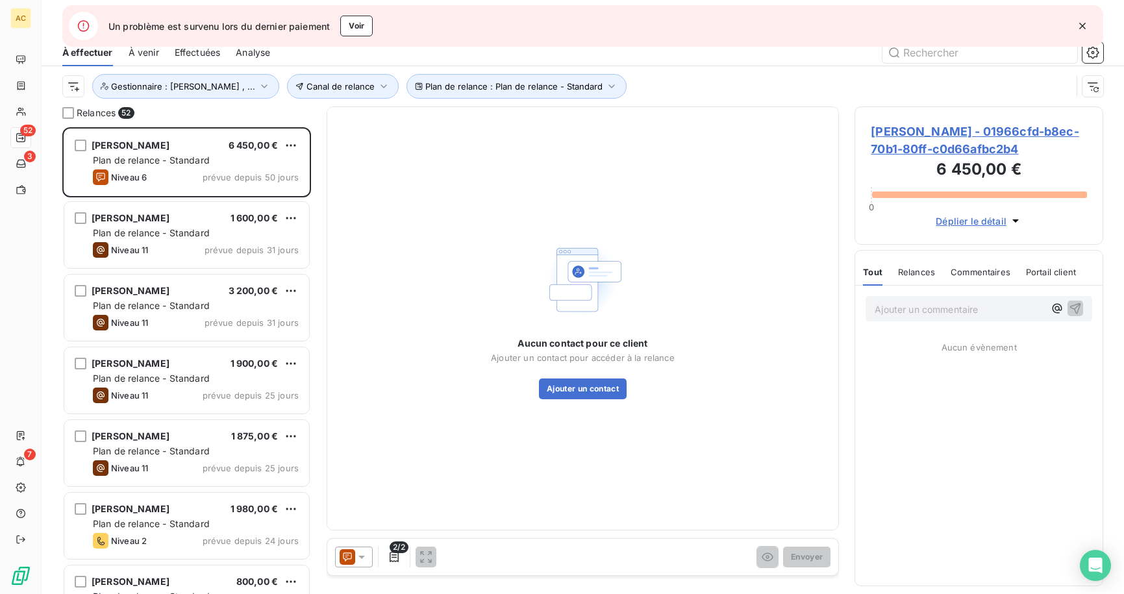
scroll to position [457, 239]
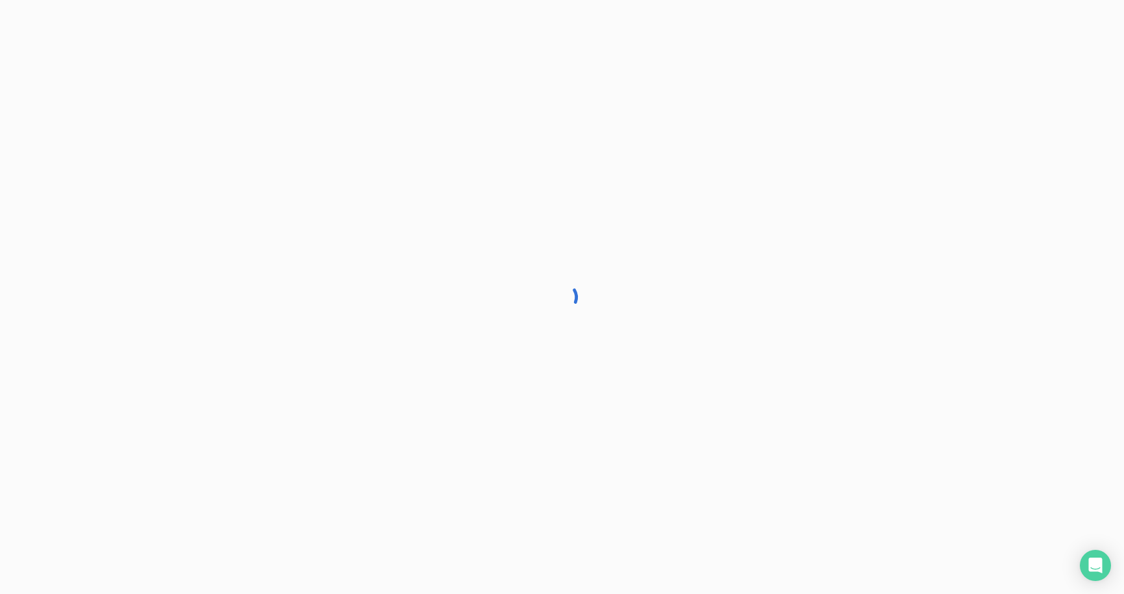
click at [1079, 23] on div at bounding box center [562, 297] width 1124 height 594
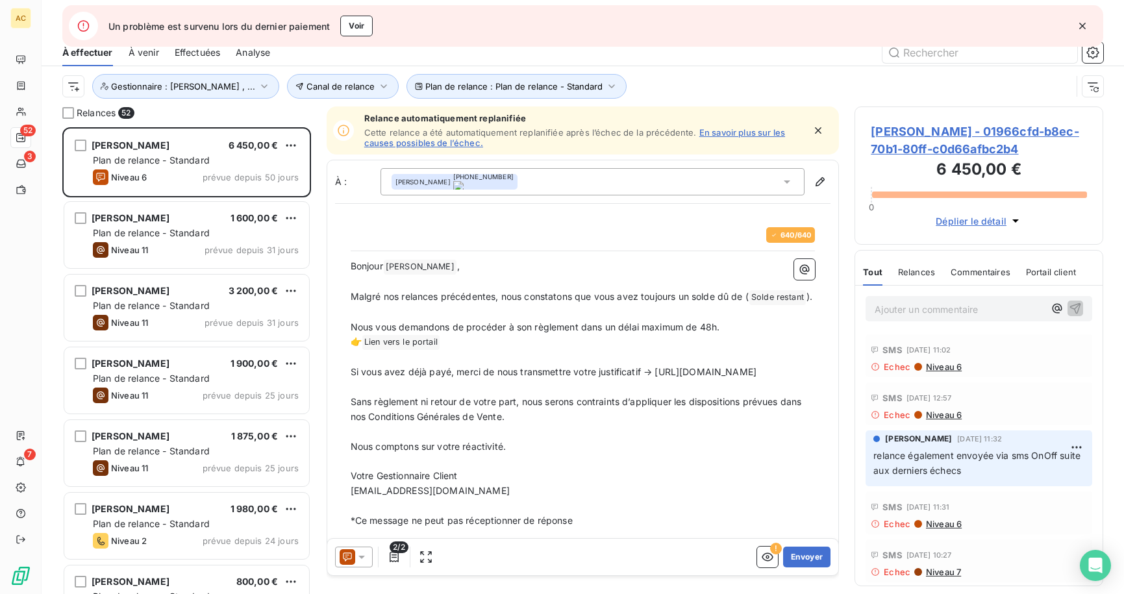
click at [1081, 27] on icon "button" at bounding box center [1082, 26] width 6 height 6
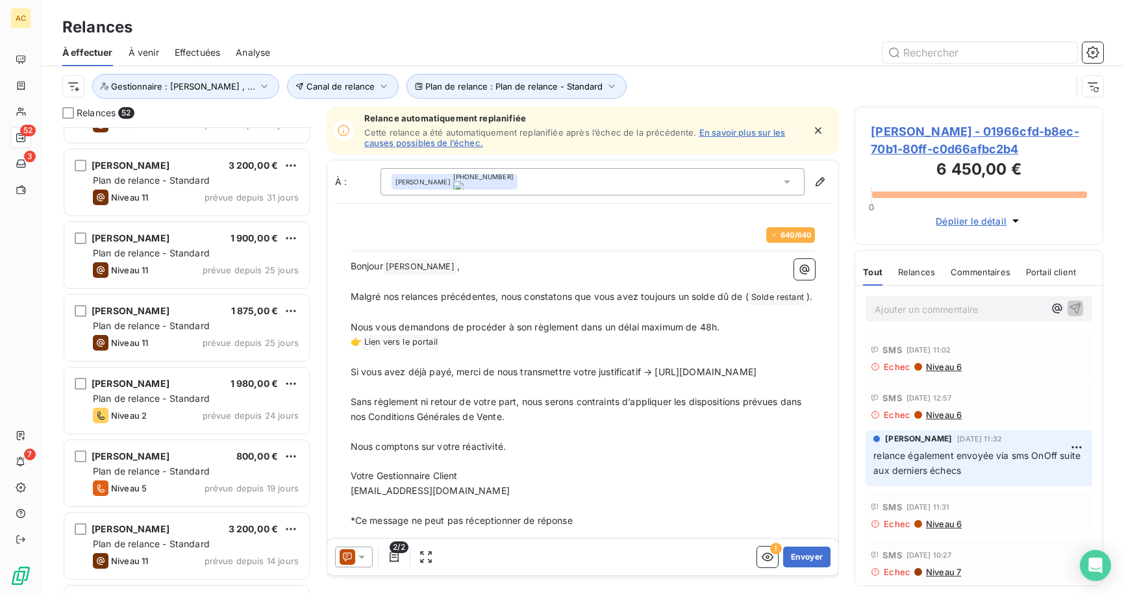
scroll to position [130, 0]
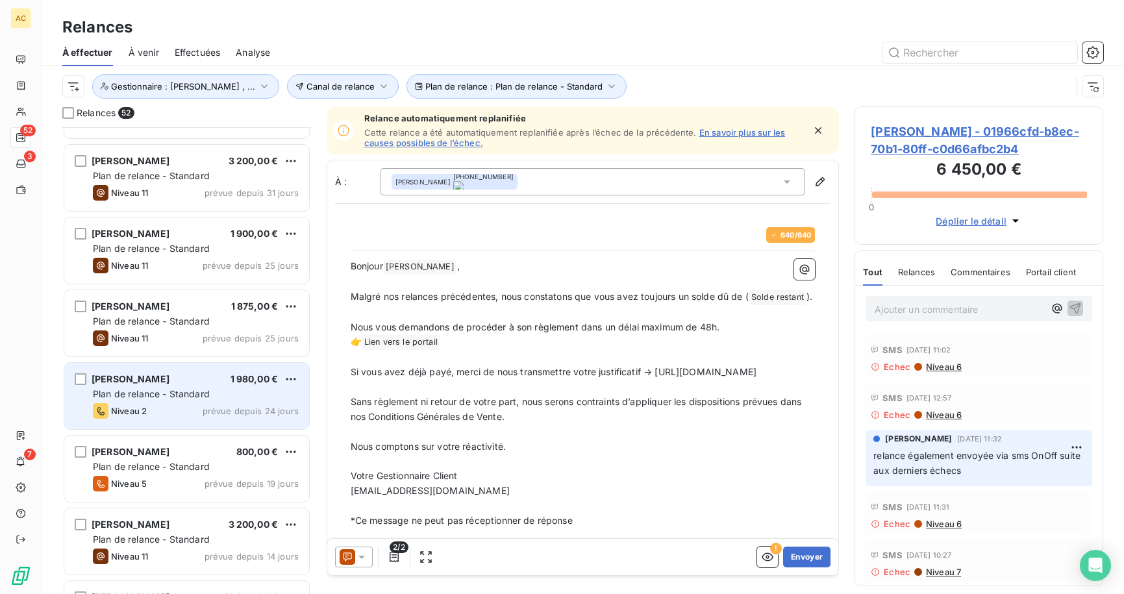
click at [188, 400] on div "[PERSON_NAME] 1 980,00 € Plan de relance - Standard Niveau 2 prévue depuis 24 j…" at bounding box center [186, 396] width 245 height 66
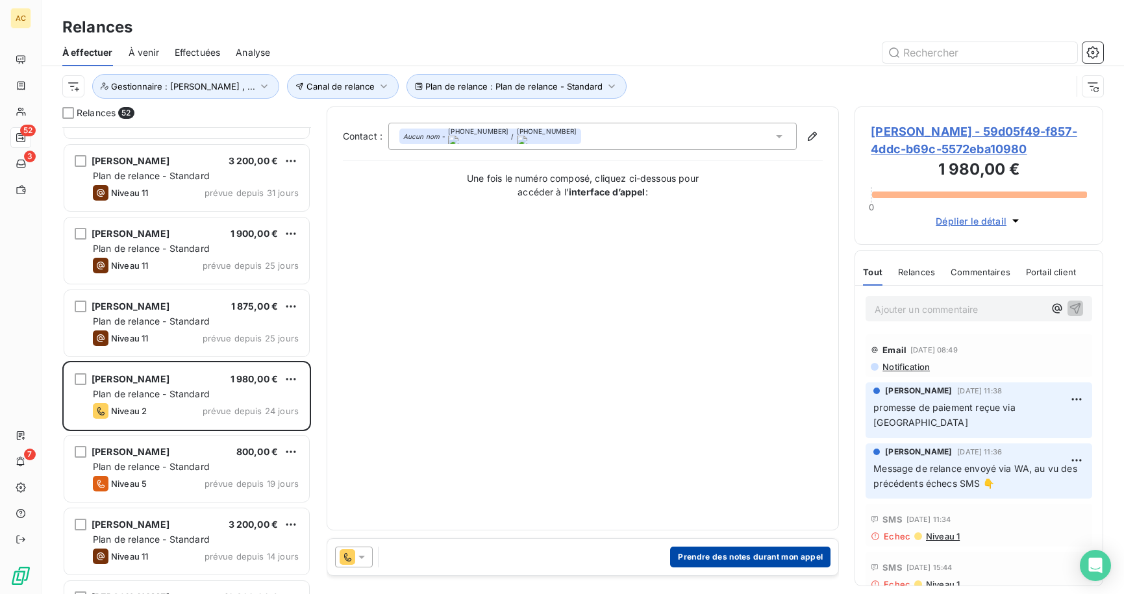
click at [729, 559] on button "Prendre des notes durant mon appel" at bounding box center [750, 557] width 160 height 21
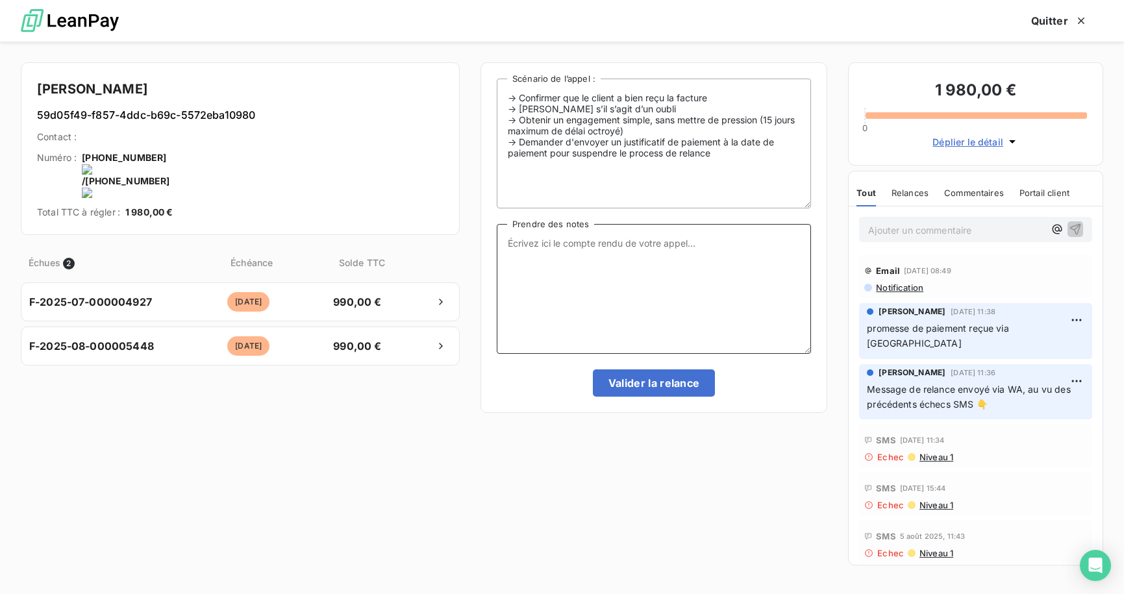
click at [618, 240] on textarea "Prendre des notes" at bounding box center [654, 289] width 314 height 130
paste textarea "preuve de paiement de 1980€ reçue via [GEOGRAPHIC_DATA]"
type textarea "preuve de paiement de 1980€ reçue via [GEOGRAPHIC_DATA]"
click at [654, 385] on button "Valider la relance" at bounding box center [654, 382] width 123 height 27
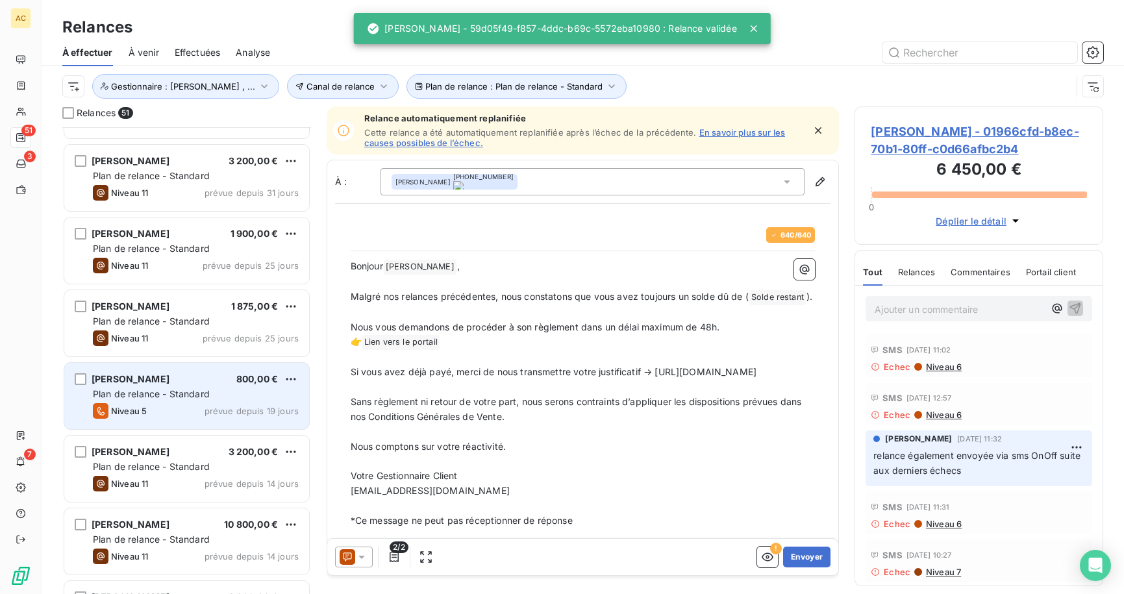
click at [190, 396] on span "Plan de relance - Standard" at bounding box center [151, 393] width 117 height 11
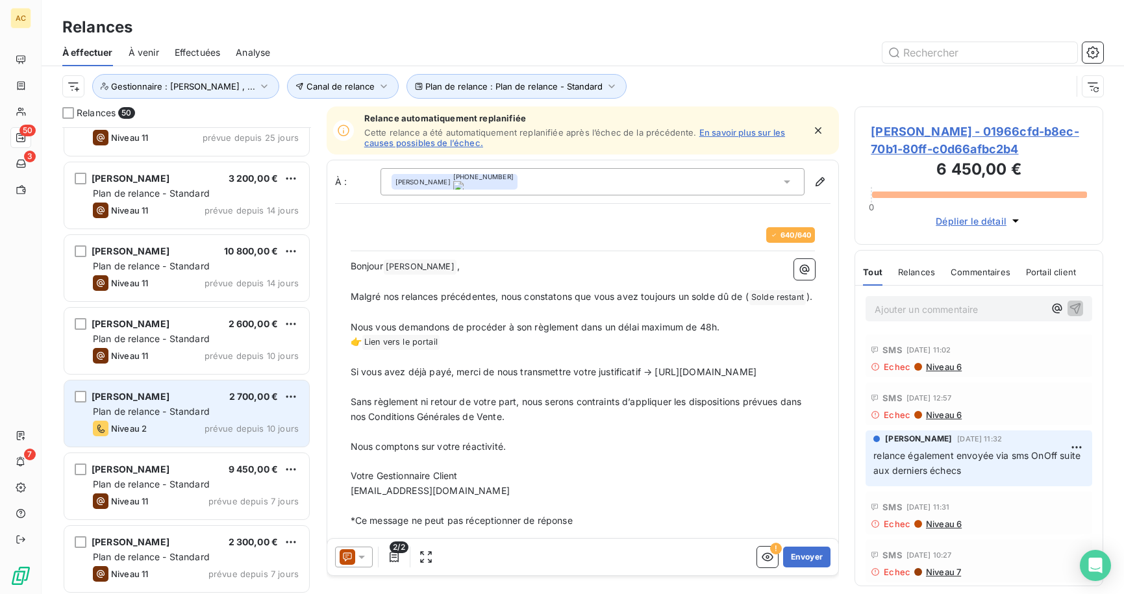
scroll to position [332, 0]
click at [180, 417] on div "Plan de relance - Standard" at bounding box center [196, 410] width 206 height 13
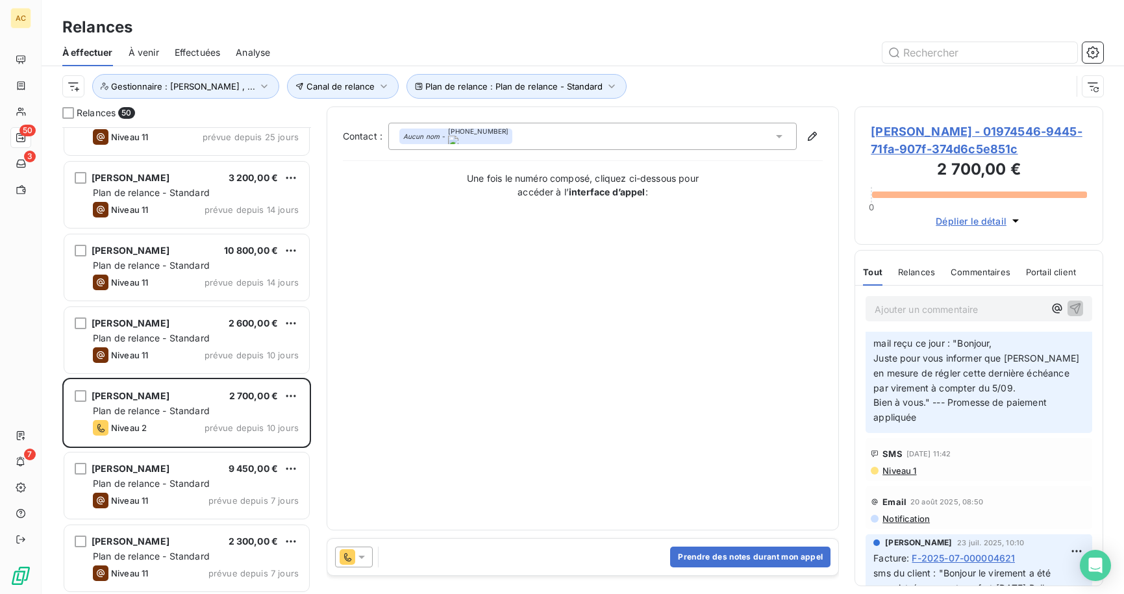
scroll to position [35, 0]
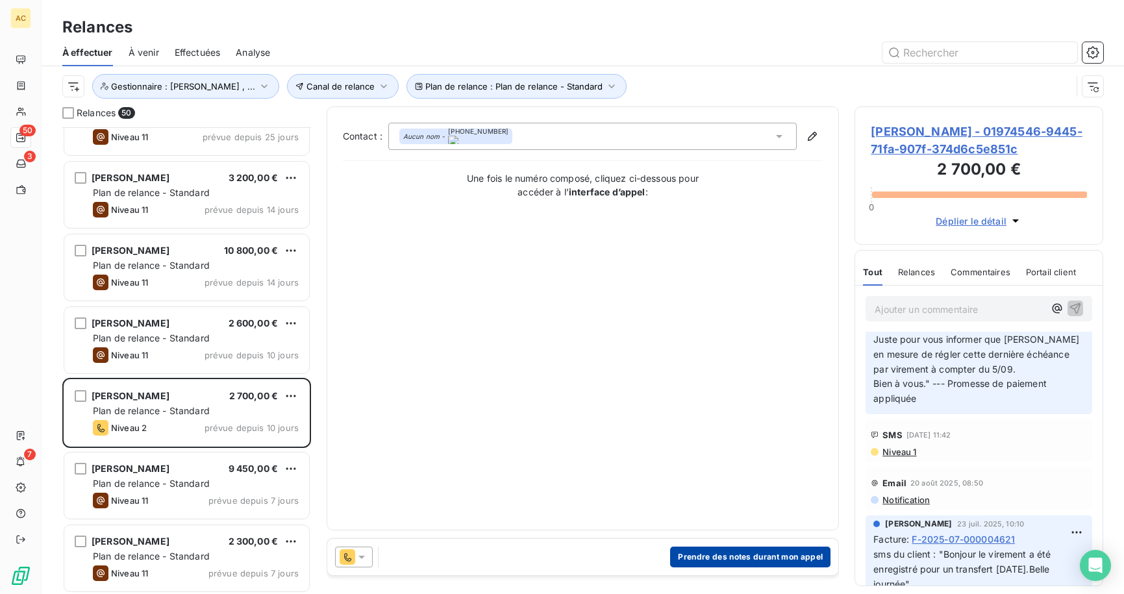
click at [716, 551] on button "Prendre des notes durant mon appel" at bounding box center [750, 557] width 160 height 21
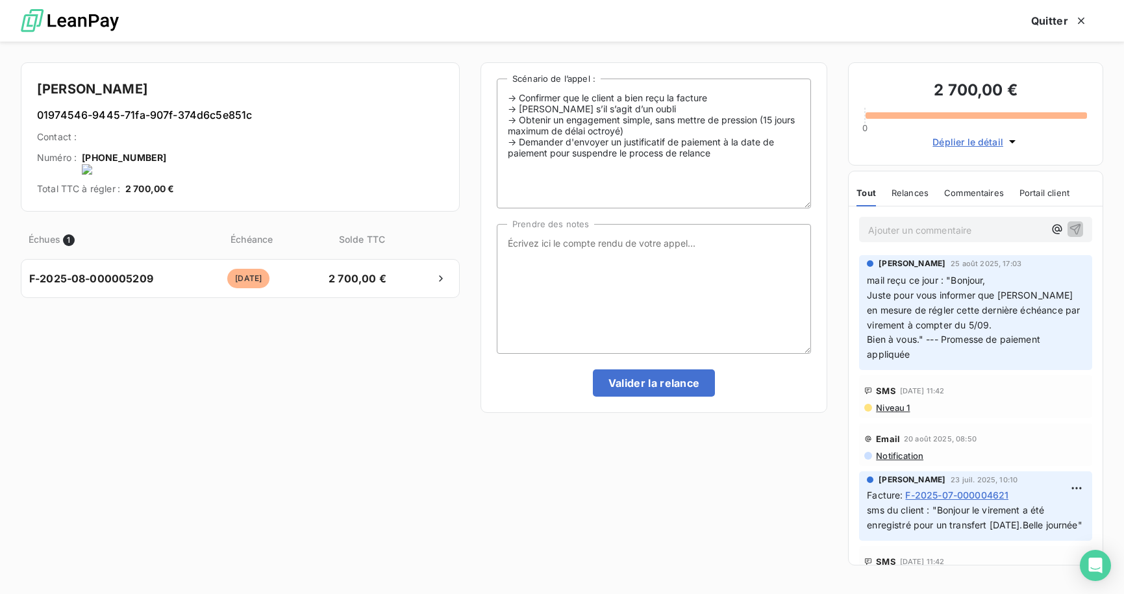
click at [166, 140] on onoff-telecom-ce-actions-button at bounding box center [166, 140] width 0 height 0
click at [628, 264] on textarea "Prendre des notes" at bounding box center [654, 289] width 314 height 130
click at [664, 247] on textarea "tel cliente -" at bounding box center [654, 289] width 314 height 130
click at [585, 245] on textarea "tel cliente - probleme de tréso ne pas payer en totalité - paiement partiel de …" at bounding box center [654, 289] width 314 height 130
click at [652, 246] on textarea "tel cliente - problème de tréso ne pas payer en totalité - paiement partiel de …" at bounding box center [654, 289] width 314 height 130
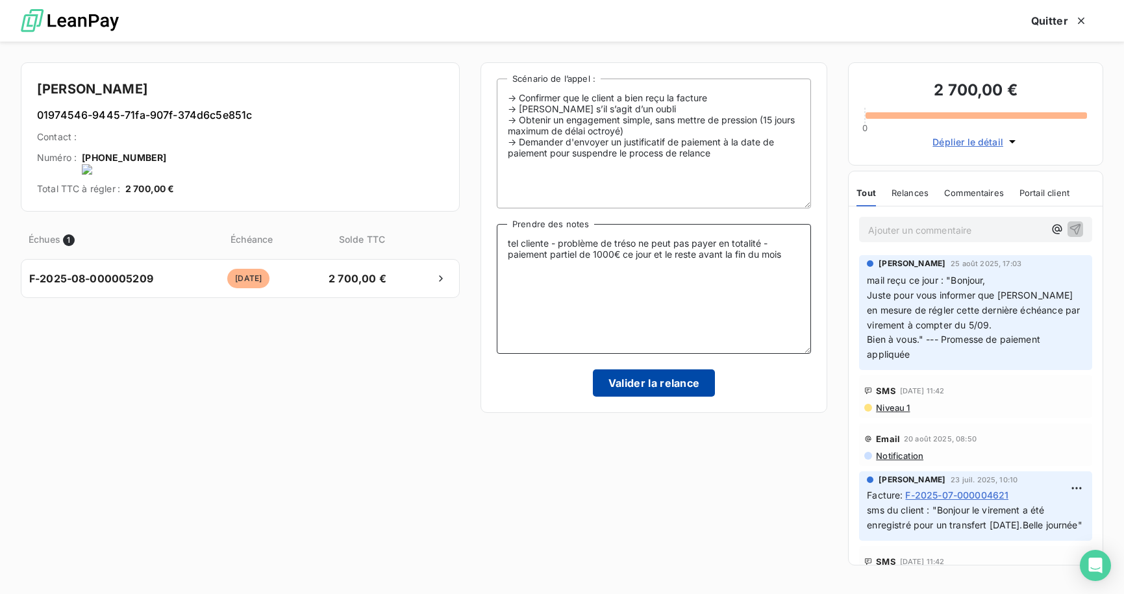
type textarea "tel cliente - problème de tréso ne peut pas payer en totalité - paiement partie…"
click at [677, 381] on button "Valider la relance" at bounding box center [654, 382] width 123 height 27
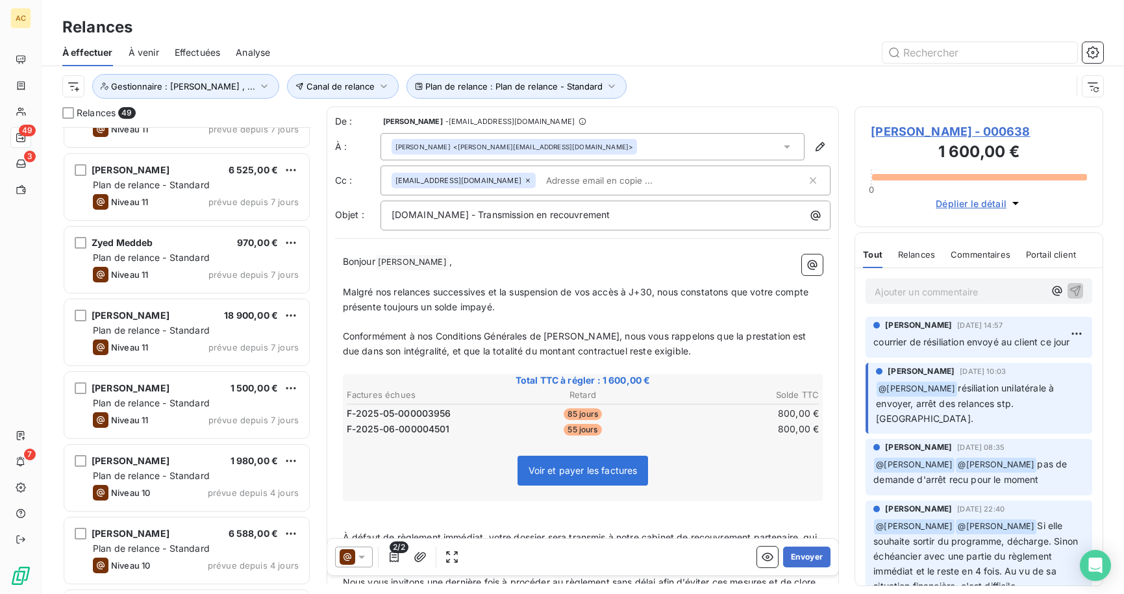
scroll to position [716, 0]
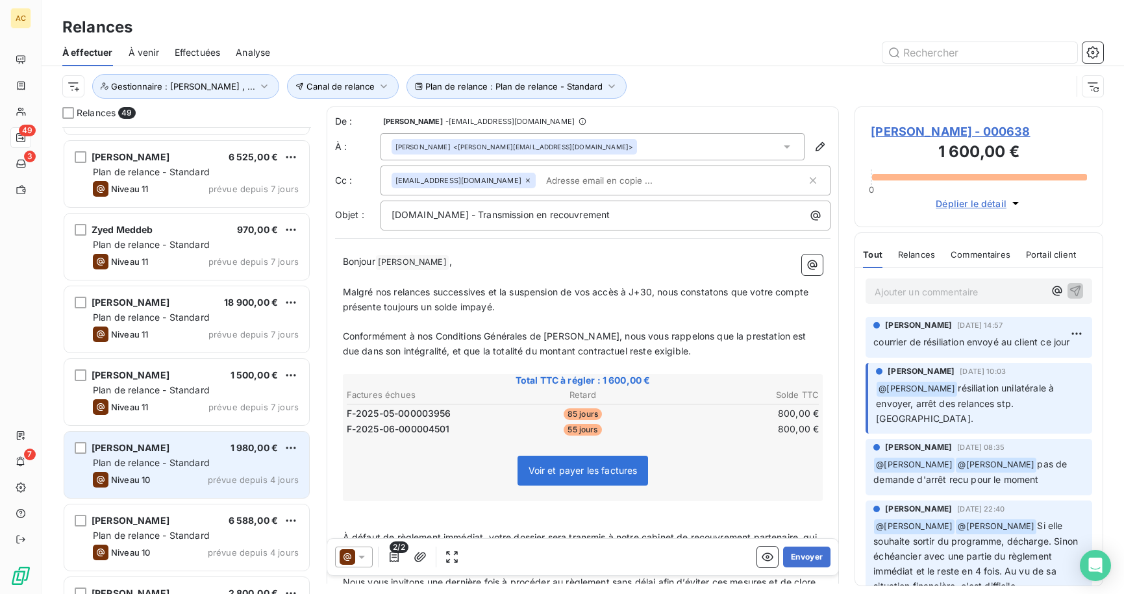
click at [210, 469] on div "Plan de relance - Standard" at bounding box center [196, 462] width 206 height 13
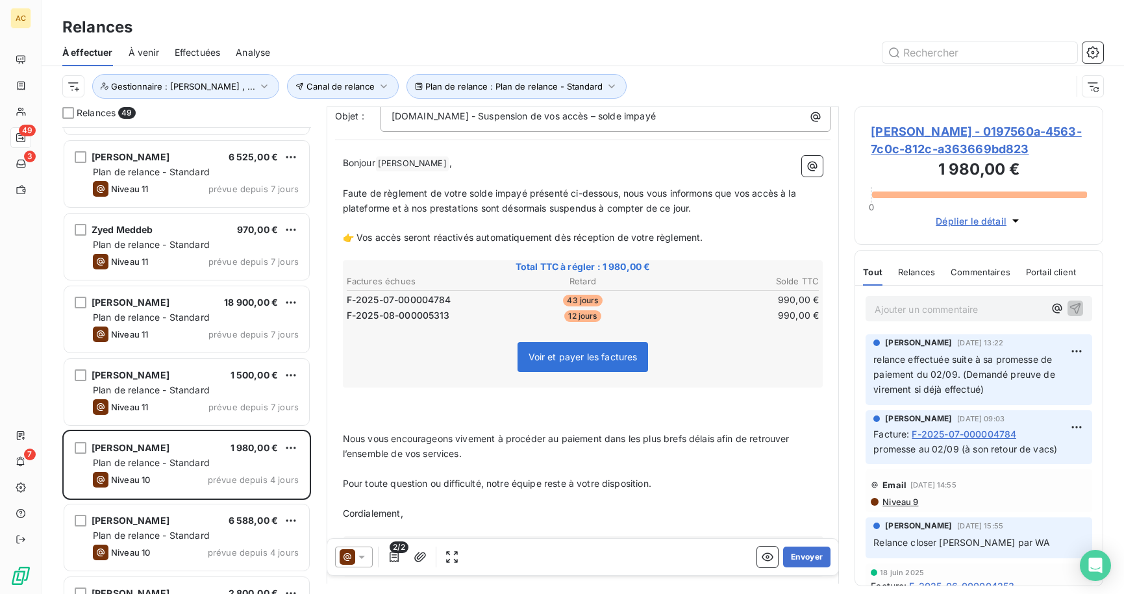
scroll to position [162, 0]
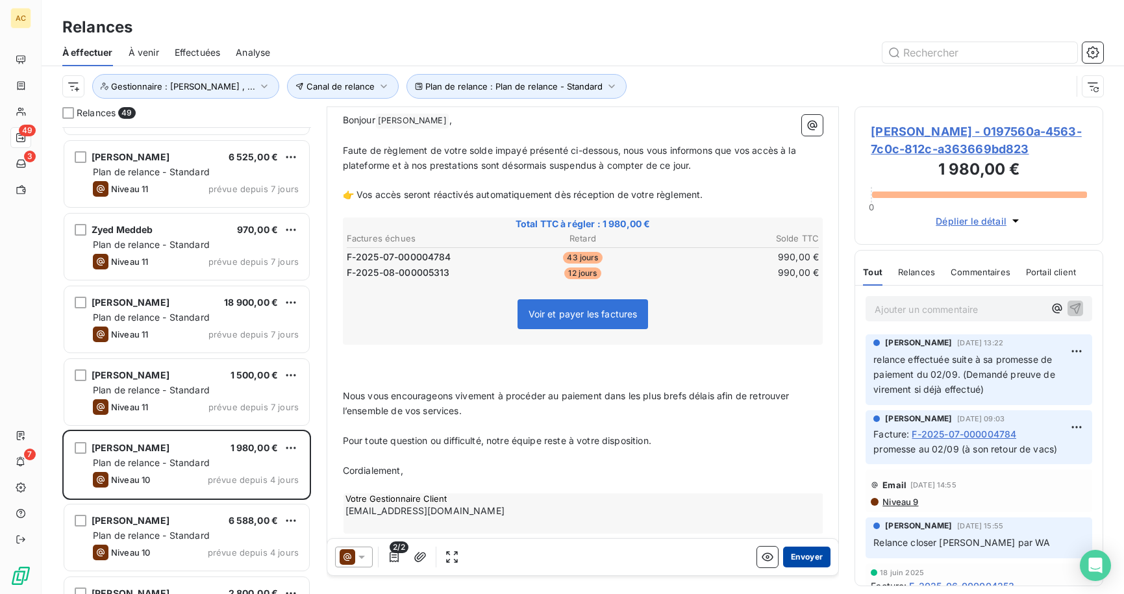
click at [802, 558] on button "Envoyer" at bounding box center [806, 557] width 47 height 21
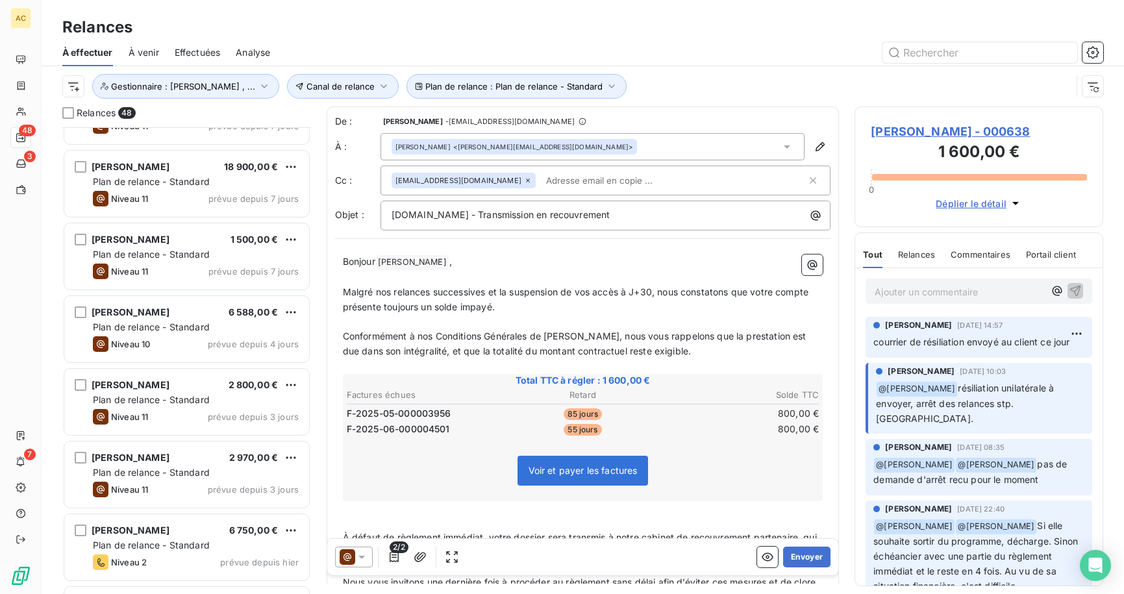
scroll to position [1027, 0]
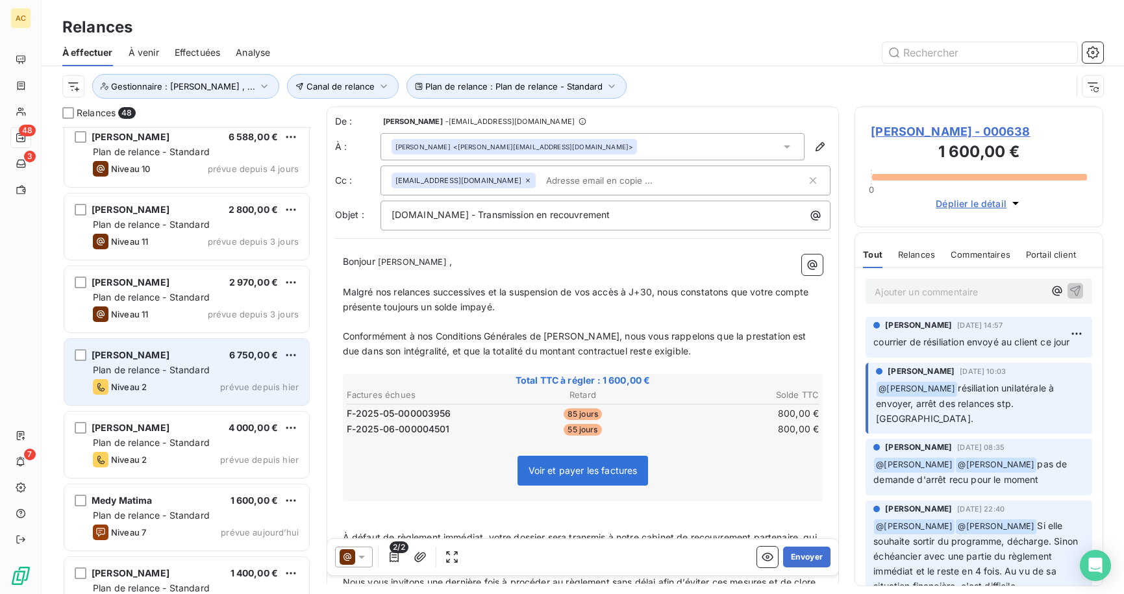
drag, startPoint x: 164, startPoint y: 387, endPoint x: 171, endPoint y: 387, distance: 7.1
click at [164, 387] on div "Niveau 2 prévue depuis [DATE]" at bounding box center [196, 387] width 206 height 16
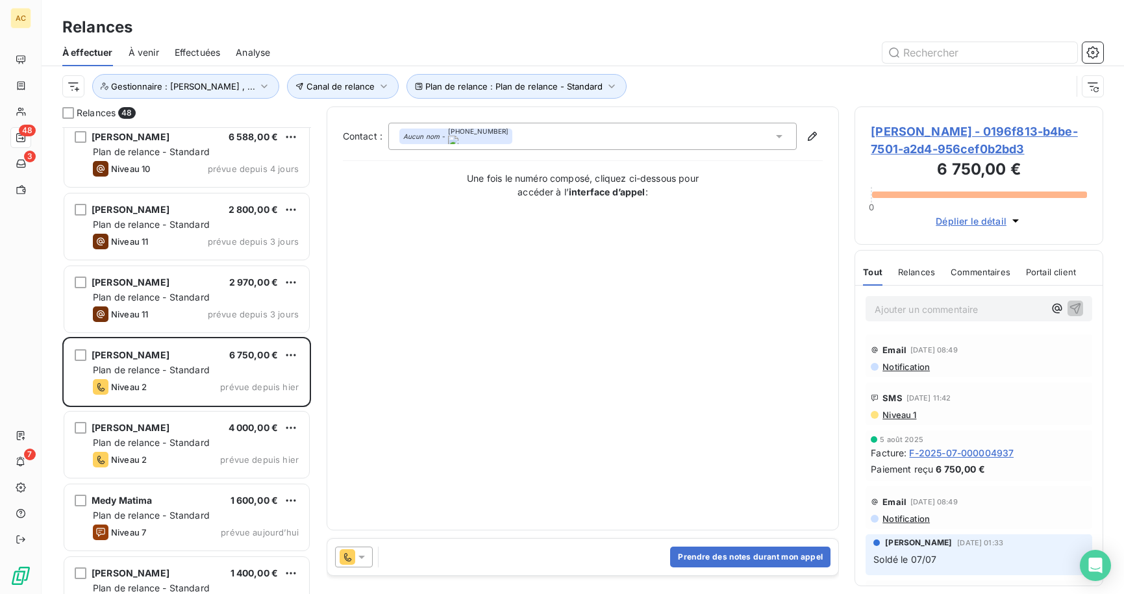
click at [930, 307] on p "Ajouter un commentaire ﻿" at bounding box center [958, 309] width 169 height 16
click at [732, 562] on button "Prendre des notes durant mon appel" at bounding box center [750, 557] width 160 height 21
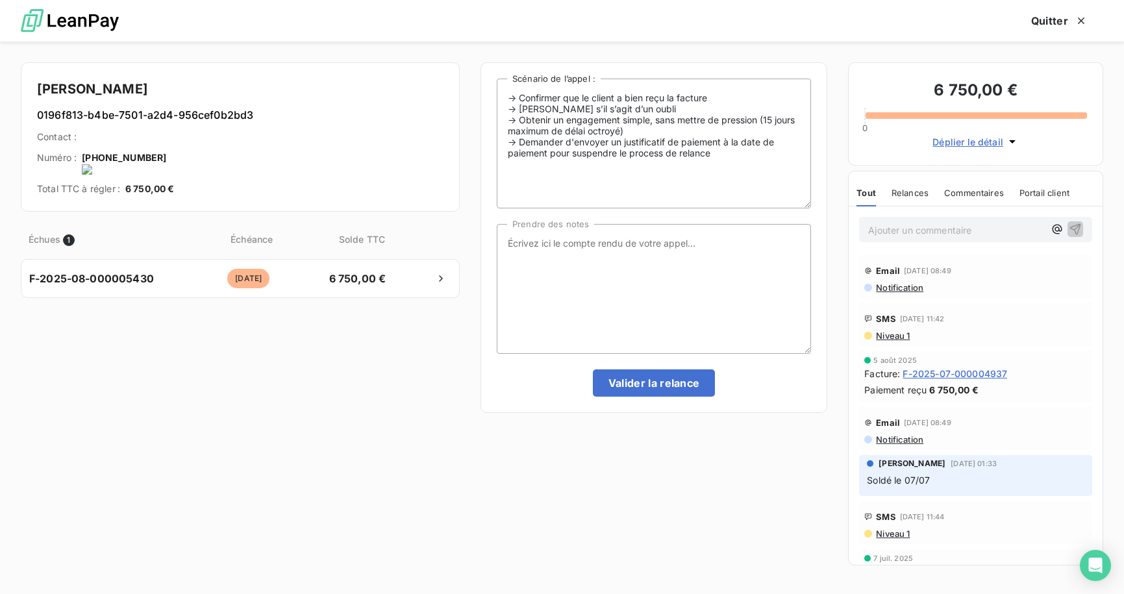
click at [170, 140] on onoff-telecom-ce-actions-button at bounding box center [170, 140] width 0 height 0
click at [676, 266] on textarea "Prendre des notes" at bounding box center [654, 289] width 314 height 130
type textarea "tel client - nrp MV"
click at [669, 378] on button "Valider la relance" at bounding box center [654, 382] width 123 height 27
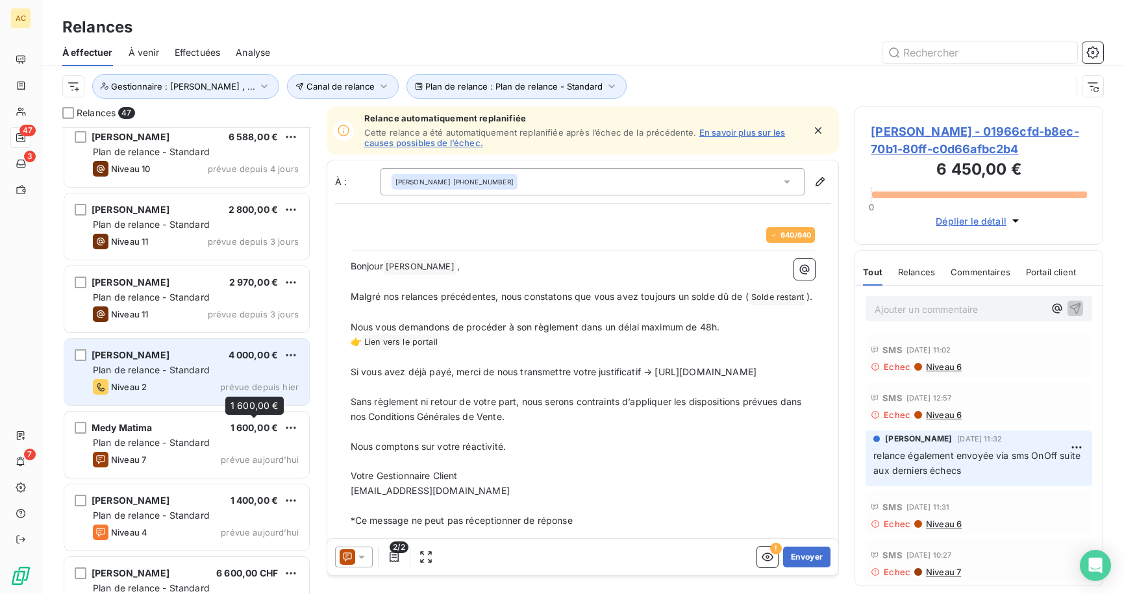
click at [219, 377] on div "[PERSON_NAME] 4 000,00 € Plan de relance - Standard Niveau 2 prévue depuis [DAT…" at bounding box center [186, 372] width 245 height 66
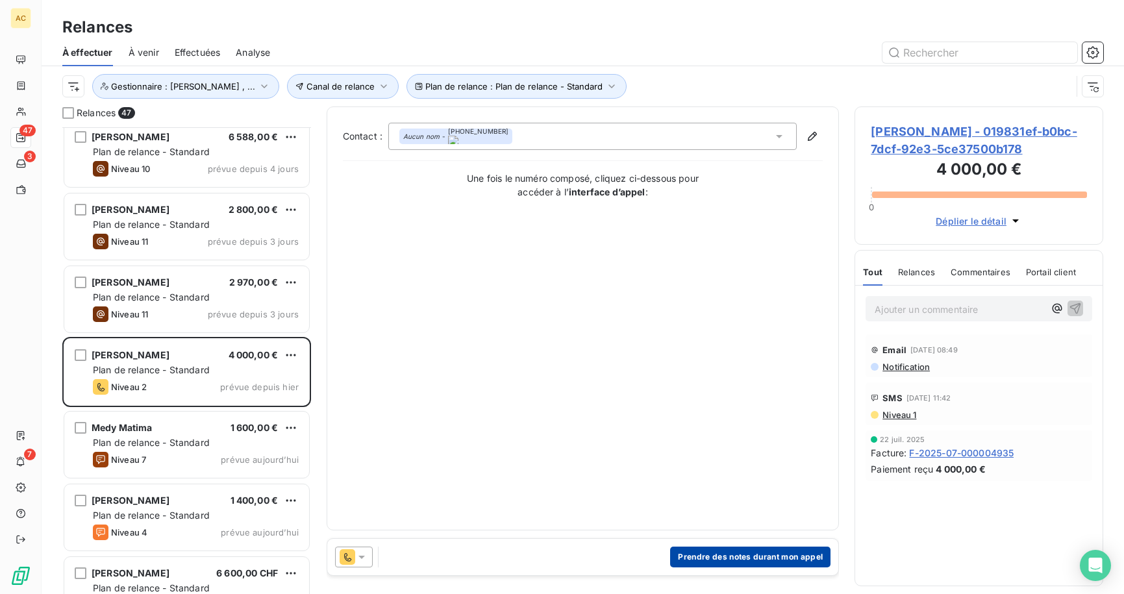
click at [711, 551] on button "Prendre des notes durant mon appel" at bounding box center [750, 557] width 160 height 21
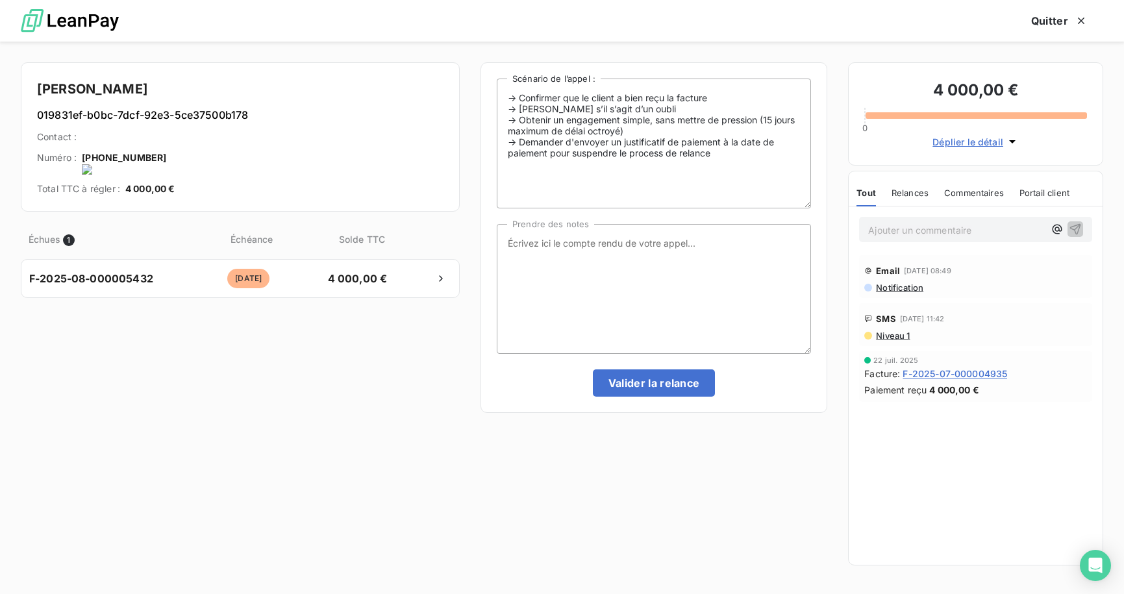
click at [171, 140] on onoff-telecom-ce-actions-button at bounding box center [171, 140] width 0 height 0
click at [656, 260] on textarea "Prendre des notes" at bounding box center [654, 289] width 314 height 130
type textarea "tel client - nrp MV"
click at [624, 382] on button "Valider la relance" at bounding box center [654, 382] width 123 height 27
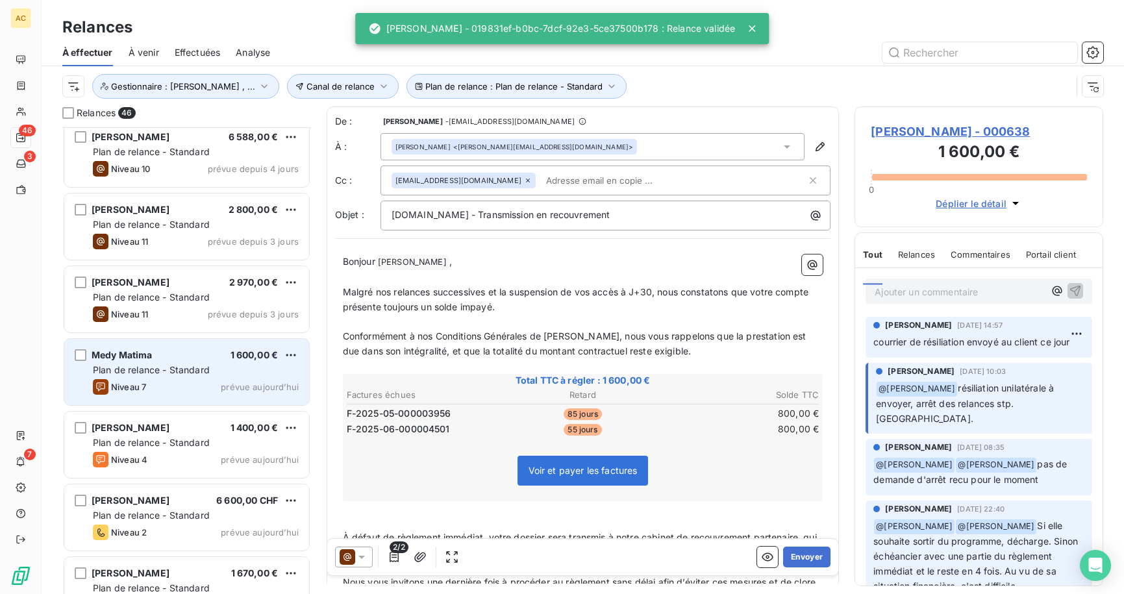
click at [203, 380] on div "Niveau 7 prévue [DATE]" at bounding box center [196, 387] width 206 height 16
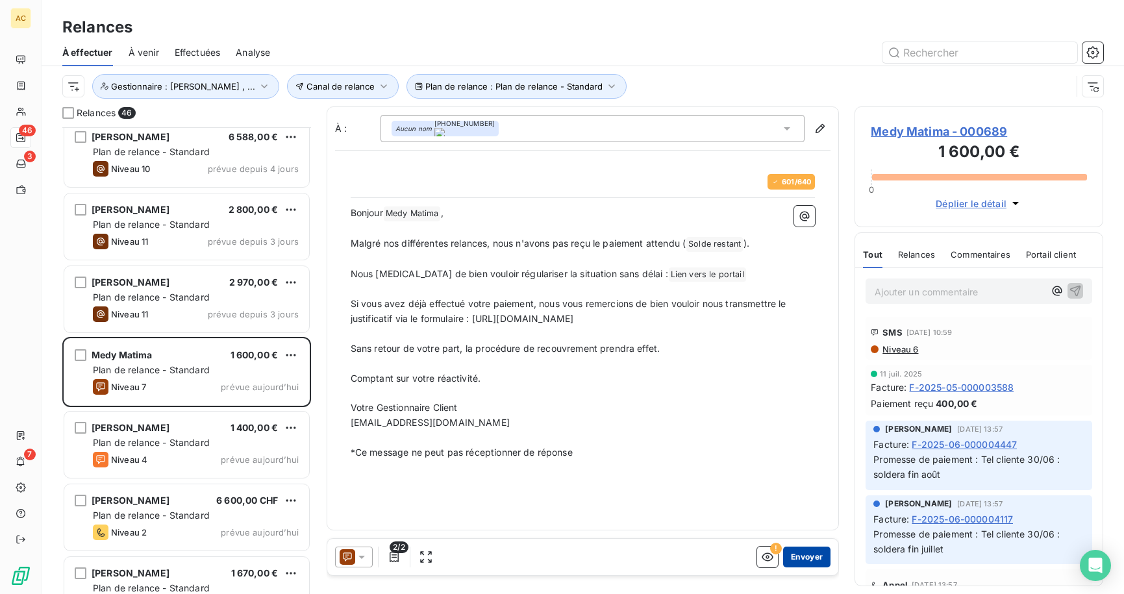
click at [820, 557] on button "Envoyer" at bounding box center [806, 557] width 47 height 21
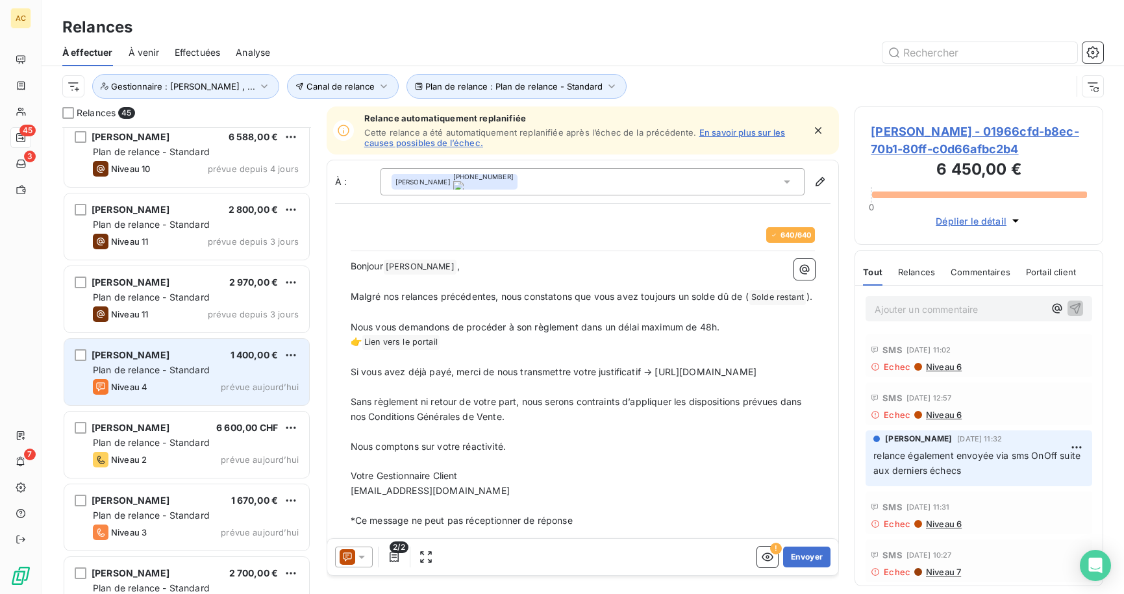
click at [216, 380] on div "Niveau 4 prévue aujourd’hui" at bounding box center [196, 387] width 206 height 16
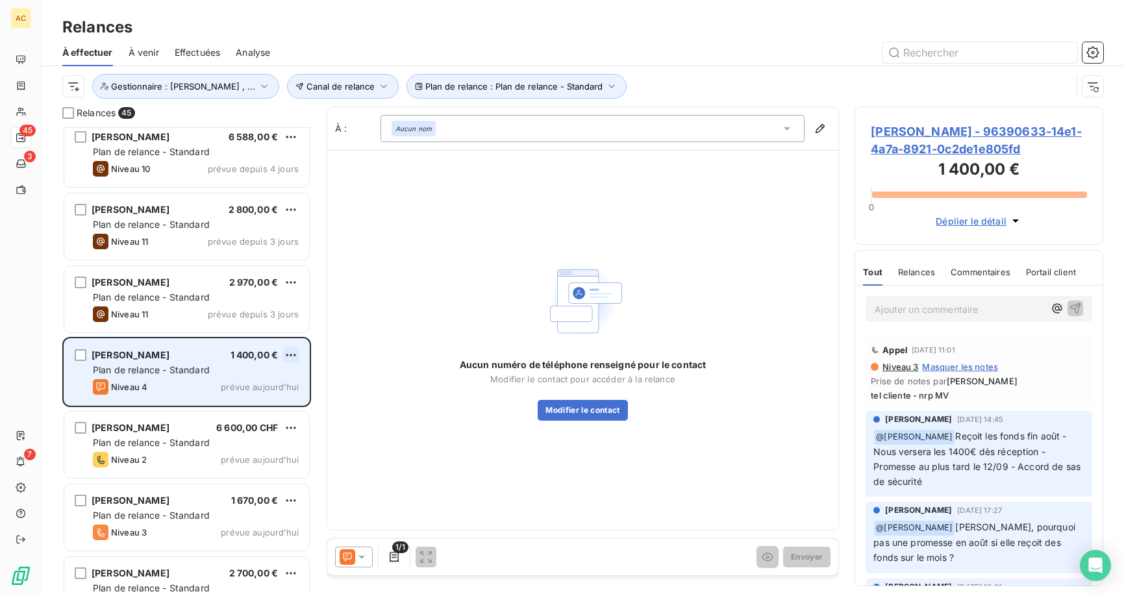
click at [295, 354] on html "AC 45 3 7 Relances À effectuer À venir Effectuées Analyse Plan de relance : Pla…" at bounding box center [562, 297] width 1124 height 594
click at [250, 400] on div "Passer cette action" at bounding box center [235, 404] width 116 height 21
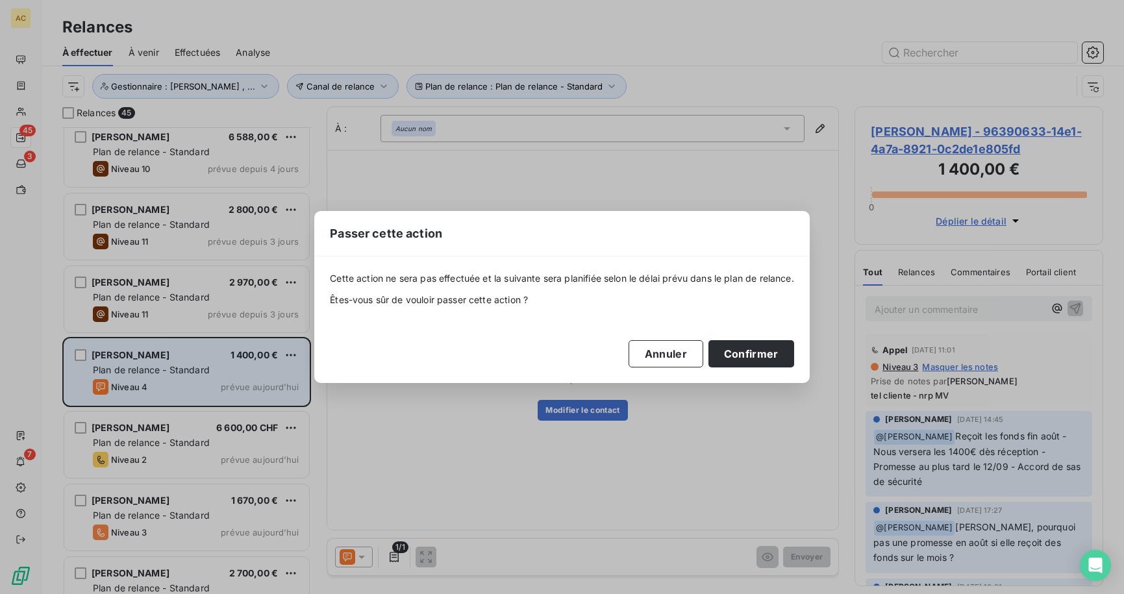
click at [904, 299] on div "Passer cette action Cette action ne sera pas effectuée et la suivante sera plan…" at bounding box center [562, 297] width 1124 height 594
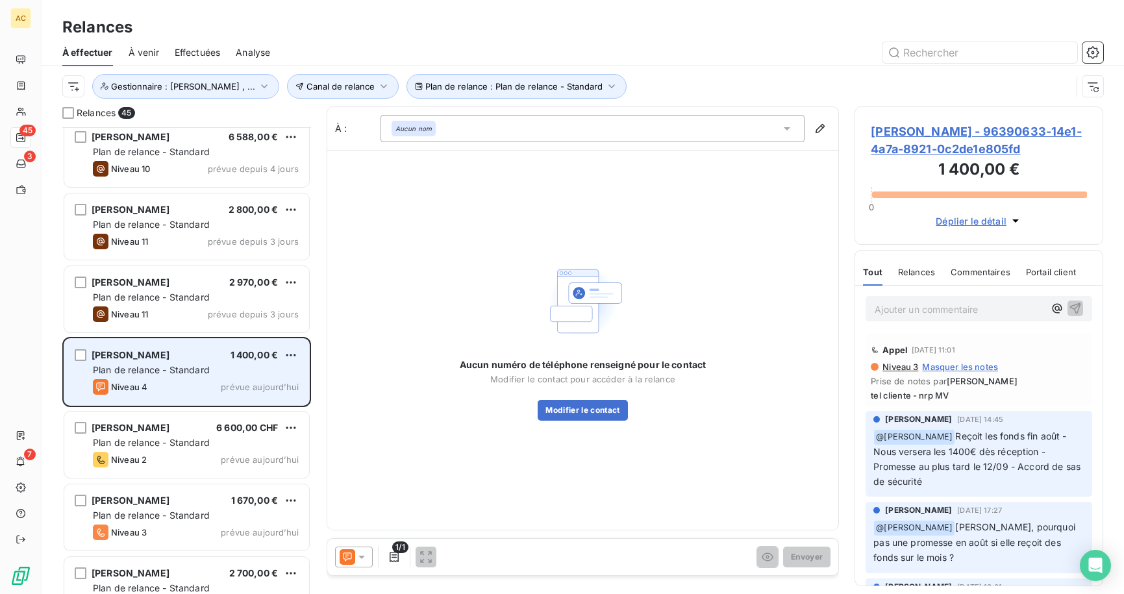
click at [905, 307] on p "Ajouter un commentaire ﻿" at bounding box center [958, 309] width 169 height 16
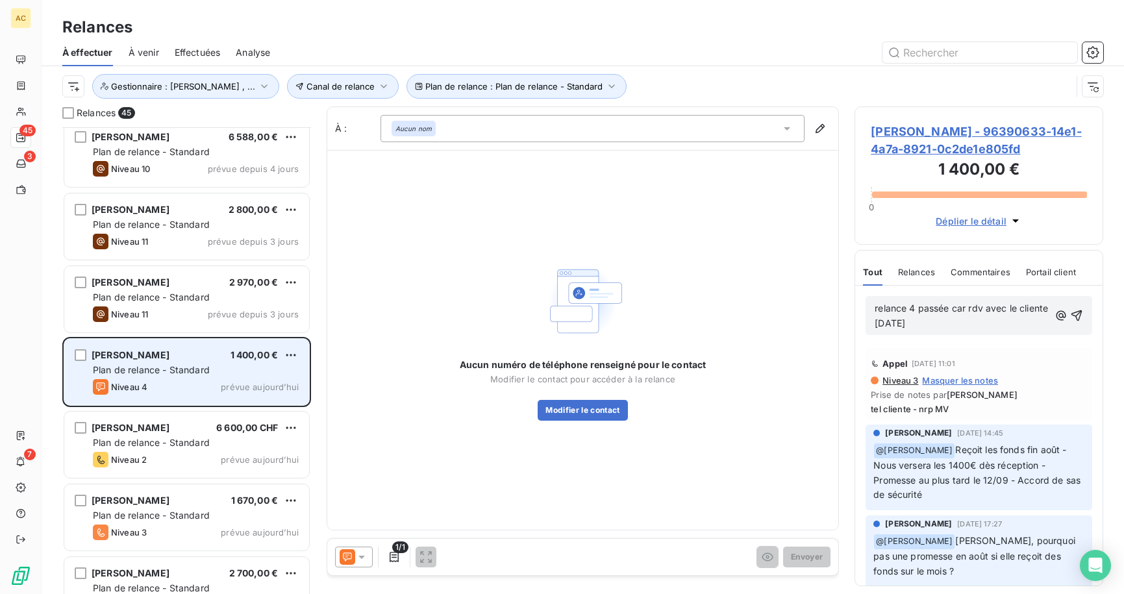
click at [953, 304] on span "relance 4 passée car rdv avec le cliente [DATE]" at bounding box center [962, 315] width 176 height 26
click at [1016, 308] on span "relance 4 passée car rdv avec le cliente [DATE]" at bounding box center [962, 315] width 176 height 26
click at [1071, 316] on icon "button" at bounding box center [1076, 315] width 11 height 11
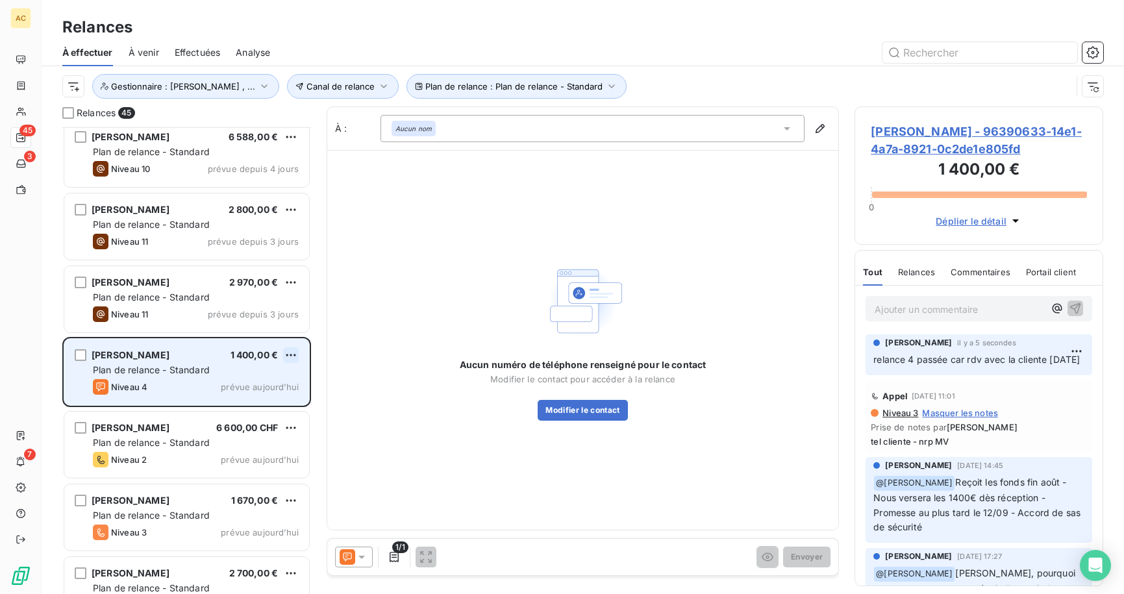
click at [291, 355] on html "AC 45 3 7 Relances À effectuer À venir Effectuées Analyse Plan de relance : Pla…" at bounding box center [562, 297] width 1124 height 594
click at [271, 407] on div "Passer cette action" at bounding box center [235, 404] width 116 height 21
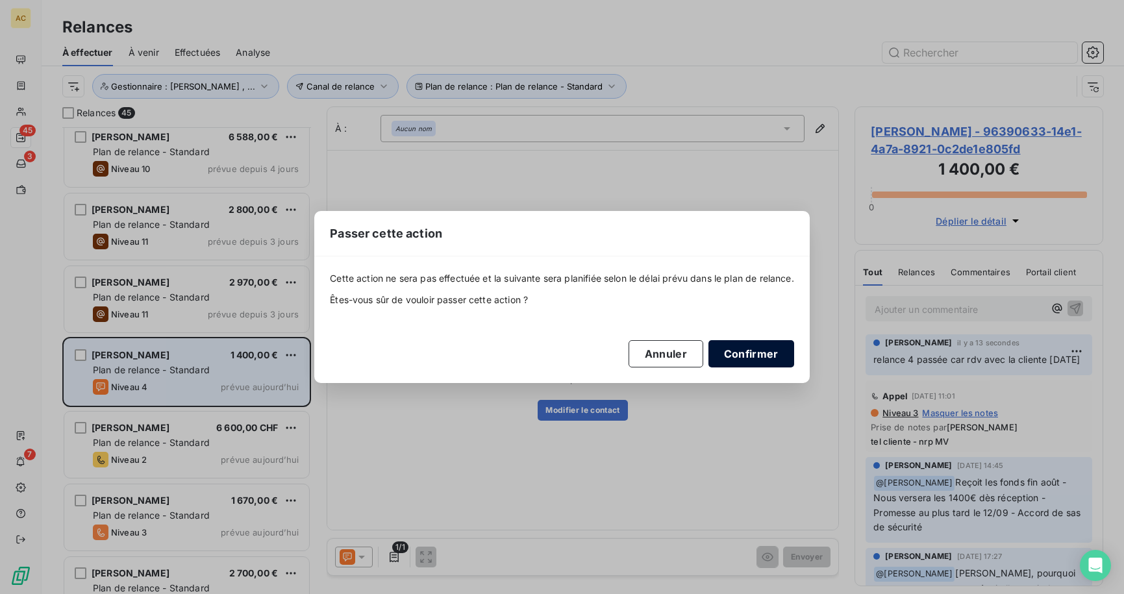
click at [765, 352] on button "Confirmer" at bounding box center [751, 353] width 86 height 27
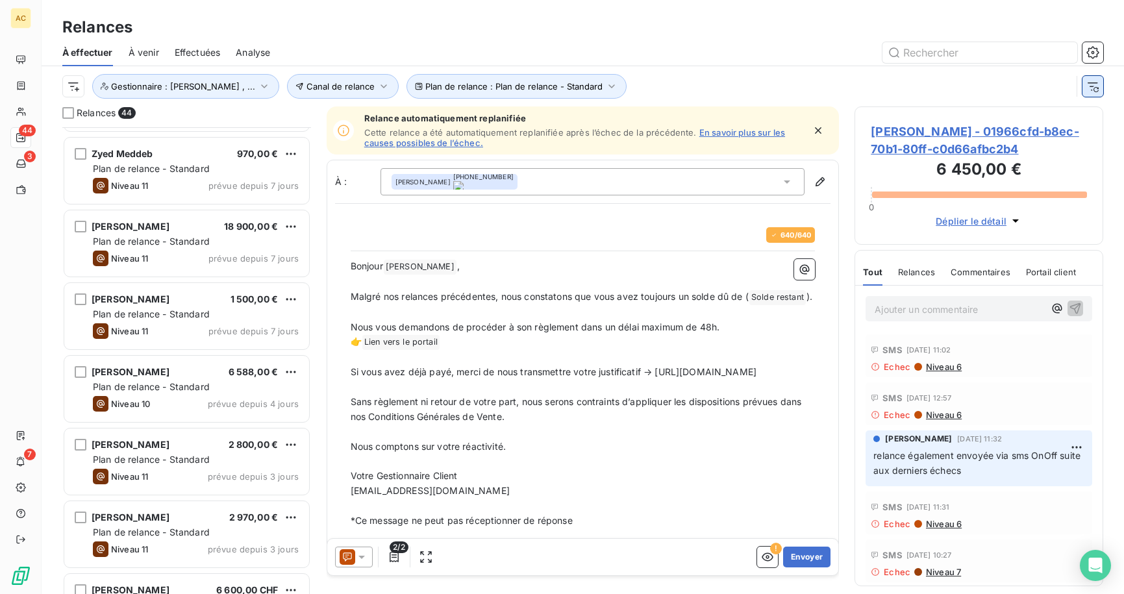
scroll to position [823, 0]
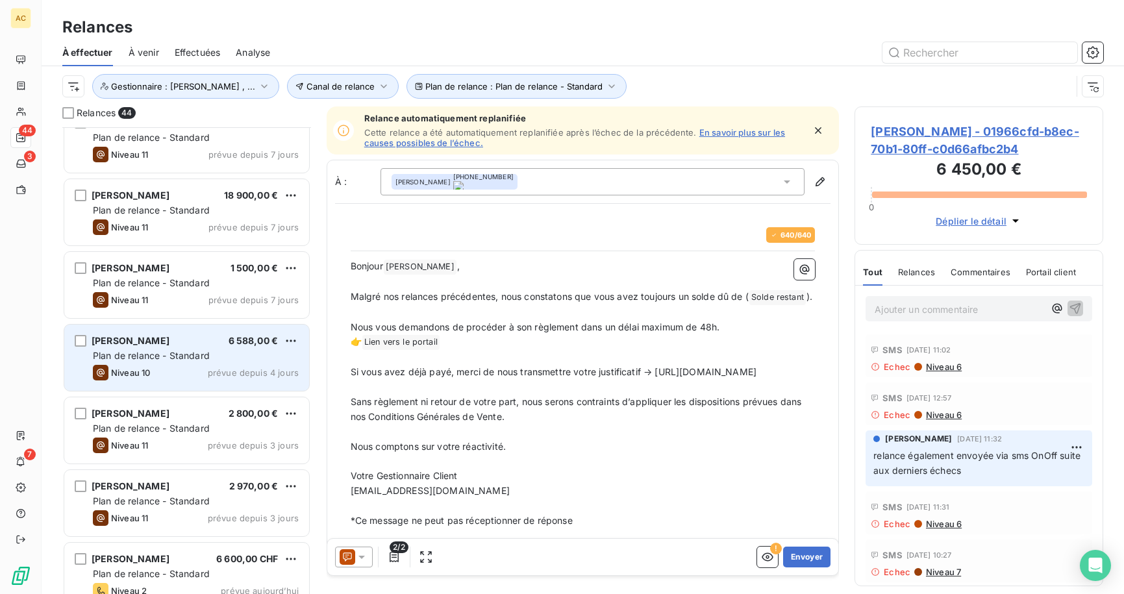
click at [182, 352] on span "Plan de relance - Standard" at bounding box center [151, 355] width 117 height 11
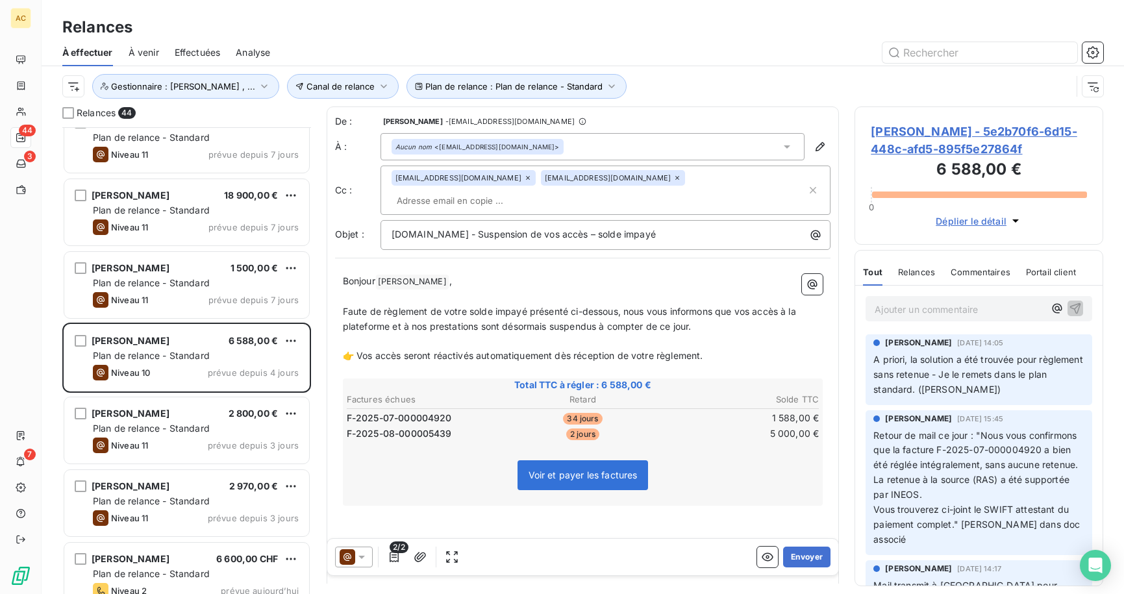
click at [918, 314] on p "Ajouter un commentaire ﻿" at bounding box center [958, 309] width 169 height 16
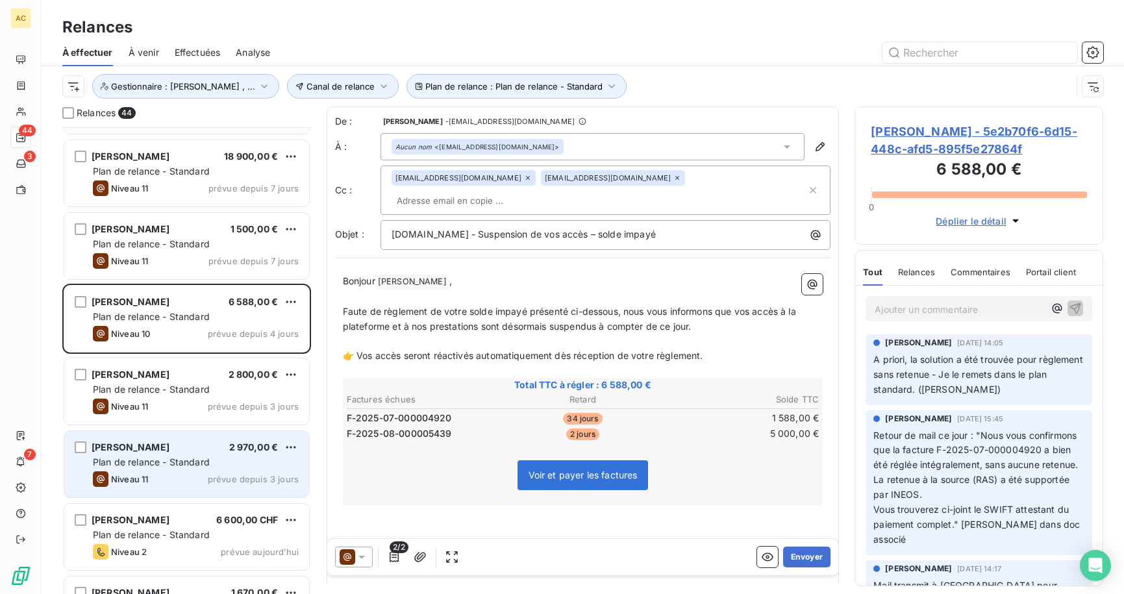
scroll to position [973, 0]
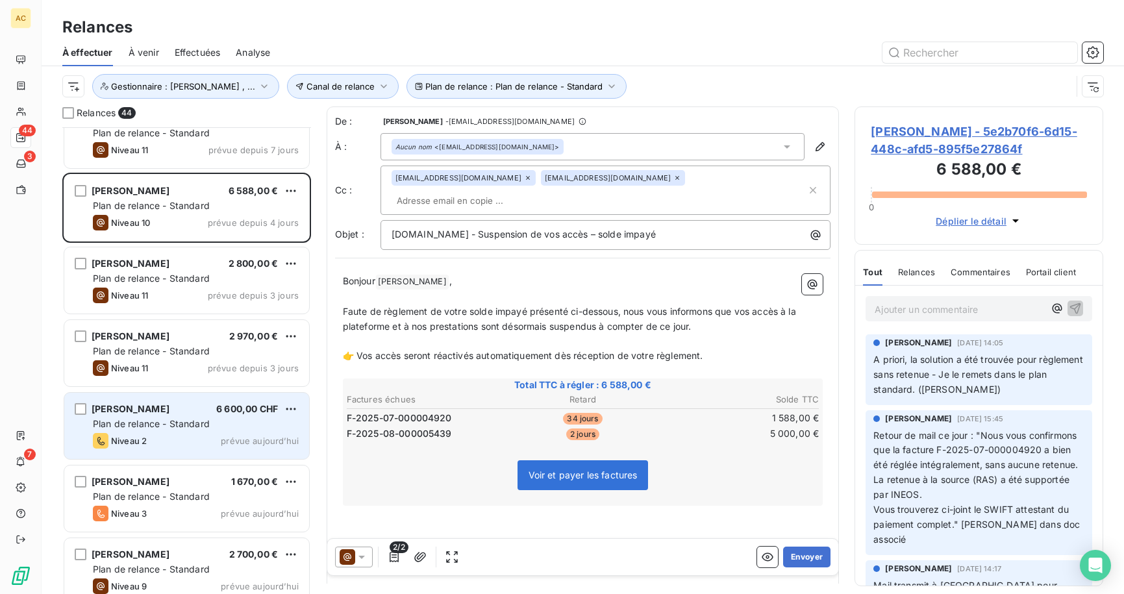
click at [191, 435] on div "Niveau 2 prévue [DATE]" at bounding box center [196, 441] width 206 height 16
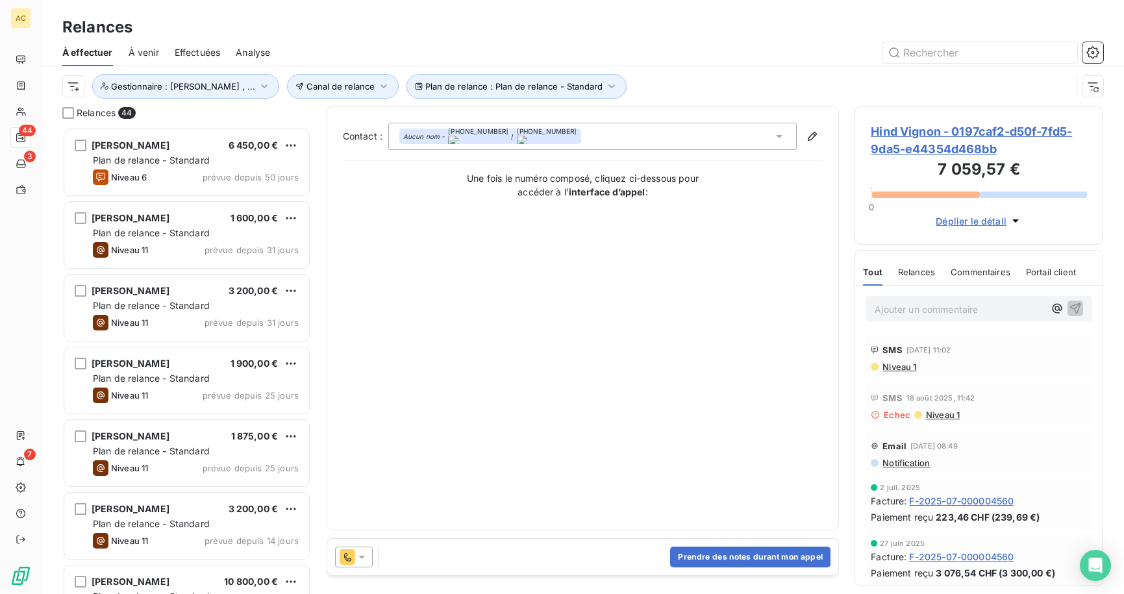
click at [447, 264] on div "Contact : Aucun nom - [PHONE_NUMBER] / [PHONE_NUMBER] Une fois le numéro compos…" at bounding box center [583, 318] width 480 height 391
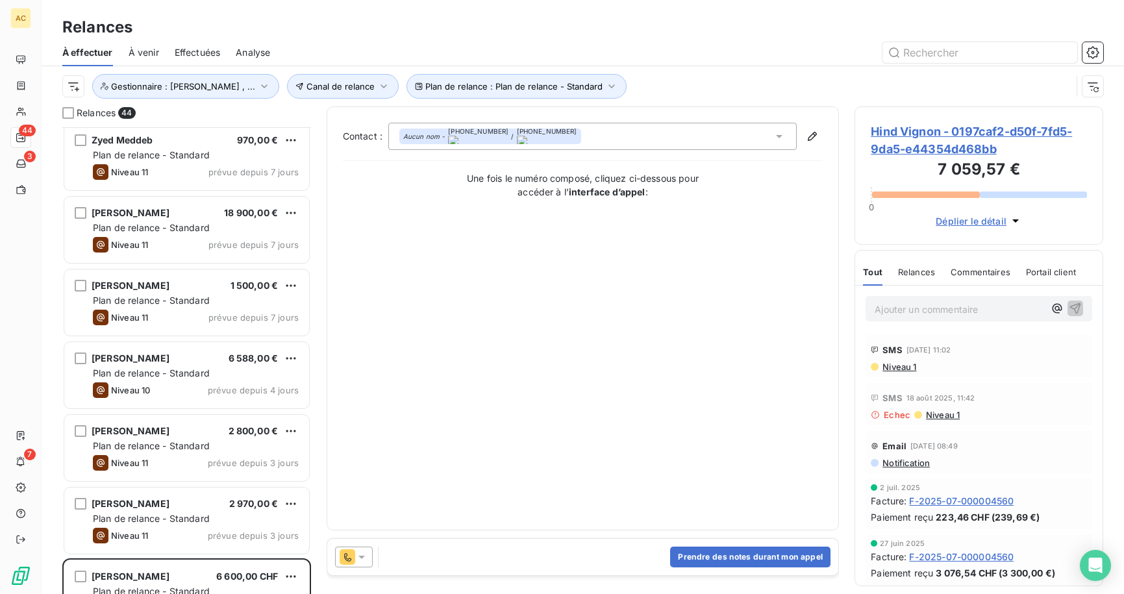
scroll to position [841, 0]
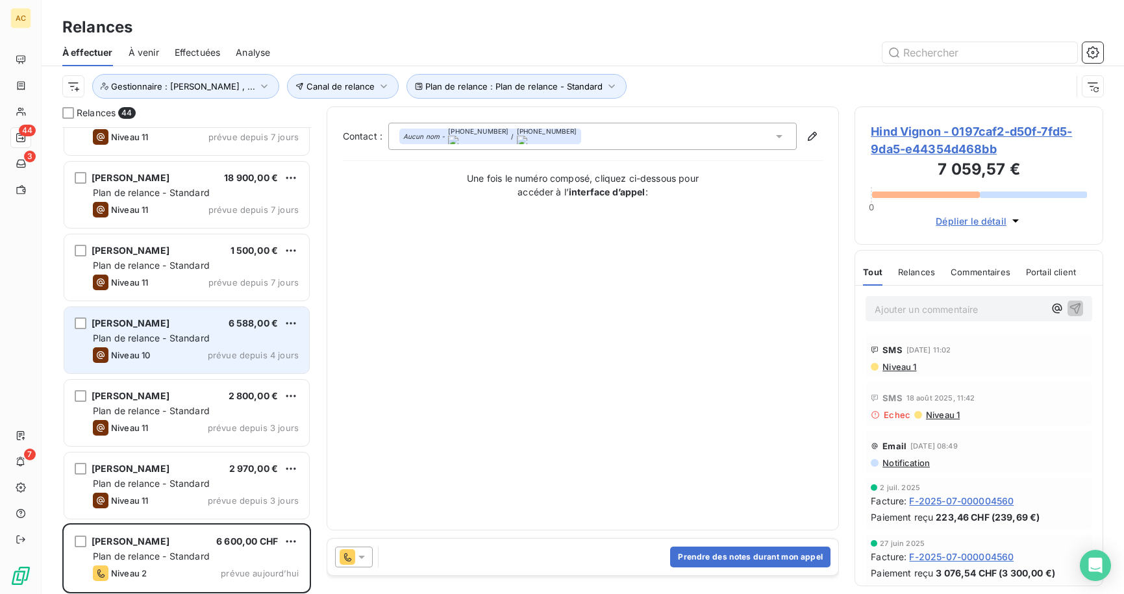
click at [166, 345] on div "[PERSON_NAME] 6 588,00 € Plan de relance - Standard Niveau 10 prévue depuis 4 j…" at bounding box center [186, 340] width 245 height 66
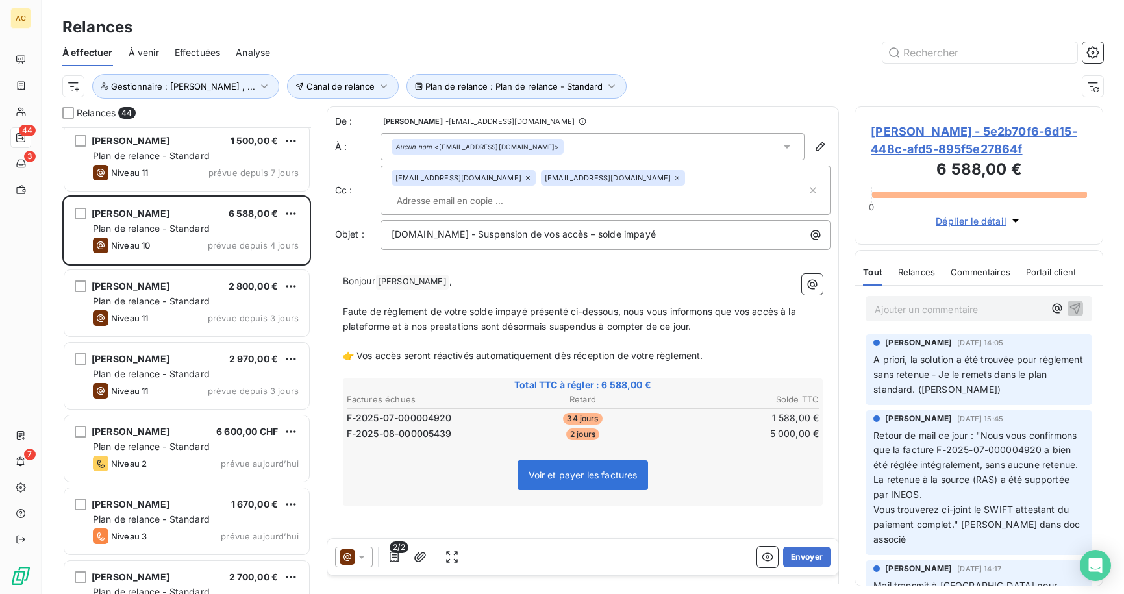
scroll to position [996, 0]
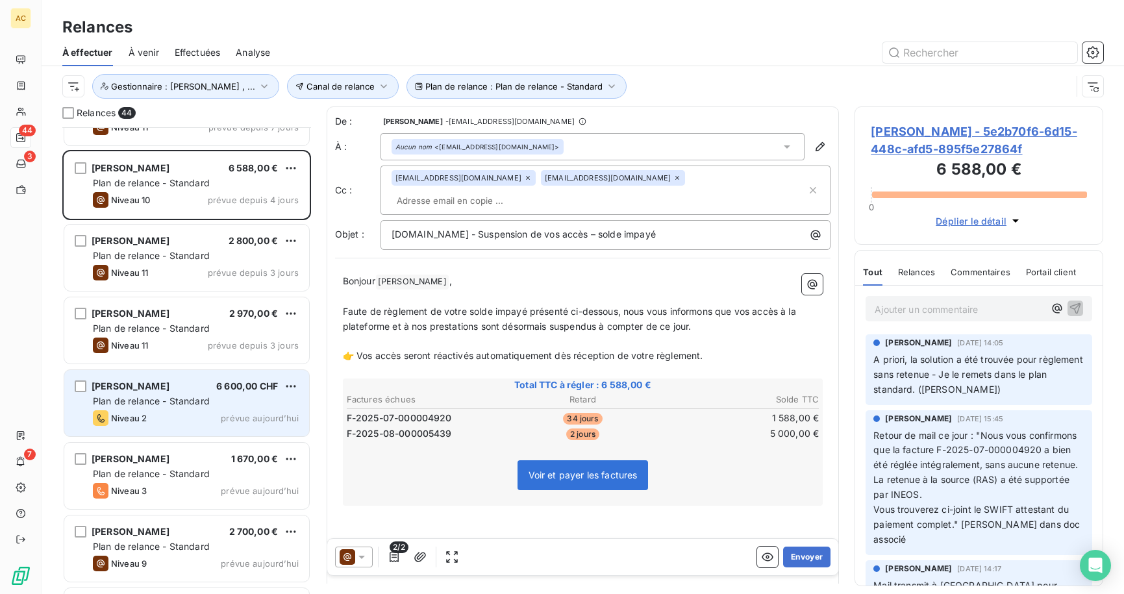
click at [177, 408] on div "Hind Vignon 6 600,00 CHF Plan de relance - Standard Niveau 2 prévue [DATE]" at bounding box center [186, 403] width 245 height 66
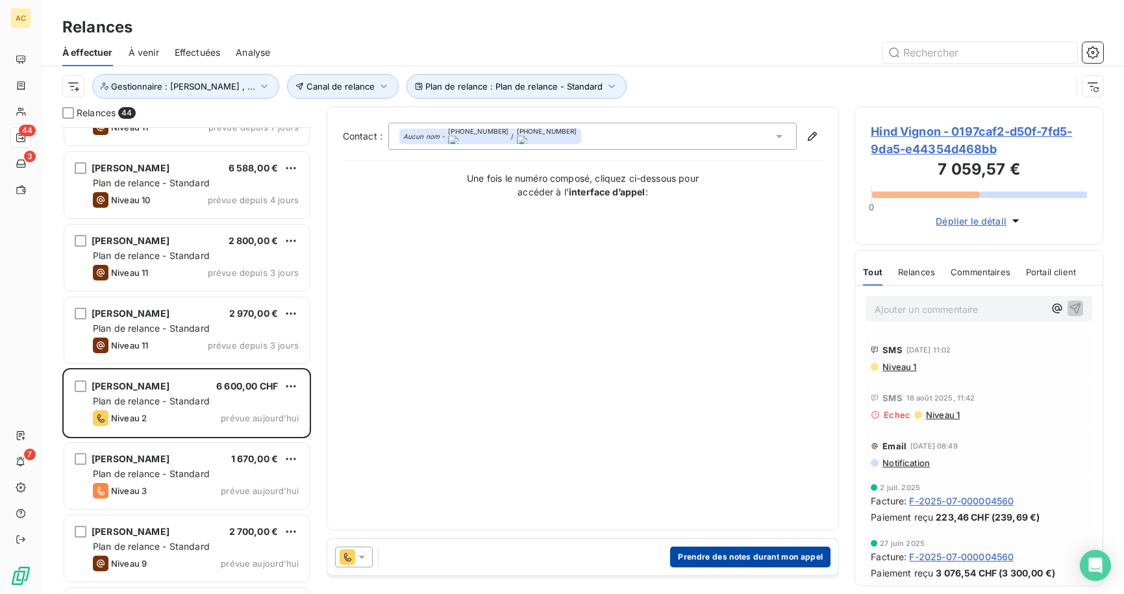
click at [746, 560] on button "Prendre des notes durant mon appel" at bounding box center [750, 557] width 160 height 21
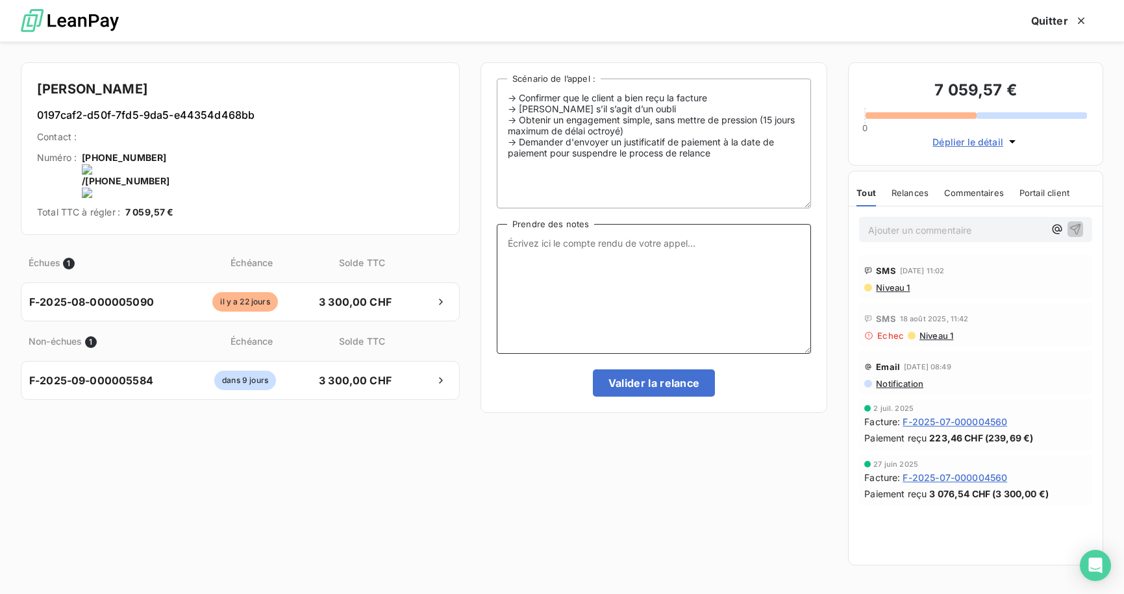
click at [675, 269] on textarea "Prendre des notes" at bounding box center [654, 289] width 314 height 130
click at [789, 247] on textarea "tel client - "orange vous informe que l'abonné ne peut être joint"" at bounding box center [654, 289] width 314 height 130
click at [893, 288] on span "Niveau 1" at bounding box center [891, 287] width 35 height 10
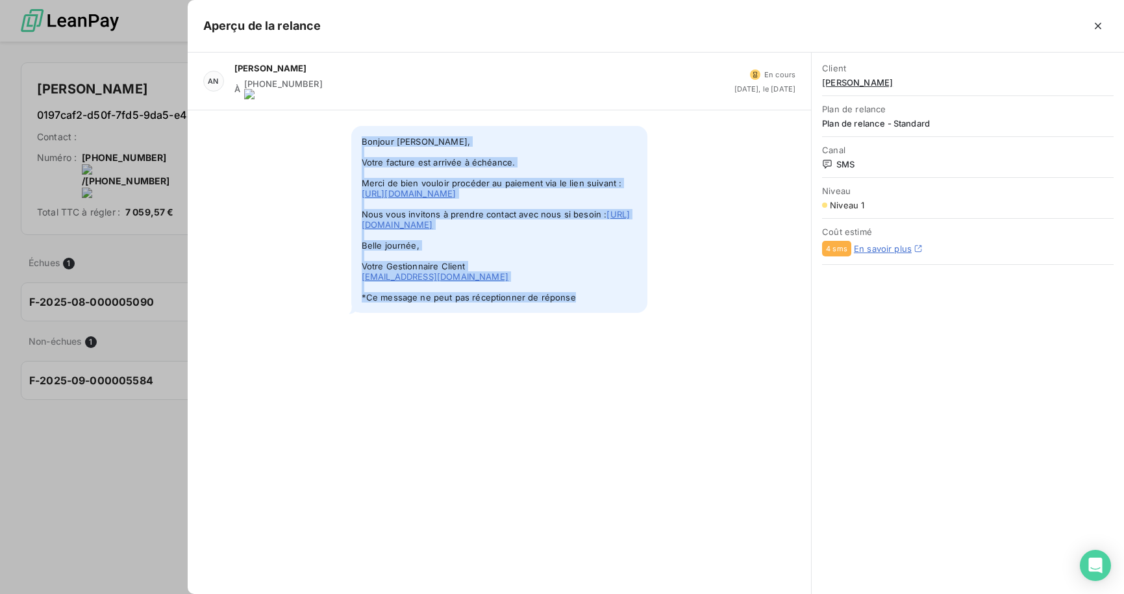
drag, startPoint x: 360, startPoint y: 128, endPoint x: 556, endPoint y: 290, distance: 254.5
click at [587, 328] on div "Bonjour [PERSON_NAME], Votre facture est arrivée à échéance. Merci de bien voul…" at bounding box center [500, 219] width 624 height 218
copy span "Bonjour [PERSON_NAME], Votre facture est arrivée à échéance. Merci de bien voul…"
click at [1094, 27] on icon "button" at bounding box center [1097, 25] width 13 height 13
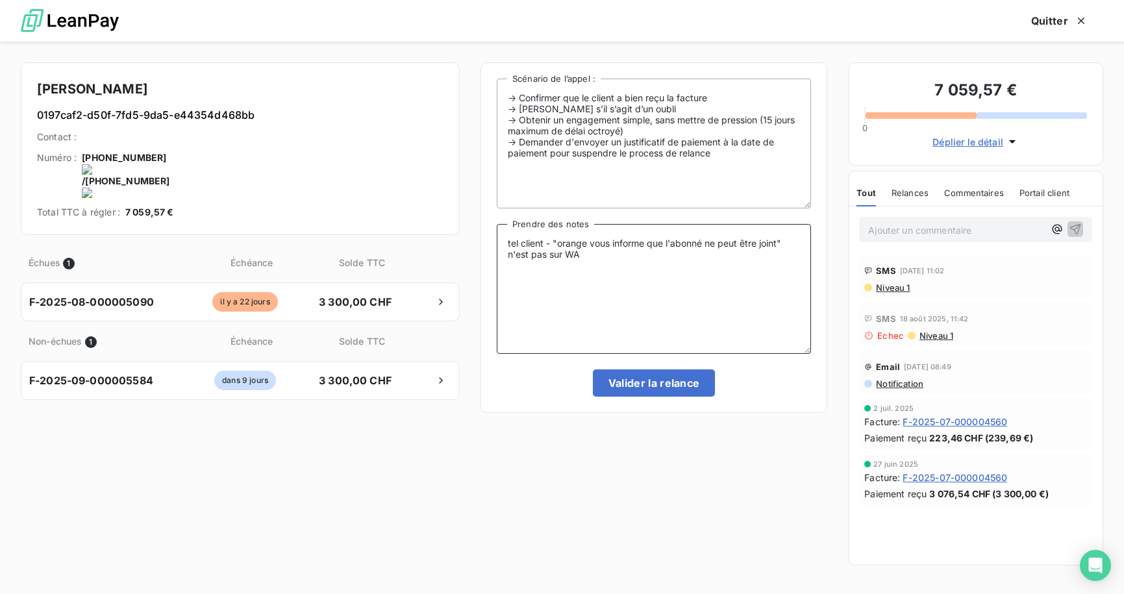
click at [636, 269] on textarea "tel client - "orange vous informe que l'abonné ne peut être joint" n'est pas su…" at bounding box center [654, 289] width 314 height 130
type textarea "tel client - "orange vous informe que l'abonné ne peut être joint" n'est pas su…"
click at [645, 386] on button "Valider la relance" at bounding box center [654, 382] width 123 height 27
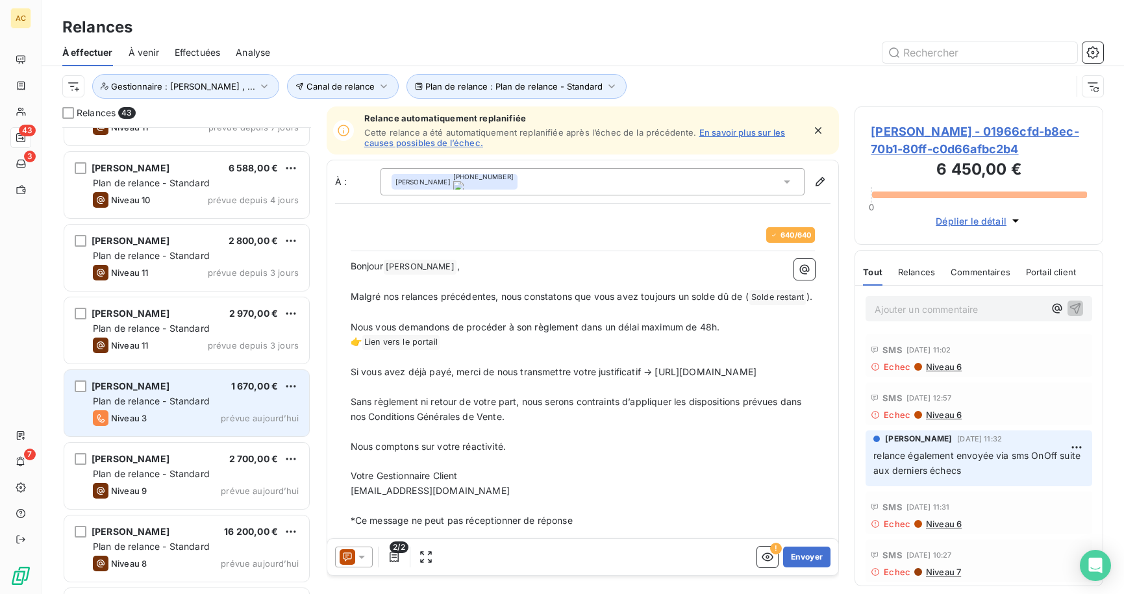
click at [211, 402] on div "Plan de relance - Standard" at bounding box center [196, 401] width 206 height 13
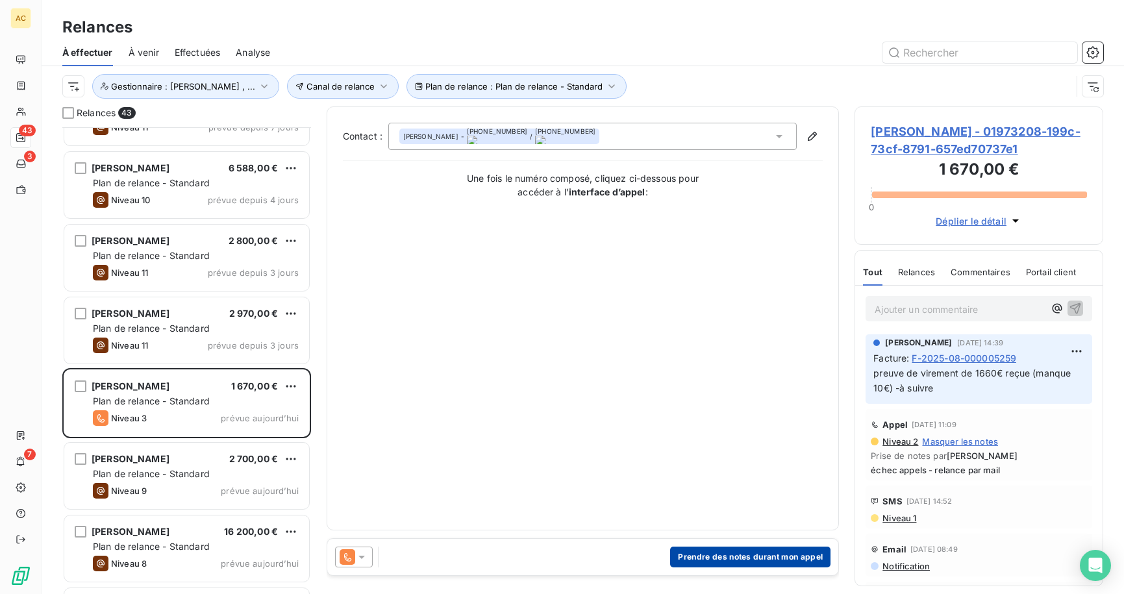
click at [778, 554] on button "Prendre des notes durant mon appel" at bounding box center [750, 557] width 160 height 21
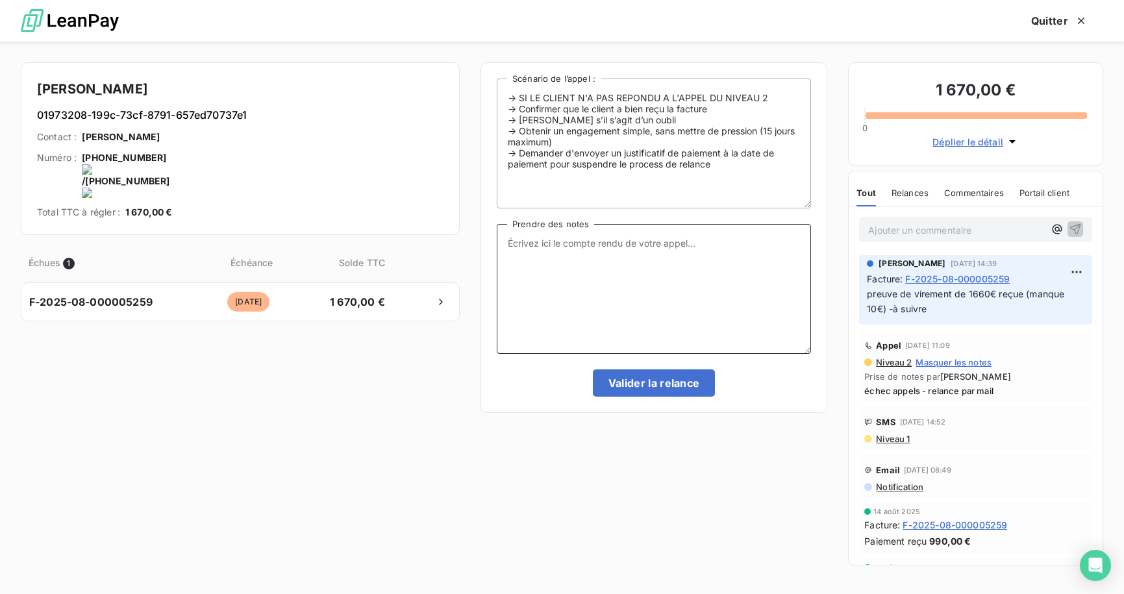
click at [653, 234] on textarea "Prendre des notes" at bounding box center [654, 289] width 314 height 130
type textarea "virement reçu de 9"
drag, startPoint x: 548, startPoint y: 245, endPoint x: 484, endPoint y: 245, distance: 64.3
click at [484, 245] on div "-> SI LE CLIENT N'A PAS REPONDU A L'APPEL DU NIVEAU 2 -> Confirmer que le clien…" at bounding box center [653, 237] width 347 height 351
click at [578, 255] on textarea "Prendre des notes" at bounding box center [654, 289] width 314 height 130
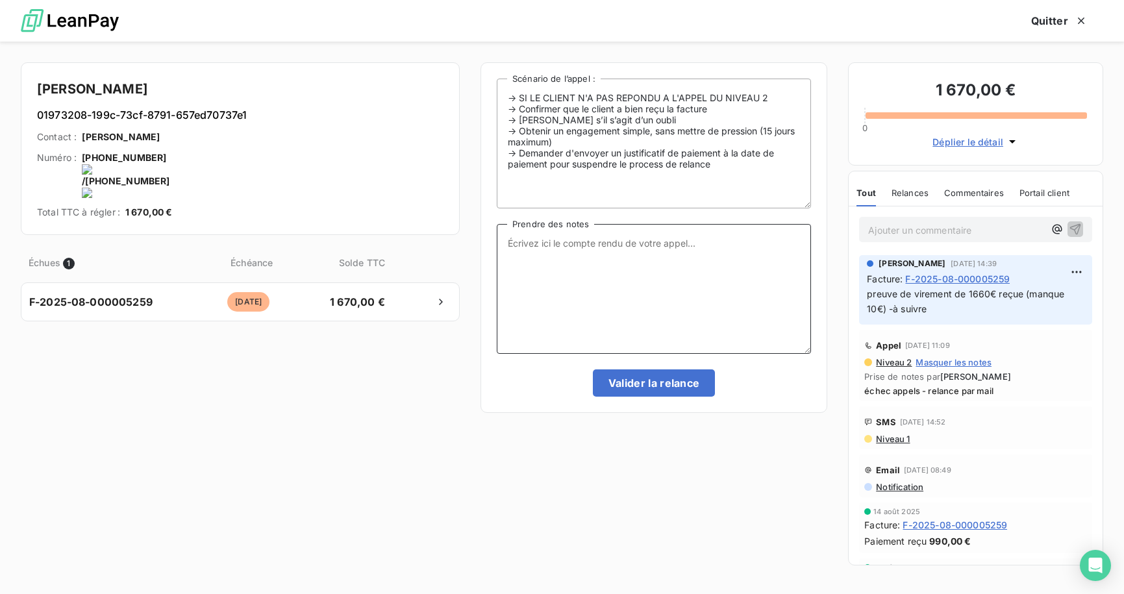
paste textarea "facture partiellement reçue : preuve de virement reçue (1 660 €), mais comptabi…"
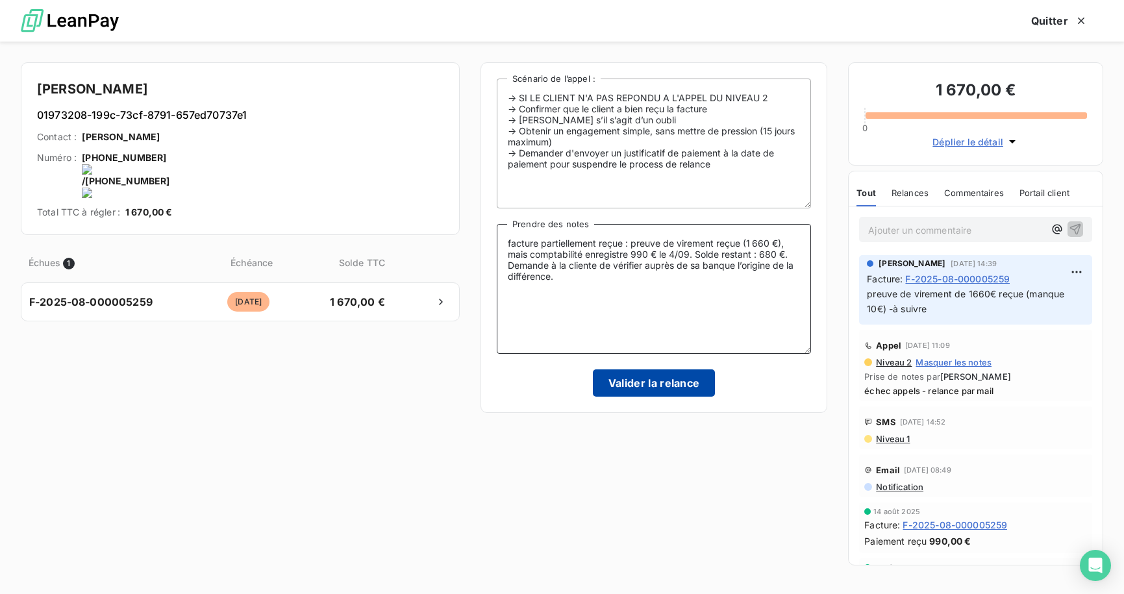
type textarea "facture partiellement reçue : preuve de virement reçue (1 660 €), mais comptabi…"
click at [663, 387] on button "Valider la relance" at bounding box center [654, 382] width 123 height 27
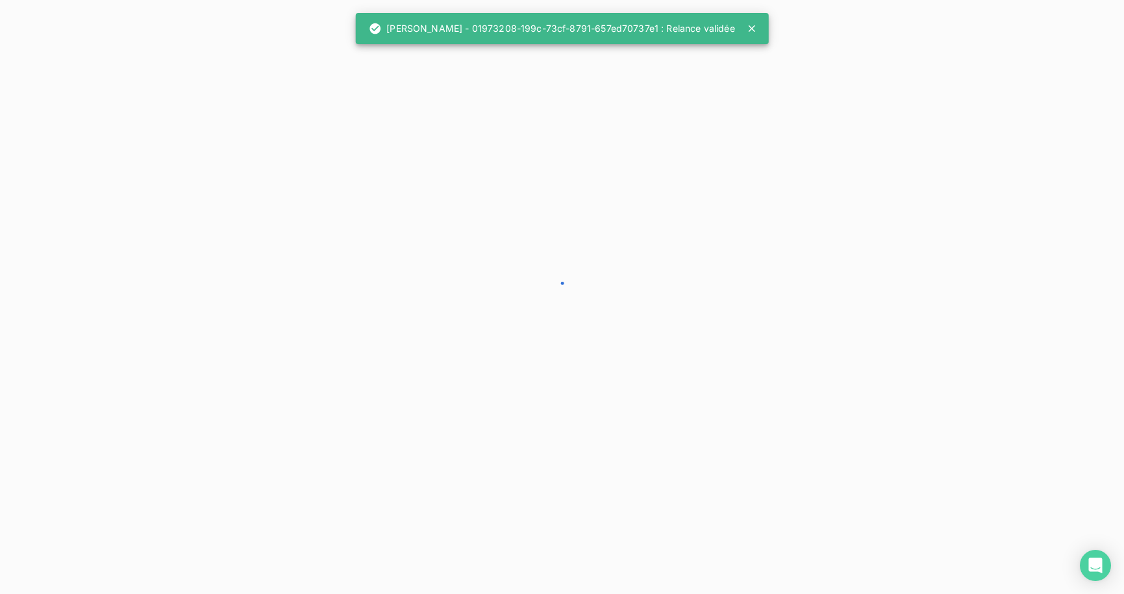
click at [188, 406] on div at bounding box center [562, 297] width 1124 height 594
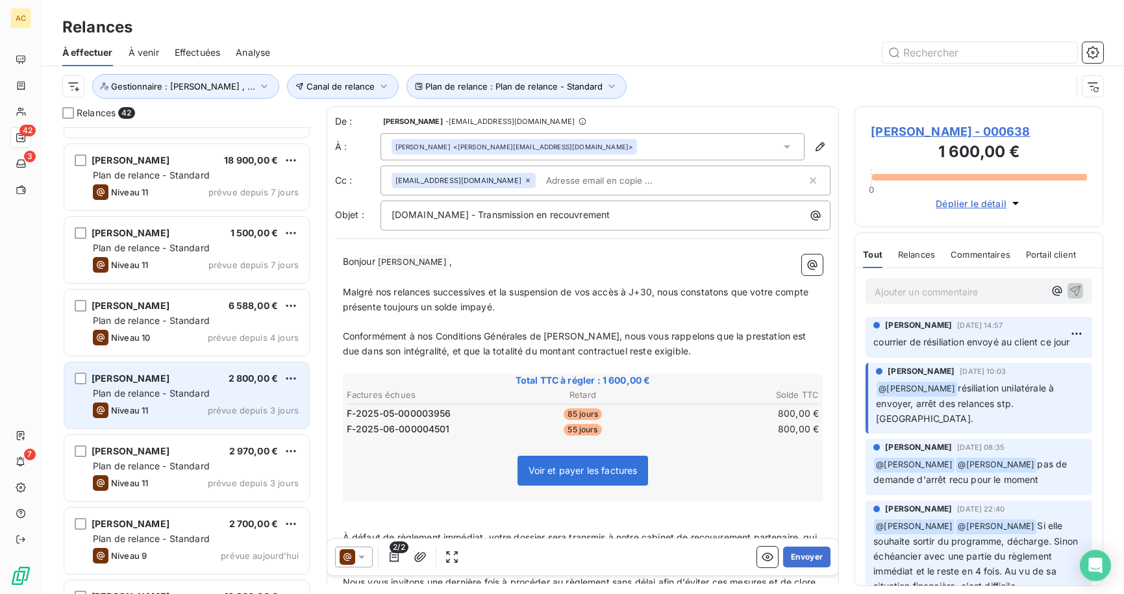
scroll to position [881, 0]
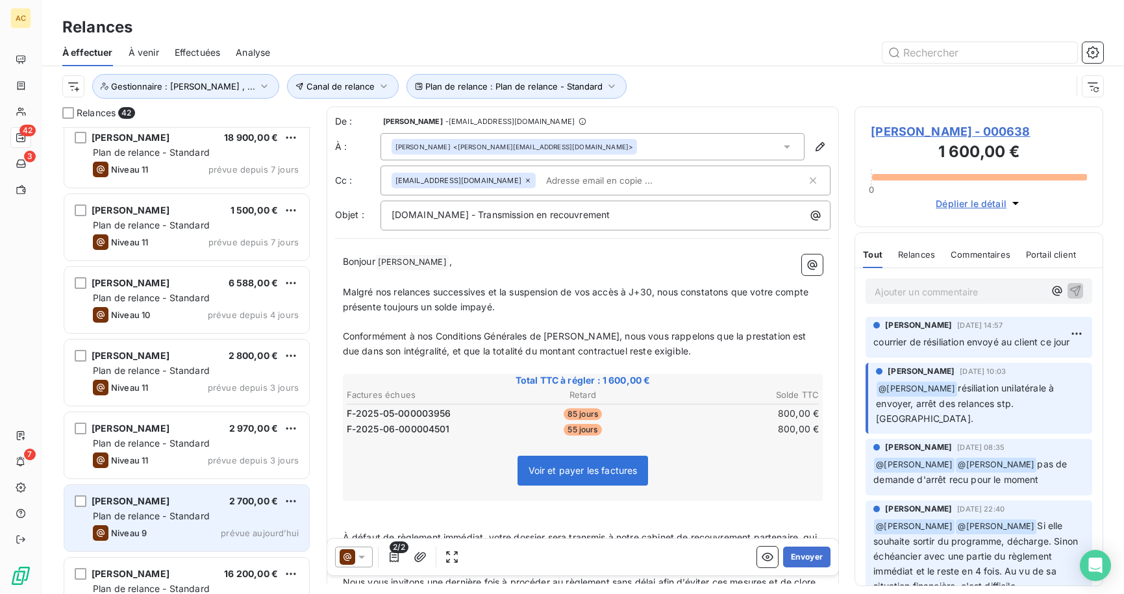
click at [178, 511] on span "Plan de relance - Standard" at bounding box center [151, 515] width 117 height 11
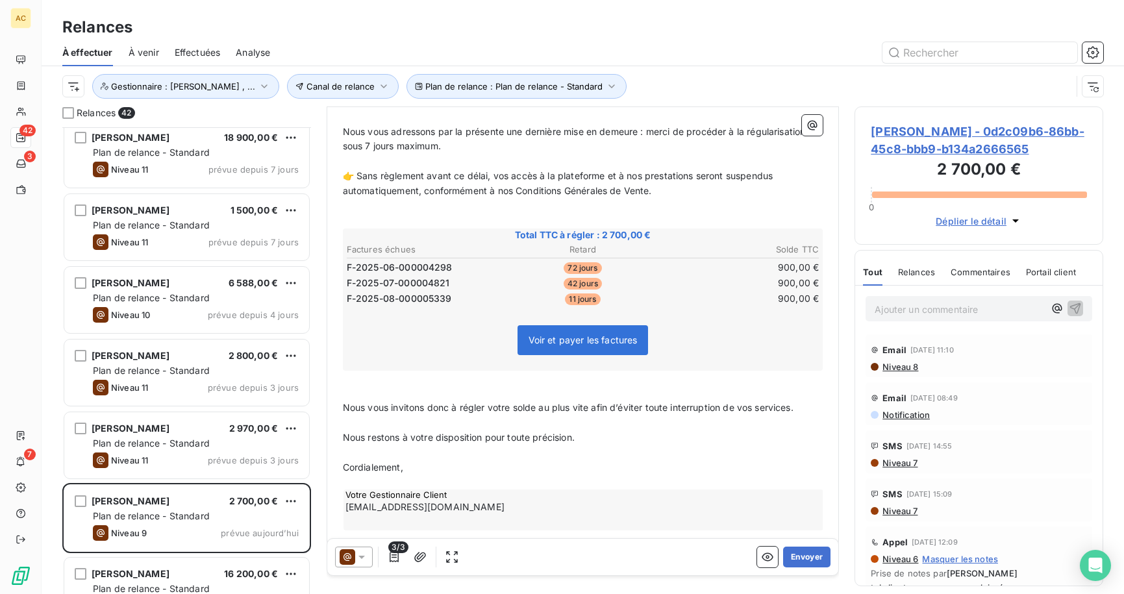
scroll to position [207, 0]
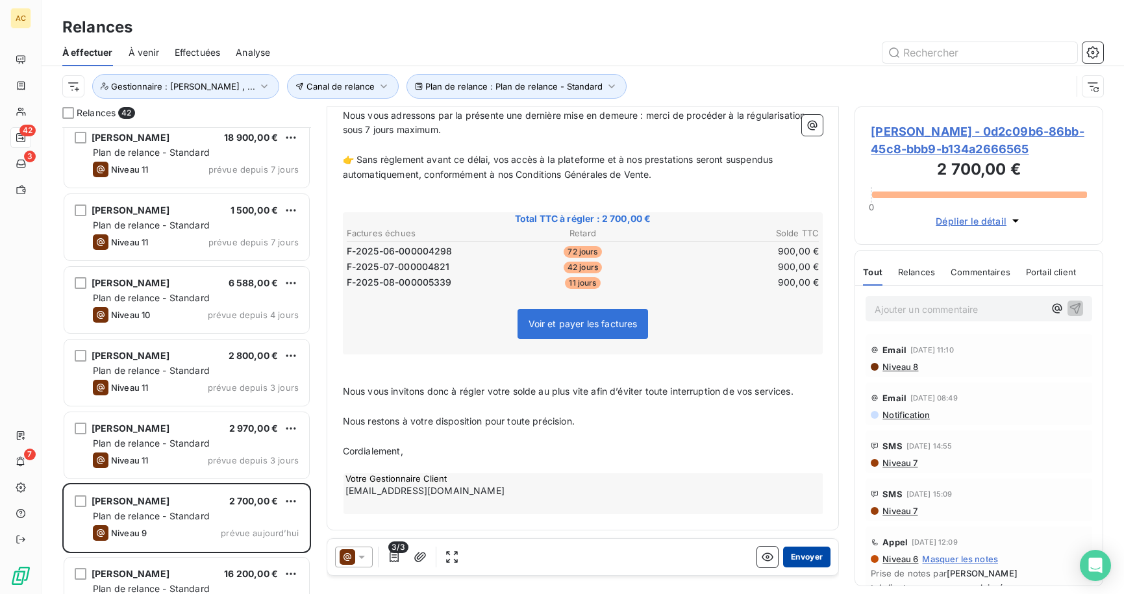
click at [792, 559] on button "Envoyer" at bounding box center [806, 557] width 47 height 21
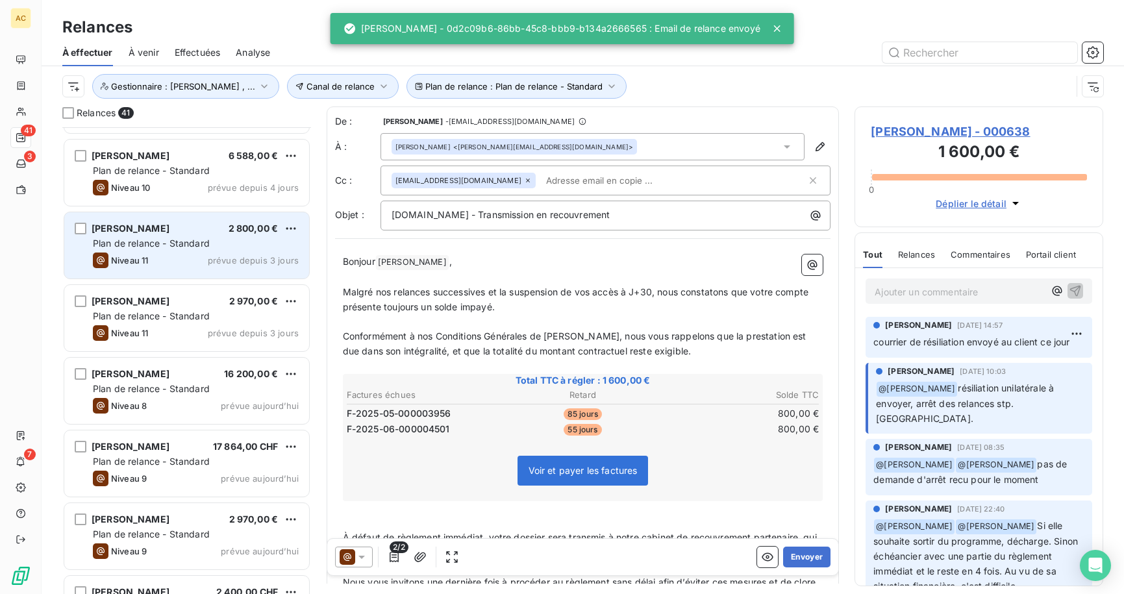
scroll to position [1012, 0]
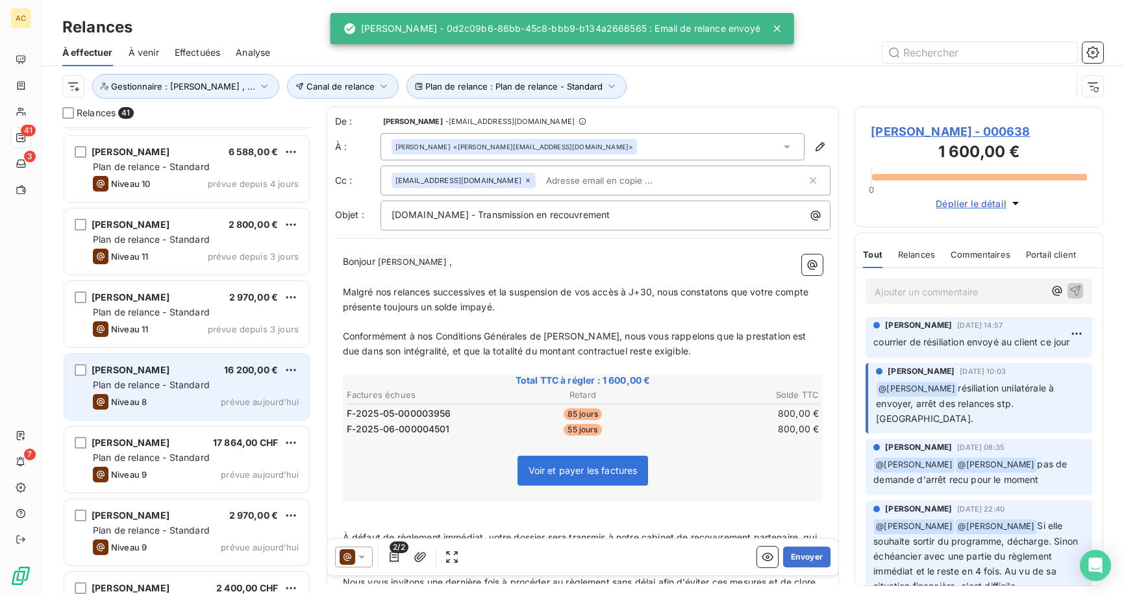
click at [157, 393] on div "[PERSON_NAME] 16 200,00 € Plan de relance - Standard Niveau 8 prévue [DATE]" at bounding box center [186, 387] width 245 height 66
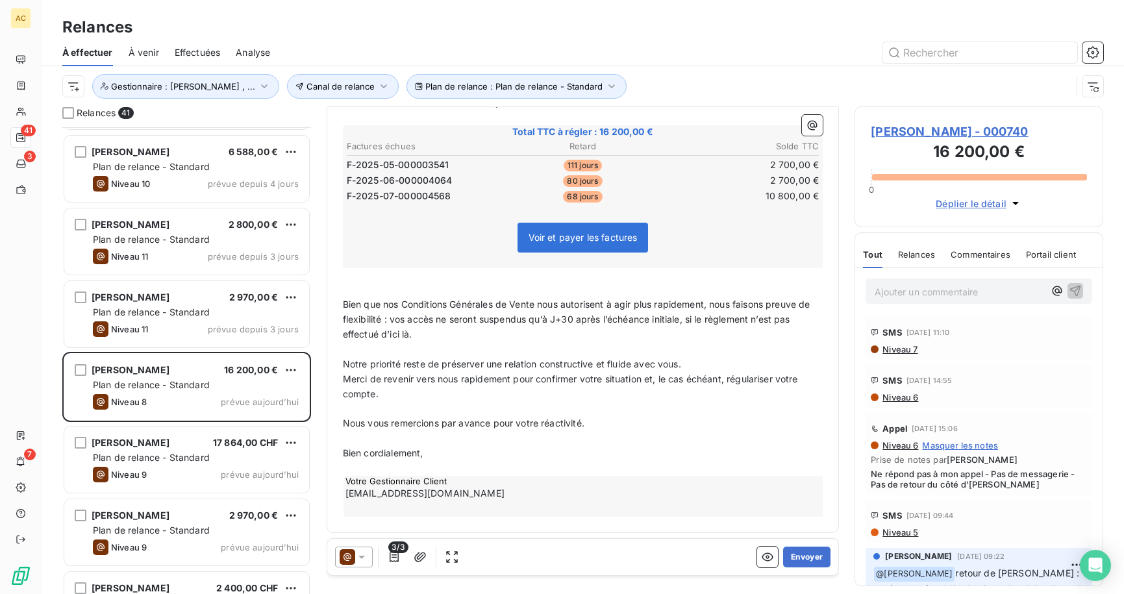
scroll to position [252, 0]
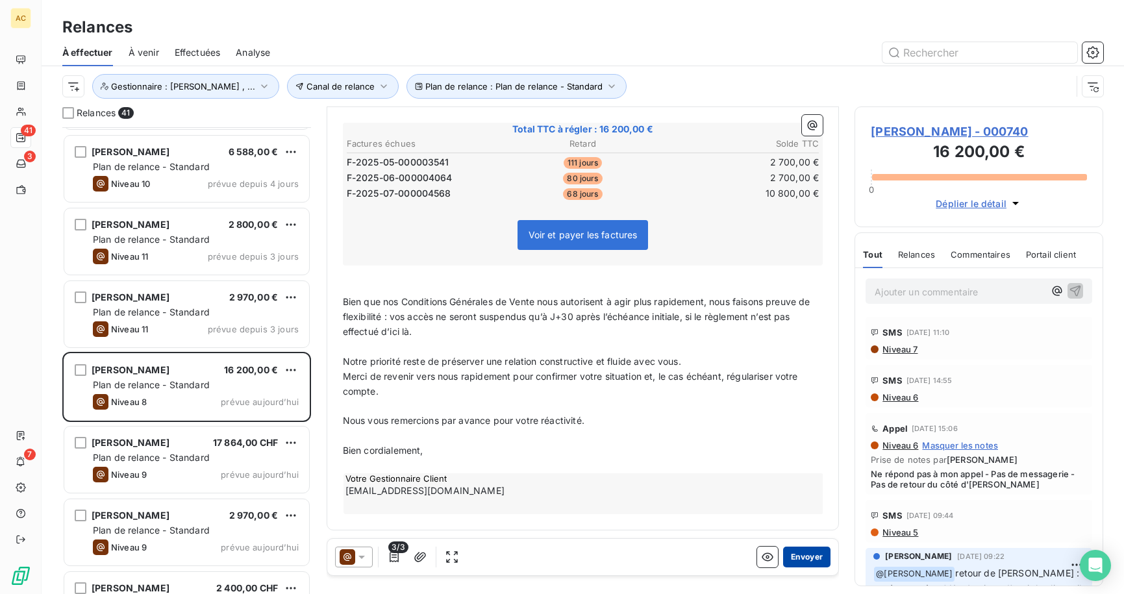
click at [787, 561] on button "Envoyer" at bounding box center [806, 557] width 47 height 21
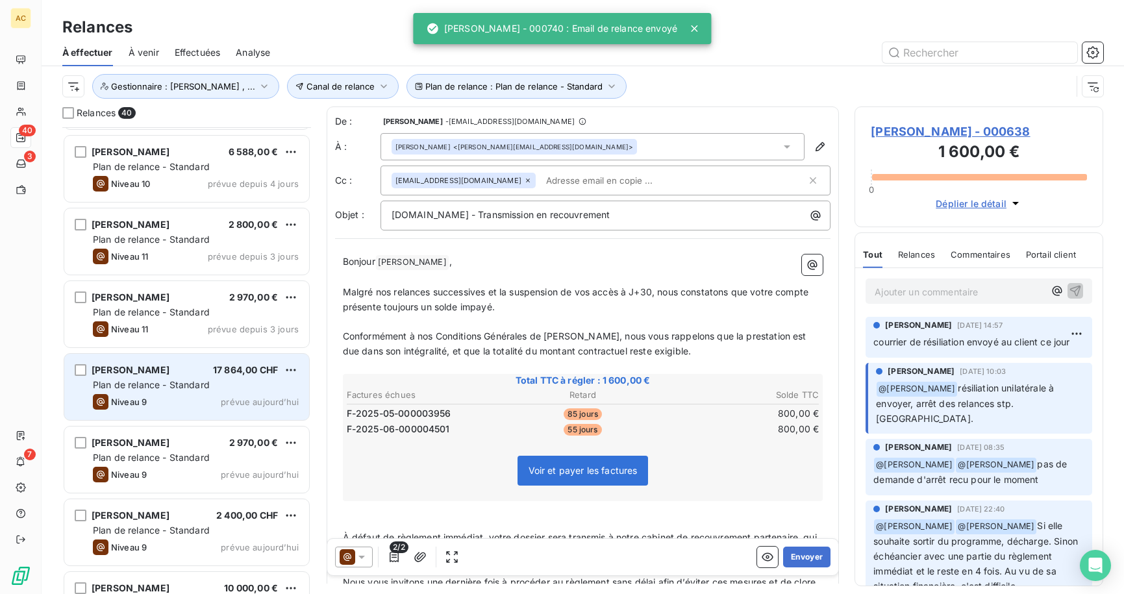
click at [180, 404] on div "Niveau 9 prévue [DATE]" at bounding box center [196, 402] width 206 height 16
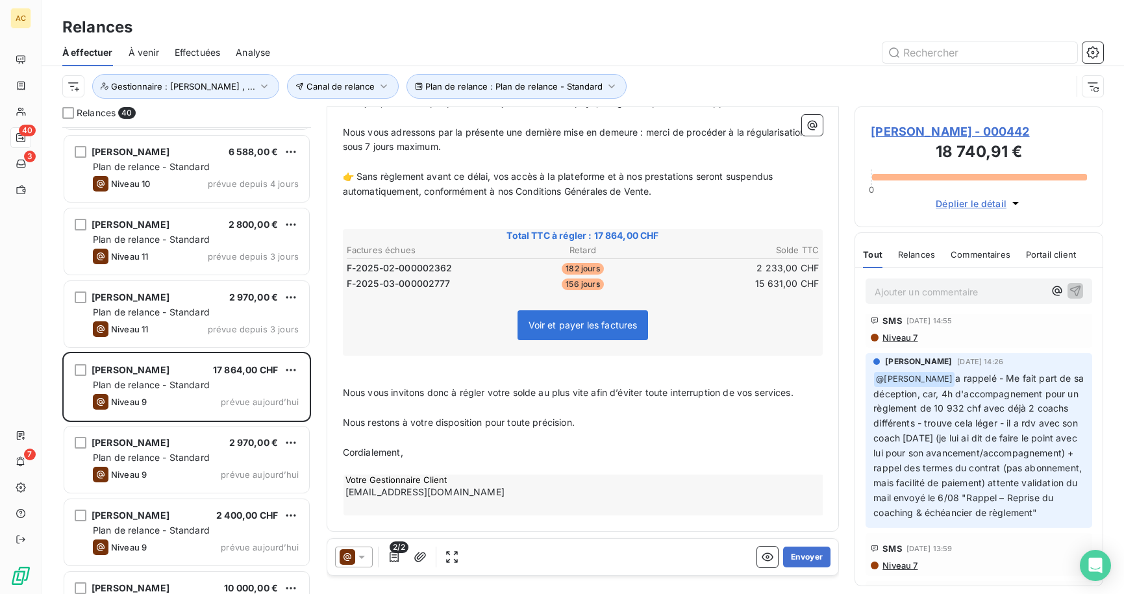
scroll to position [191, 0]
click at [800, 558] on button "Envoyer" at bounding box center [806, 557] width 47 height 21
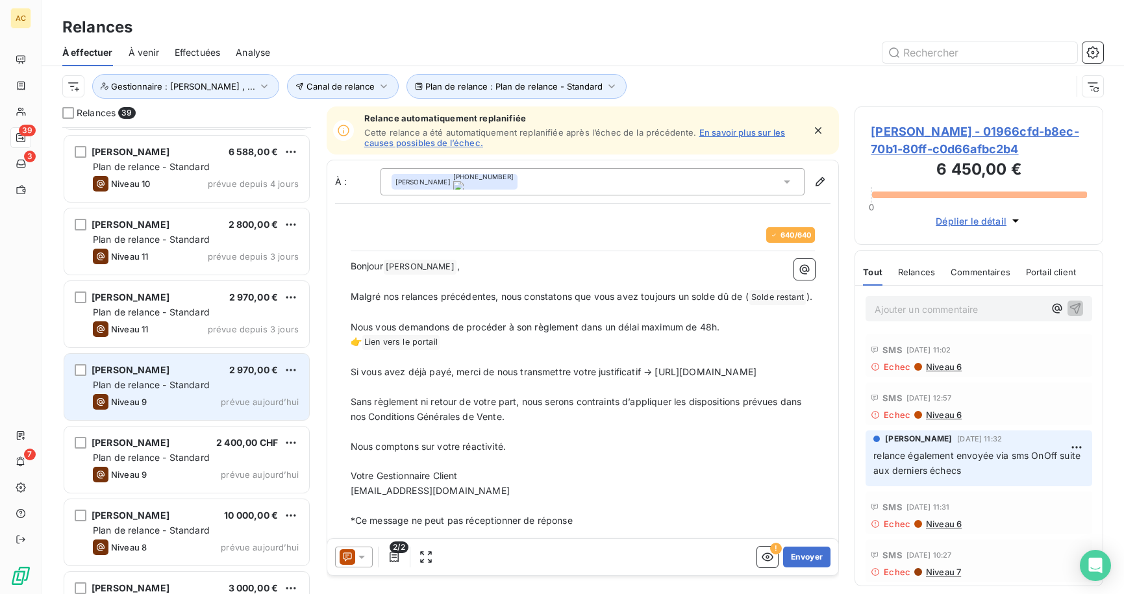
click at [194, 389] on span "Plan de relance - Standard" at bounding box center [151, 384] width 117 height 11
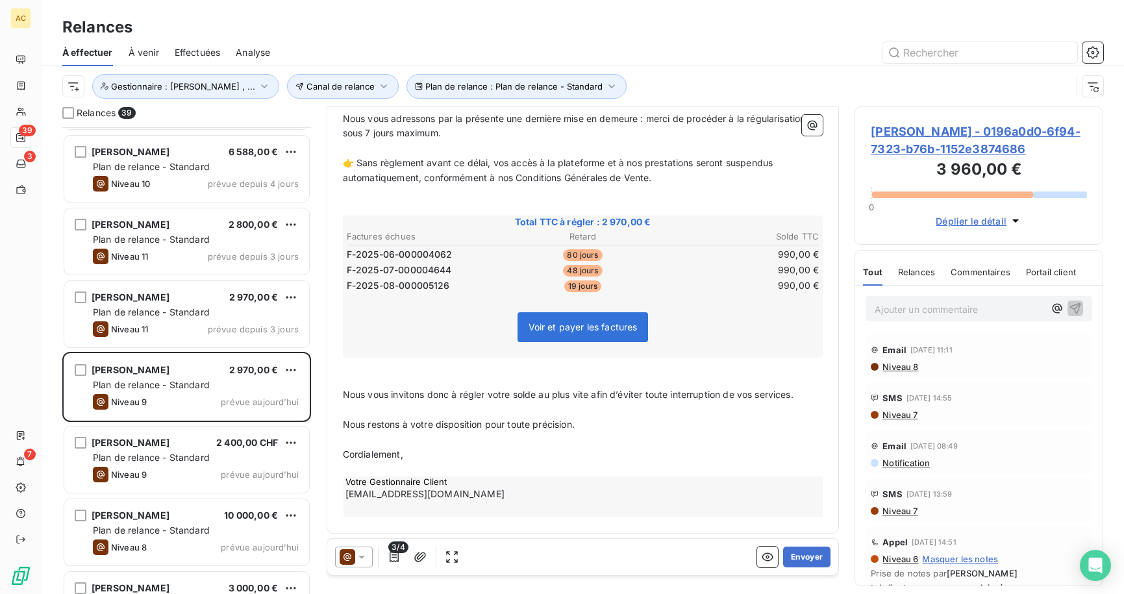
scroll to position [207, 0]
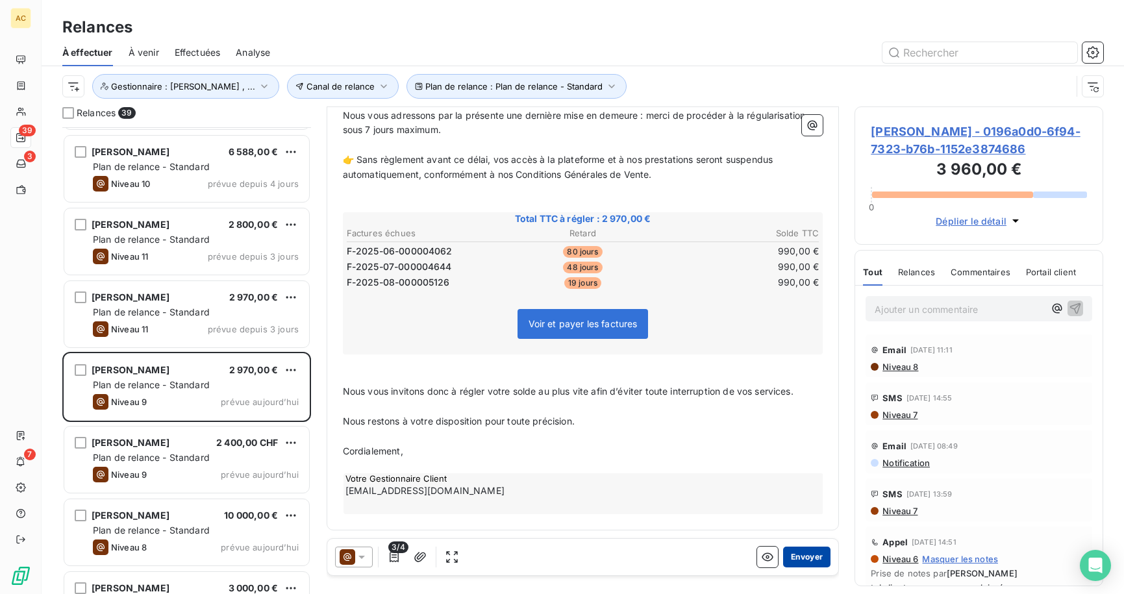
click at [799, 561] on button "Envoyer" at bounding box center [806, 557] width 47 height 21
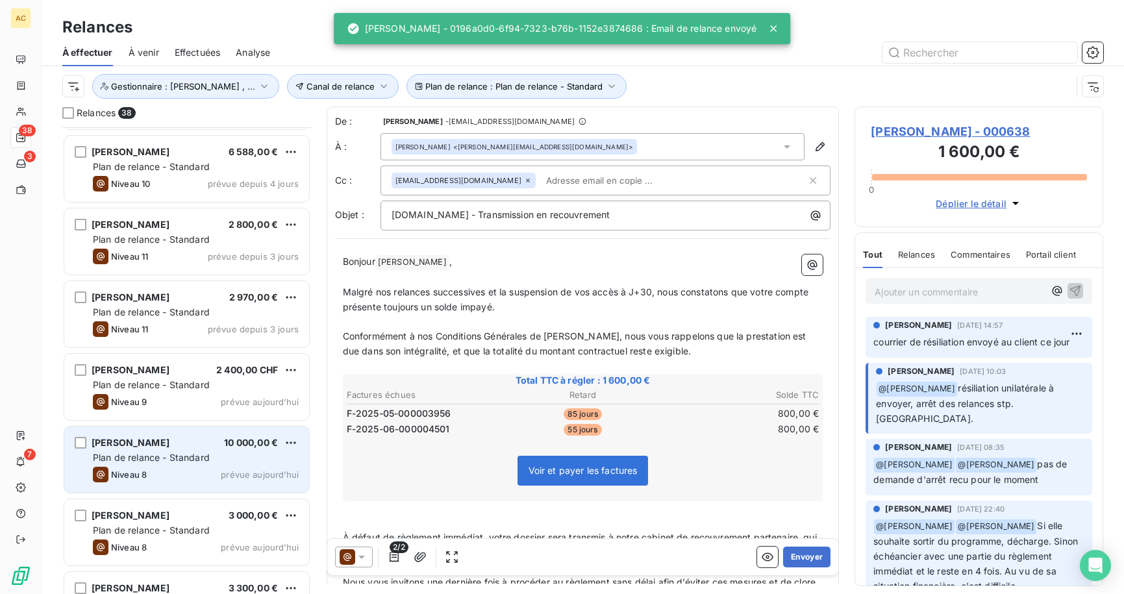
click at [210, 465] on div "[PERSON_NAME] 10 000,00 € Plan de relance - Standard Niveau 8 prévue [DATE]" at bounding box center [186, 459] width 245 height 66
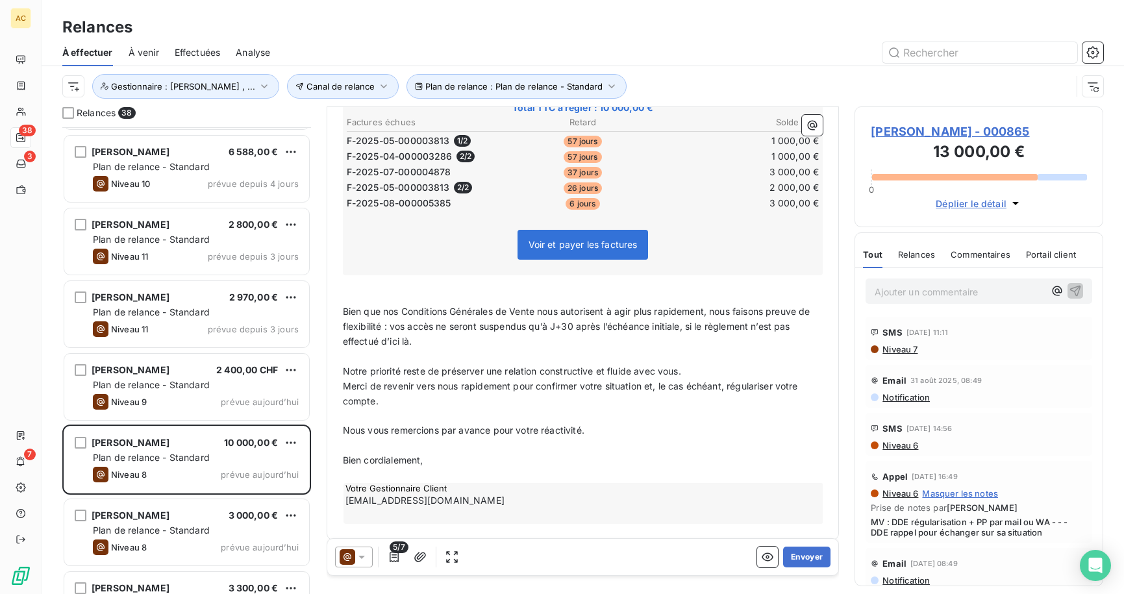
scroll to position [283, 0]
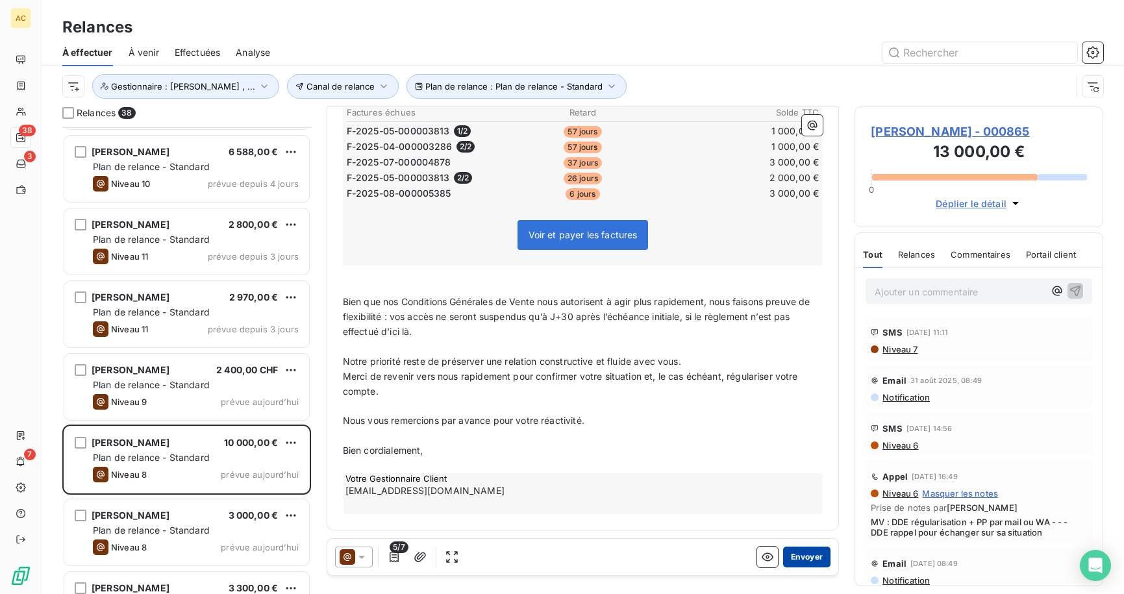
click at [807, 554] on button "Envoyer" at bounding box center [806, 557] width 47 height 21
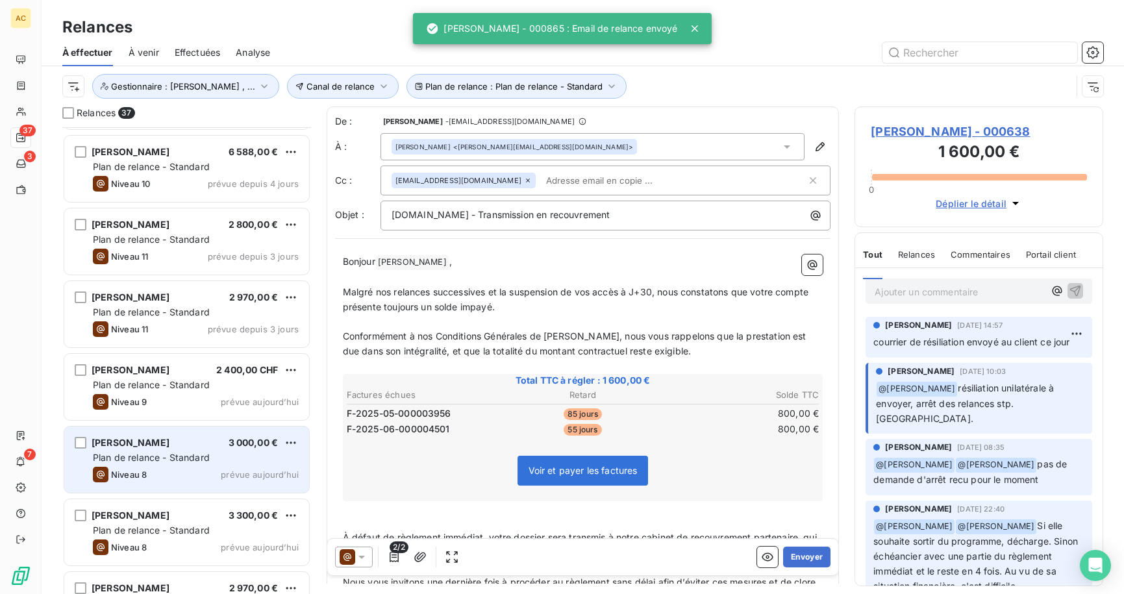
click at [160, 465] on div "[PERSON_NAME] 3 000,00 € Plan de relance - Standard Niveau 8 prévue [DATE]" at bounding box center [186, 459] width 245 height 66
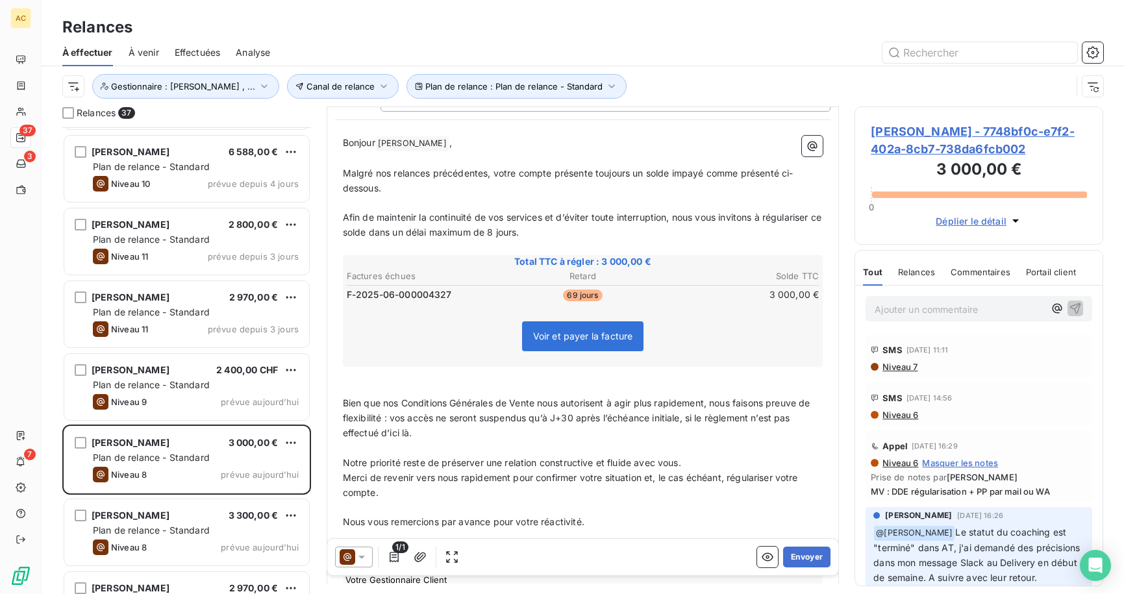
scroll to position [221, 0]
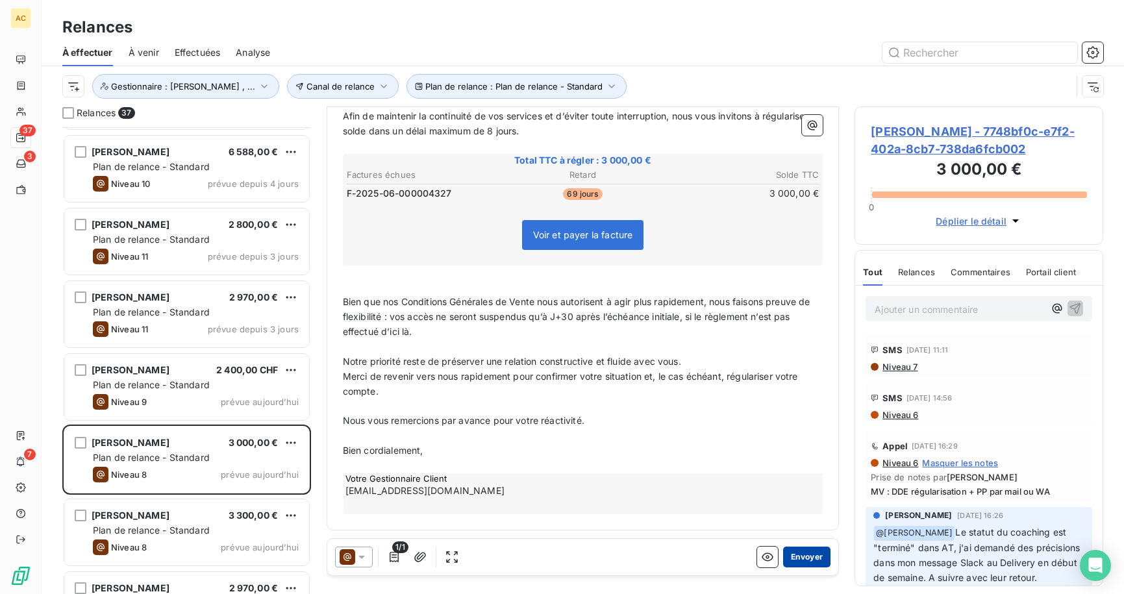
click at [803, 558] on button "Envoyer" at bounding box center [806, 557] width 47 height 21
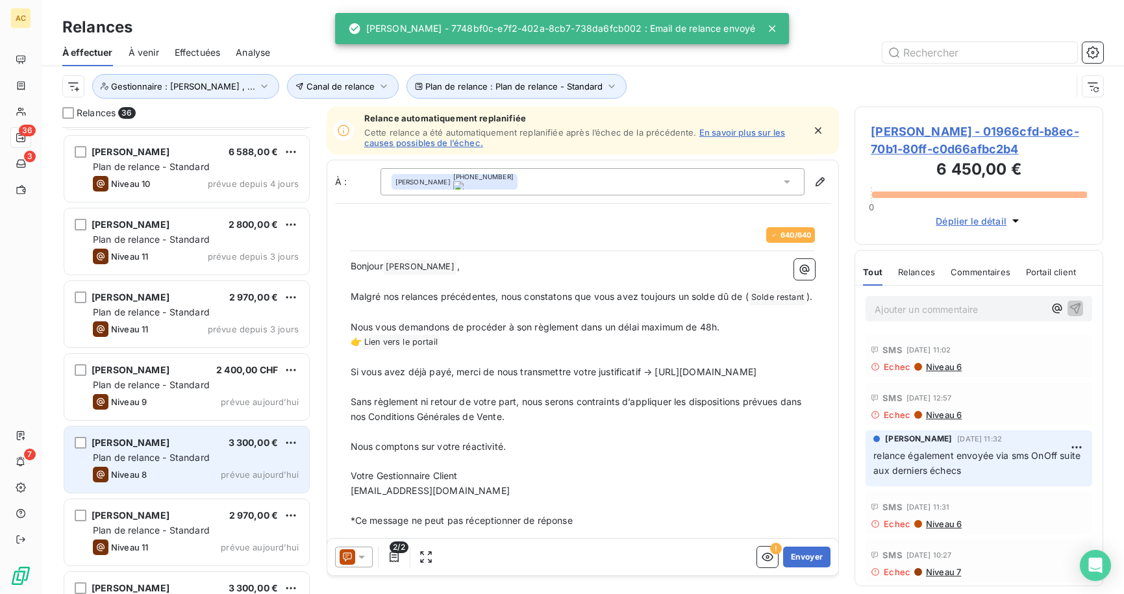
click at [179, 449] on div "[PERSON_NAME] 3 300,00 € Plan de relance - Standard Niveau 8 prévue [DATE]" at bounding box center [186, 459] width 245 height 66
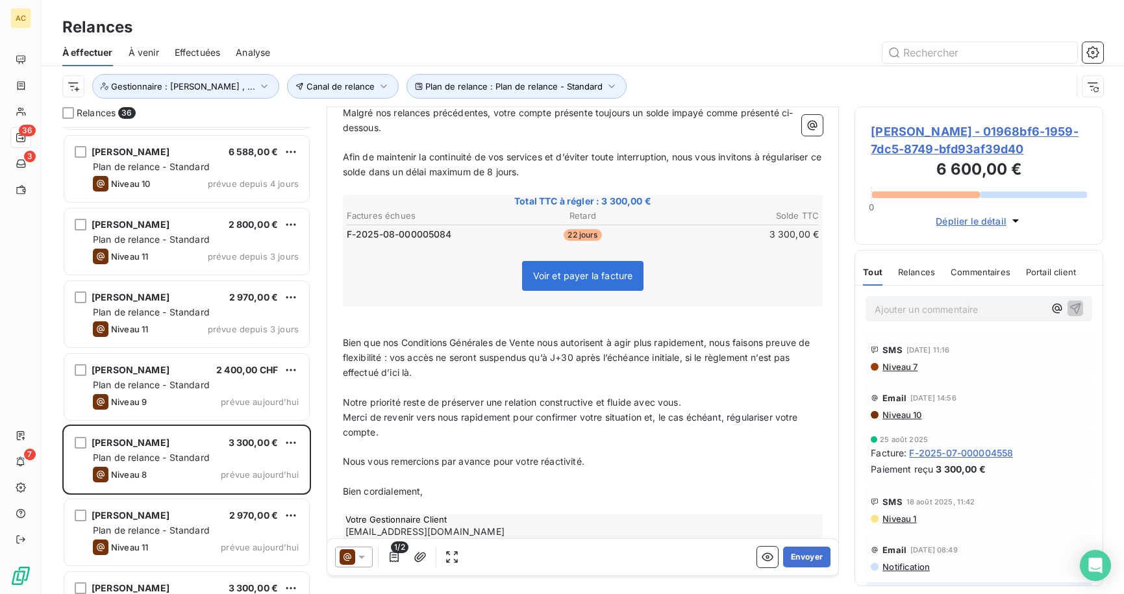
scroll to position [221, 0]
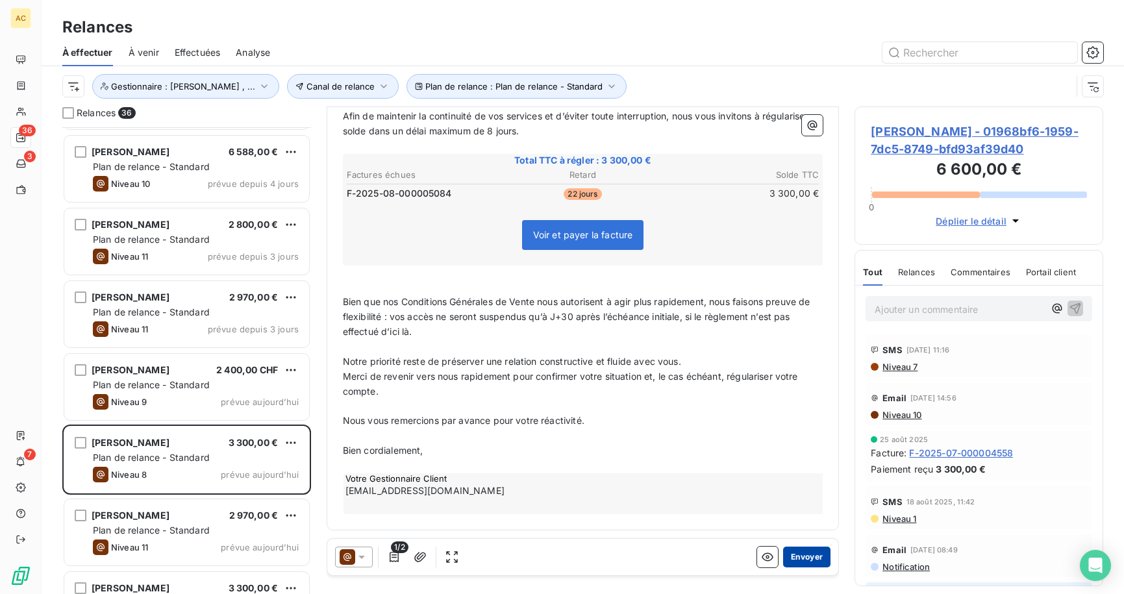
click at [793, 554] on button "Envoyer" at bounding box center [806, 557] width 47 height 21
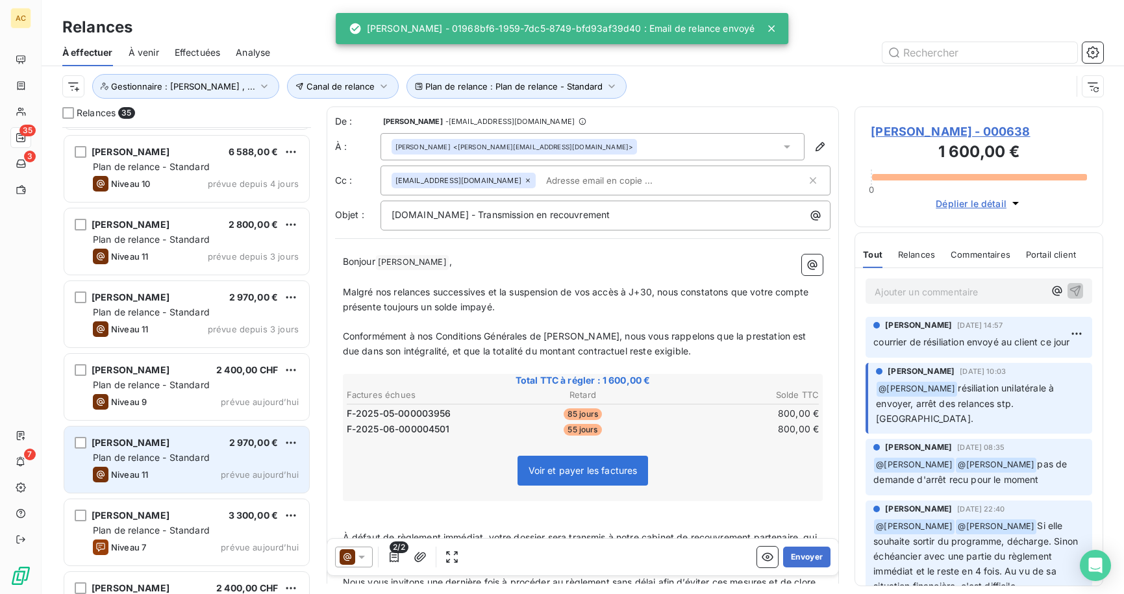
click at [199, 464] on div "[PERSON_NAME] 2 970,00 € Plan de relance - Standard Niveau 11 prévue [DATE]" at bounding box center [186, 459] width 245 height 66
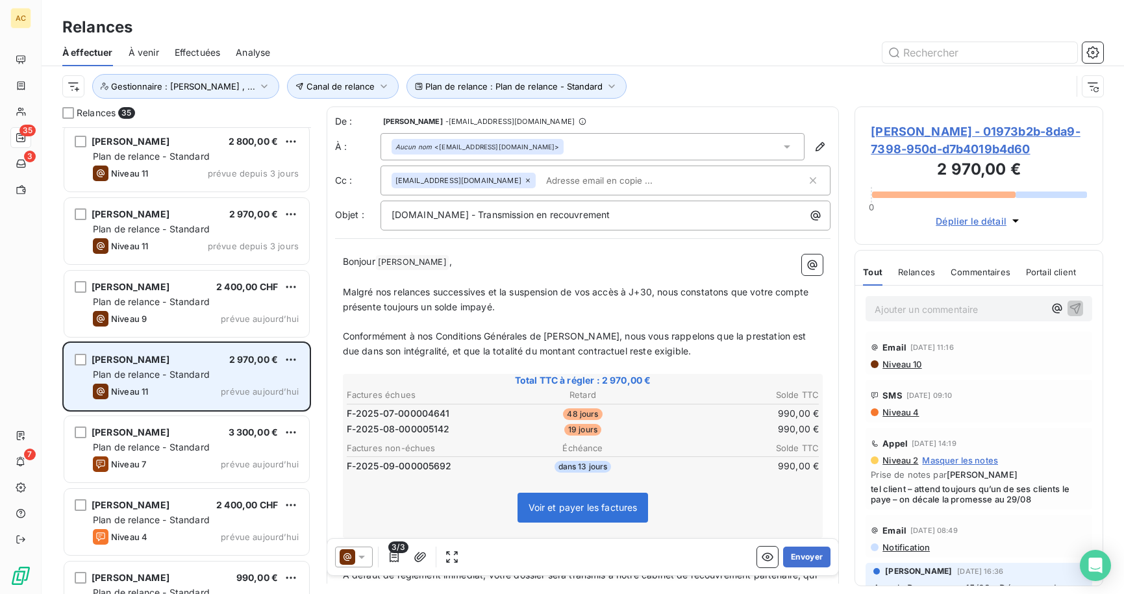
scroll to position [1109, 0]
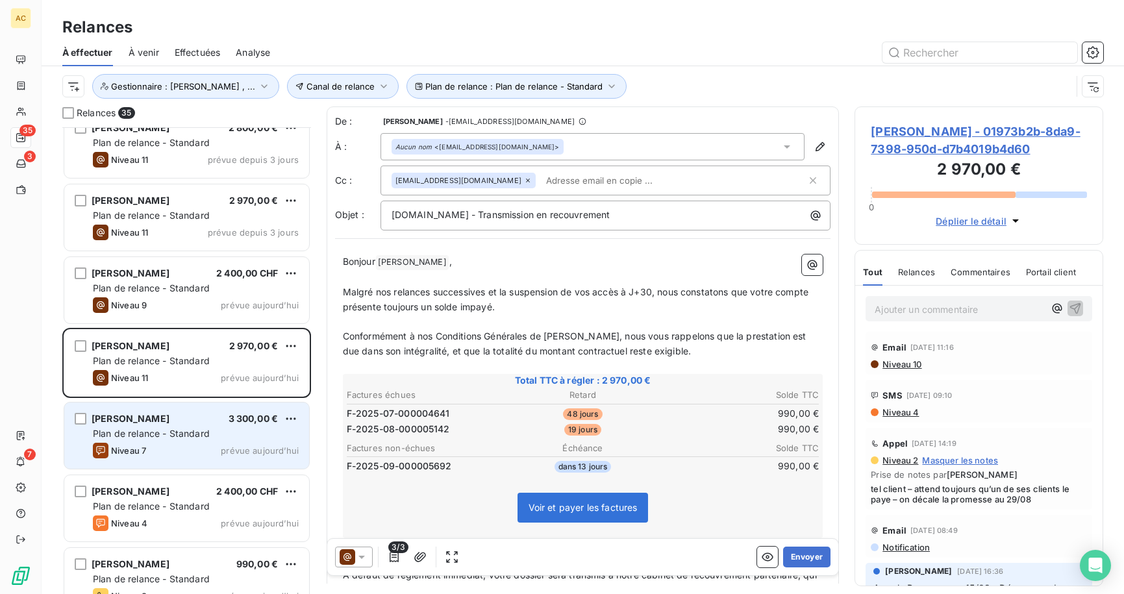
click at [151, 441] on div "[PERSON_NAME] 3 300,00 € Plan de relance - Standard Niveau 7 prévue [DATE]" at bounding box center [186, 435] width 245 height 66
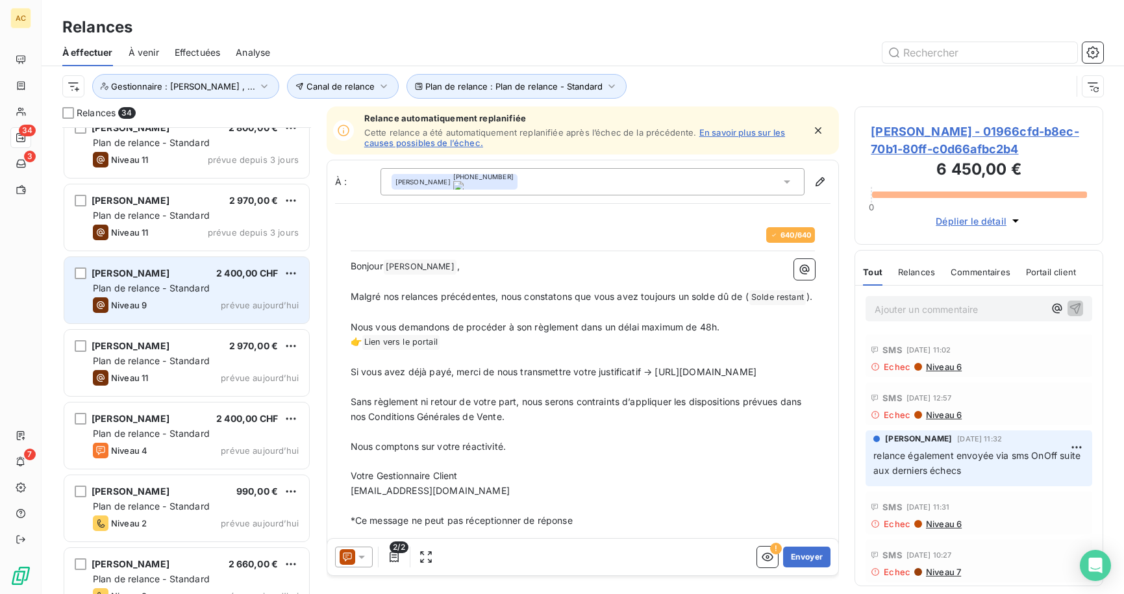
click at [217, 293] on div "Plan de relance - Standard" at bounding box center [196, 288] width 206 height 13
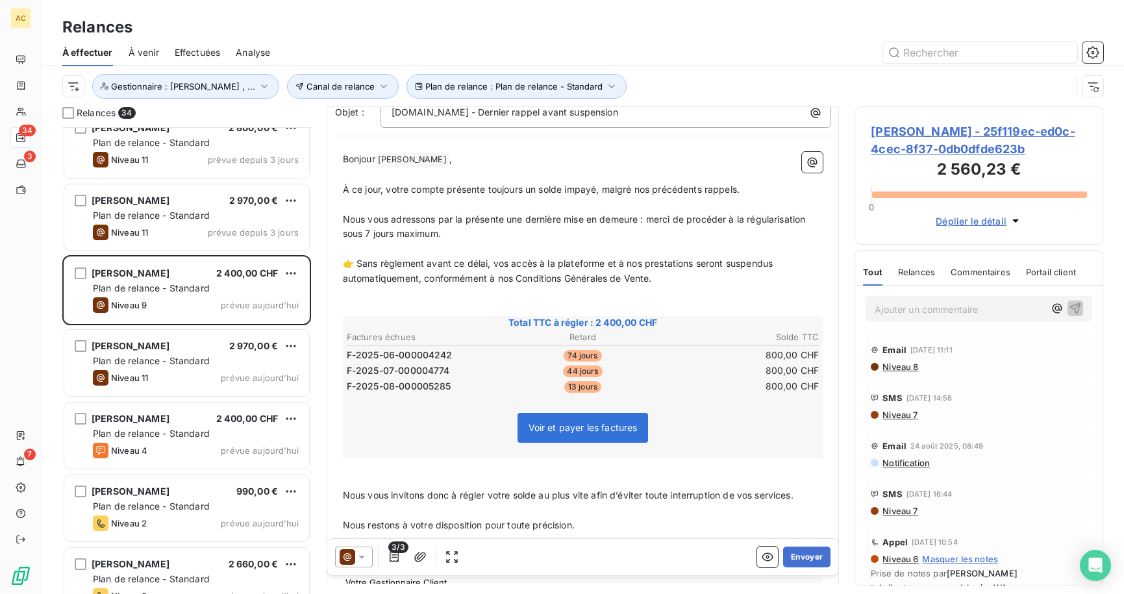
scroll to position [207, 0]
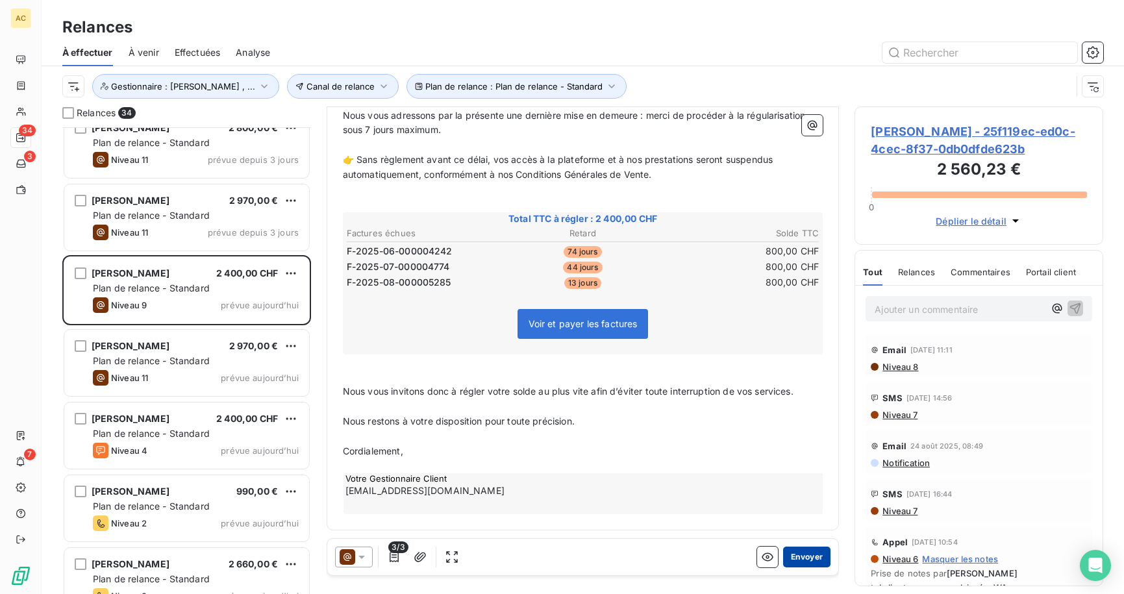
click at [801, 556] on button "Envoyer" at bounding box center [806, 557] width 47 height 21
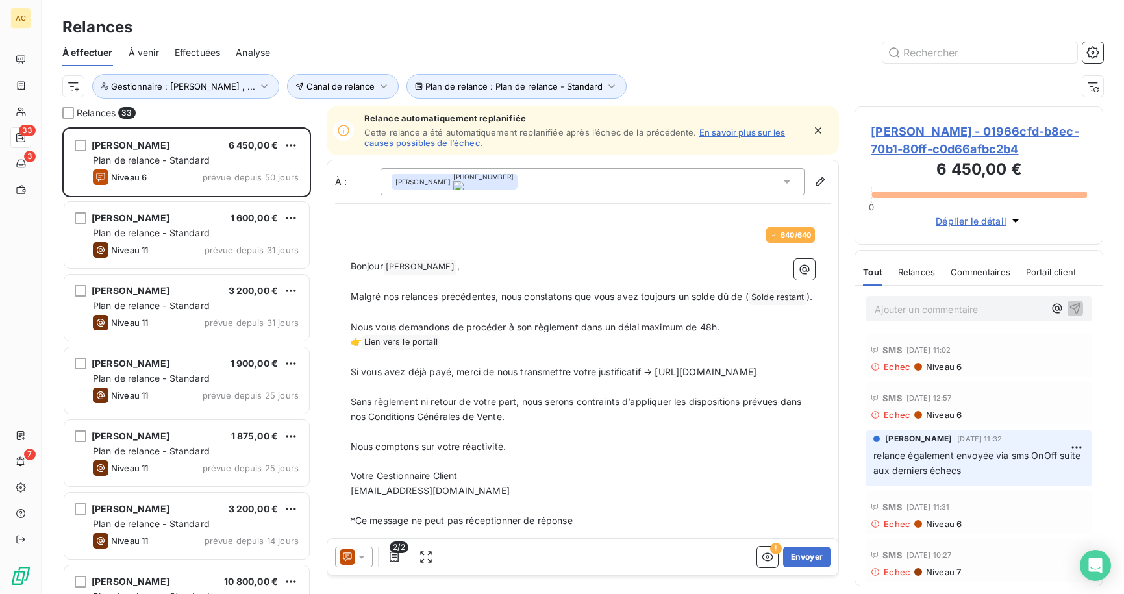
click at [195, 45] on div "Effectuées" at bounding box center [198, 52] width 46 height 27
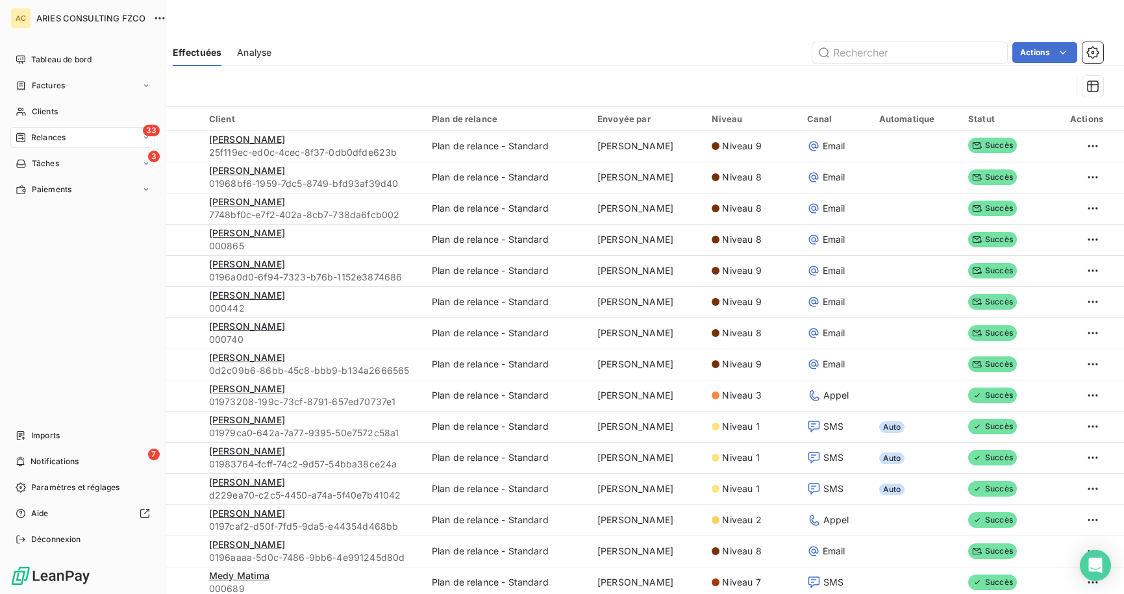
click at [41, 136] on span "Relances" at bounding box center [48, 138] width 34 height 12
click at [30, 147] on div "33 Relances" at bounding box center [82, 137] width 145 height 21
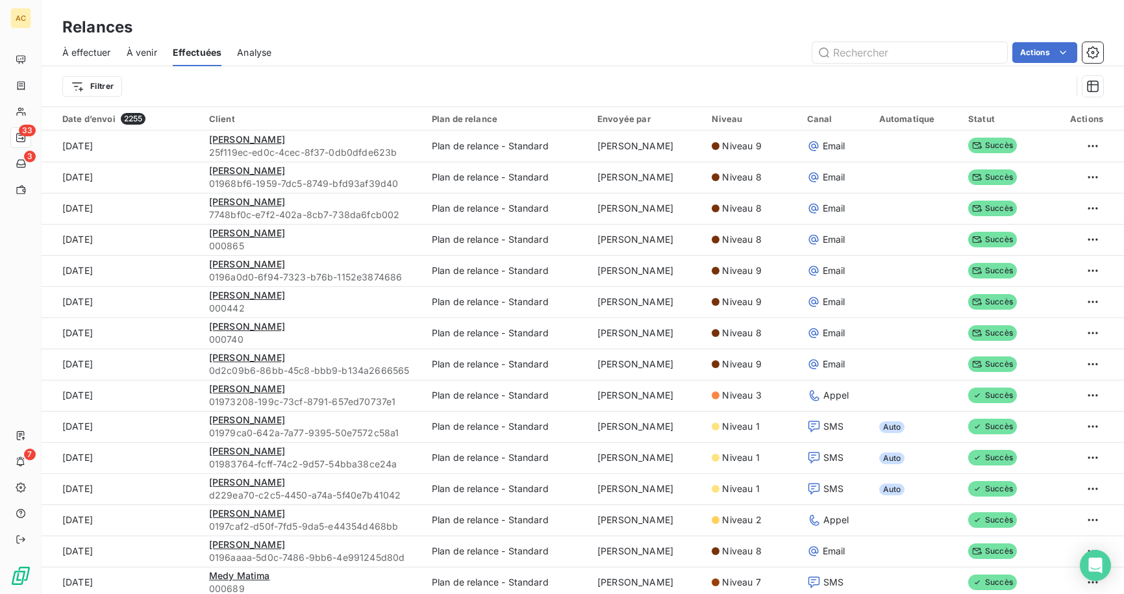
click at [312, 82] on div "Filtrer" at bounding box center [566, 86] width 1009 height 25
click at [103, 56] on span "À effectuer" at bounding box center [86, 52] width 49 height 13
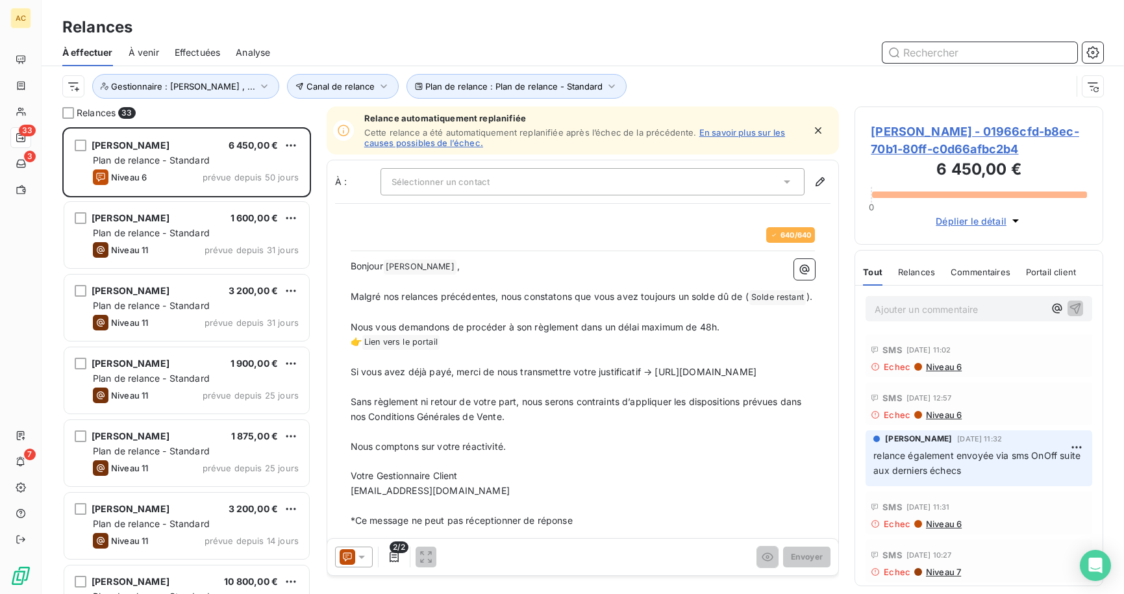
click at [180, 50] on span "Effectuées" at bounding box center [198, 52] width 46 height 13
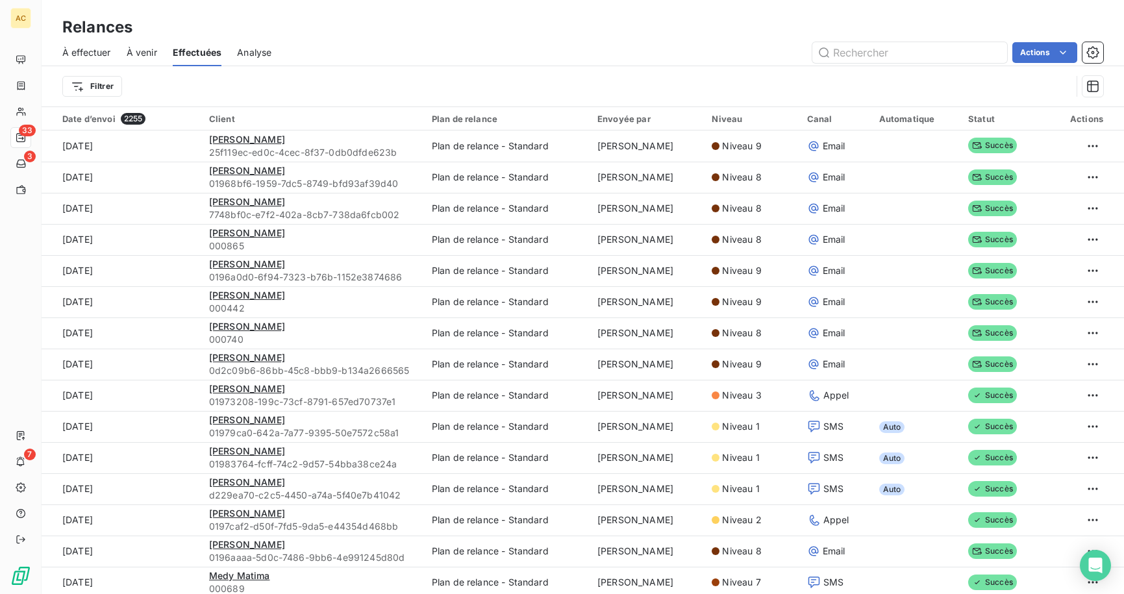
click at [102, 53] on span "À effectuer" at bounding box center [86, 52] width 49 height 13
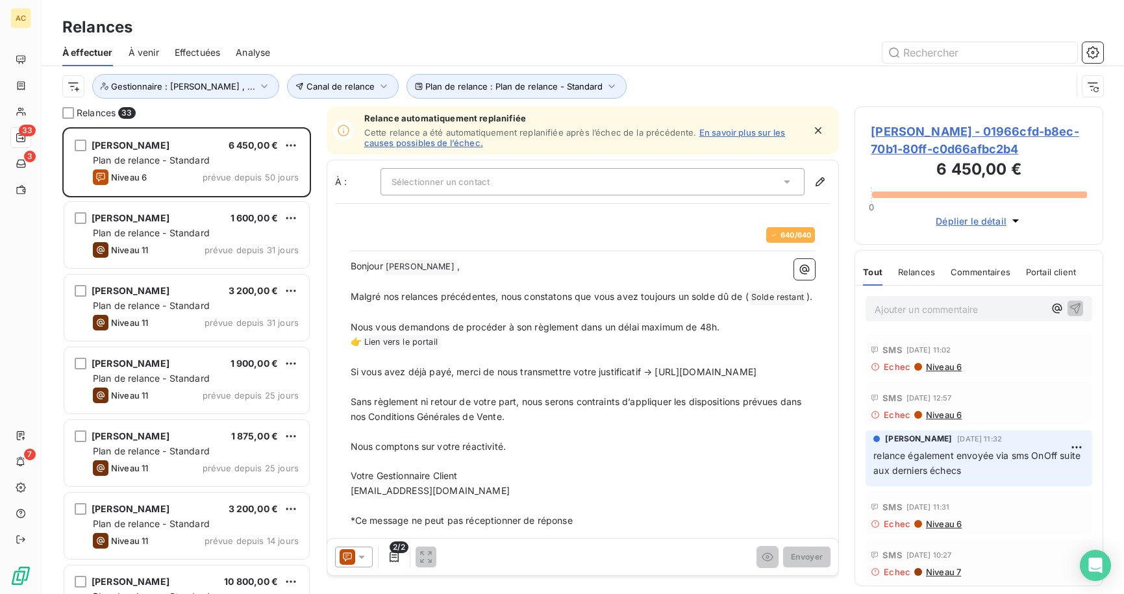
click at [180, 57] on span "Effectuées" at bounding box center [198, 52] width 46 height 13
